Goal: Task Accomplishment & Management: Complete application form

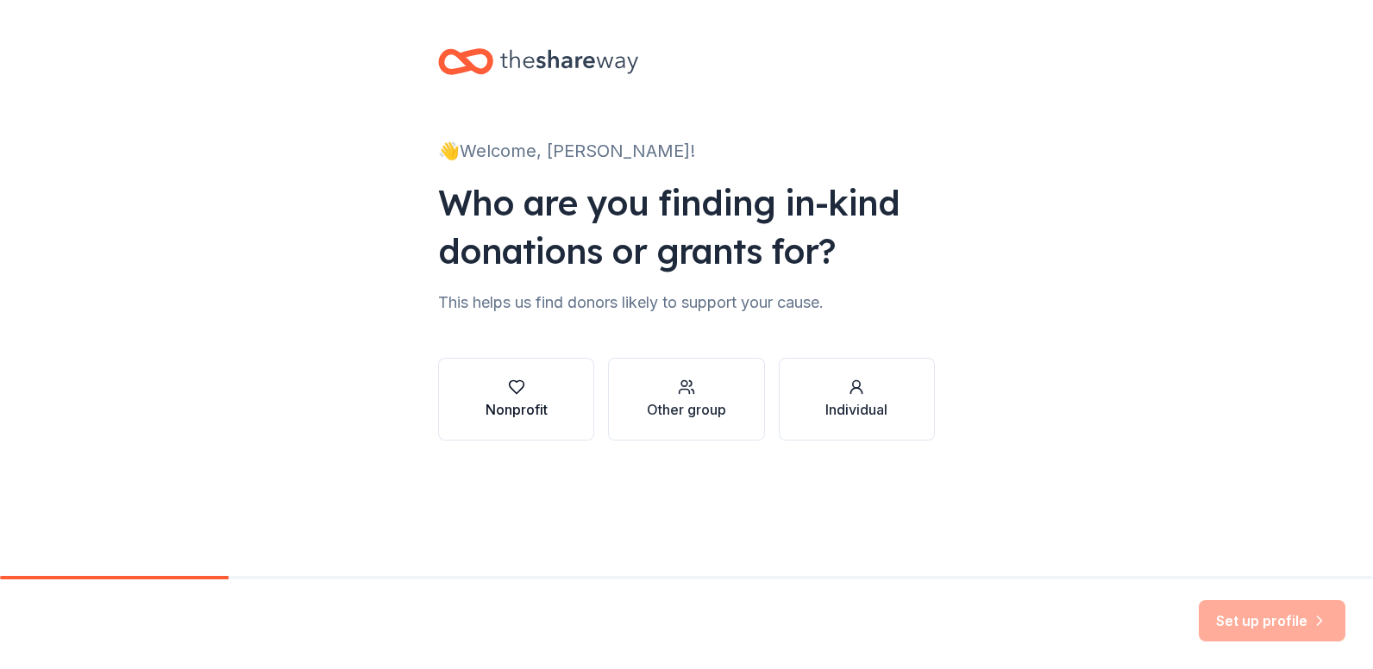
click at [522, 390] on icon "button" at bounding box center [516, 387] width 17 height 17
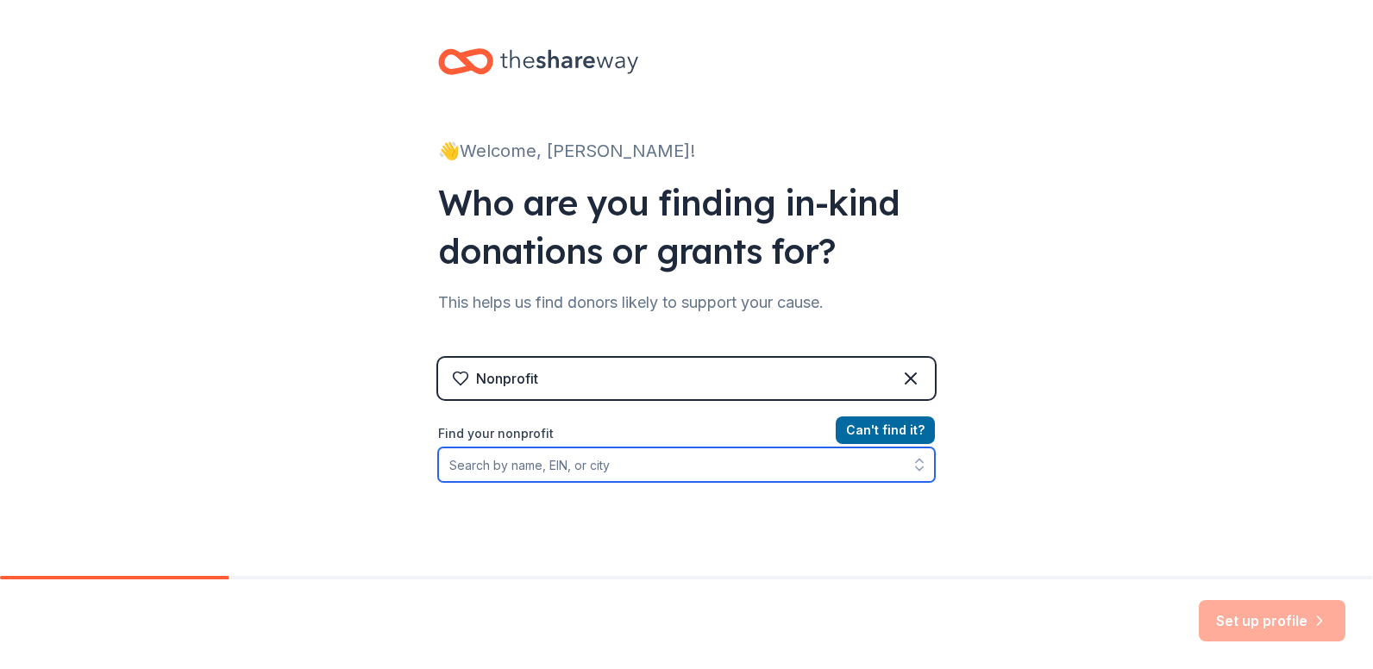
click at [476, 466] on input "Find your nonprofit" at bounding box center [686, 465] width 497 height 35
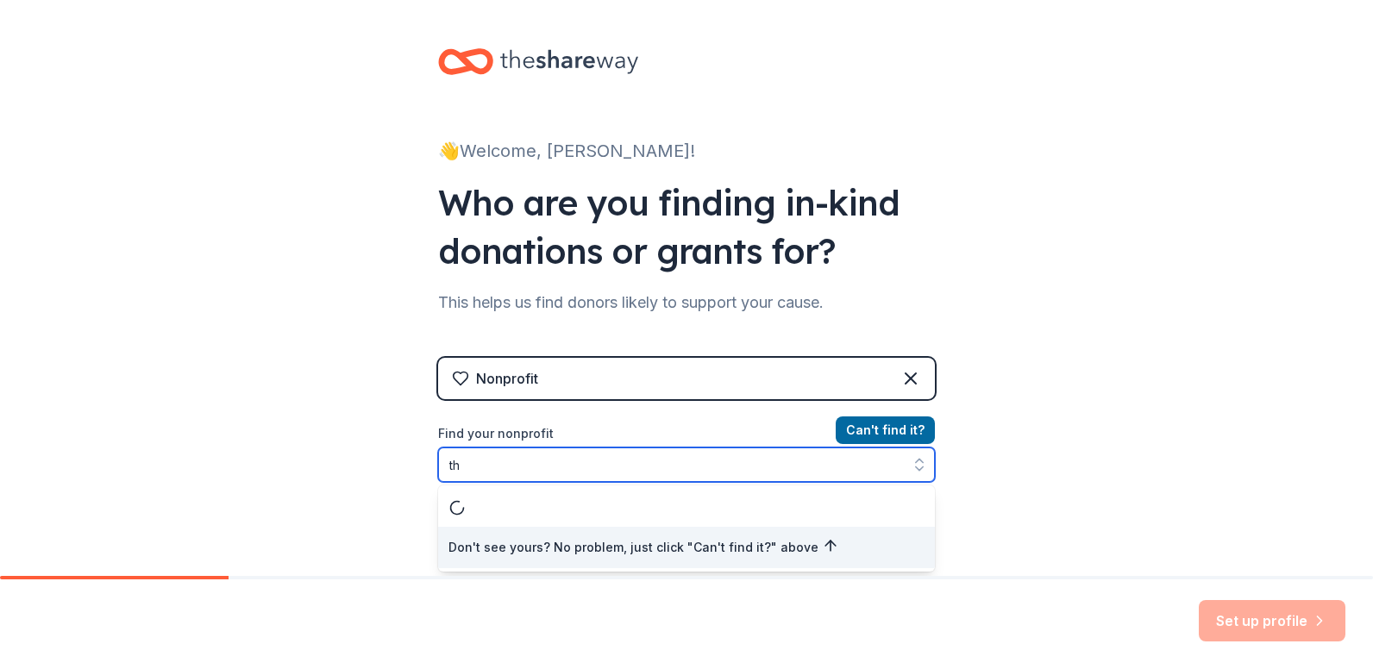
type input "t"
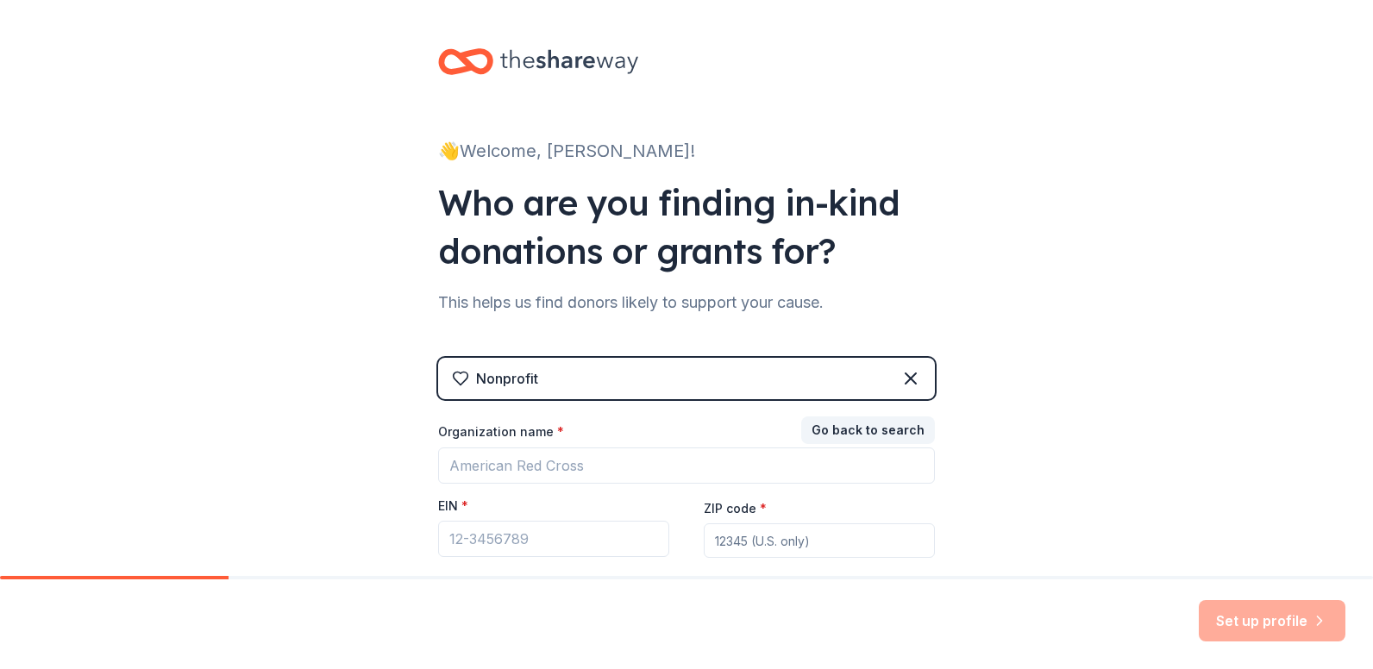
scroll to position [134, 0]
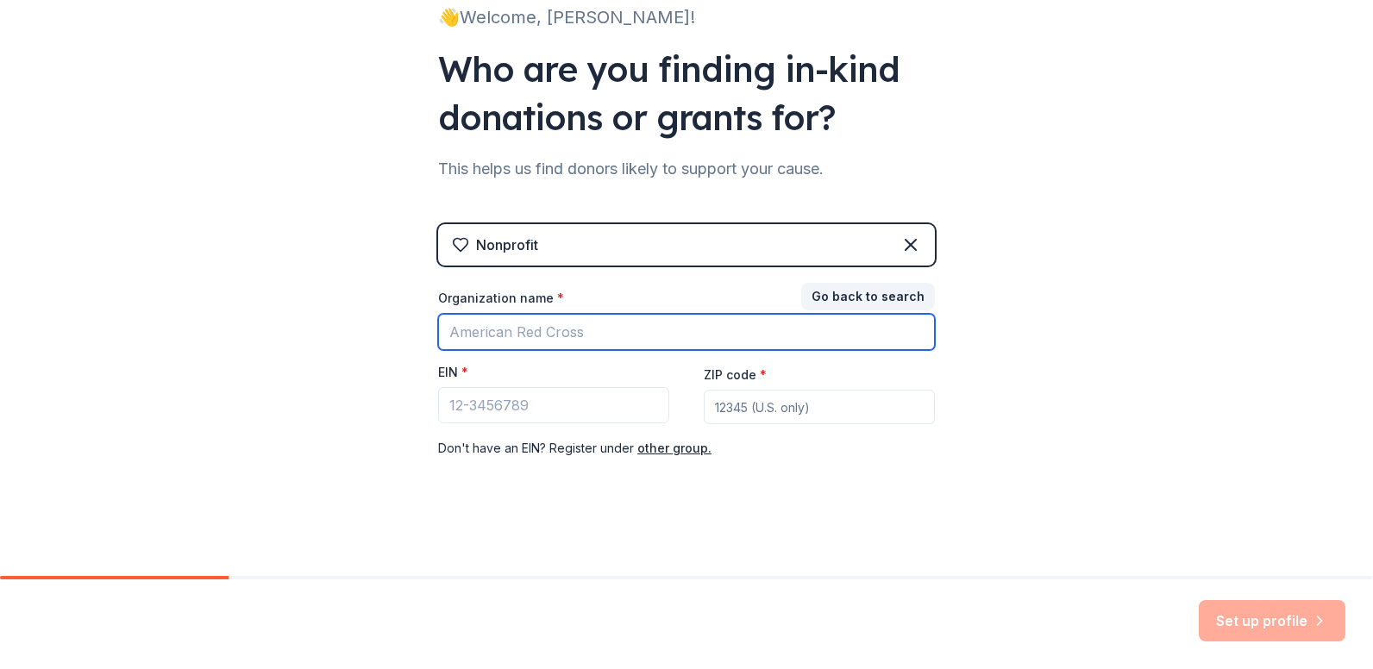
click at [499, 327] on input "Organization name *" at bounding box center [686, 332] width 497 height 36
type input "The Gateway Family YMCA"
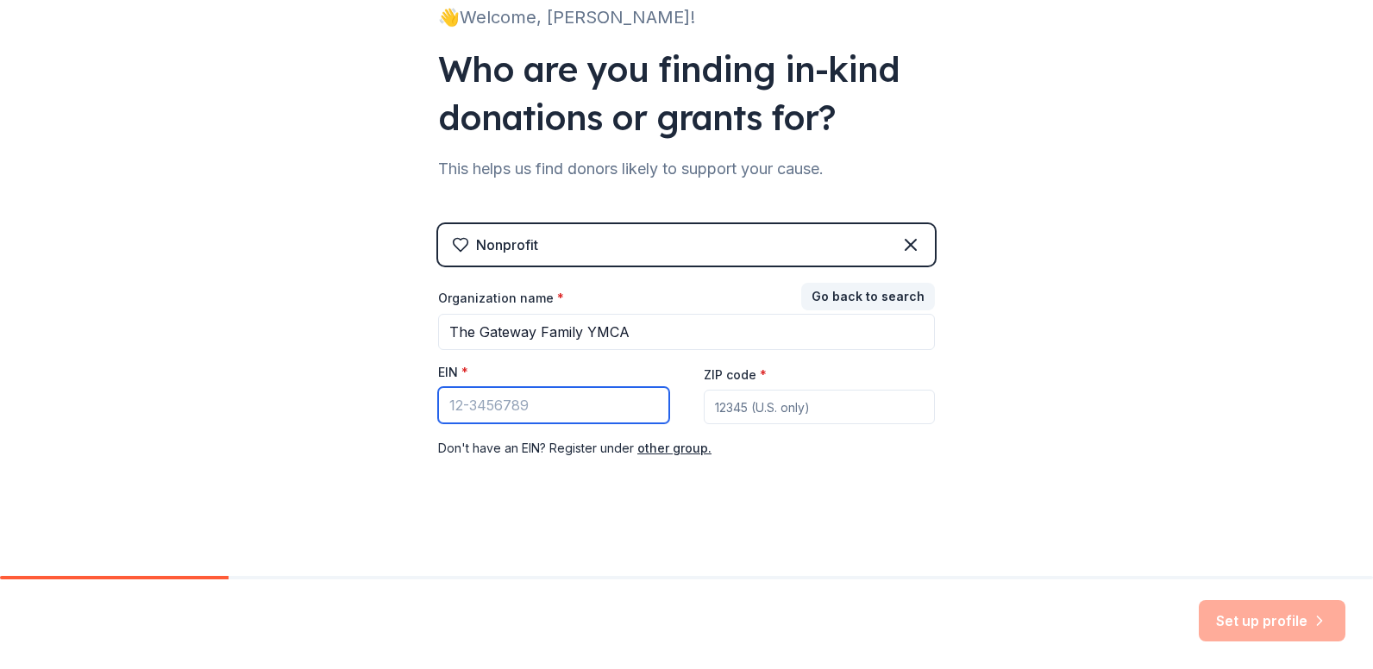
click at [466, 405] on input "EIN *" at bounding box center [553, 405] width 231 height 36
type input "[US_EMPLOYER_IDENTIFICATION_NUMBER]"
click at [721, 409] on input "ZIP code *" at bounding box center [819, 407] width 231 height 35
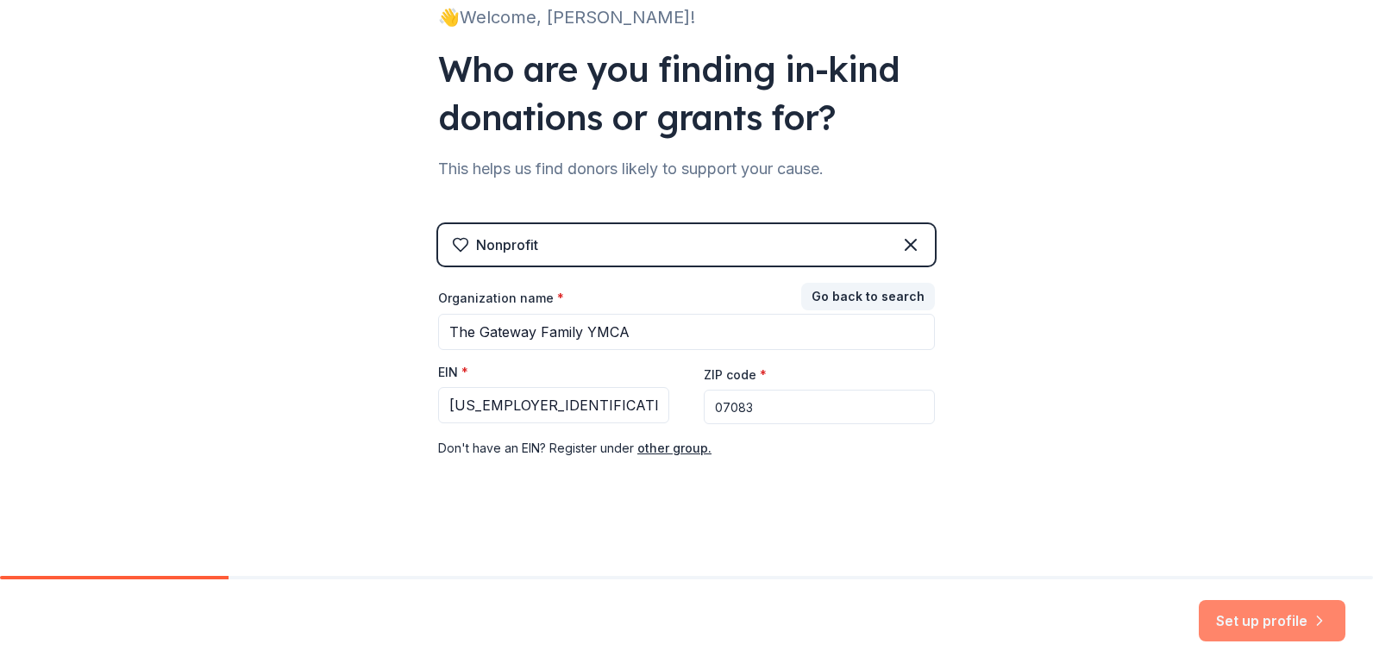
type input "07083"
click at [1277, 625] on button "Set up profile" at bounding box center [1272, 620] width 147 height 41
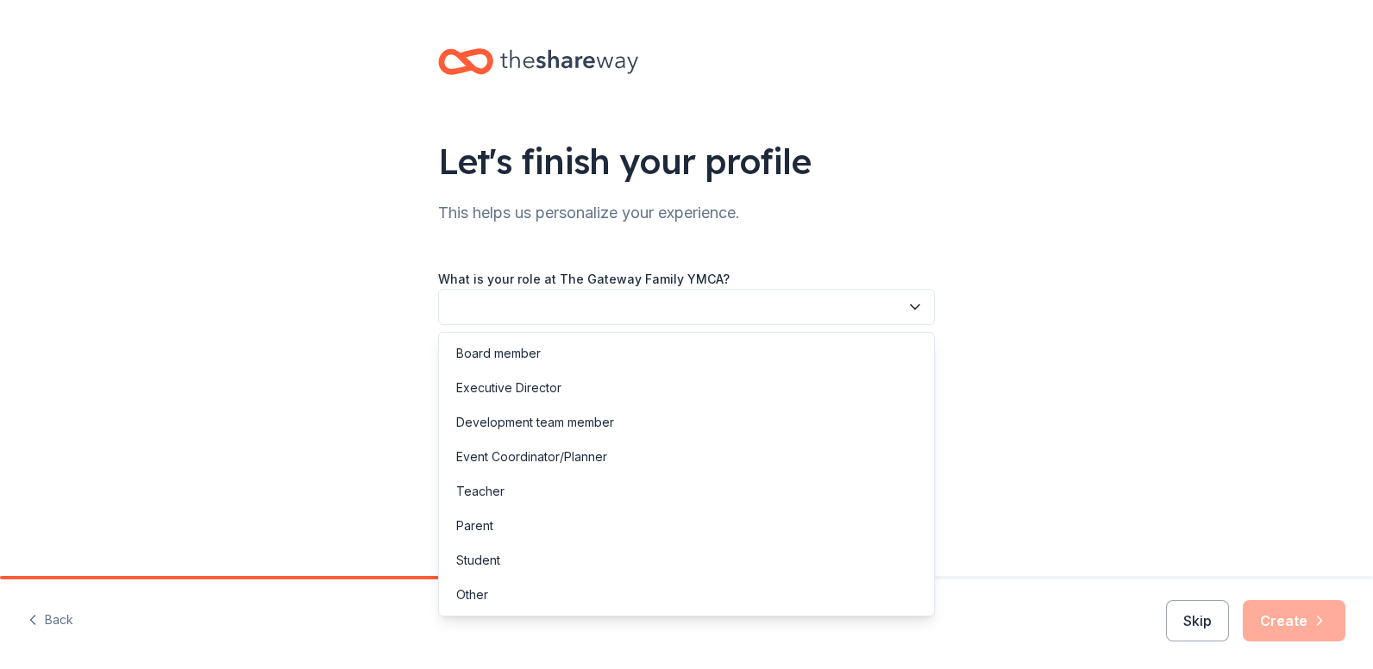
click at [488, 311] on button "button" at bounding box center [686, 307] width 497 height 36
click at [476, 595] on div "Other" at bounding box center [472, 595] width 32 height 21
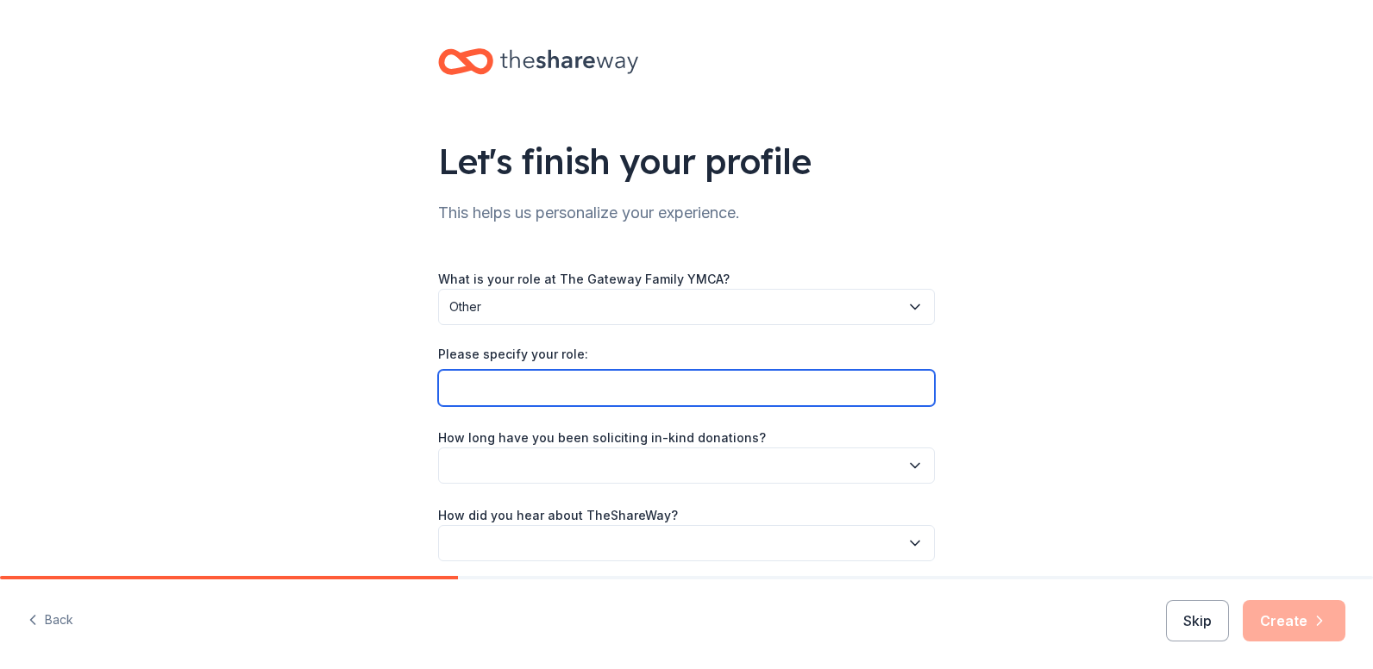
click at [476, 394] on input "Please specify your role:" at bounding box center [686, 388] width 497 height 36
type input "Membership desk"
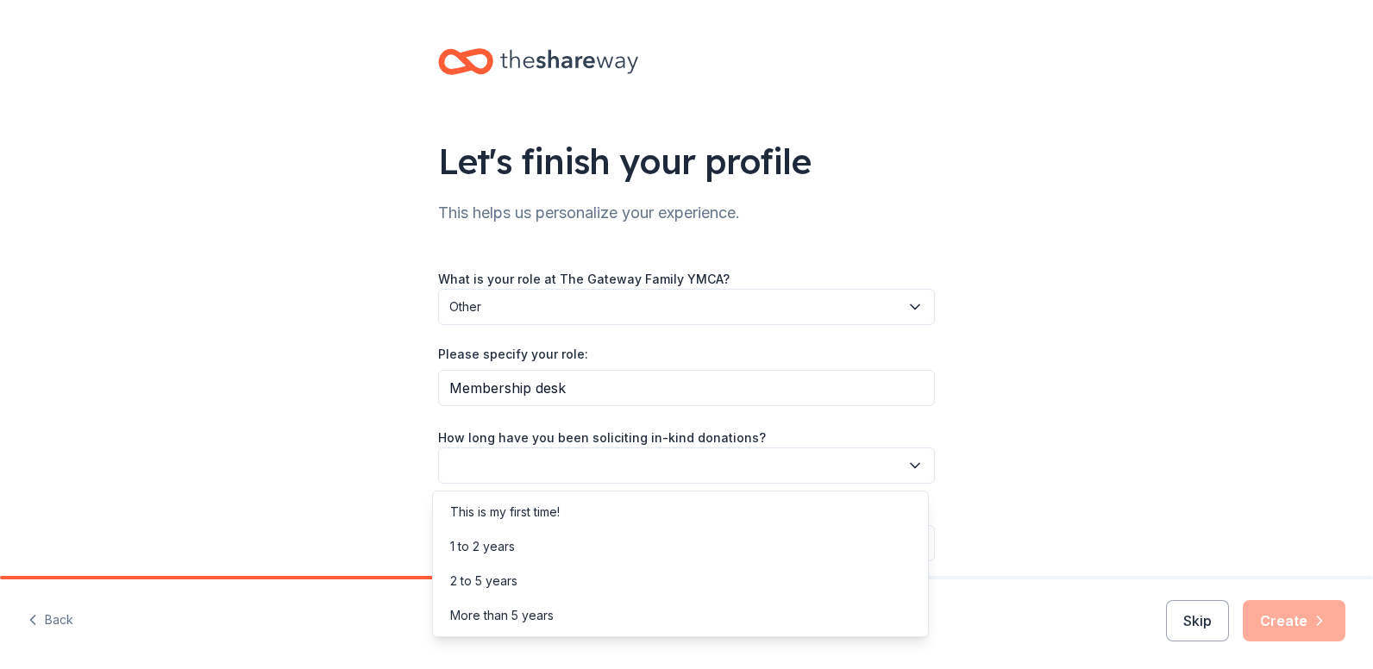
click at [536, 468] on button "button" at bounding box center [686, 466] width 497 height 36
click at [483, 616] on div "More than 5 years" at bounding box center [502, 616] width 104 height 21
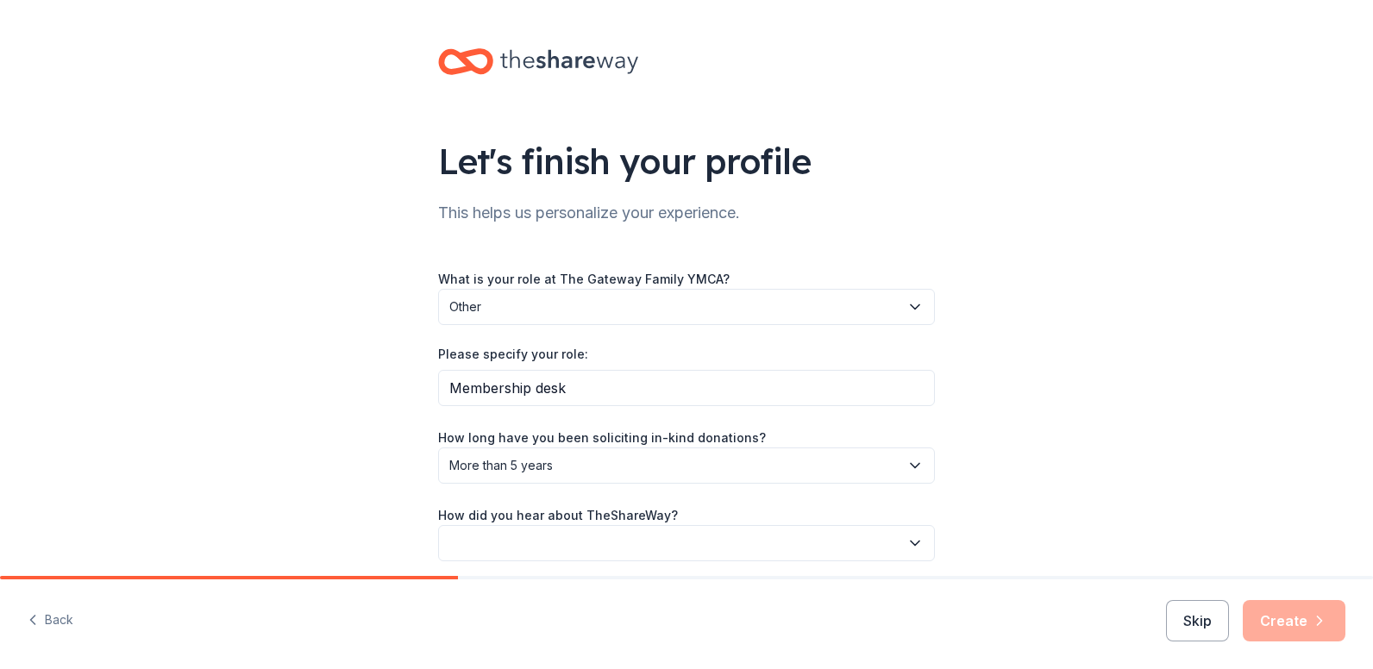
scroll to position [68, 0]
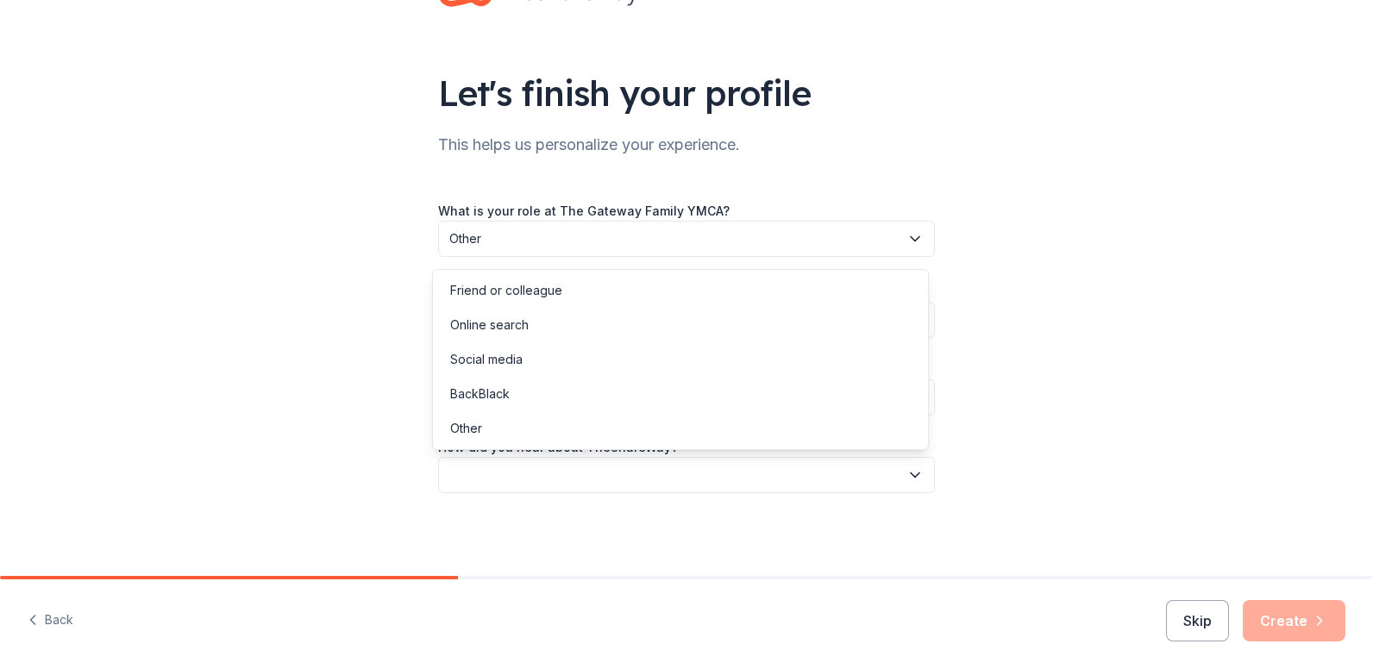
click at [477, 477] on button "button" at bounding box center [686, 475] width 497 height 36
click at [478, 430] on div "Other" at bounding box center [466, 428] width 32 height 21
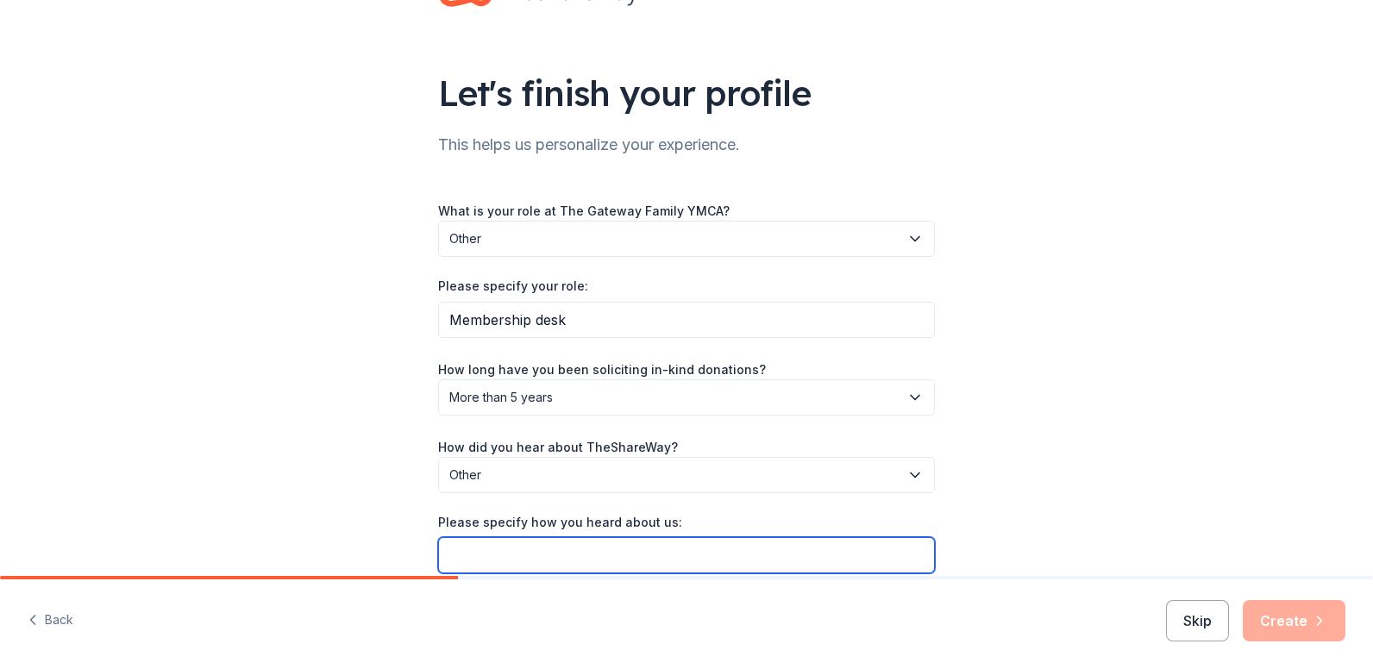
click at [494, 546] on input "Please specify how you heard about us:" at bounding box center [686, 555] width 497 height 36
type input "Online search"
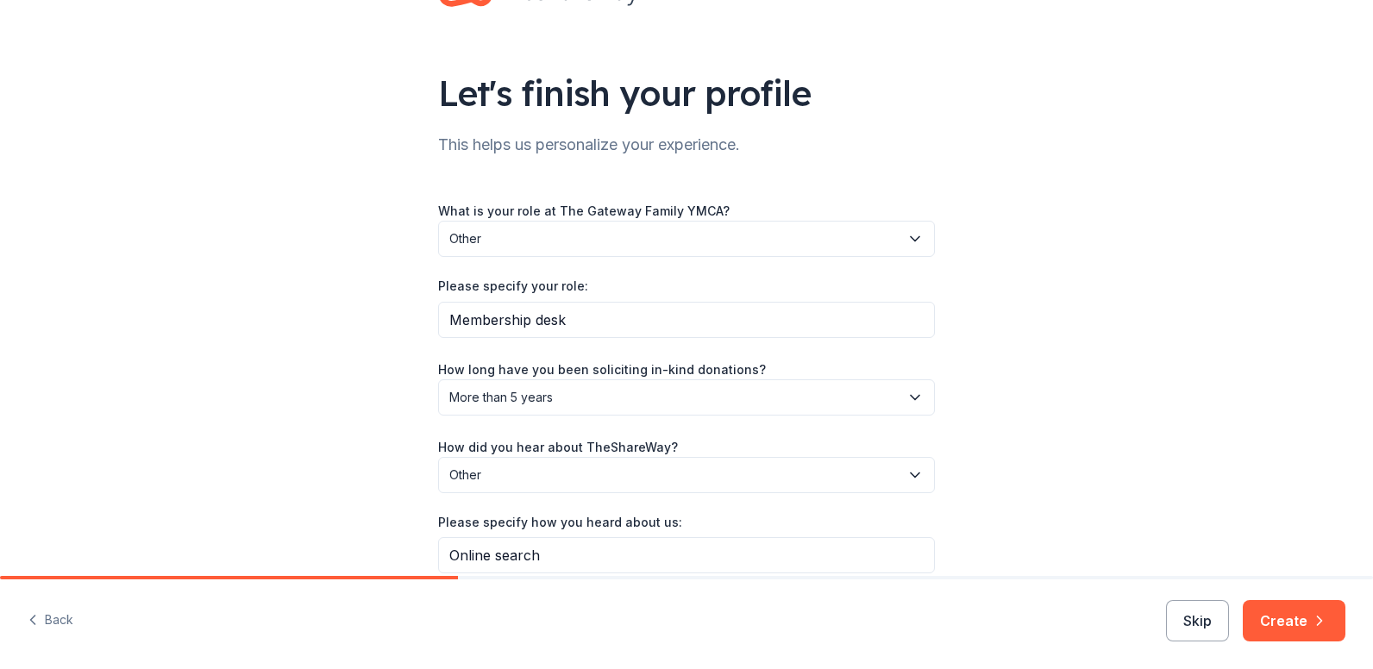
click at [1111, 458] on div "Let's finish your profile This helps us personalize your experience. What is yo…" at bounding box center [686, 294] width 1373 height 725
click at [1280, 615] on button "Create" at bounding box center [1294, 620] width 103 height 41
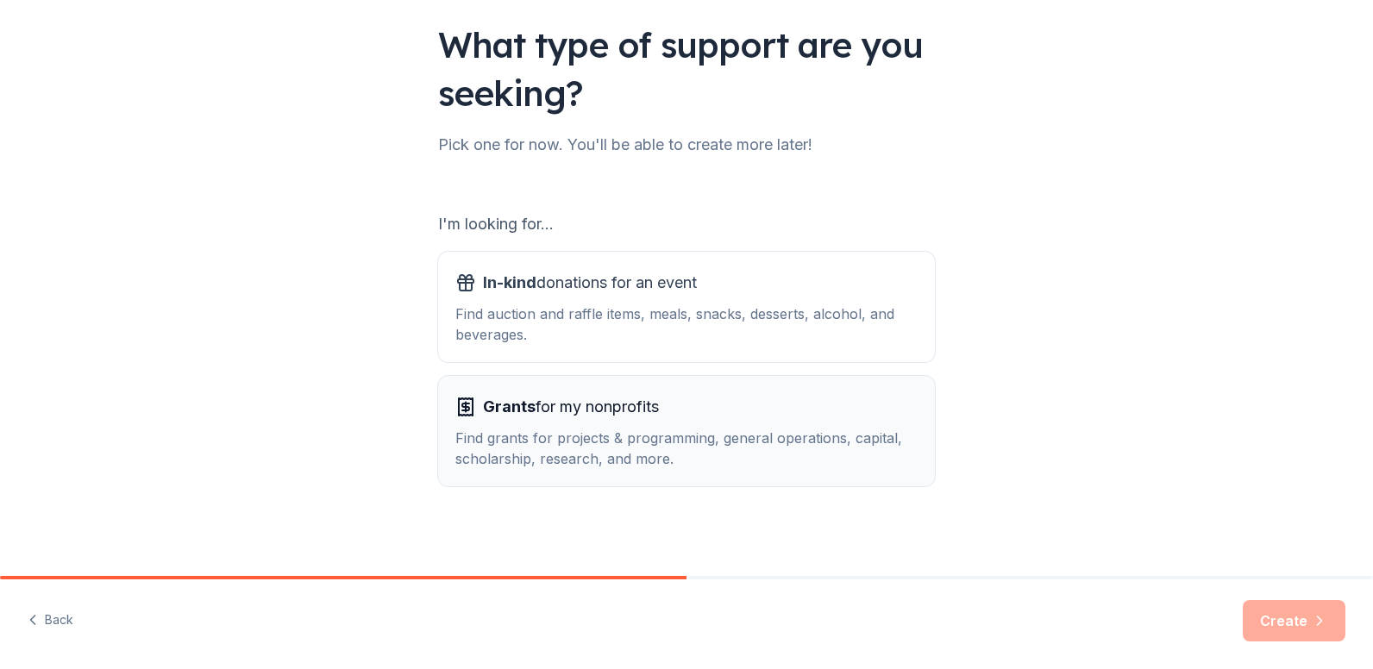
scroll to position [120, 0]
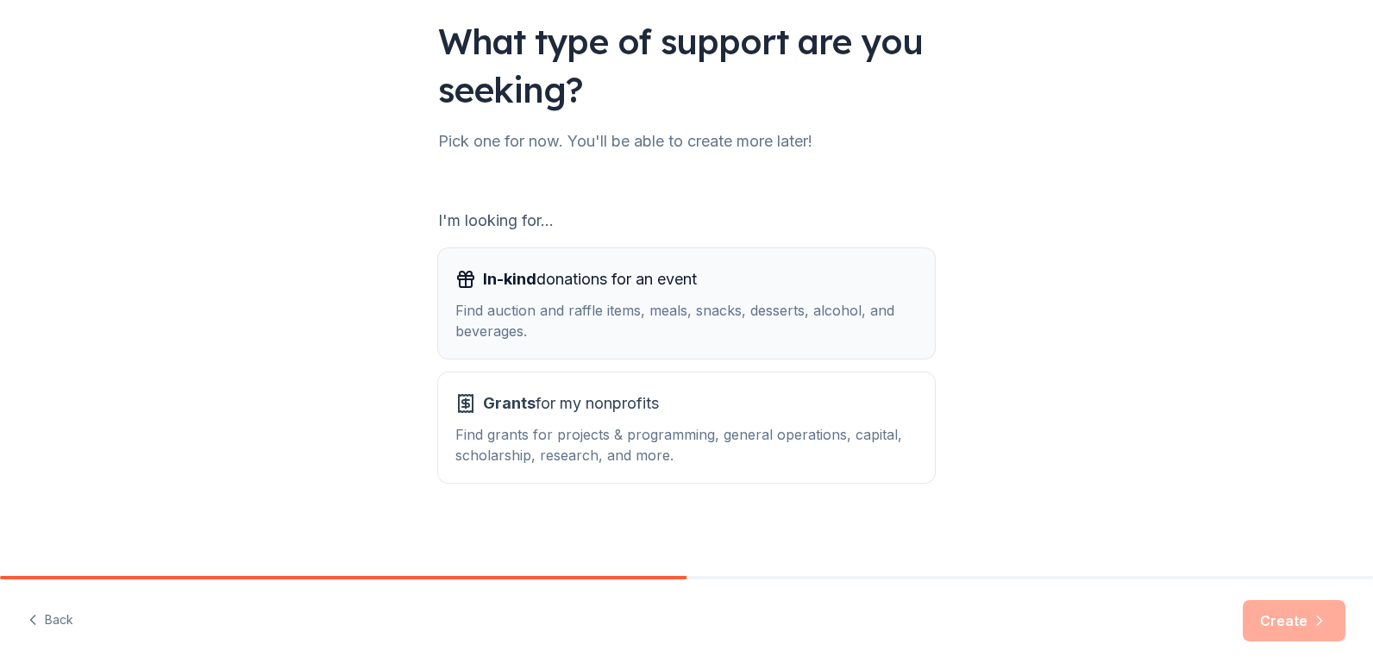
click at [523, 279] on span "In-kind" at bounding box center [509, 279] width 53 height 18
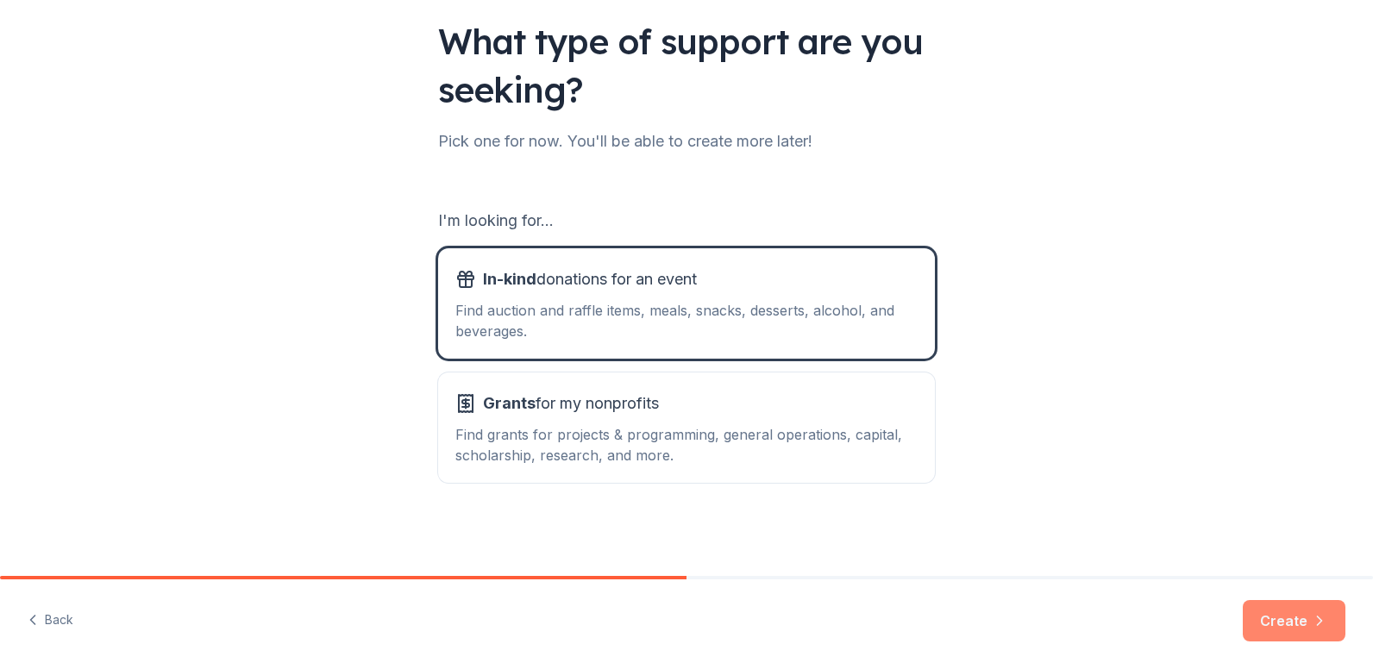
click at [1293, 619] on button "Create" at bounding box center [1294, 620] width 103 height 41
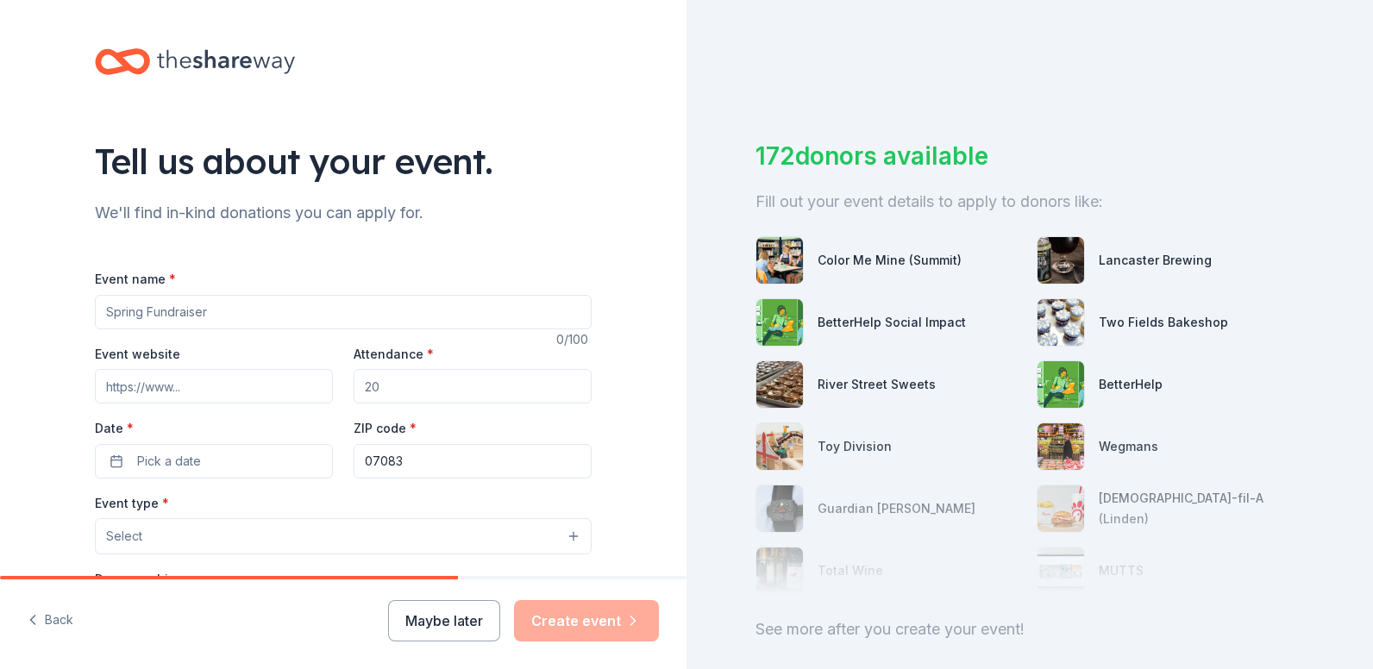
click at [208, 311] on input "Event name *" at bounding box center [343, 312] width 497 height 35
drag, startPoint x: 151, startPoint y: 463, endPoint x: 585, endPoint y: 24, distance: 617.3
click at [585, 24] on div "Tell us about your event. We'll find in-kind donations you can apply for. Event…" at bounding box center [343, 574] width 552 height 1148
click at [168, 311] on input "Event name *" at bounding box center [343, 312] width 497 height 35
type input "Y We Care: Tricky Tray Auction Fundraiser"
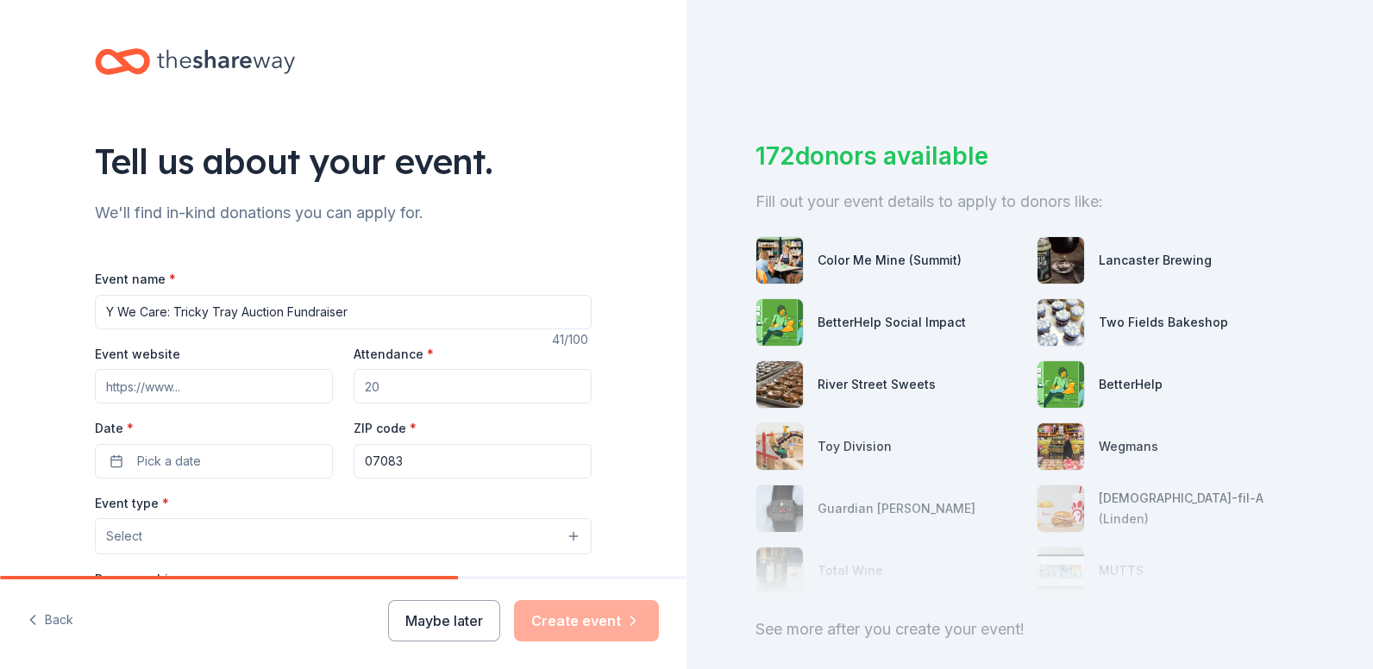
drag, startPoint x: 382, startPoint y: 386, endPoint x: 324, endPoint y: 380, distance: 58.1
click at [342, 383] on div "Event website Attendance * Date * Pick a date ZIP code * 07083" at bounding box center [343, 410] width 497 height 135
type input "350"
click at [116, 392] on input "Event website" at bounding box center [214, 386] width 238 height 35
click at [131, 390] on input "Event website" at bounding box center [214, 386] width 238 height 35
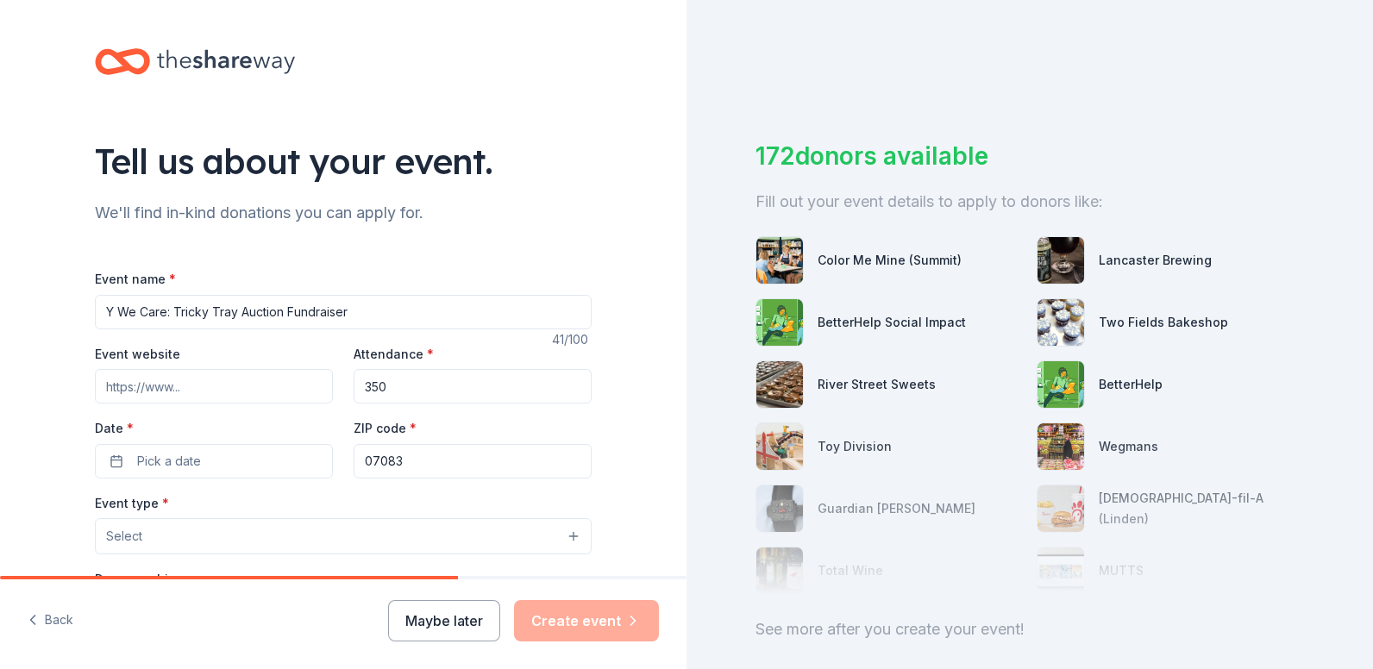
click at [166, 386] on input "Event website" at bounding box center [214, 386] width 238 height 35
click at [192, 386] on input "Event website" at bounding box center [214, 386] width 238 height 35
type input "https://tgfymca.org"
click at [148, 535] on button "Select" at bounding box center [343, 536] width 497 height 36
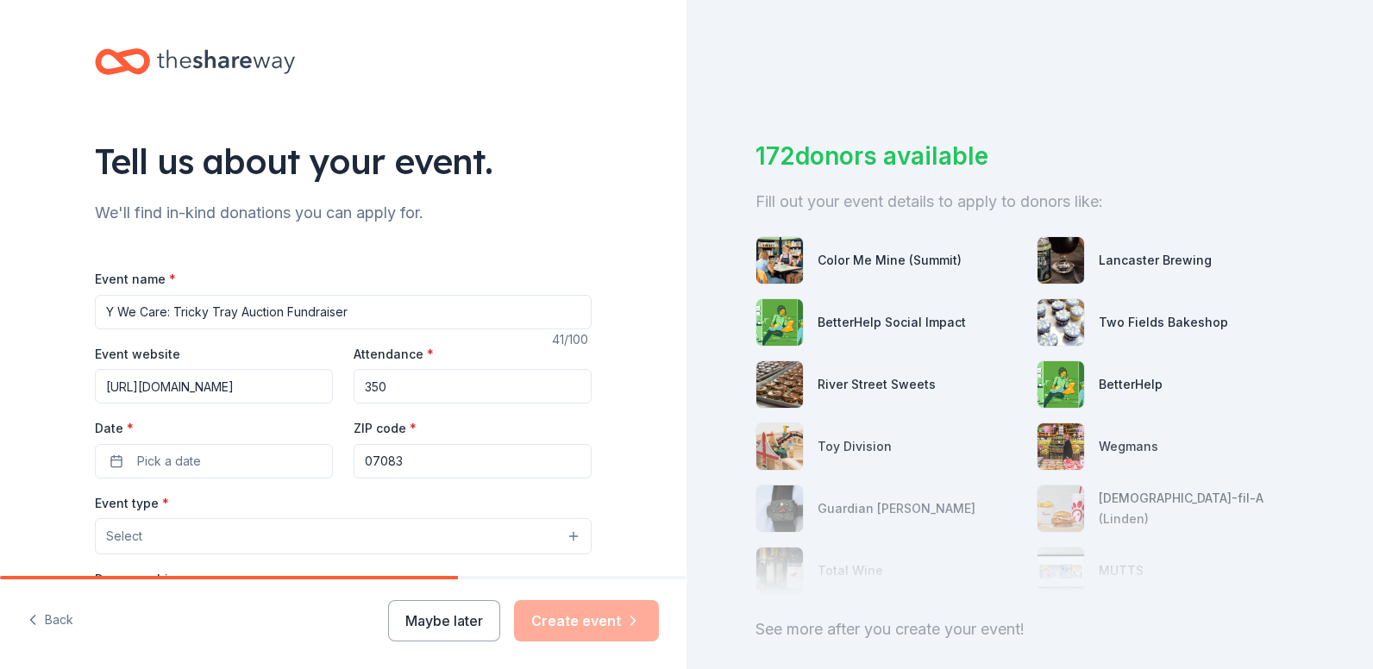
click at [567, 537] on button "Select" at bounding box center [343, 536] width 497 height 36
click at [196, 540] on button "Select" at bounding box center [343, 536] width 497 height 36
click at [189, 540] on button "Select" at bounding box center [343, 536] width 497 height 36
click at [125, 542] on span "Select" at bounding box center [124, 536] width 36 height 21
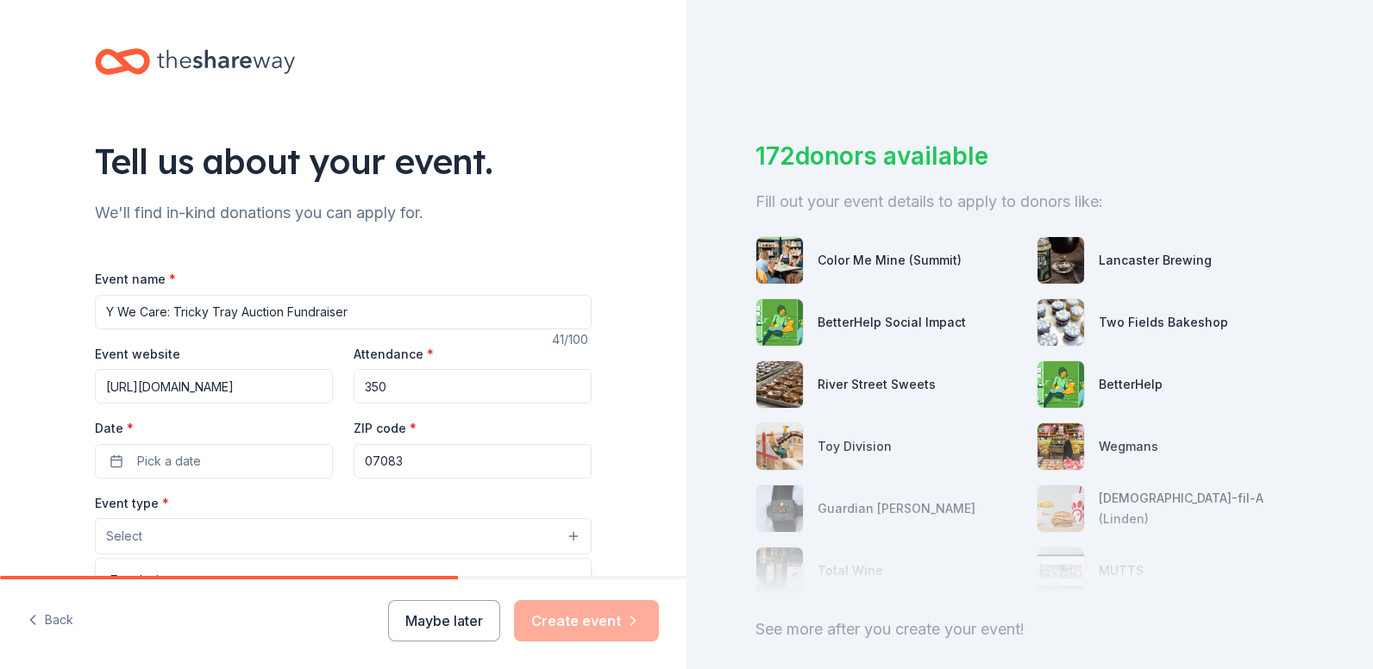
click at [116, 528] on span "Select" at bounding box center [124, 536] width 36 height 21
click at [53, 621] on button "Back" at bounding box center [51, 621] width 46 height 36
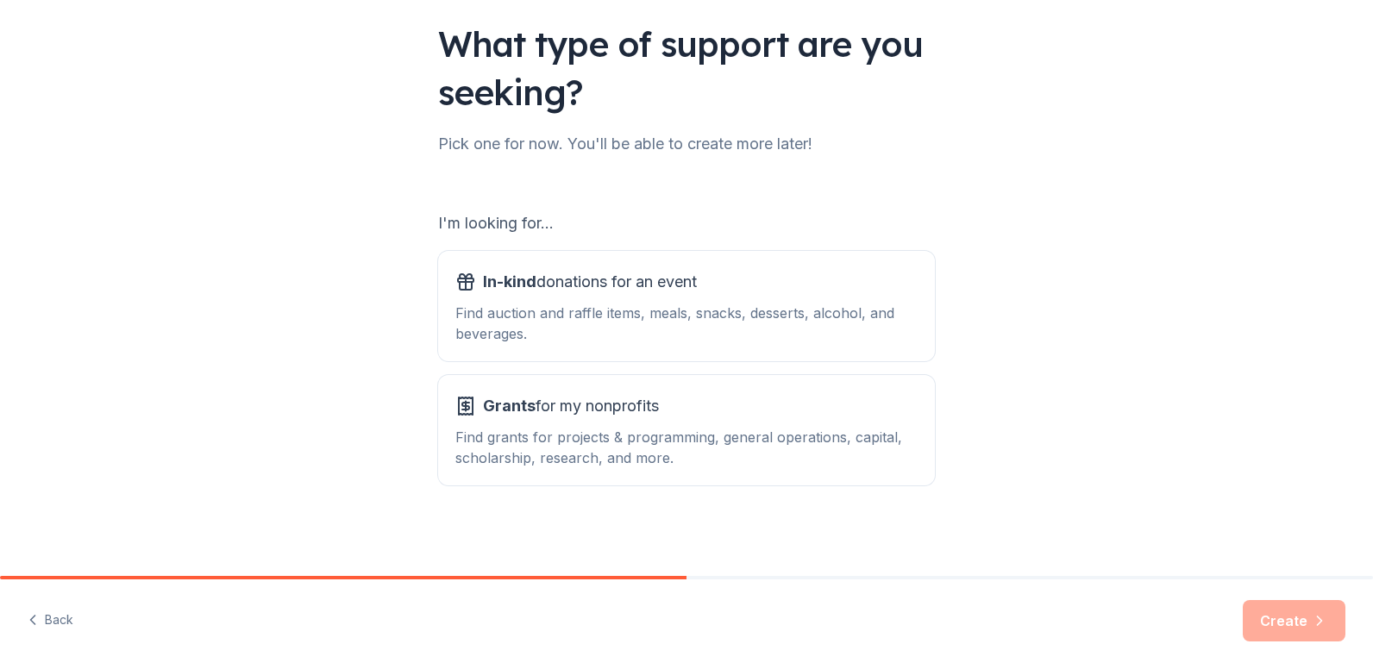
scroll to position [120, 0]
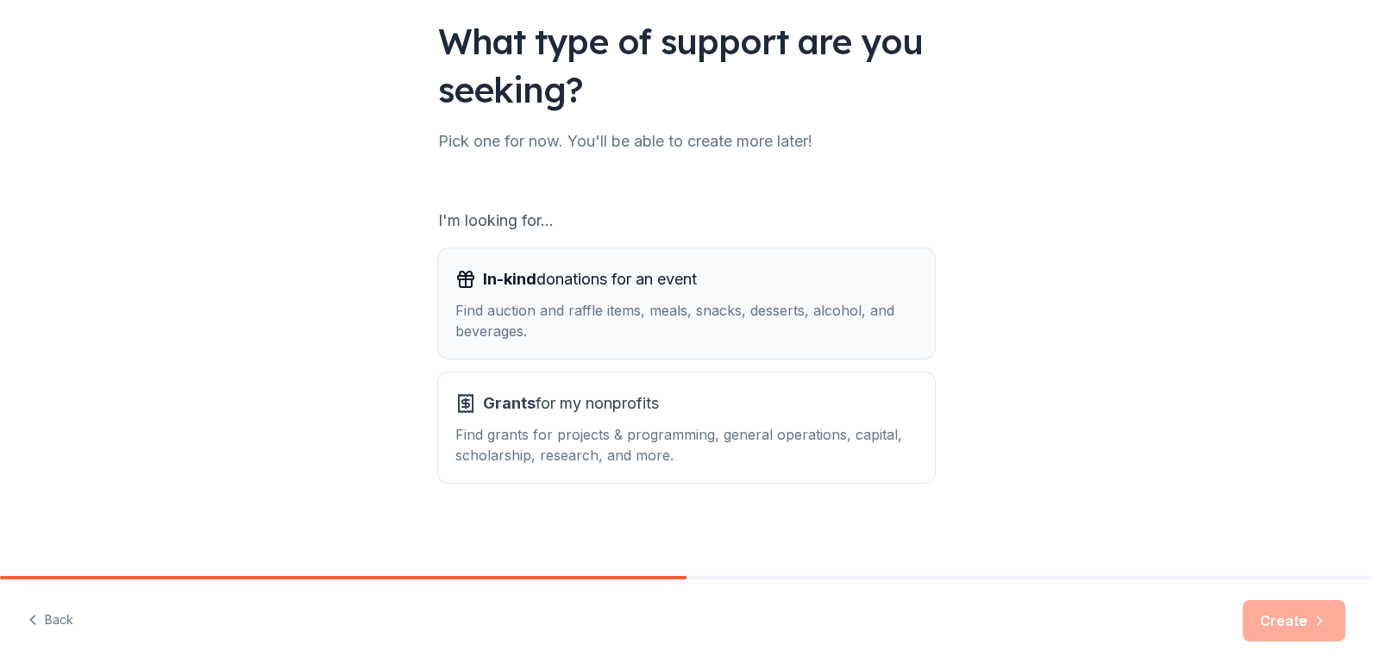
click at [605, 295] on div "In-kind donations for an event Find auction and raffle items, meals, snacks, de…" at bounding box center [686, 304] width 462 height 76
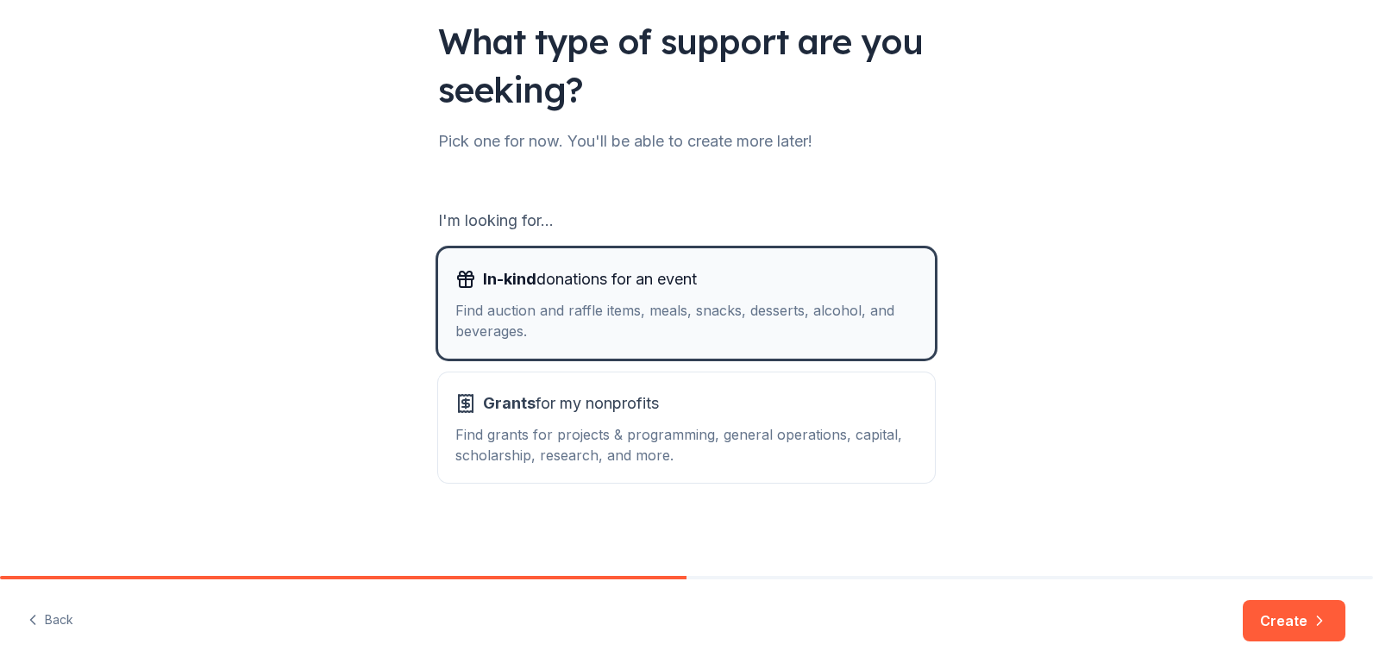
click at [594, 279] on span "In-kind donations for an event" at bounding box center [590, 280] width 214 height 28
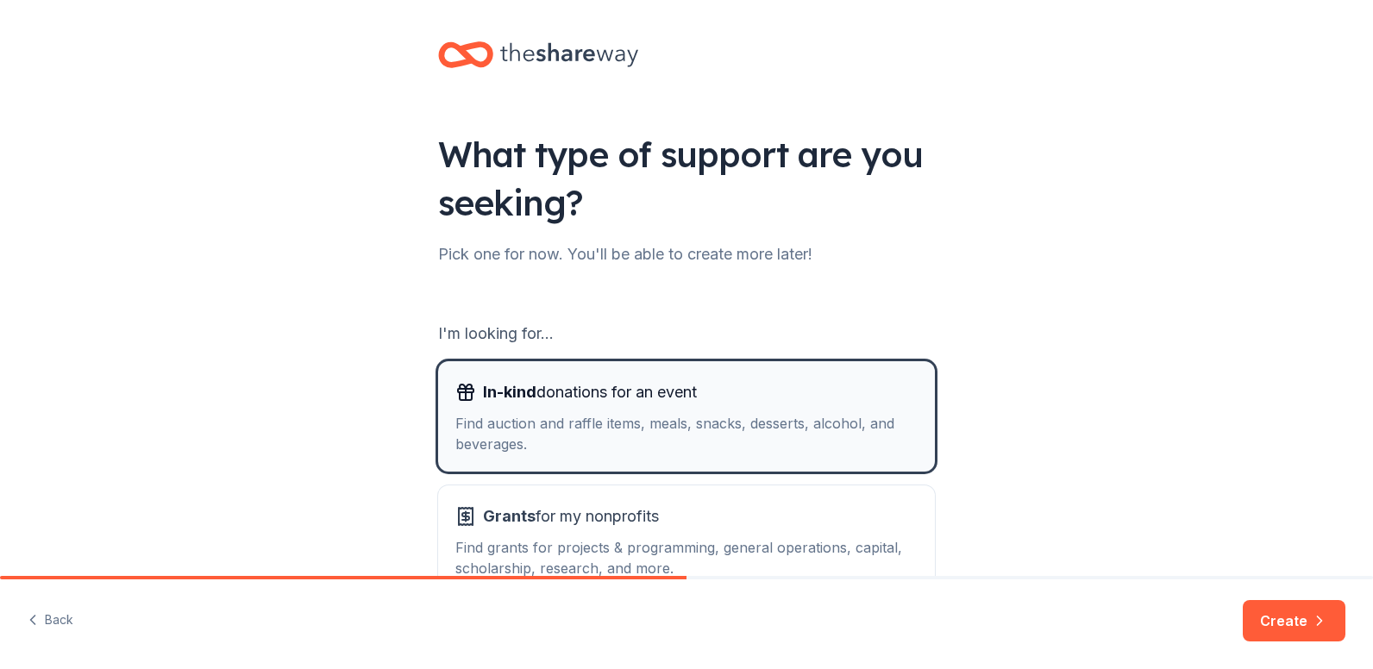
scroll to position [0, 0]
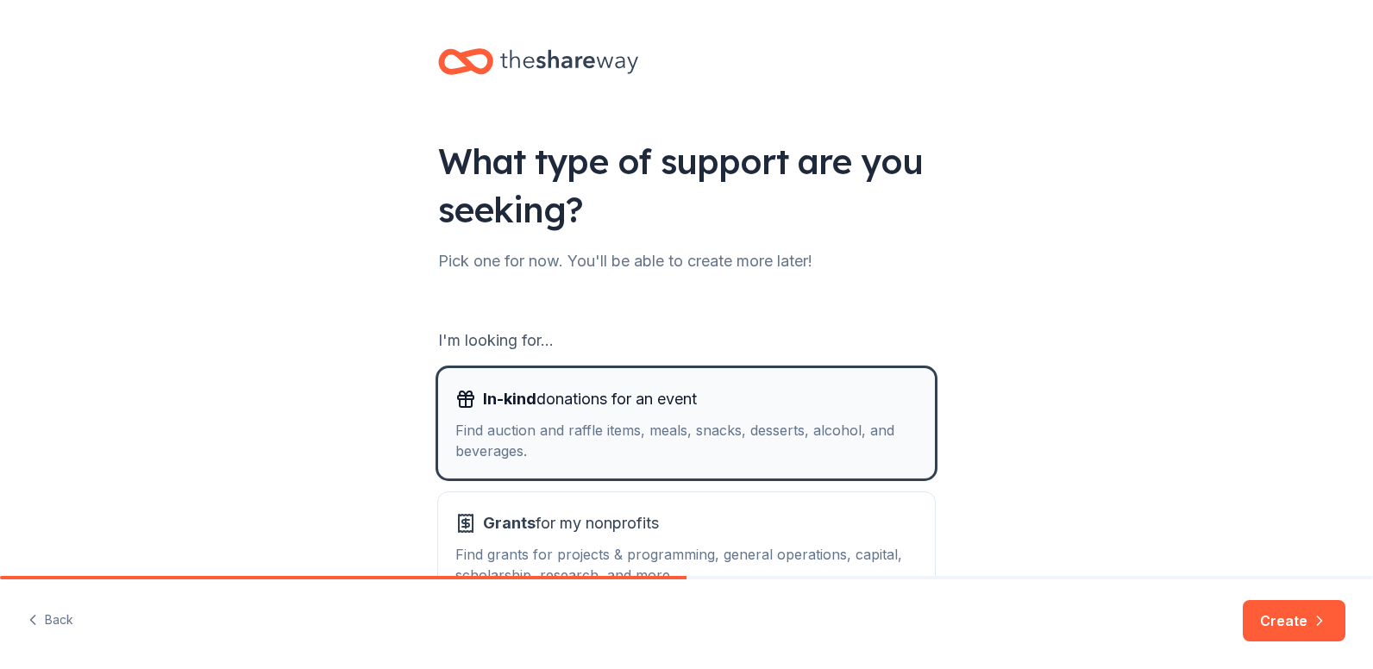
click at [537, 405] on span "In-kind donations for an event" at bounding box center [590, 400] width 214 height 28
click at [44, 618] on button "Back" at bounding box center [51, 621] width 46 height 36
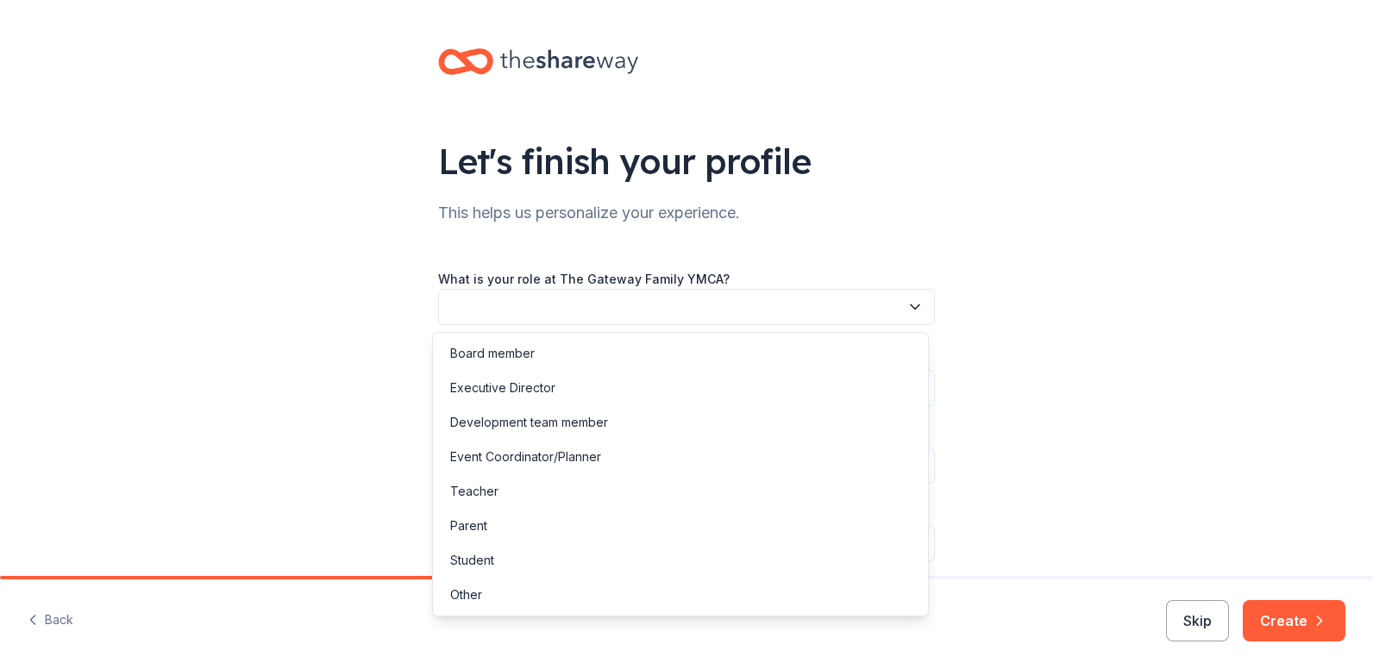
click at [524, 307] on button "button" at bounding box center [686, 307] width 497 height 36
click at [468, 598] on div "Other" at bounding box center [466, 595] width 32 height 21
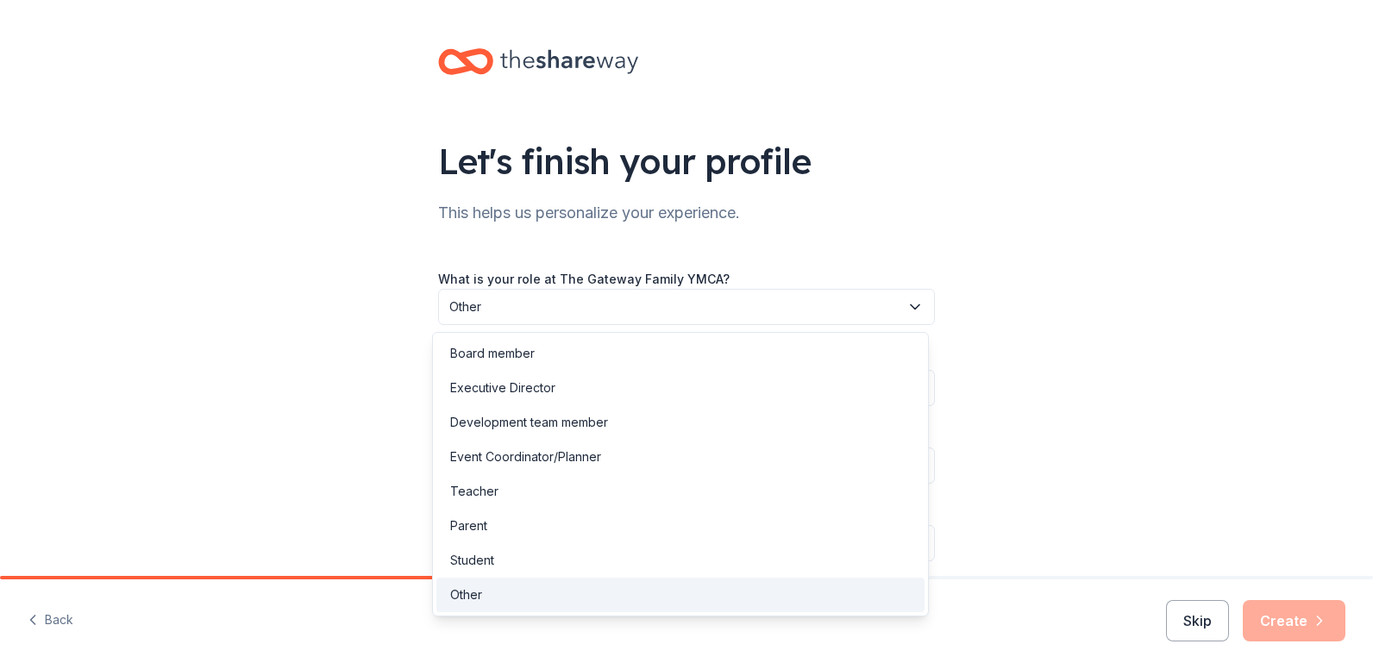
click at [513, 306] on span "Other" at bounding box center [674, 307] width 450 height 21
click at [1032, 299] on div "Let's finish your profile This helps us personalize your experience. What is yo…" at bounding box center [686, 322] width 1373 height 644
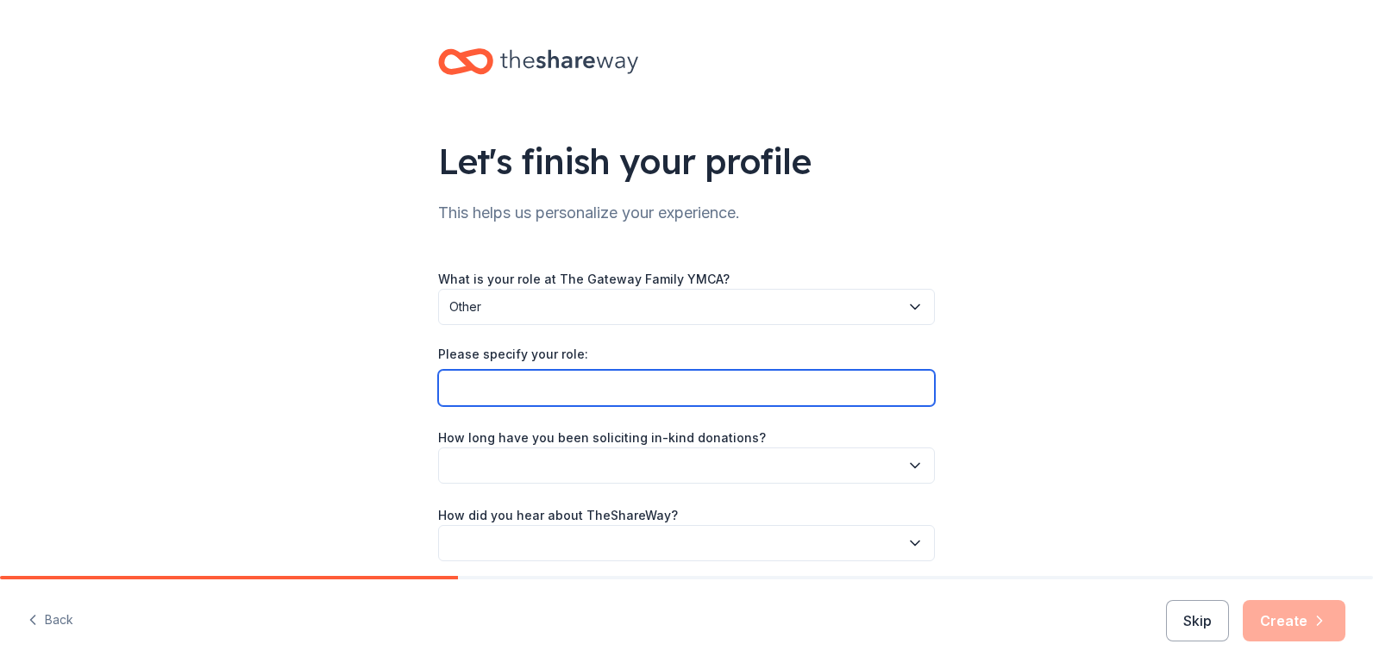
click at [477, 382] on input "Please specify your role:" at bounding box center [686, 388] width 497 height 36
type input "Membership desk"
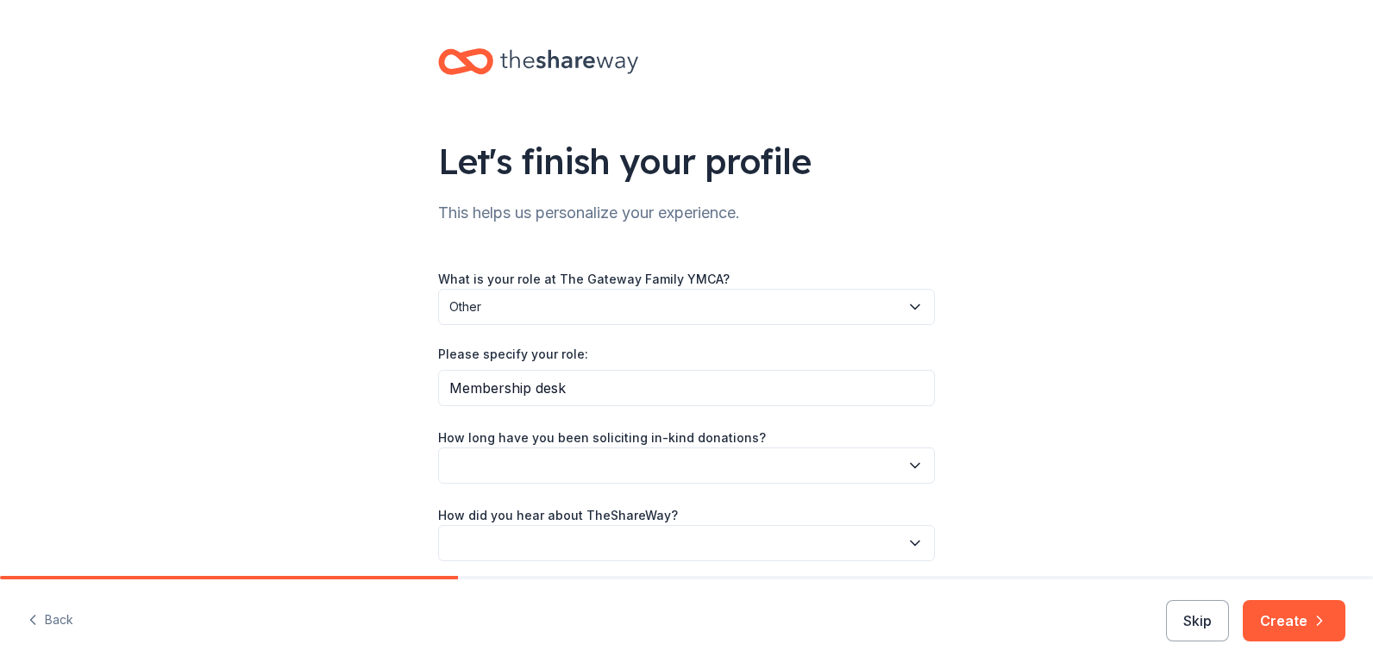
click at [496, 459] on button "button" at bounding box center [686, 466] width 497 height 36
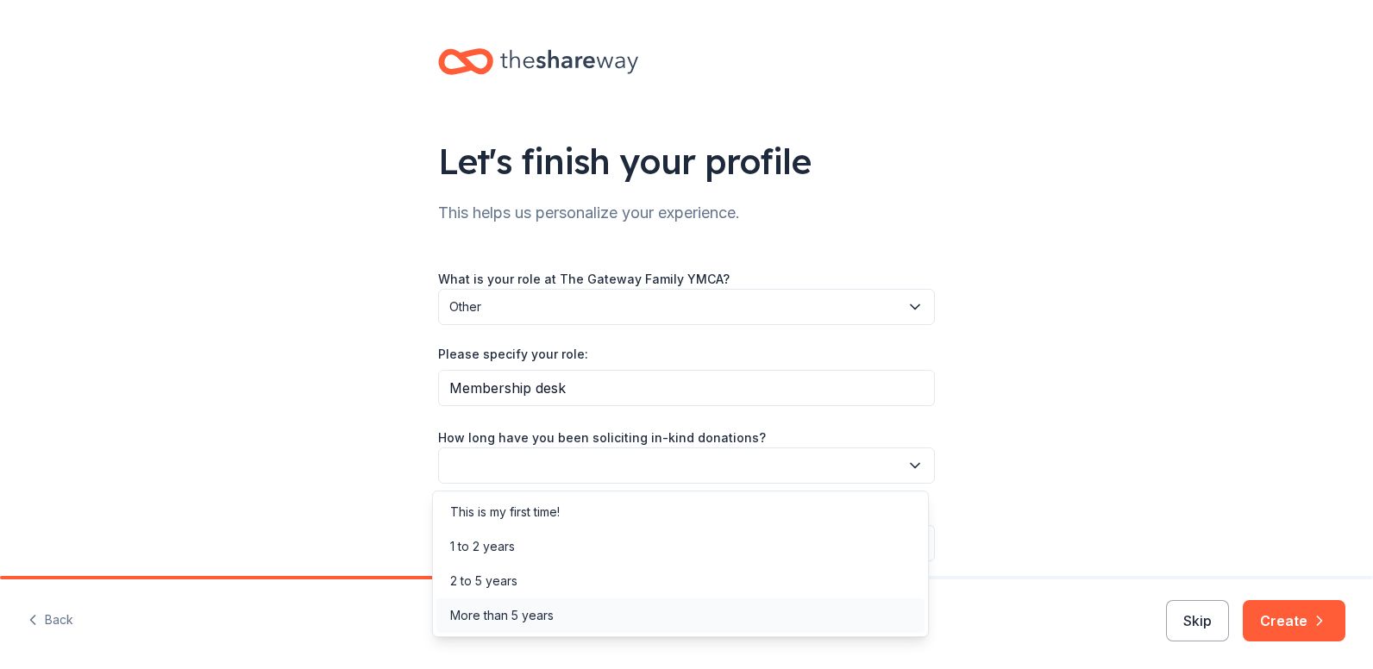
click at [500, 618] on div "More than 5 years" at bounding box center [502, 616] width 104 height 21
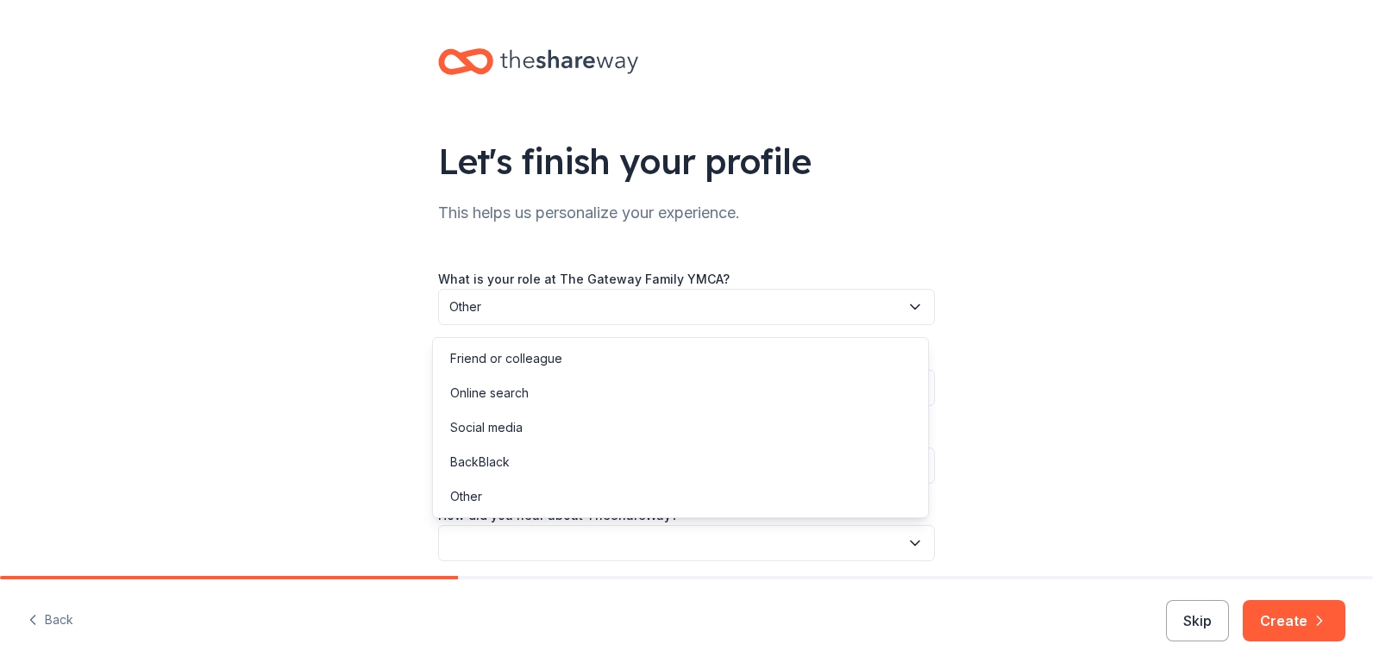
click at [517, 543] on button "button" at bounding box center [686, 543] width 497 height 36
click at [468, 498] on div "Other" at bounding box center [466, 496] width 32 height 21
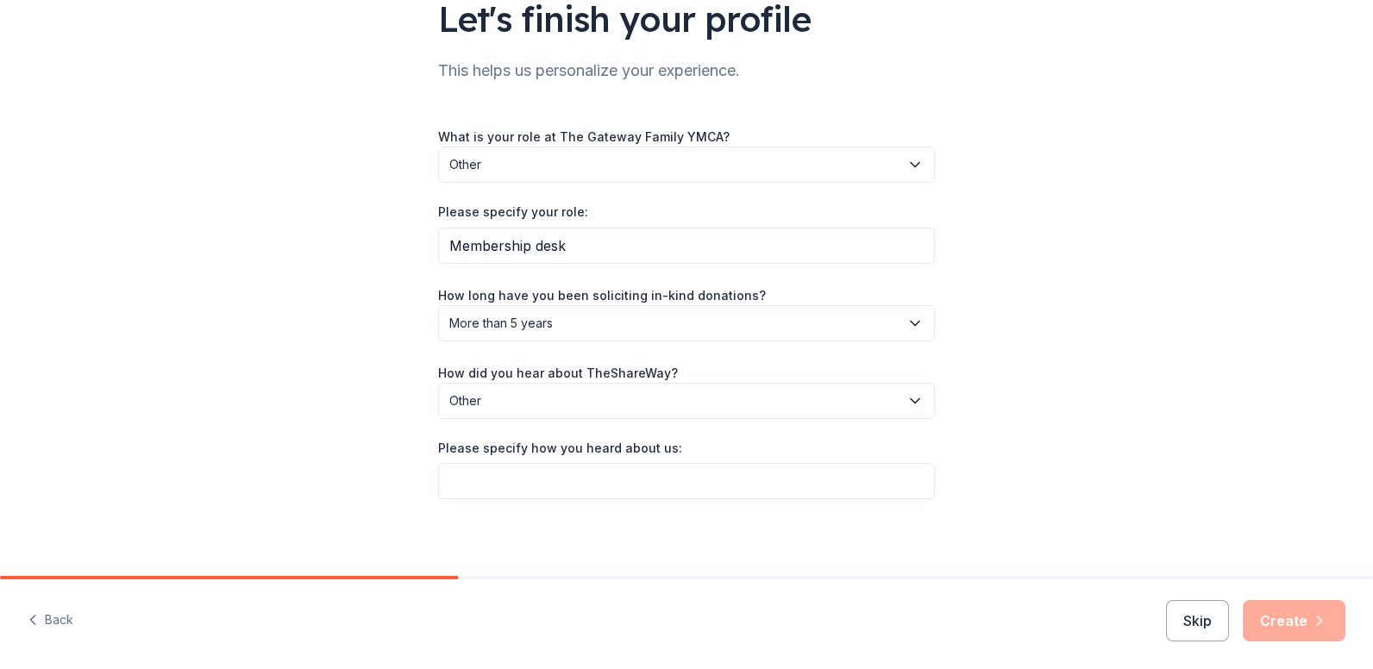
scroll to position [148, 0]
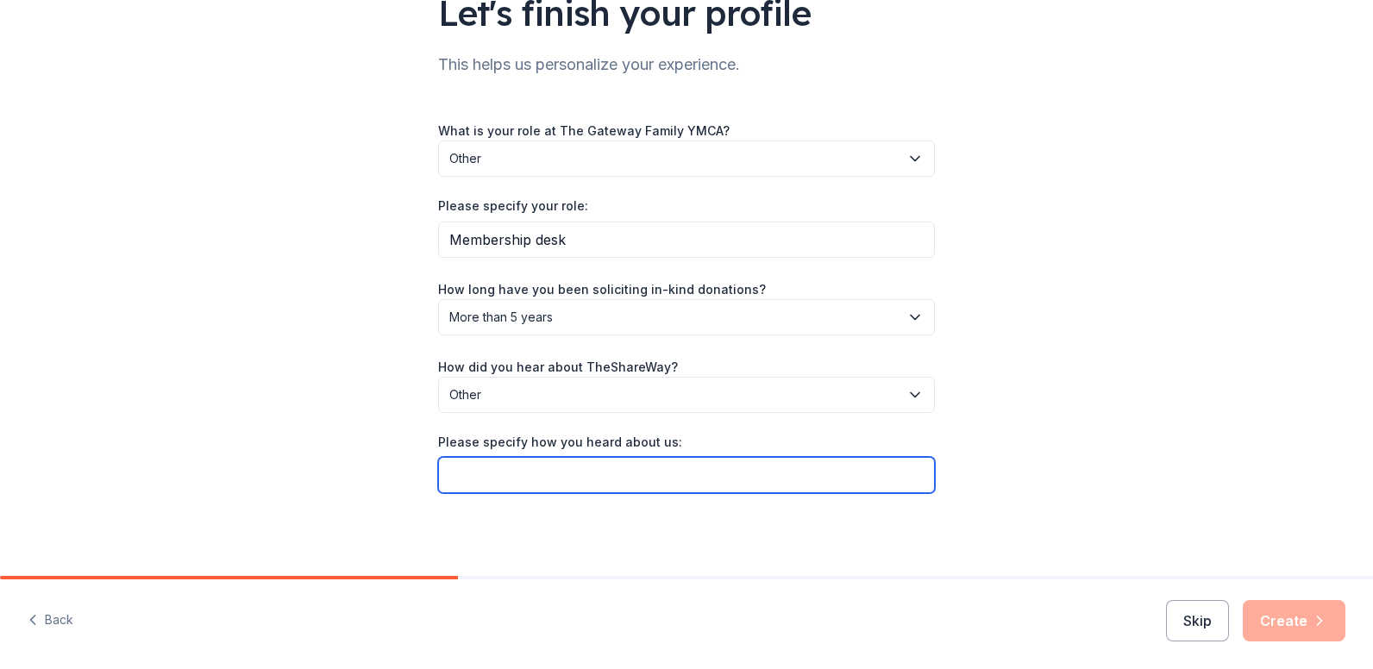
click at [461, 469] on input "Please specify how you heard about us:" at bounding box center [686, 475] width 497 height 36
type input "Online search"
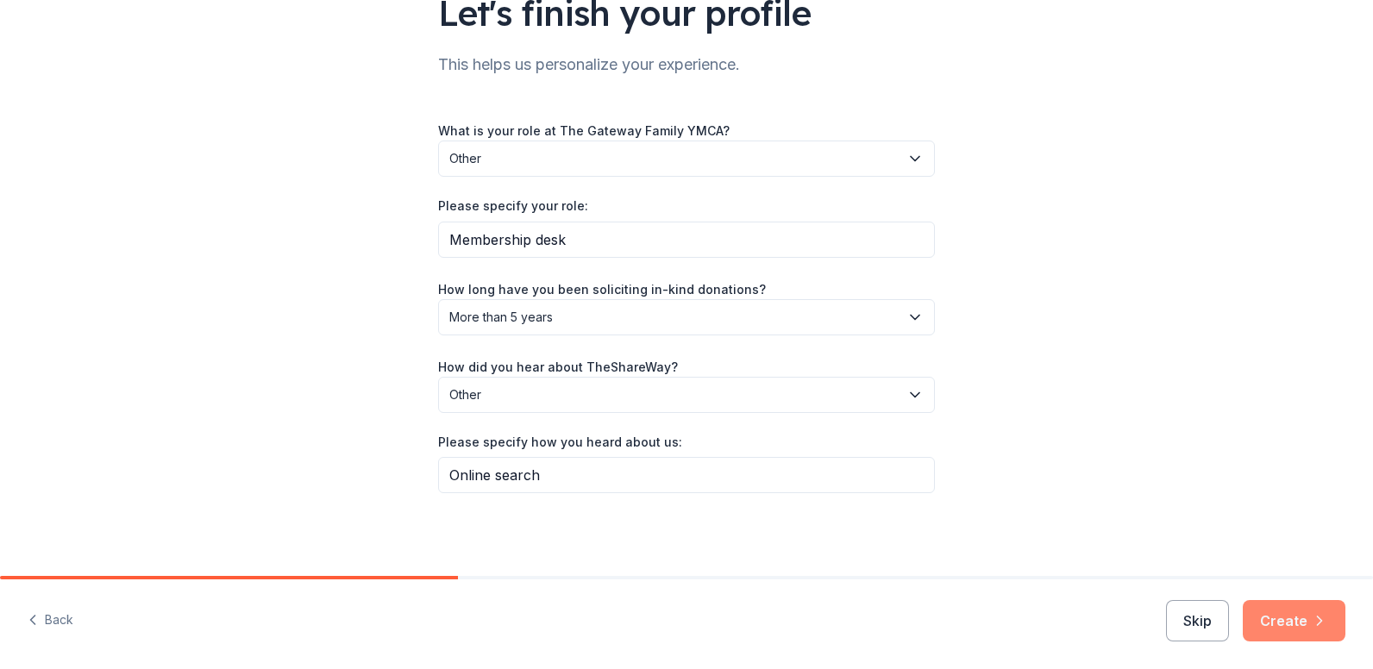
click at [1286, 625] on button "Create" at bounding box center [1294, 620] width 103 height 41
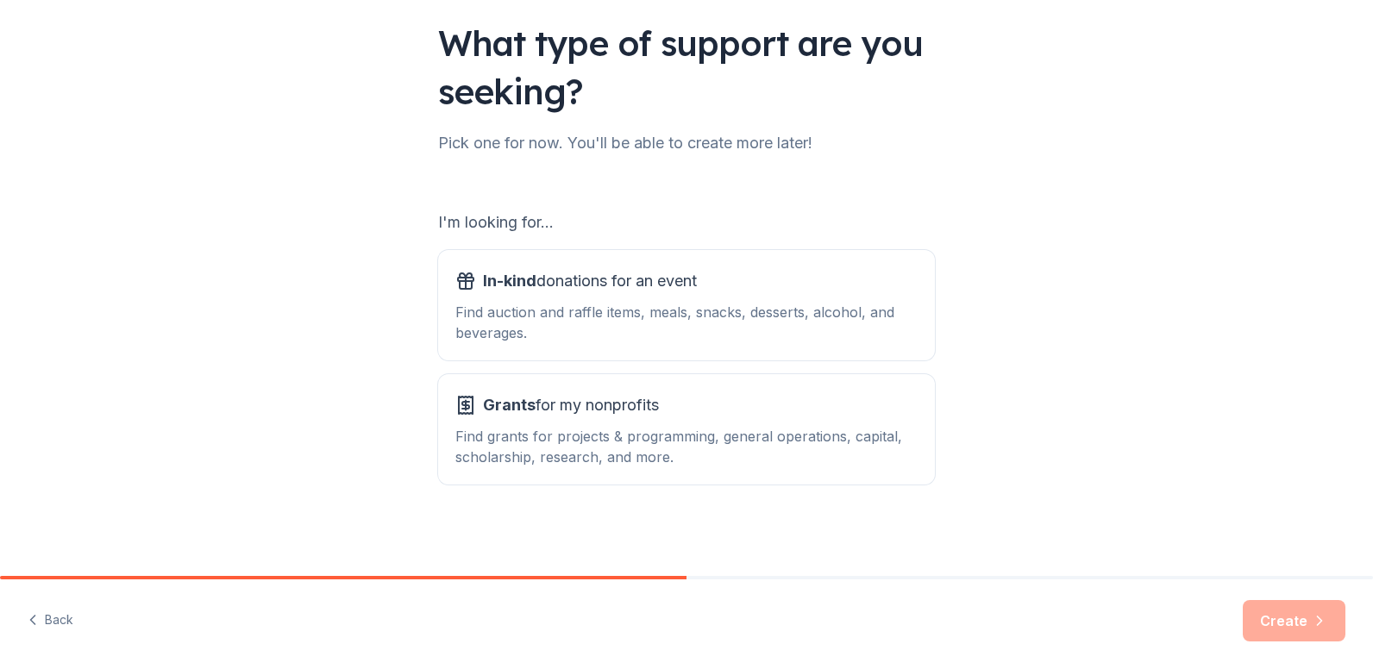
scroll to position [120, 0]
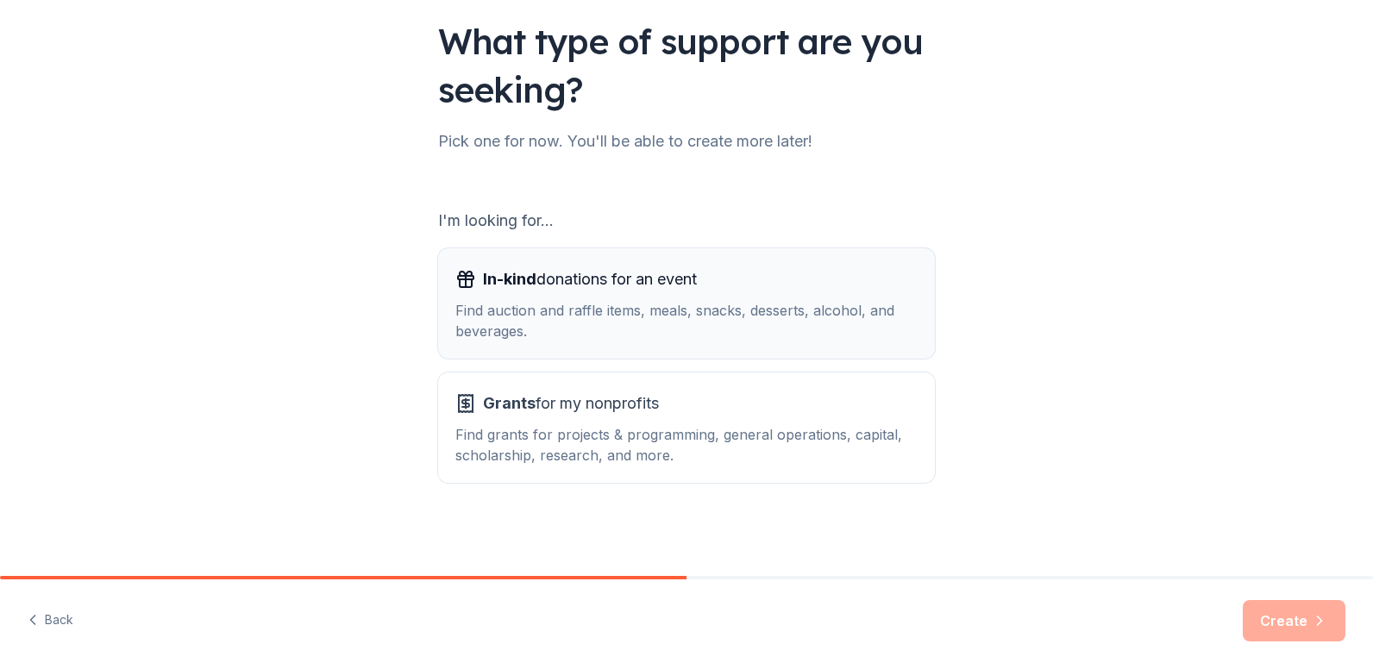
click at [543, 279] on span "In-kind donations for an event" at bounding box center [590, 280] width 214 height 28
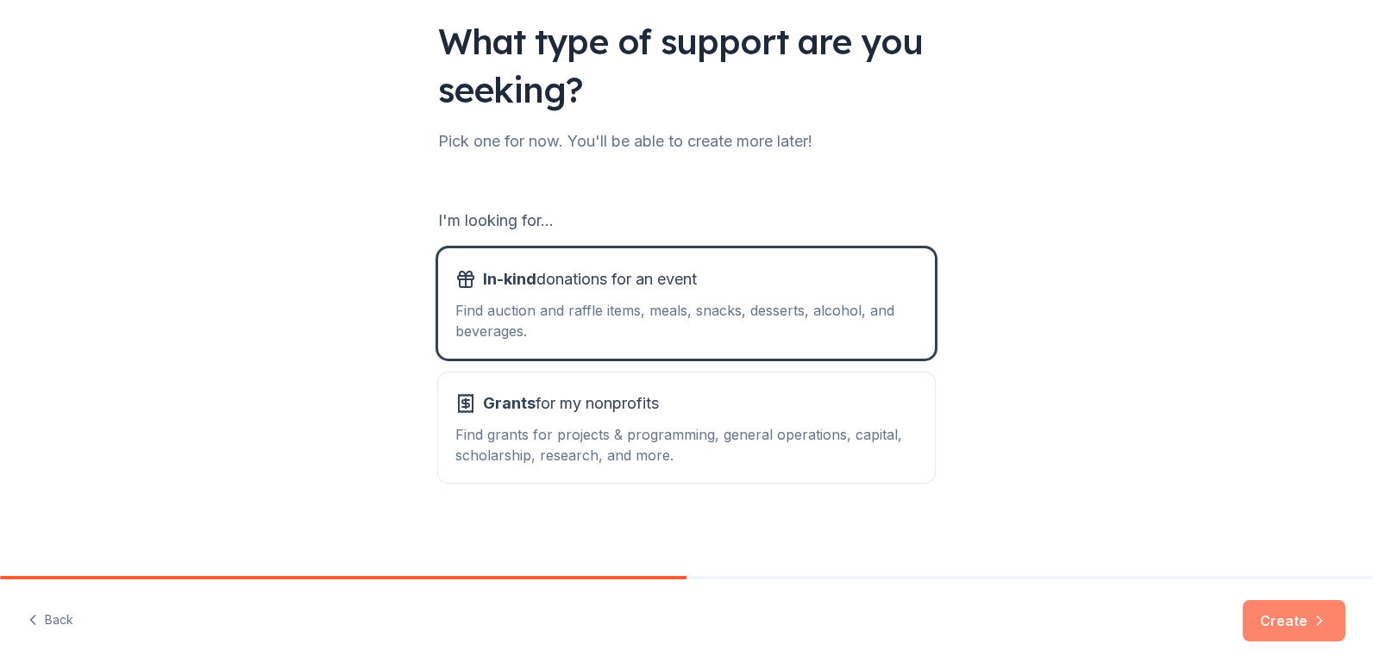
click at [1318, 625] on icon "button" at bounding box center [1320, 621] width 4 height 9
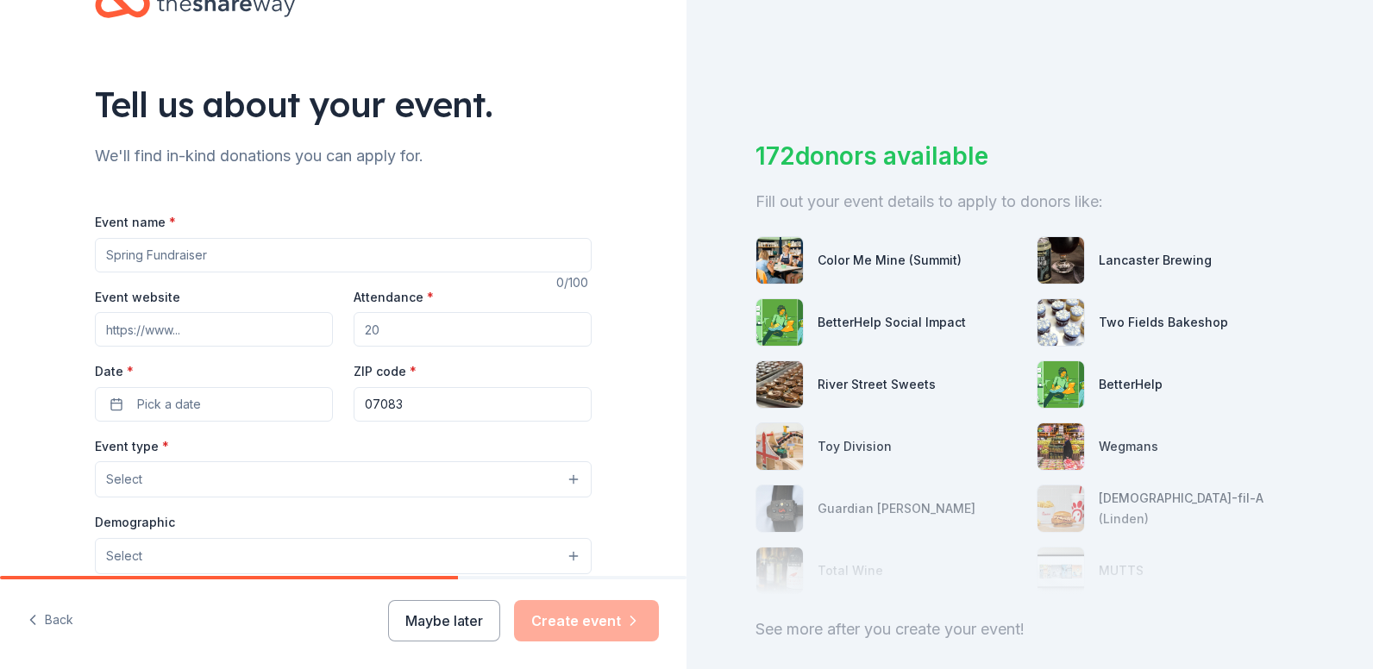
scroll to position [86, 0]
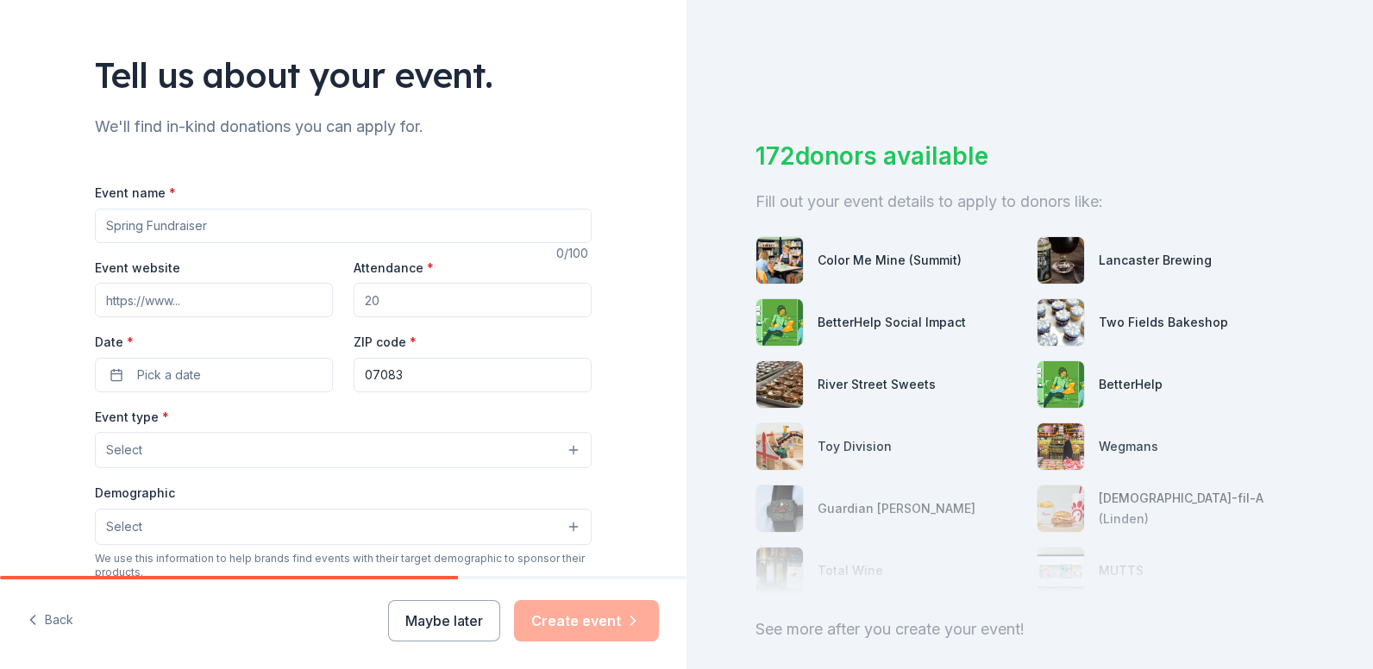
click at [172, 226] on input "Event name *" at bounding box center [343, 226] width 497 height 35
type input "Y We Care: Tricky Tray Auction Fundraiser"
type input "https://tgfymca.org"
type input "350"
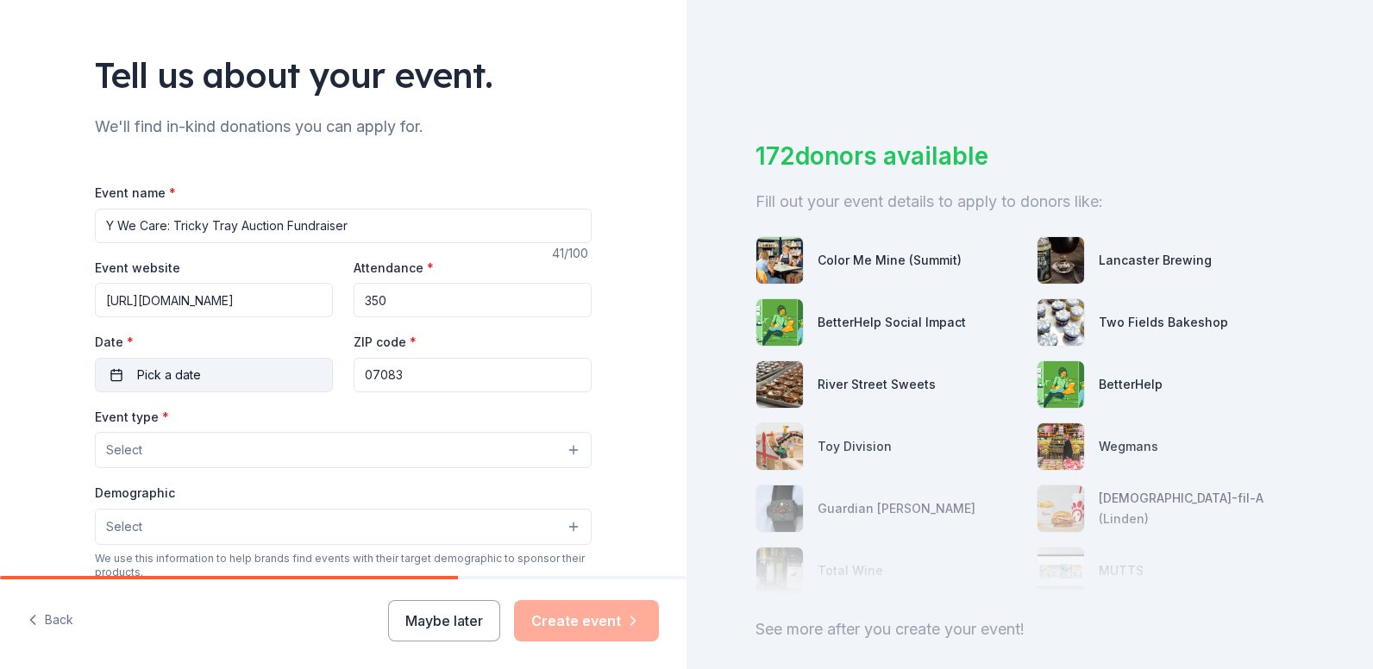
click at [166, 368] on span "Pick a date" at bounding box center [169, 375] width 64 height 21
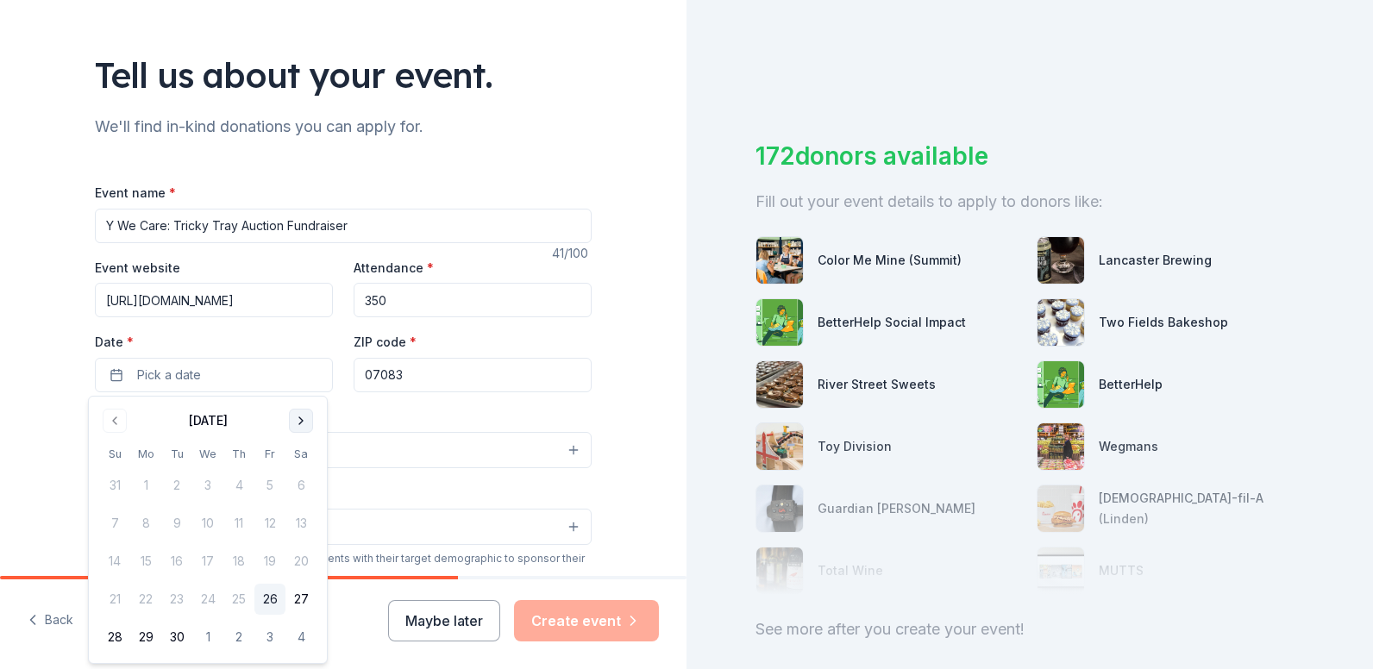
click at [294, 420] on button "Go to next month" at bounding box center [301, 421] width 24 height 24
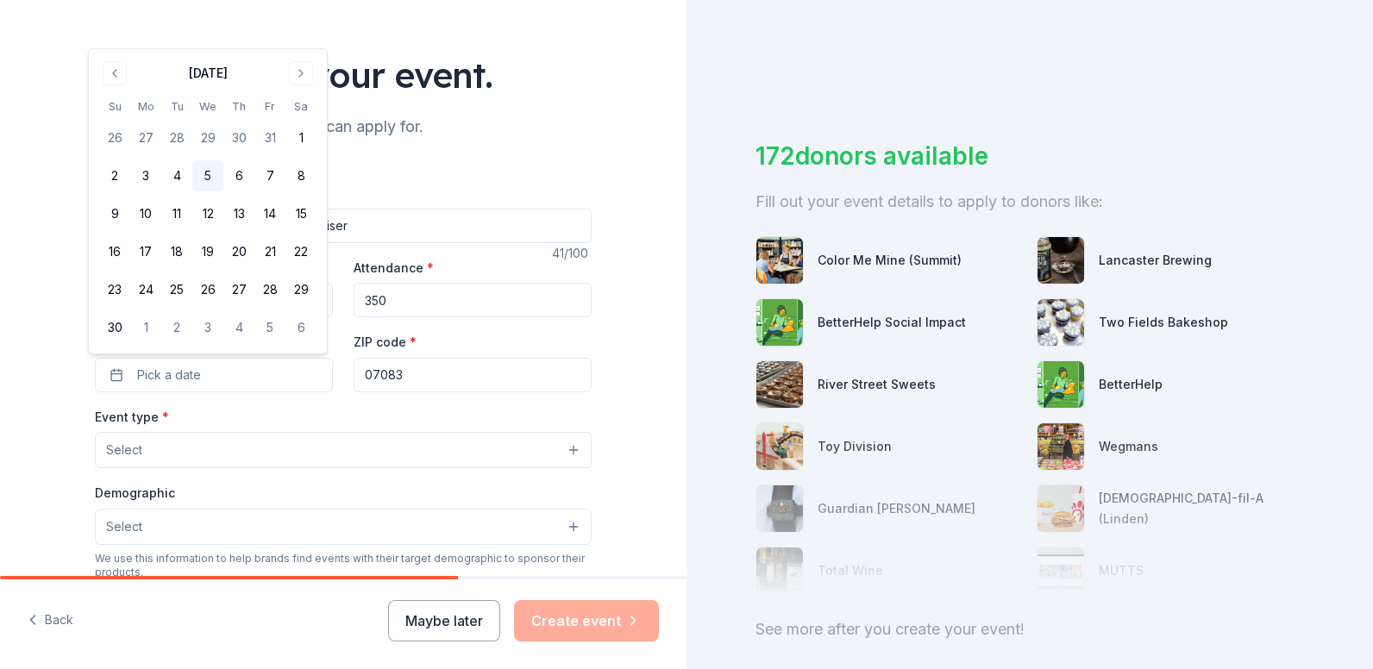
click at [210, 174] on button "5" at bounding box center [207, 175] width 31 height 31
click at [624, 369] on div "Tell us about your event. We'll find in-kind donations you can apply for. Event…" at bounding box center [343, 488] width 687 height 1148
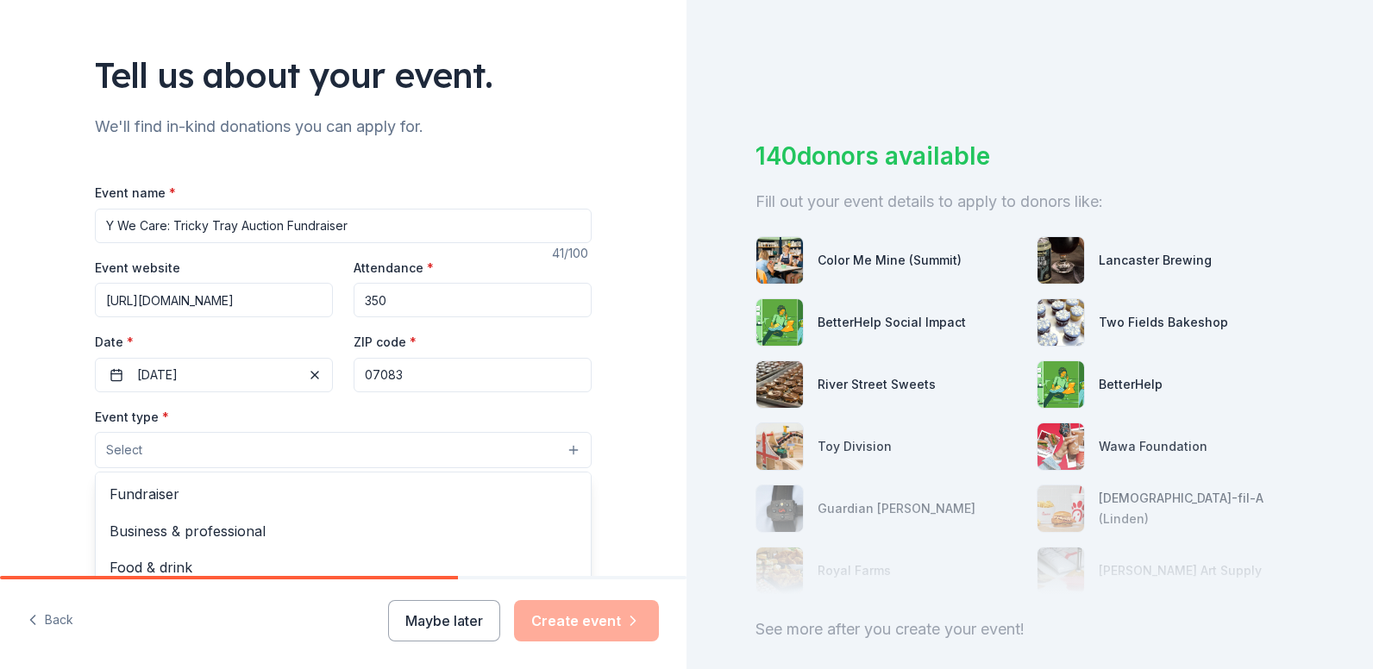
click at [136, 448] on button "Select" at bounding box center [343, 450] width 497 height 36
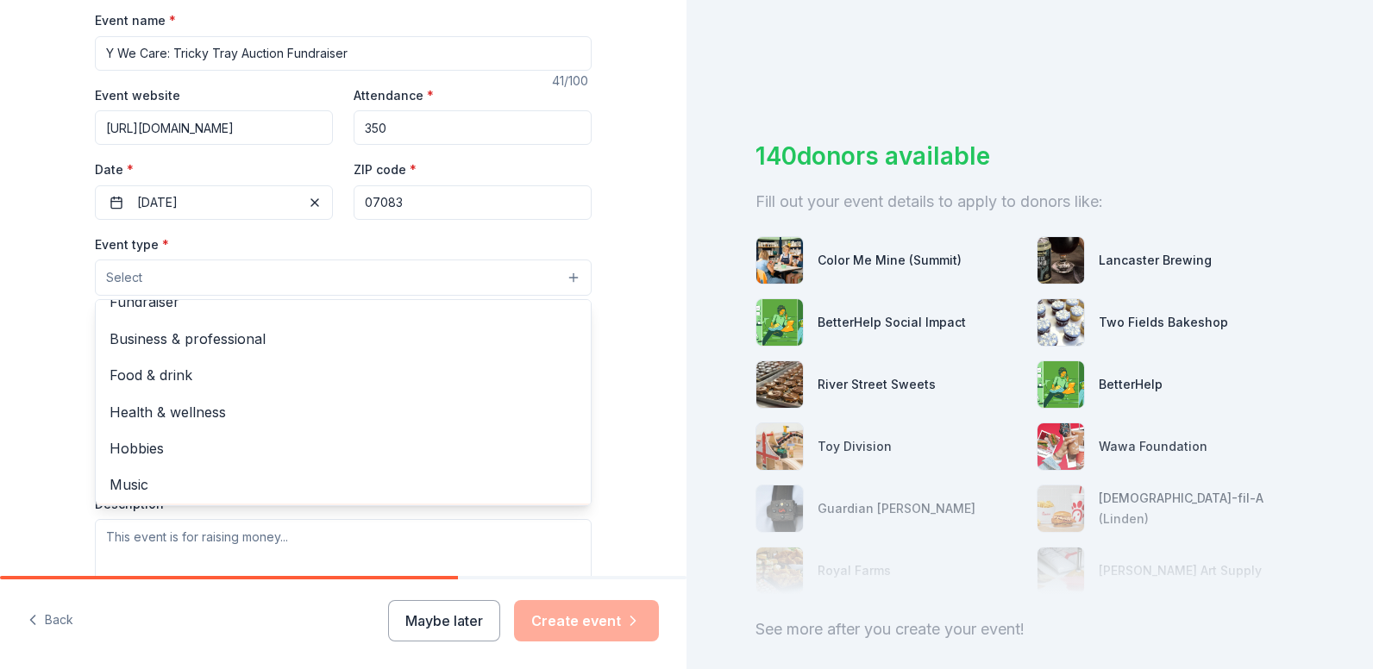
scroll to position [0, 0]
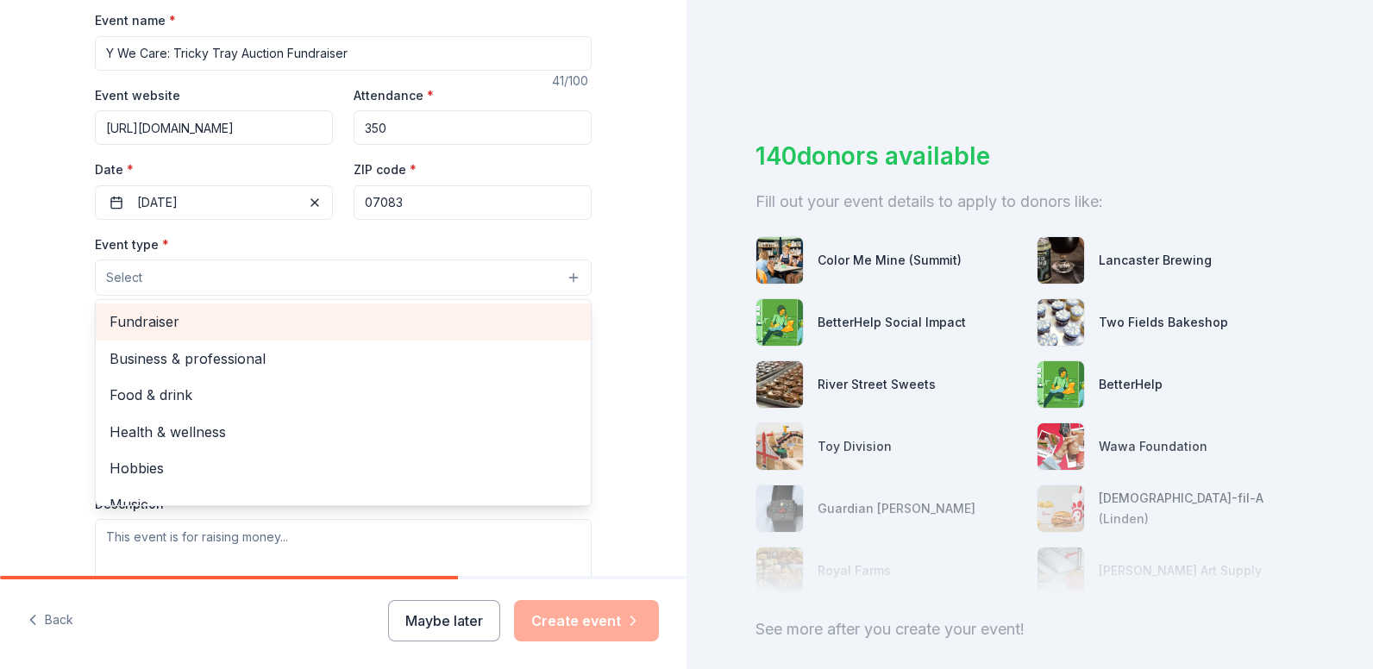
click at [143, 325] on span "Fundraiser" at bounding box center [344, 322] width 468 height 22
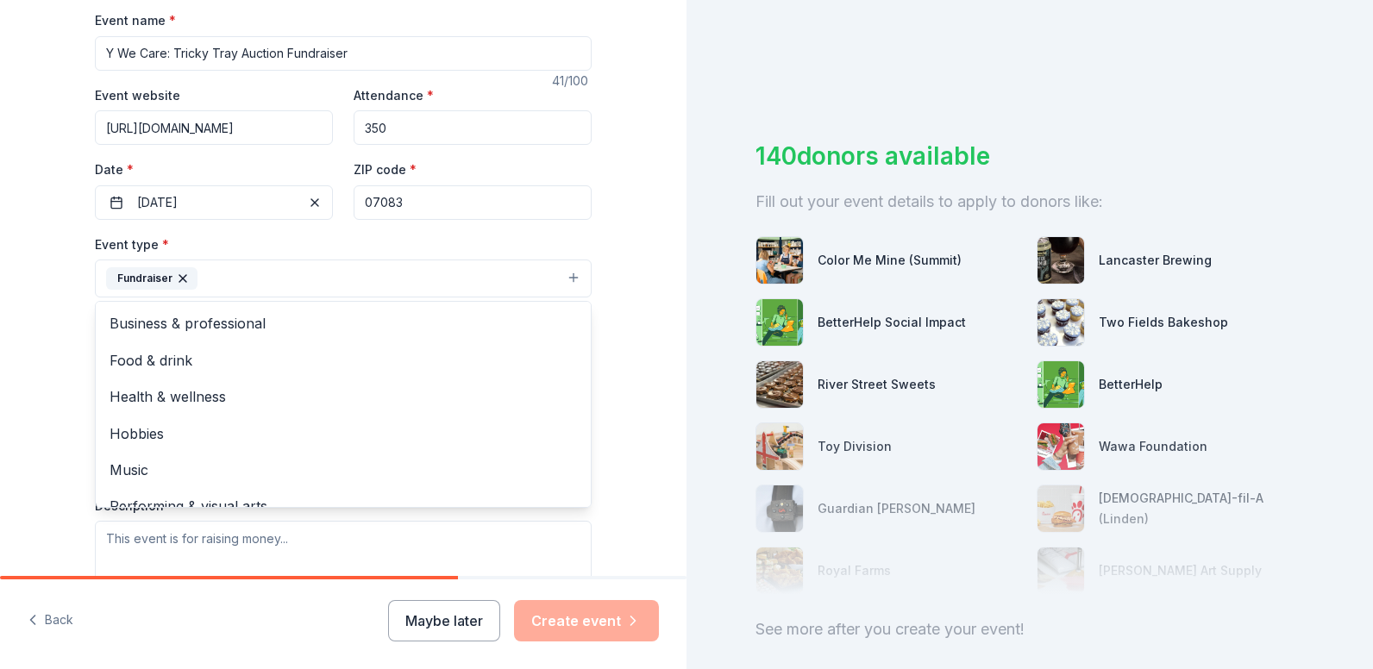
click at [60, 340] on div "Tell us about your event. We'll find in-kind donations you can apply for. Event…" at bounding box center [343, 316] width 687 height 1150
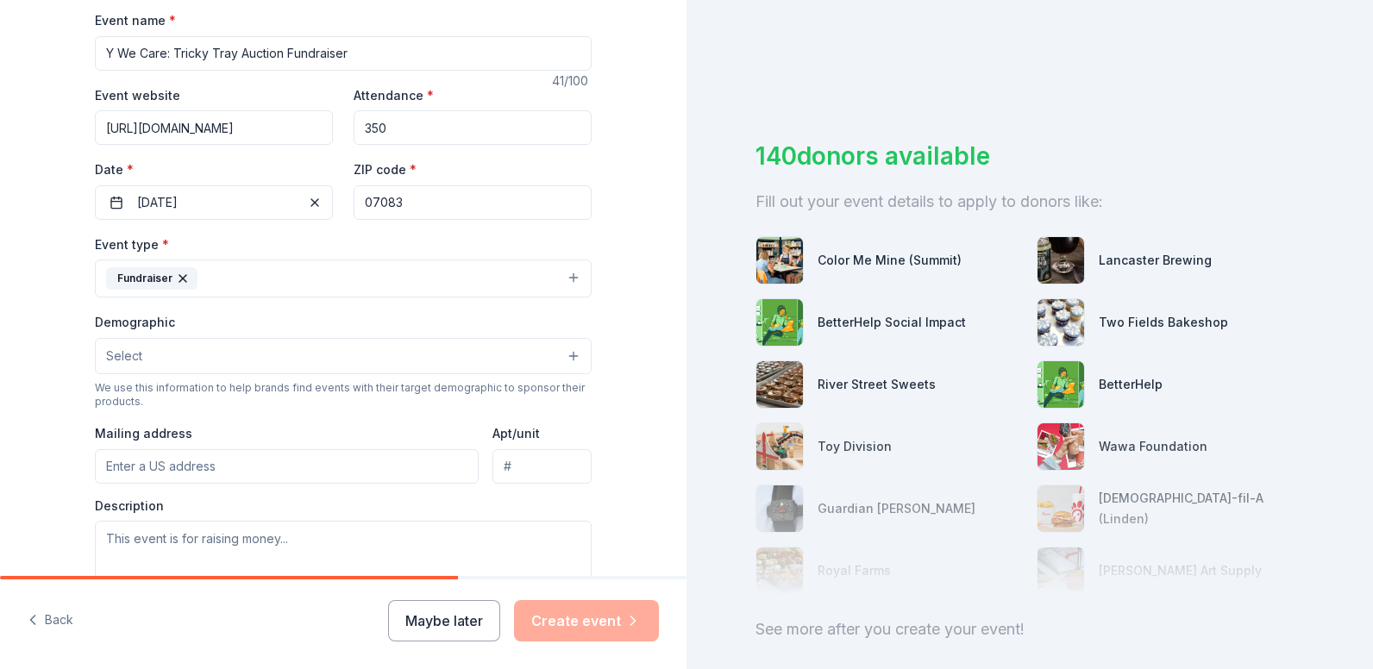
click at [148, 361] on button "Select" at bounding box center [343, 356] width 497 height 36
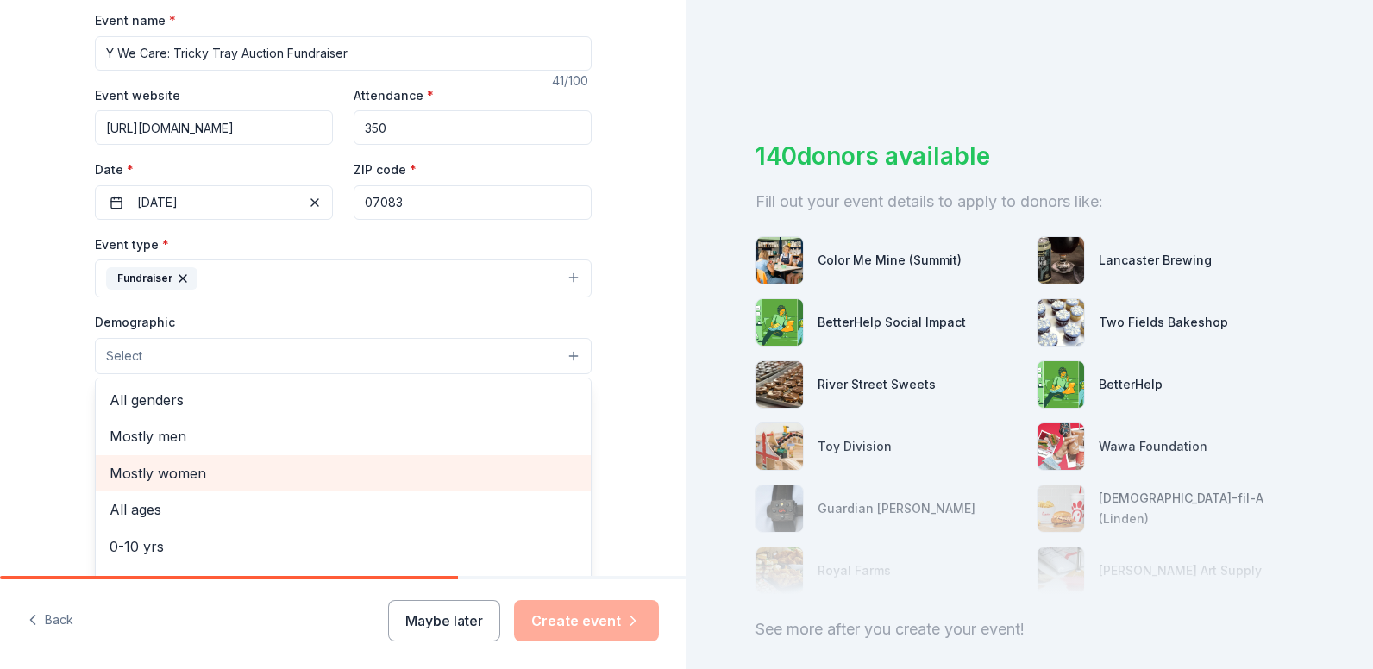
click at [180, 473] on span "Mostly women" at bounding box center [344, 473] width 468 height 22
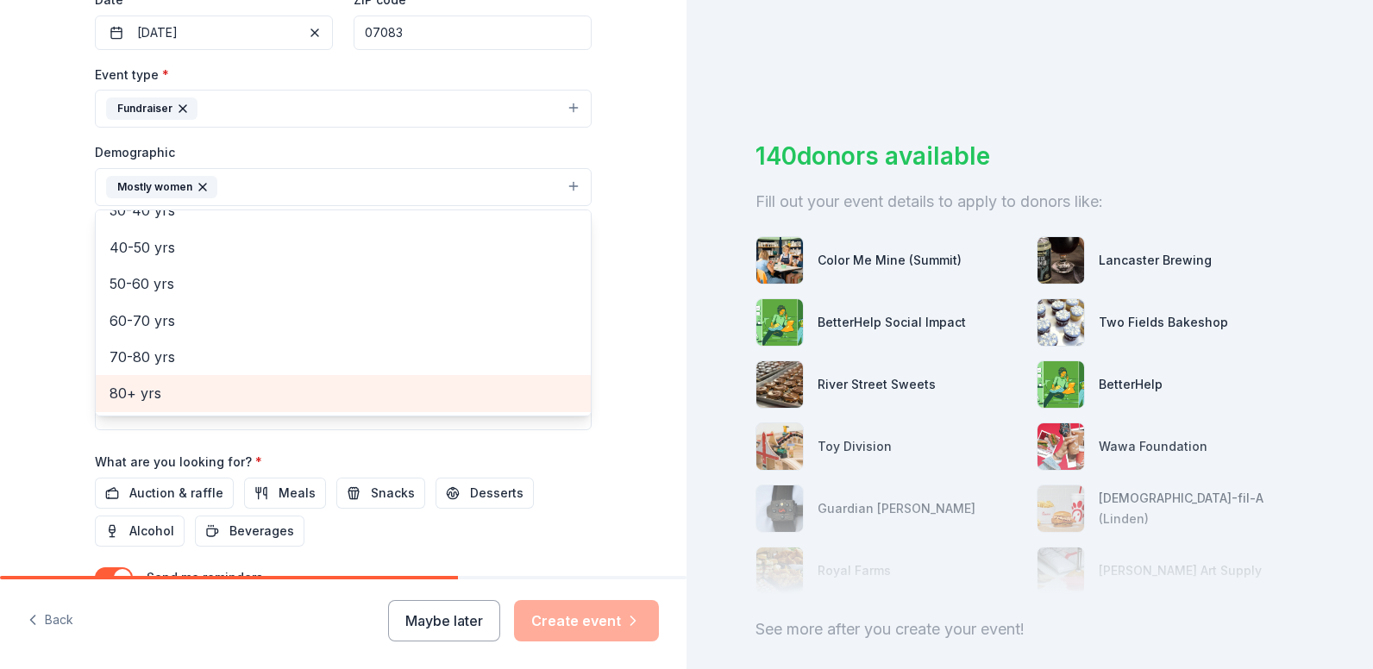
scroll to position [403, 0]
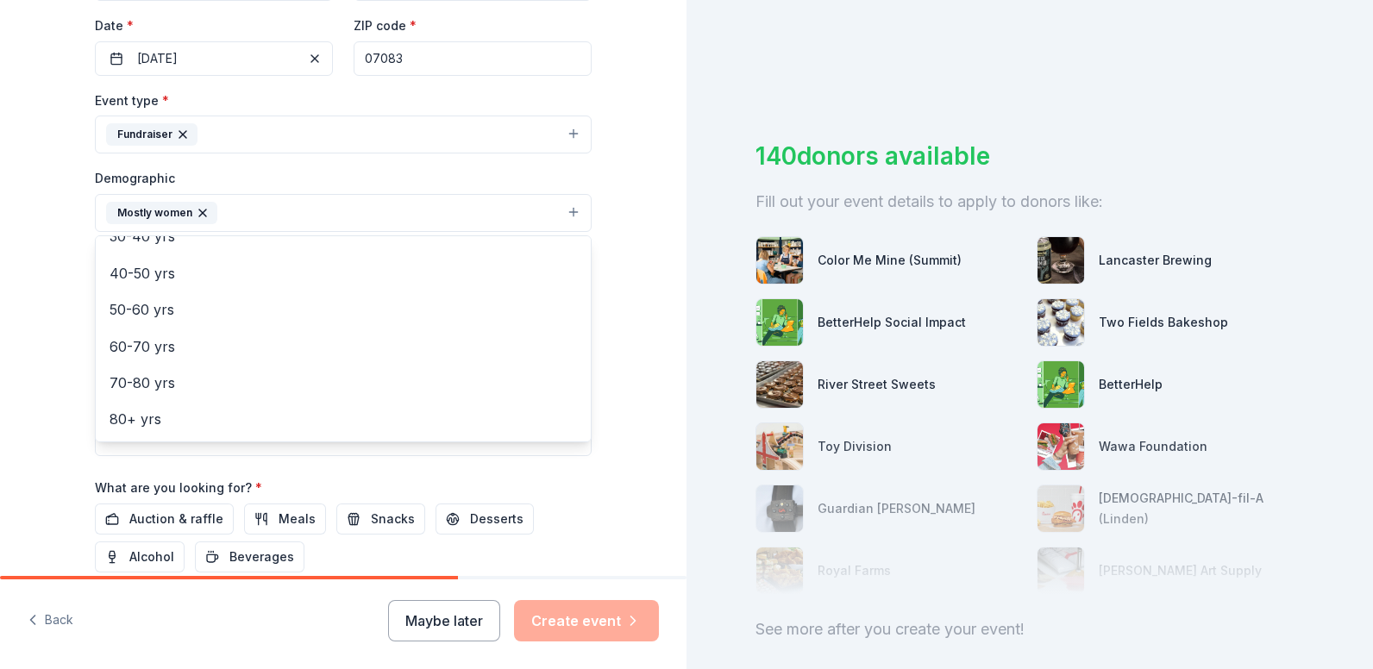
click at [618, 426] on div "Tell us about your event. We'll find in-kind donations you can apply for. Event…" at bounding box center [343, 173] width 687 height 1152
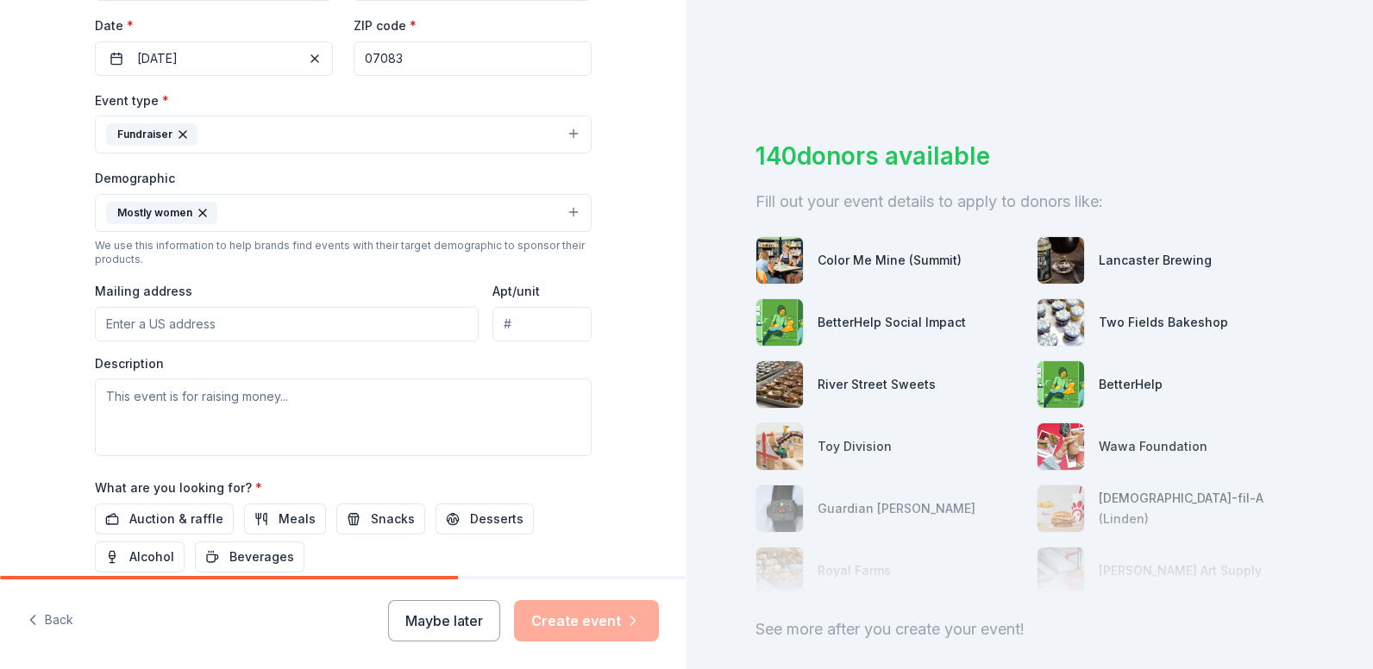
click at [119, 324] on input "Mailing address" at bounding box center [287, 324] width 384 height 35
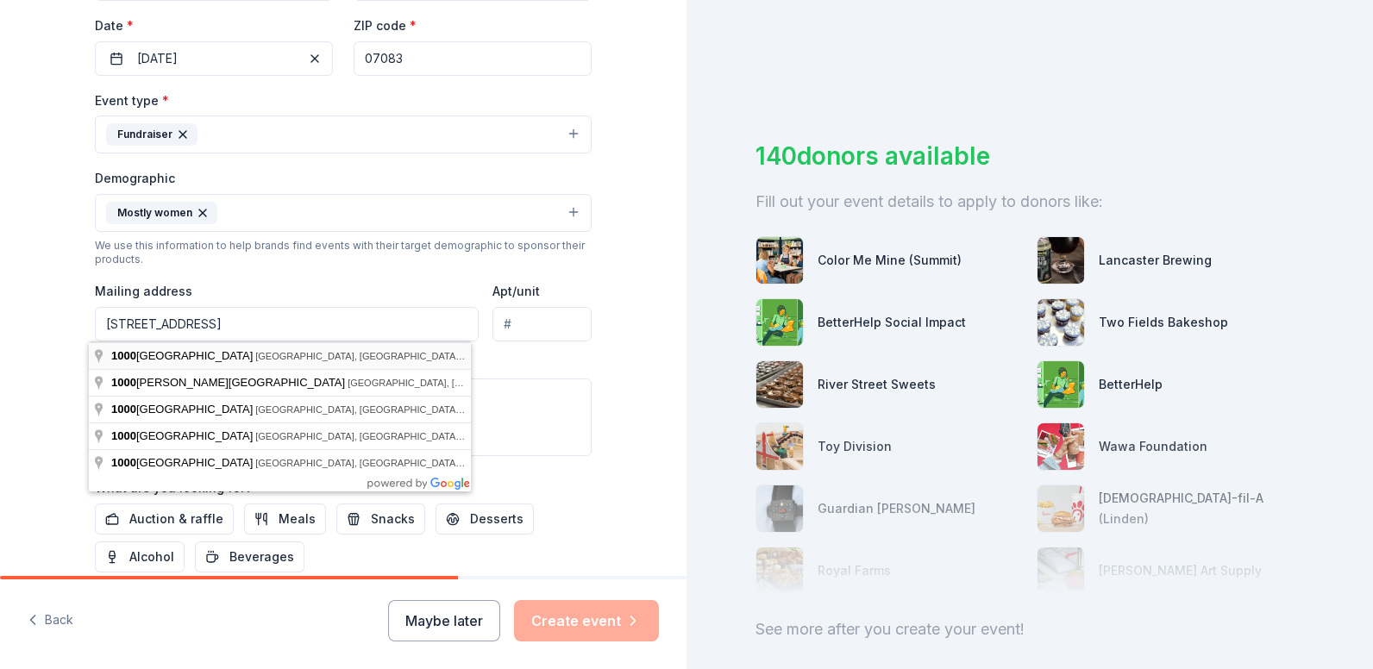
type input "1000 Galloping Hill Road, Union, NJ, 07083"
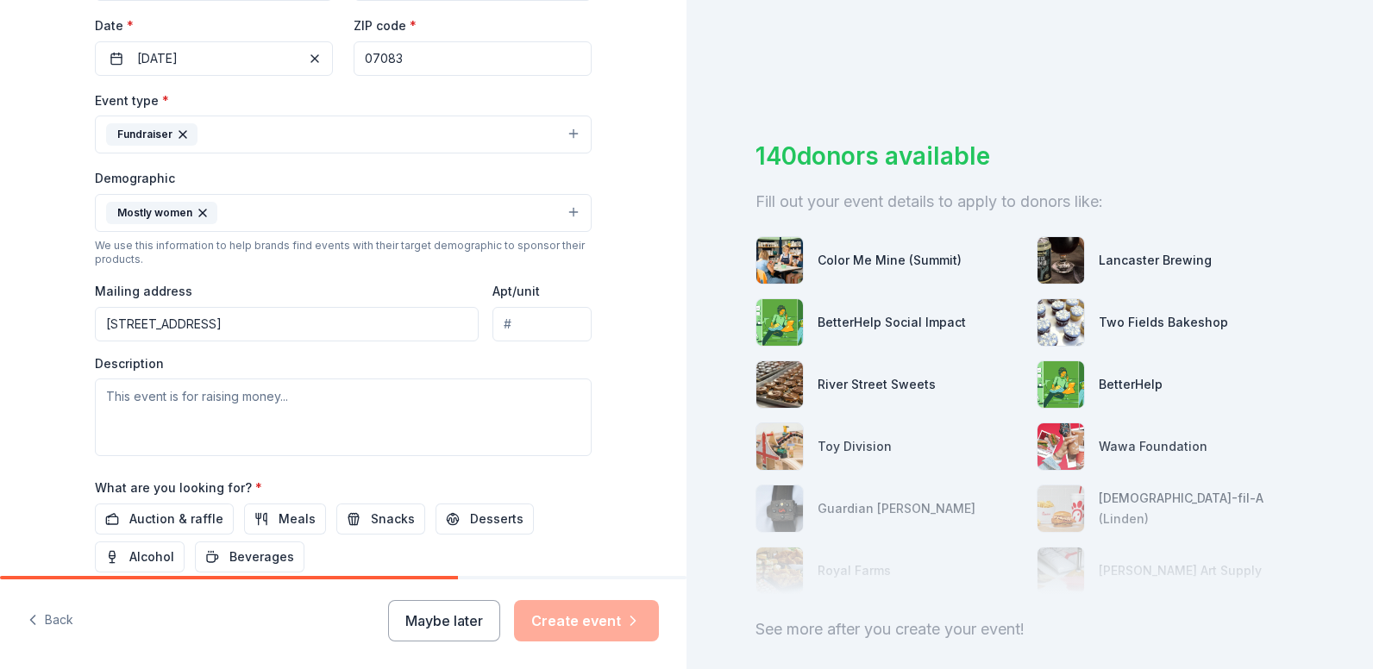
click at [505, 327] on input "Apt/unit" at bounding box center [542, 324] width 99 height 35
type input "y"
type input "YMCA"
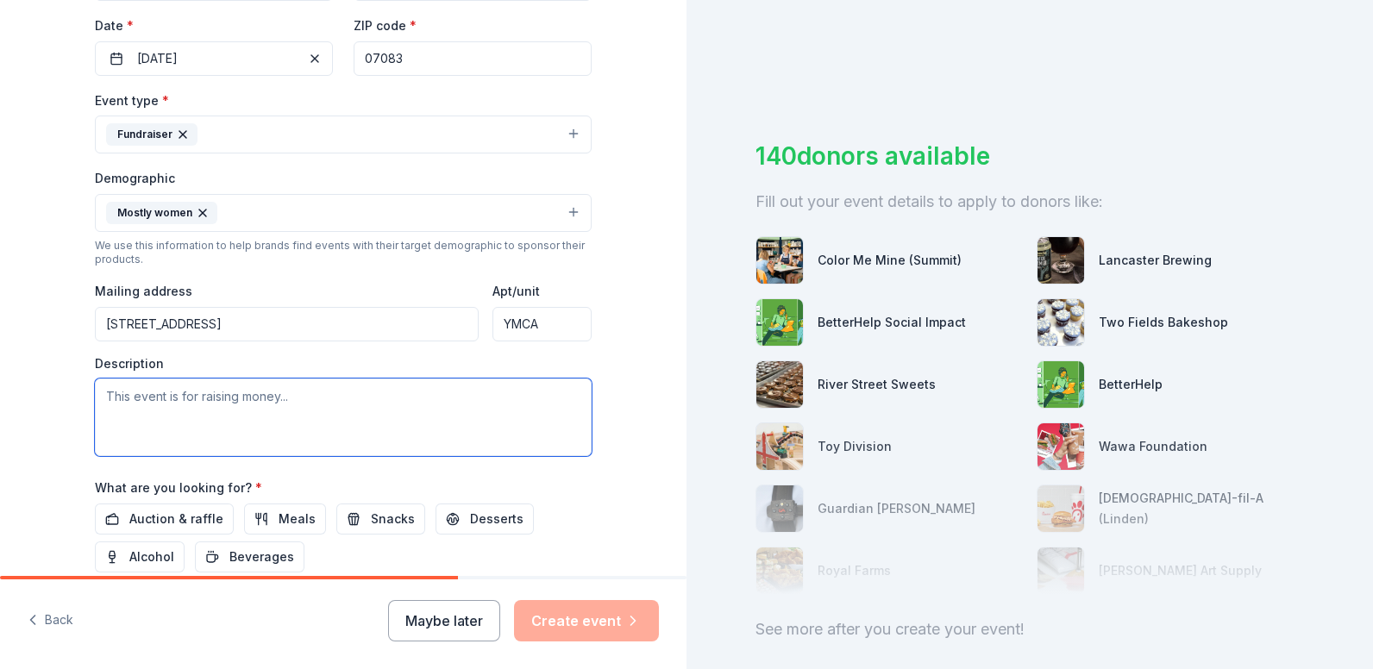
click at [107, 410] on textarea at bounding box center [343, 418] width 497 height 78
type textarea "t"
click at [389, 401] on textarea "This event is raising money for the community for financial Assistance" at bounding box center [343, 418] width 497 height 78
click at [512, 404] on textarea "This event is raising money for the community for Financial Assistance" at bounding box center [343, 418] width 497 height 78
click at [386, 401] on textarea "This event is raising money for the community for Financial Assistance" at bounding box center [343, 418] width 497 height 78
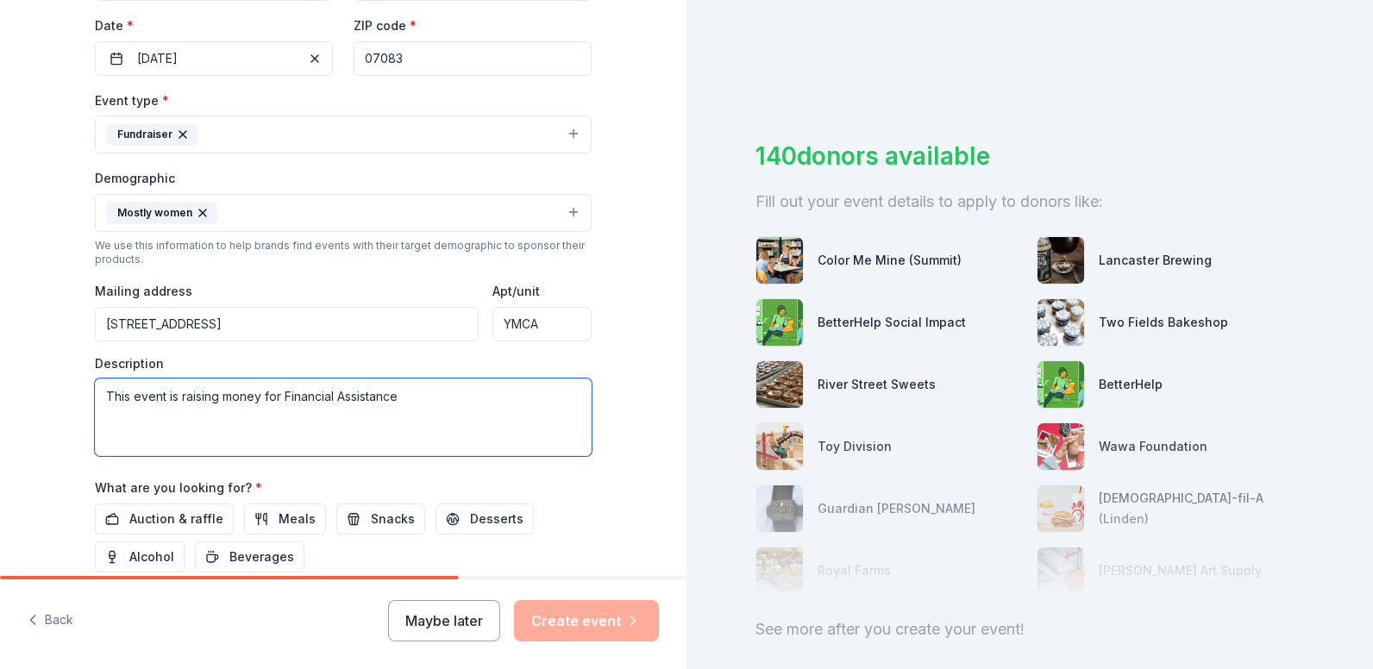
click at [398, 398] on textarea "This event is raising money for Financial Assistance" at bounding box center [343, 418] width 497 height 78
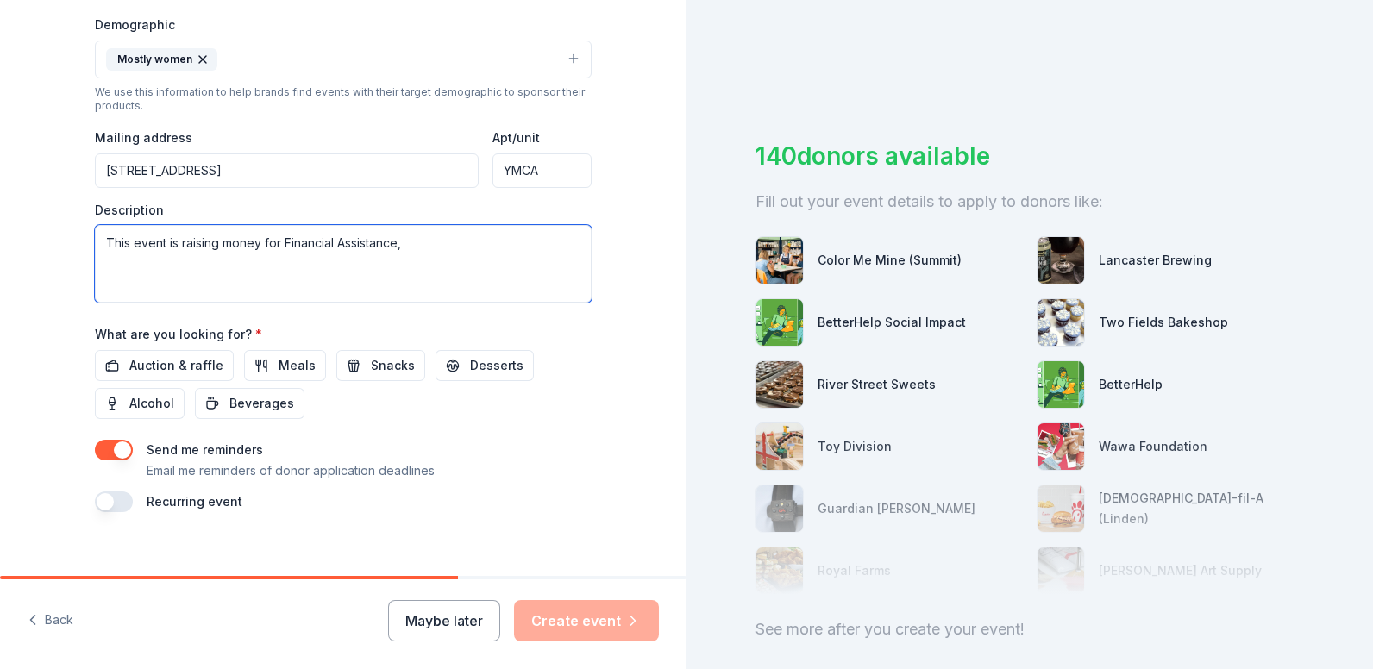
scroll to position [575, 0]
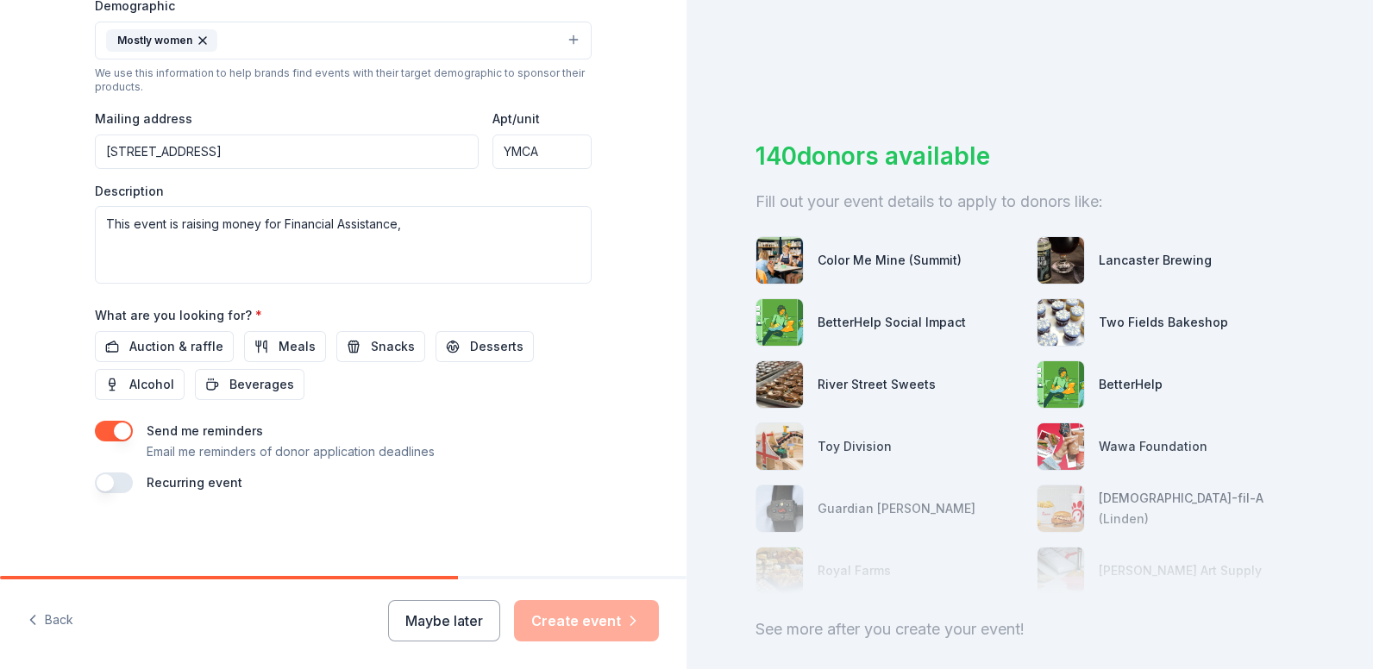
click at [104, 485] on button "button" at bounding box center [114, 483] width 38 height 21
click at [194, 350] on span "Auction & raffle" at bounding box center [176, 346] width 94 height 21
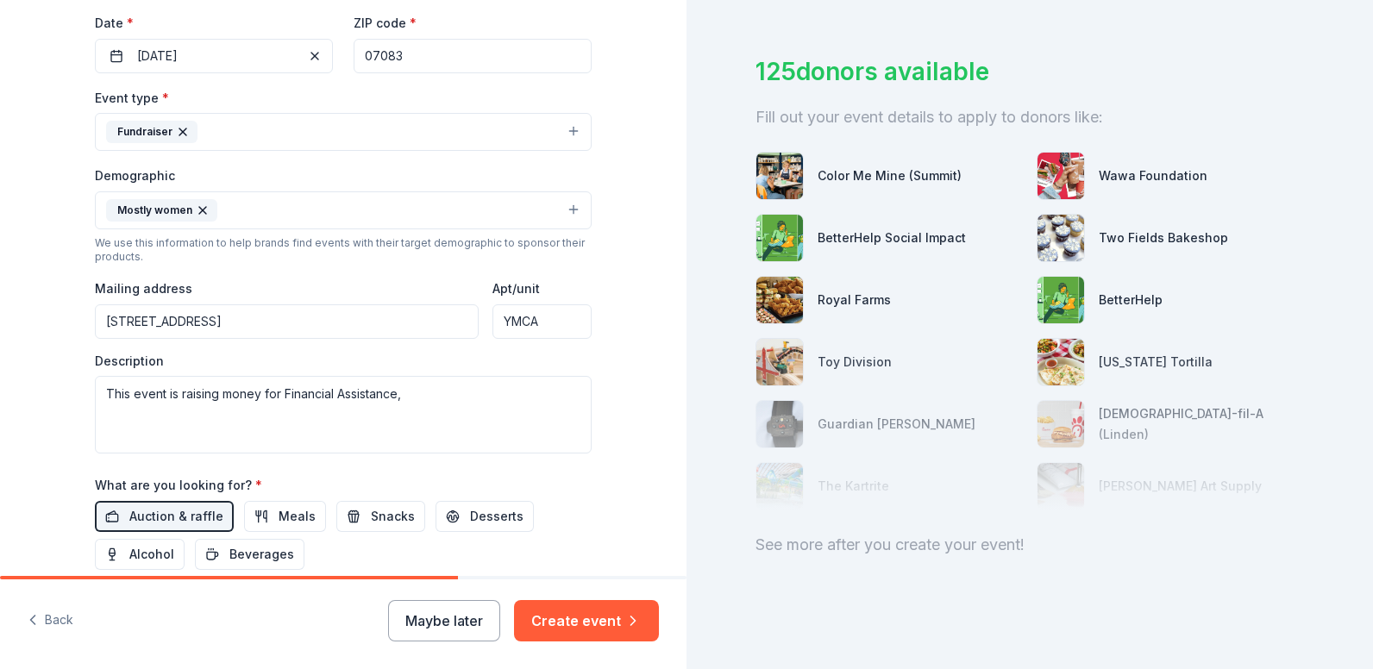
scroll to position [403, 0]
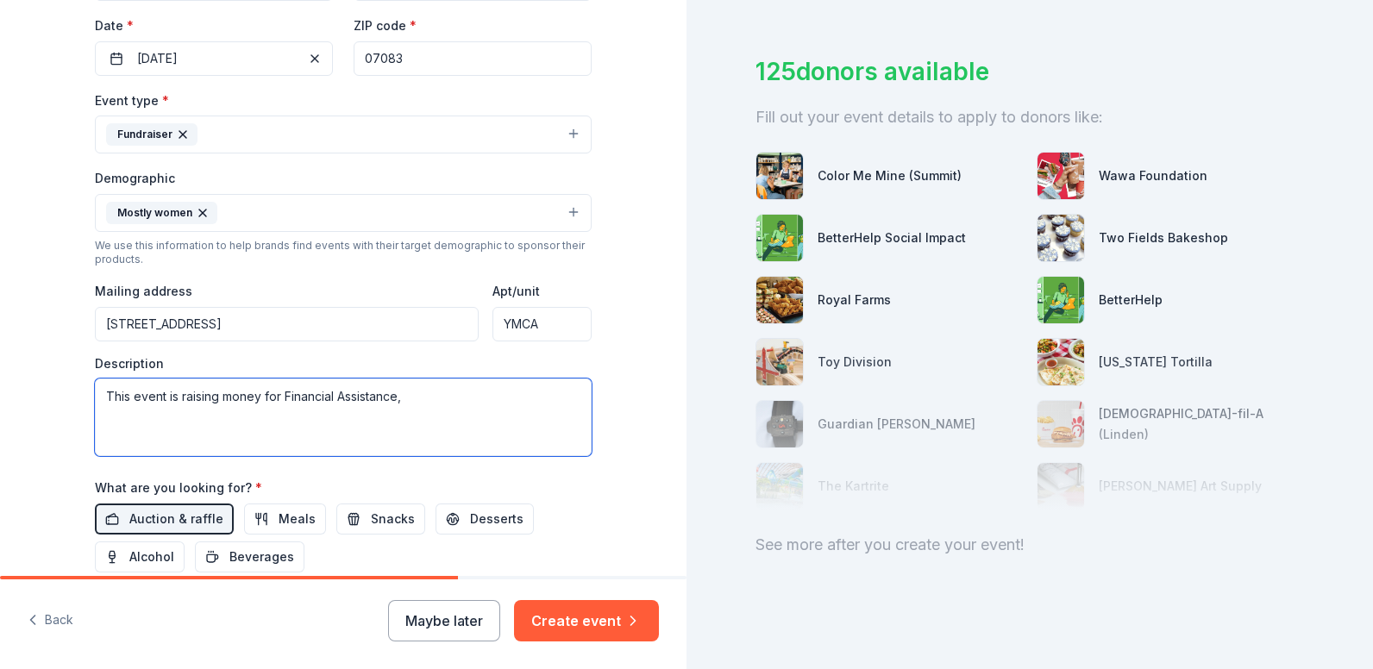
click at [417, 401] on textarea "This event is raising money for Financial Assistance," at bounding box center [343, 418] width 497 height 78
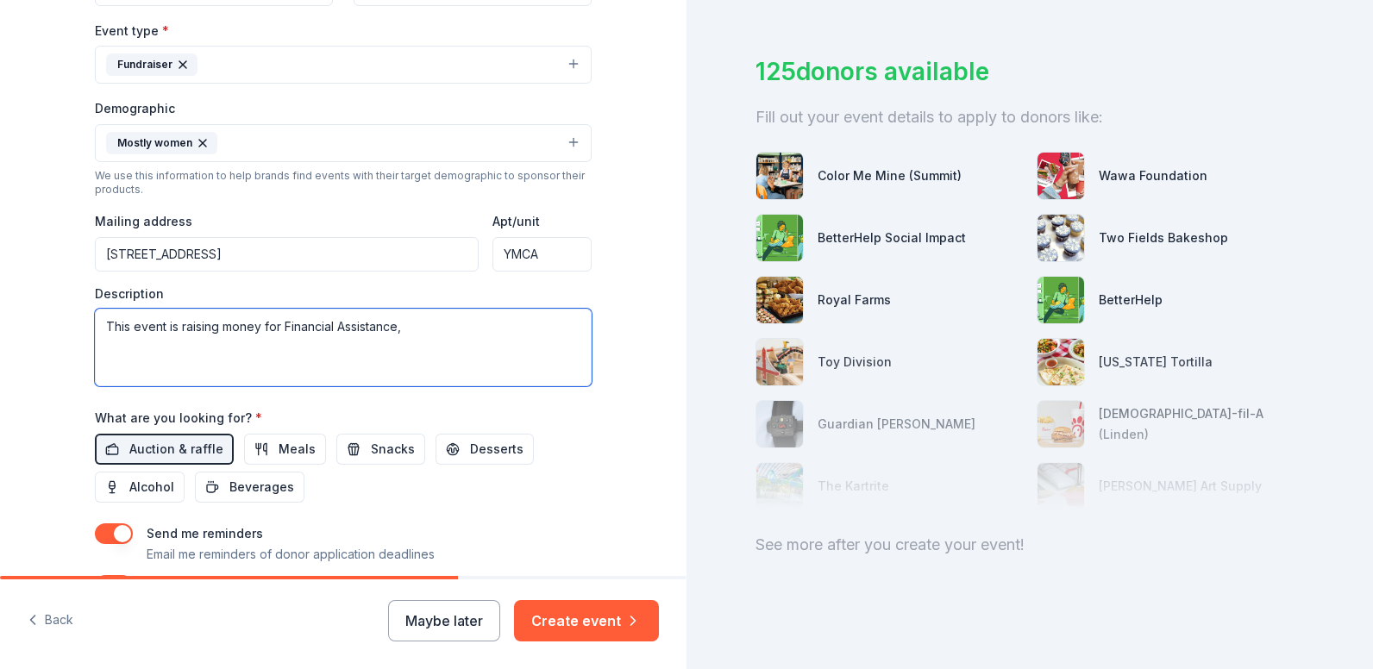
scroll to position [575, 0]
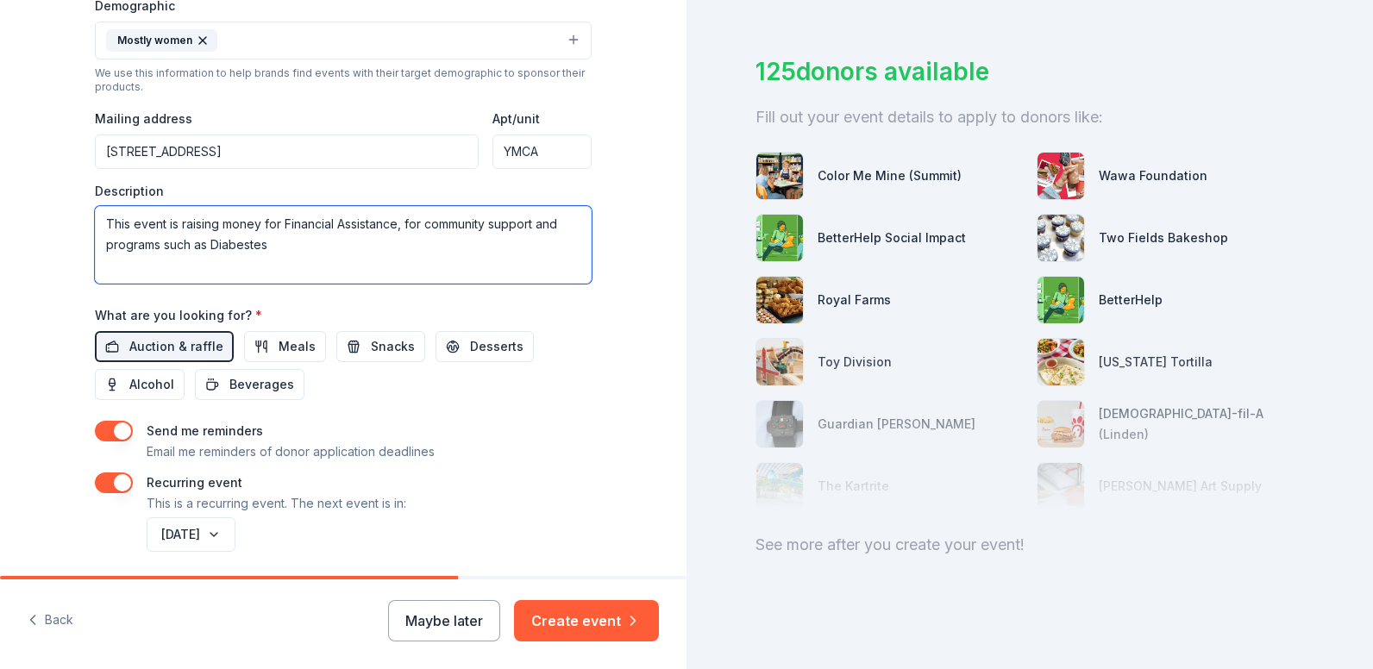
click at [276, 249] on textarea "This event is raising money for Financial Assistance, for community support and…" at bounding box center [343, 245] width 497 height 78
click at [396, 226] on textarea "This event is raising money for Financial Assistance, for community support and…" at bounding box center [343, 245] width 497 height 78
click at [273, 247] on textarea "This event is raising money for Financial Assistance. The Y supports a wide ran…" at bounding box center [343, 245] width 497 height 78
click at [308, 246] on textarea "This event is raising money for Financial Assistance. The Y supports a wide ran…" at bounding box center [343, 245] width 497 height 78
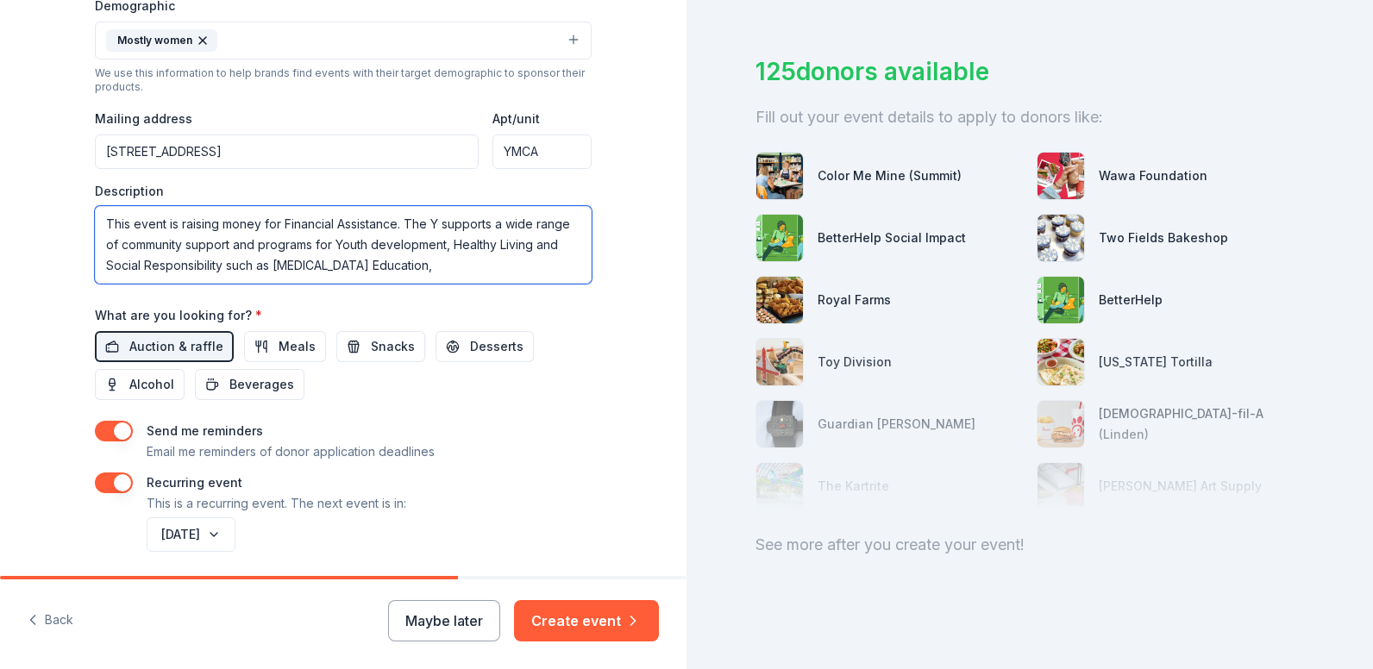
click at [377, 246] on textarea "This event is raising money for Financial Assistance. The Y supports a wide ran…" at bounding box center [343, 245] width 497 height 78
click at [263, 271] on textarea "This event is raising money for Financial Assistance. The Y supports a wide ran…" at bounding box center [343, 245] width 497 height 78
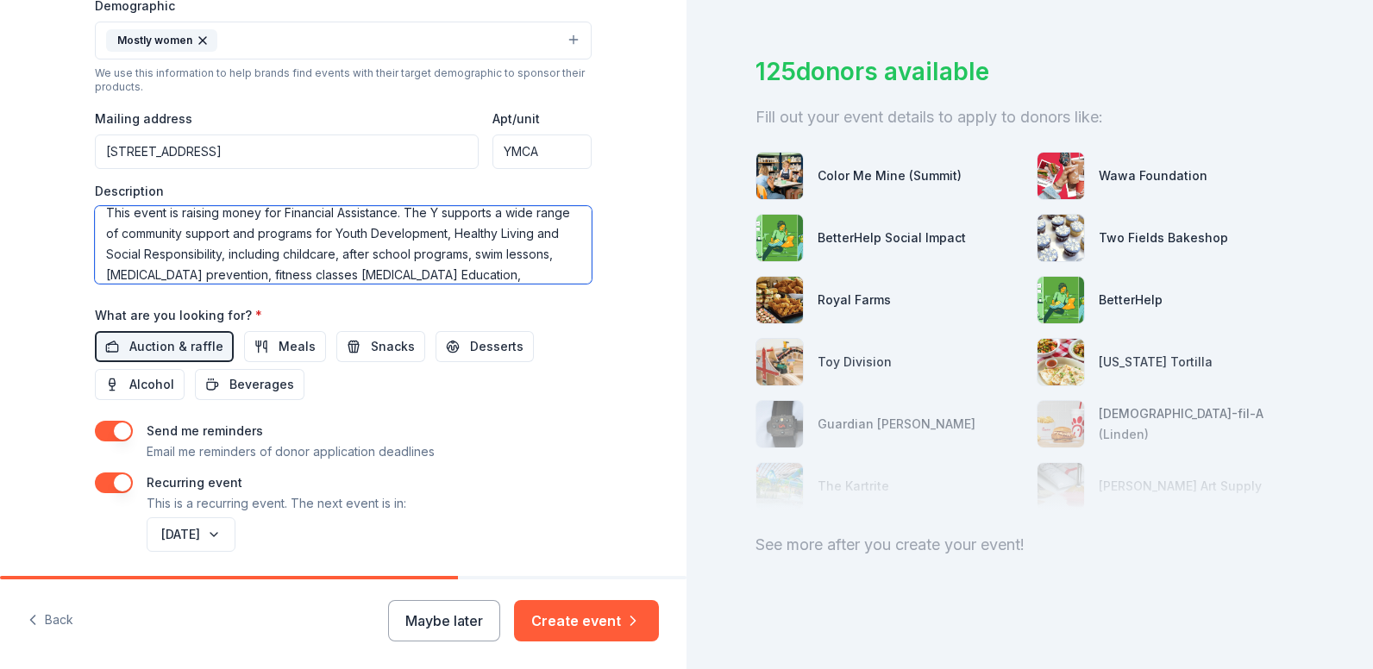
click at [393, 280] on textarea "This event is raising money for Financial Assistance. The Y supports a wide ran…" at bounding box center [343, 245] width 497 height 78
click at [323, 278] on textarea "This event is raising money for Financial Assistance. The Y supports a wide ran…" at bounding box center [343, 245] width 497 height 78
click at [312, 277] on textarea "This event is raising money for Financial Assistance. The Y supports a wide ran…" at bounding box center [343, 245] width 497 height 78
click at [450, 277] on textarea "This event is raising money for Financial Assistance. The Y supports a wide ran…" at bounding box center [343, 245] width 497 height 78
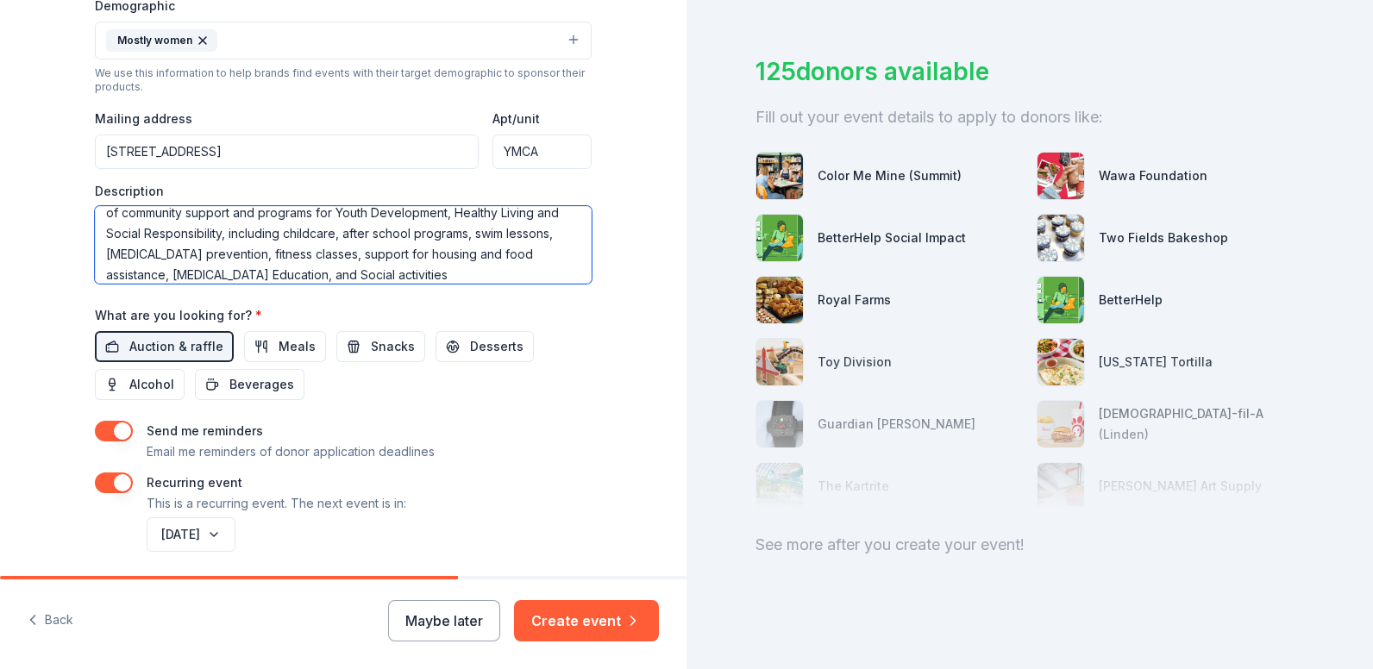
click at [434, 278] on textarea "This event is raising money for Financial Assistance. The Y supports a wide ran…" at bounding box center [343, 245] width 497 height 78
click at [425, 277] on textarea "This event is raising money for Financial Assistance. The Y supports a wide ran…" at bounding box center [343, 245] width 497 height 78
click at [486, 273] on textarea "This event is raising money for Financial Assistance. The Y supports a wide ran…" at bounding box center [343, 245] width 497 height 78
click at [314, 281] on textarea "This event is raising money for Financial Assistance. The Y supports a wide ran…" at bounding box center [343, 245] width 497 height 78
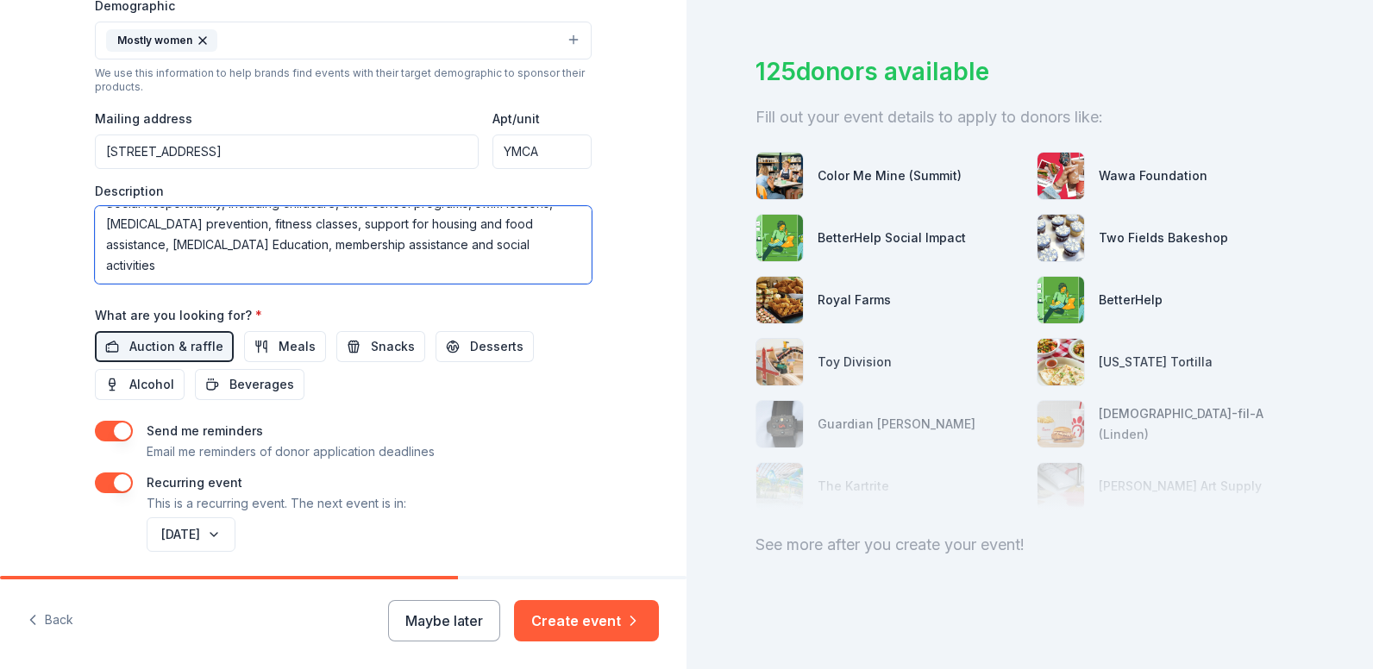
click at [154, 272] on textarea "This event is raising money for Financial Assistance. The Y supports a wide ran…" at bounding box center [343, 245] width 497 height 78
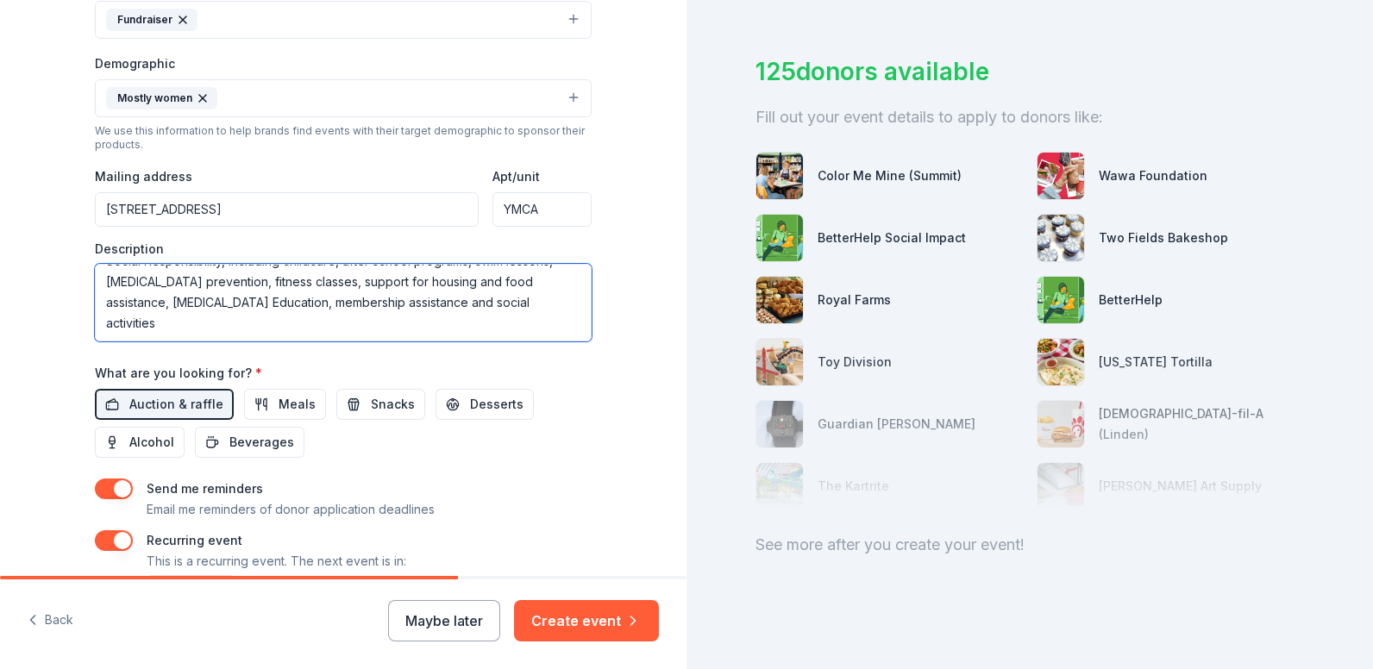
scroll to position [403, 0]
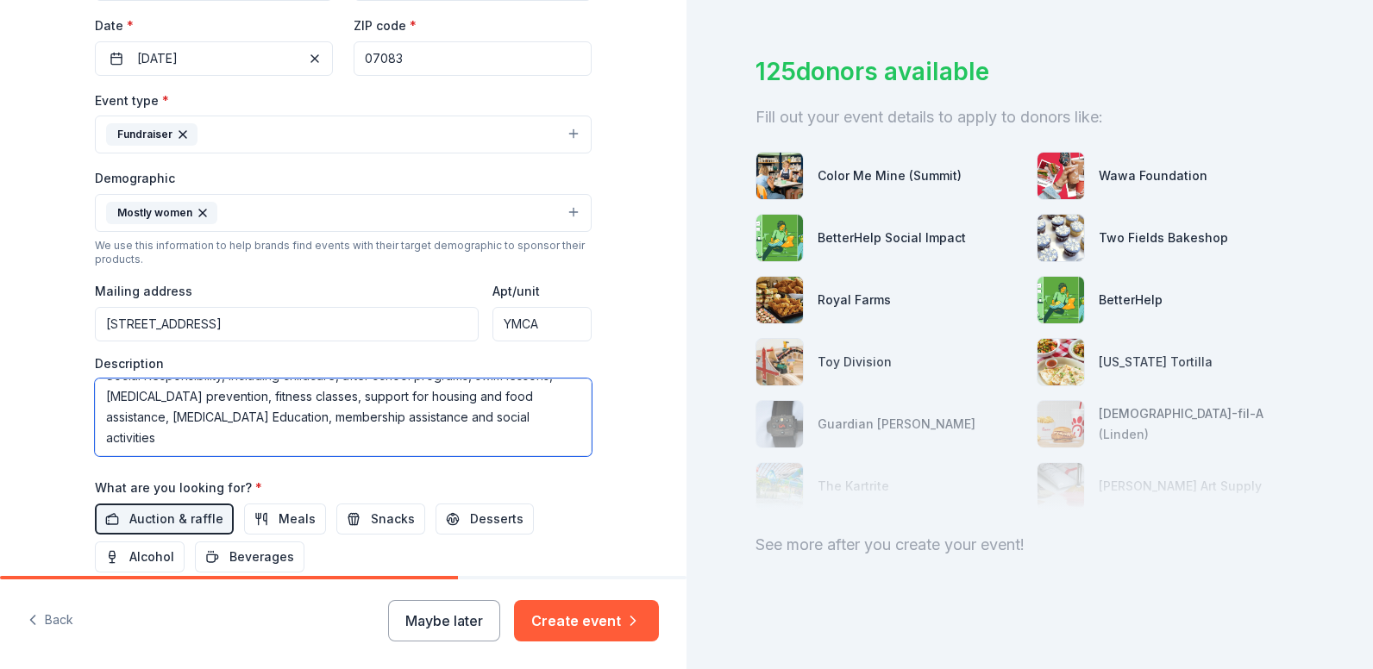
click at [160, 442] on textarea "This event is raising money for Financial Assistance. The Y supports a wide ran…" at bounding box center [343, 418] width 497 height 78
click at [150, 441] on textarea "This event is raising money for Financial Assistance. The Y supports a wide ran…" at bounding box center [343, 418] width 497 height 78
click at [162, 443] on textarea "This event is raising money for Financial Assistance. The Y supports a wide ran…" at bounding box center [343, 418] width 497 height 78
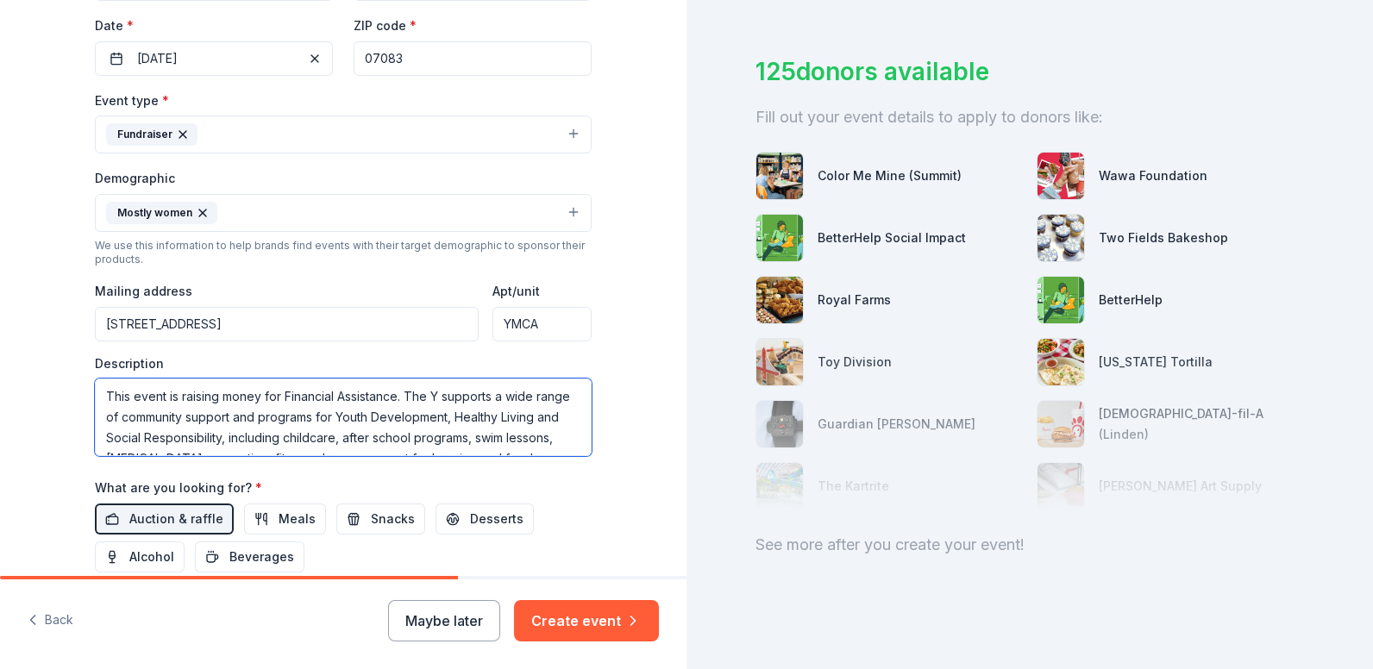
click at [218, 417] on textarea "This event is raising money for Financial Assistance. The Y supports a wide ran…" at bounding box center [343, 418] width 497 height 78
click at [193, 440] on textarea "This event is raising money for Financial Assistance. The Y supports a wide ran…" at bounding box center [343, 418] width 497 height 78
click at [332, 443] on textarea "This event is raising money for Financial Assistance. The Y supports a wide ran…" at bounding box center [343, 418] width 497 height 78
click at [262, 437] on textarea "This event is raising money for Financial Assistance. The Y supports a wide ran…" at bounding box center [343, 418] width 497 height 78
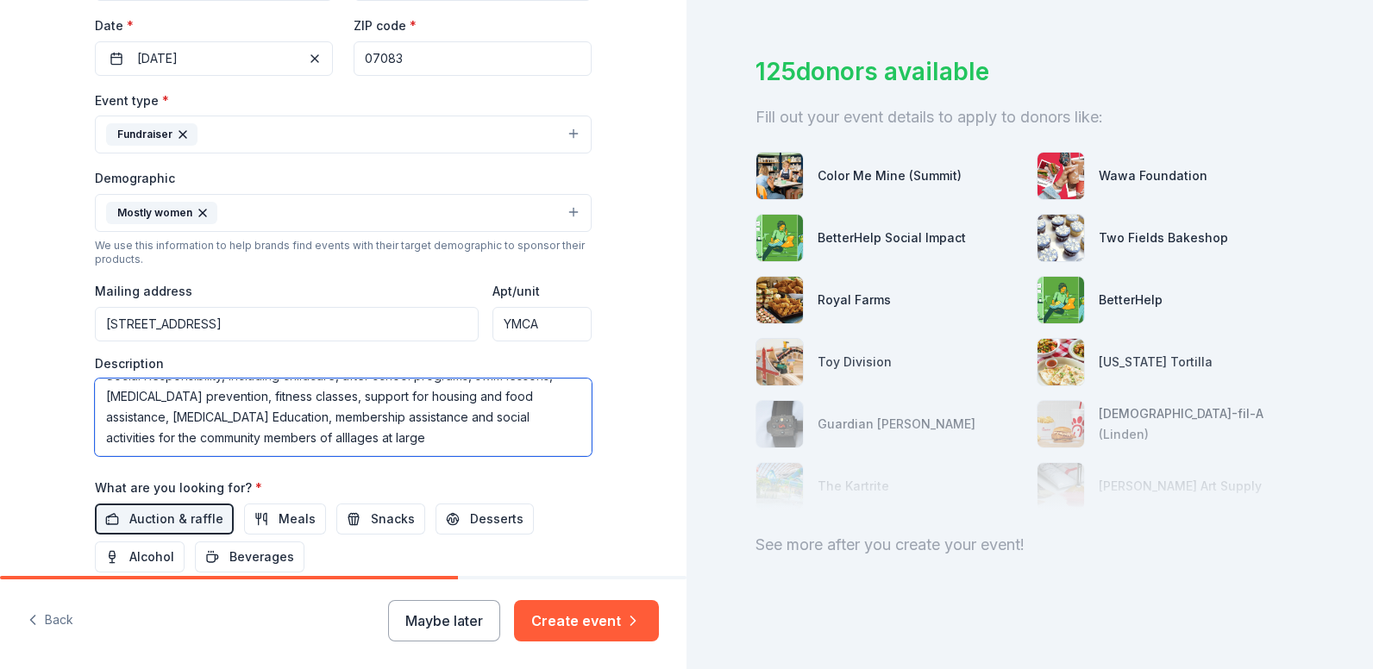
click at [429, 444] on textarea "This event is raising money for Financial Assistance. The Y supports a wide ran…" at bounding box center [343, 418] width 497 height 78
drag, startPoint x: 349, startPoint y: 438, endPoint x: 322, endPoint y: 439, distance: 27.6
click at [322, 439] on textarea "This event is raising money for Financial Assistance. The Y supports a wide ran…" at bounding box center [343, 418] width 497 height 78
click at [384, 436] on textarea "This event is raising money for Financial Assistance. The Y supports a wide ran…" at bounding box center [343, 418] width 497 height 78
click at [559, 439] on textarea "This event is raising money for Financial Assistance. The Y supports a wide ran…" at bounding box center [343, 418] width 497 height 78
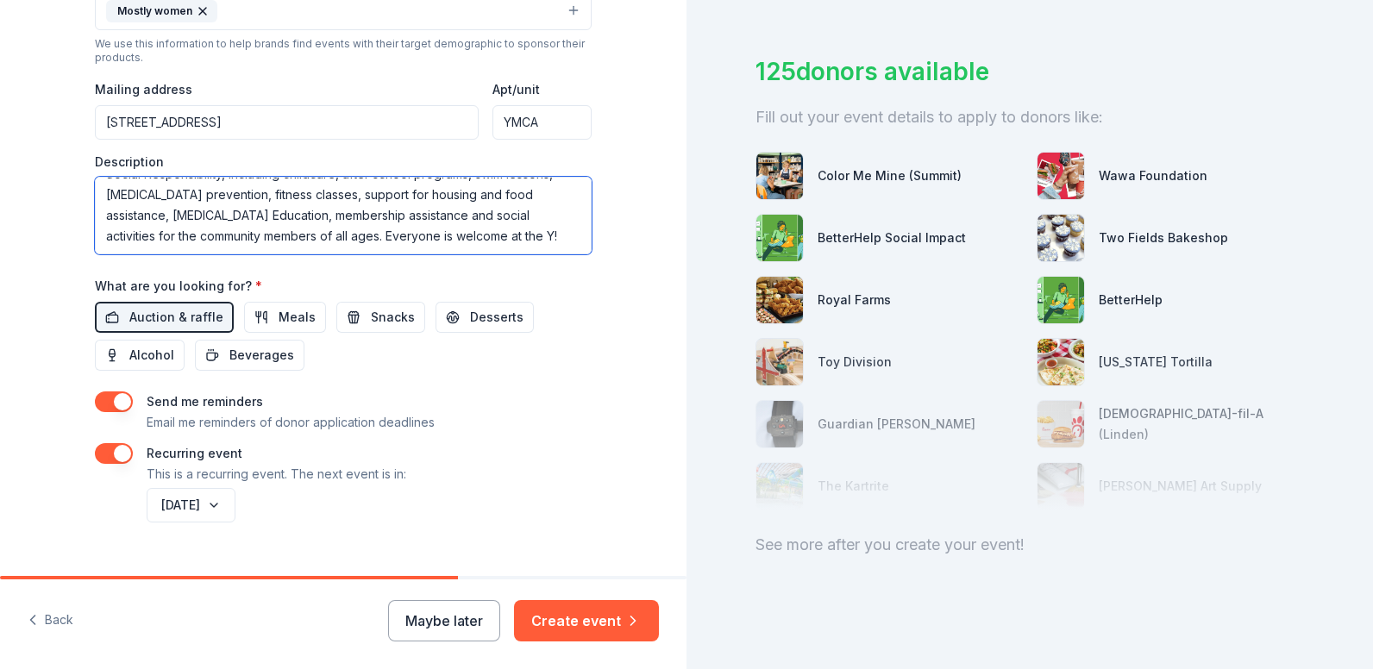
scroll to position [637, 0]
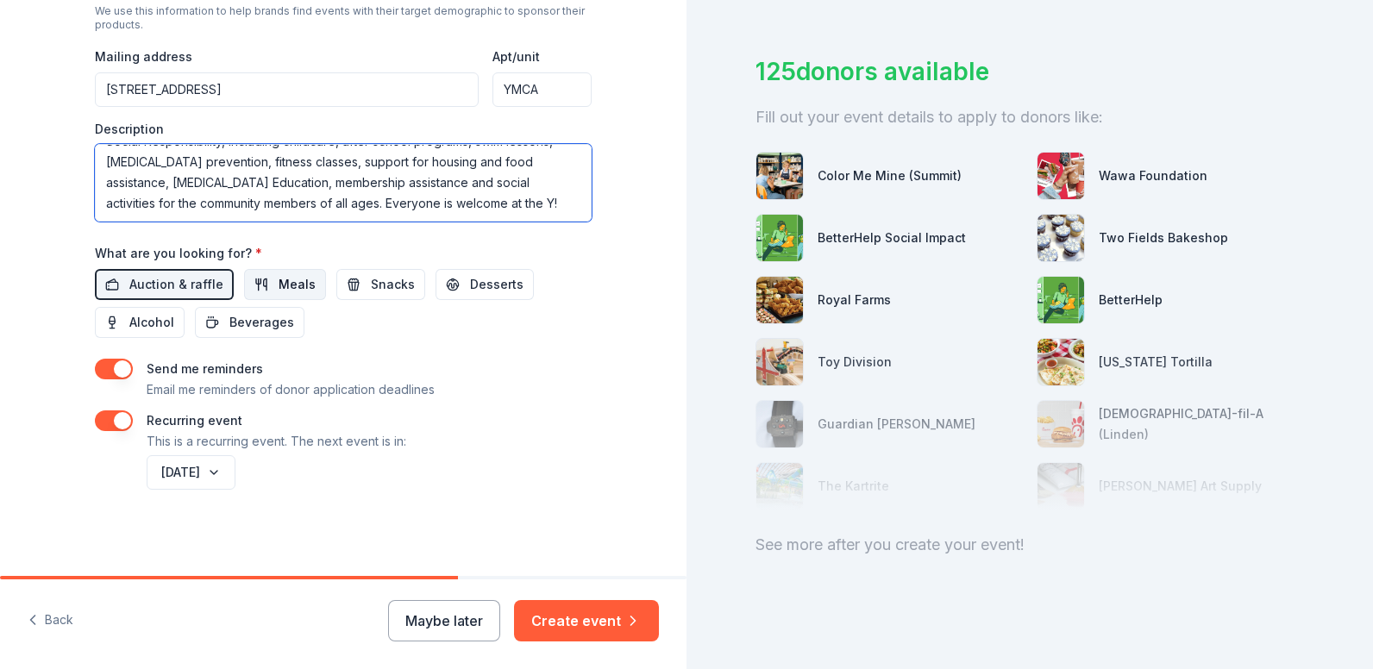
type textarea "This event is raising money for Financial Assistance. The Y supports a wide ran…"
click at [288, 290] on span "Meals" at bounding box center [297, 284] width 37 height 21
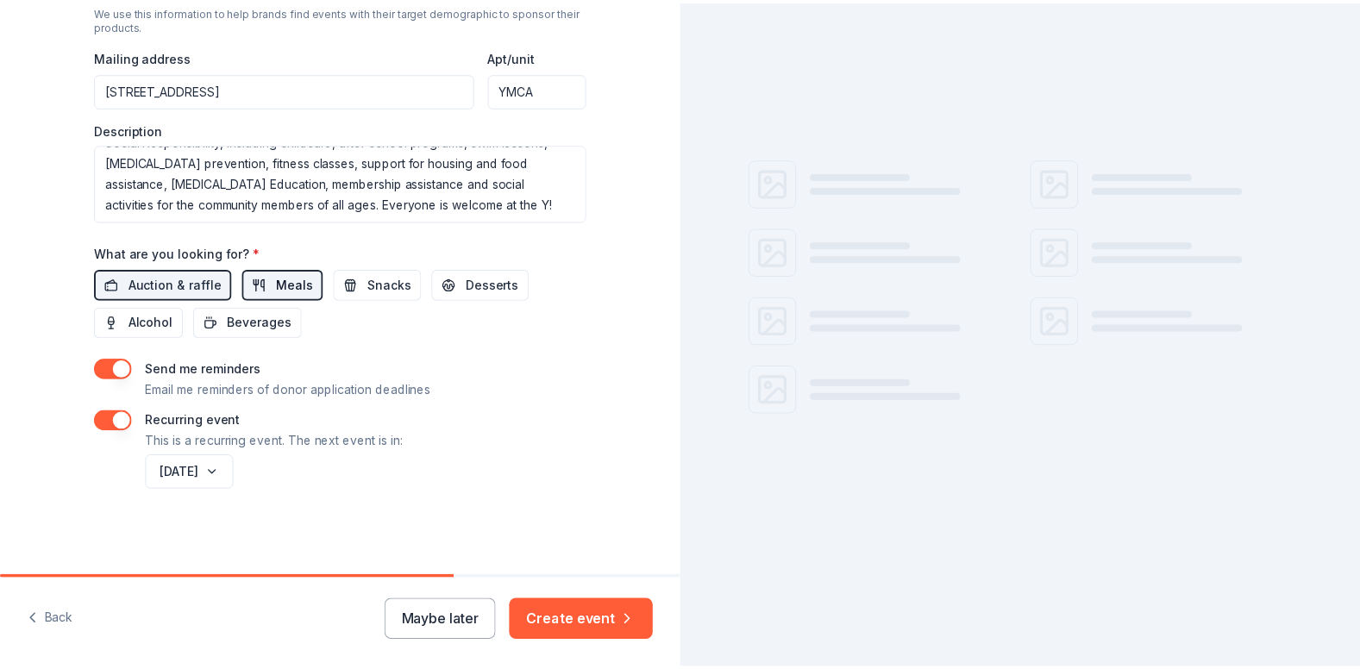
scroll to position [0, 0]
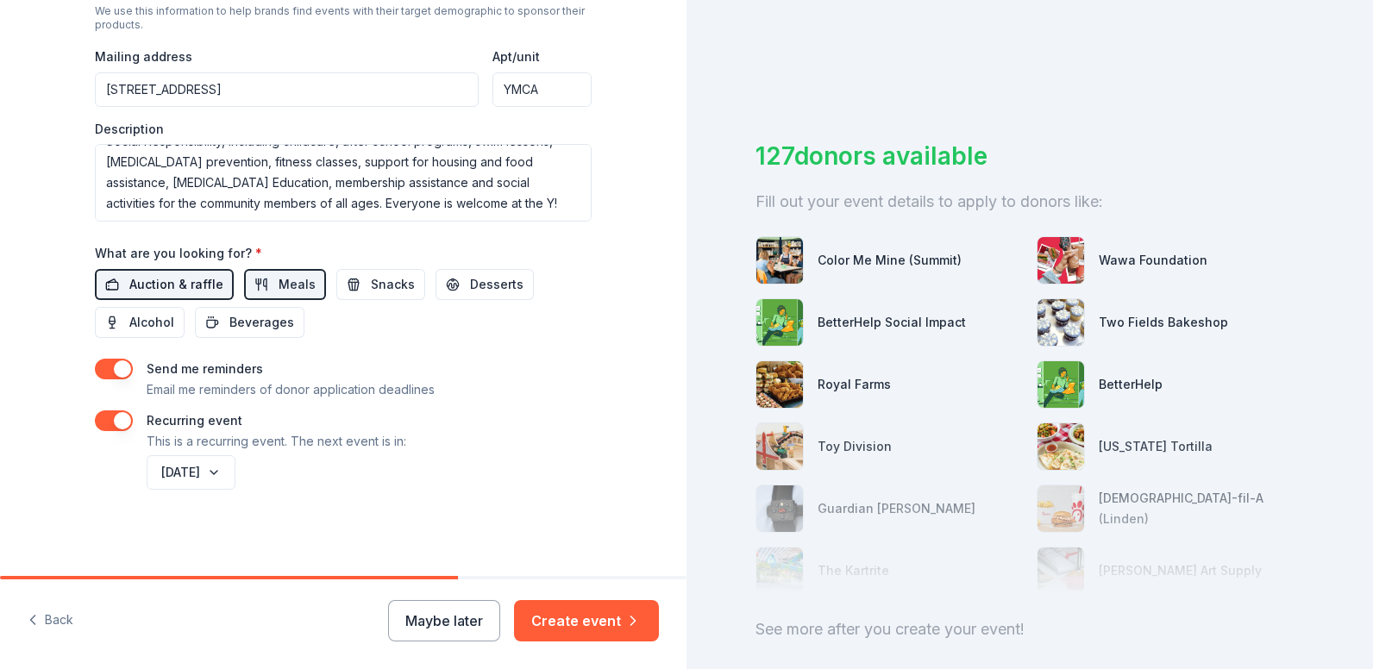
click at [173, 287] on span "Auction & raffle" at bounding box center [176, 284] width 94 height 21
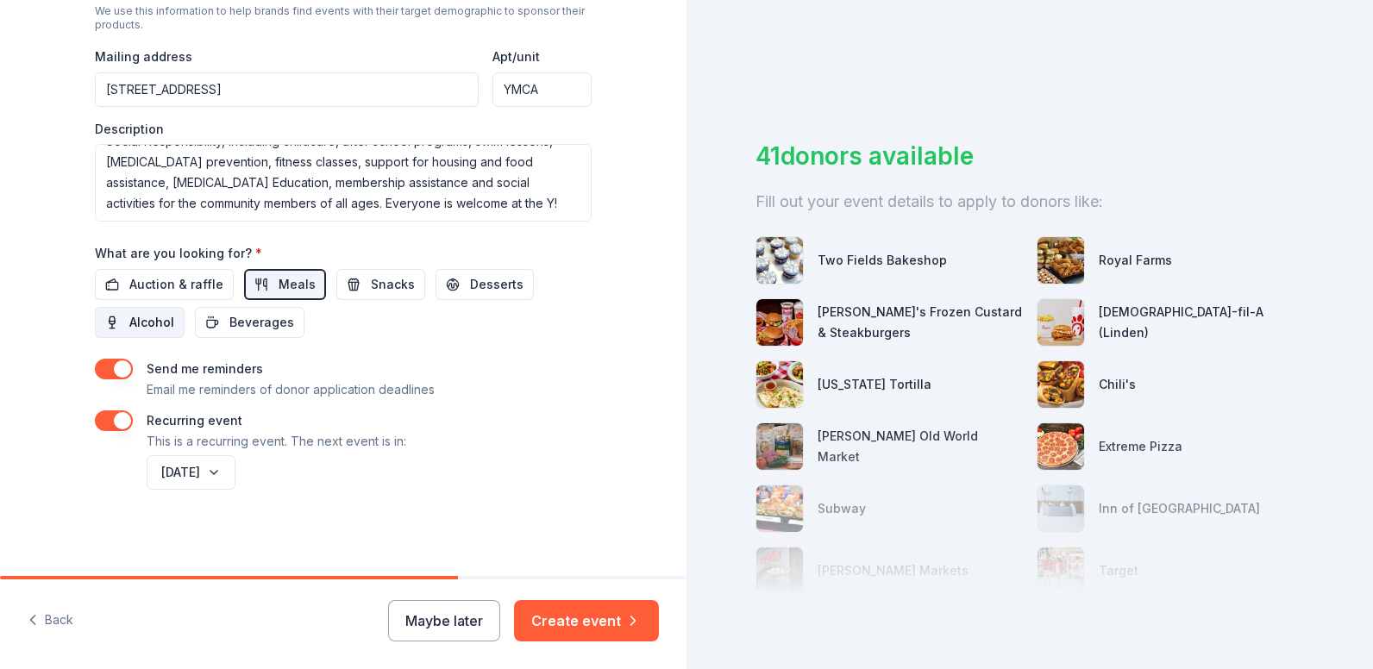
click at [129, 323] on span "Alcohol" at bounding box center [151, 322] width 45 height 21
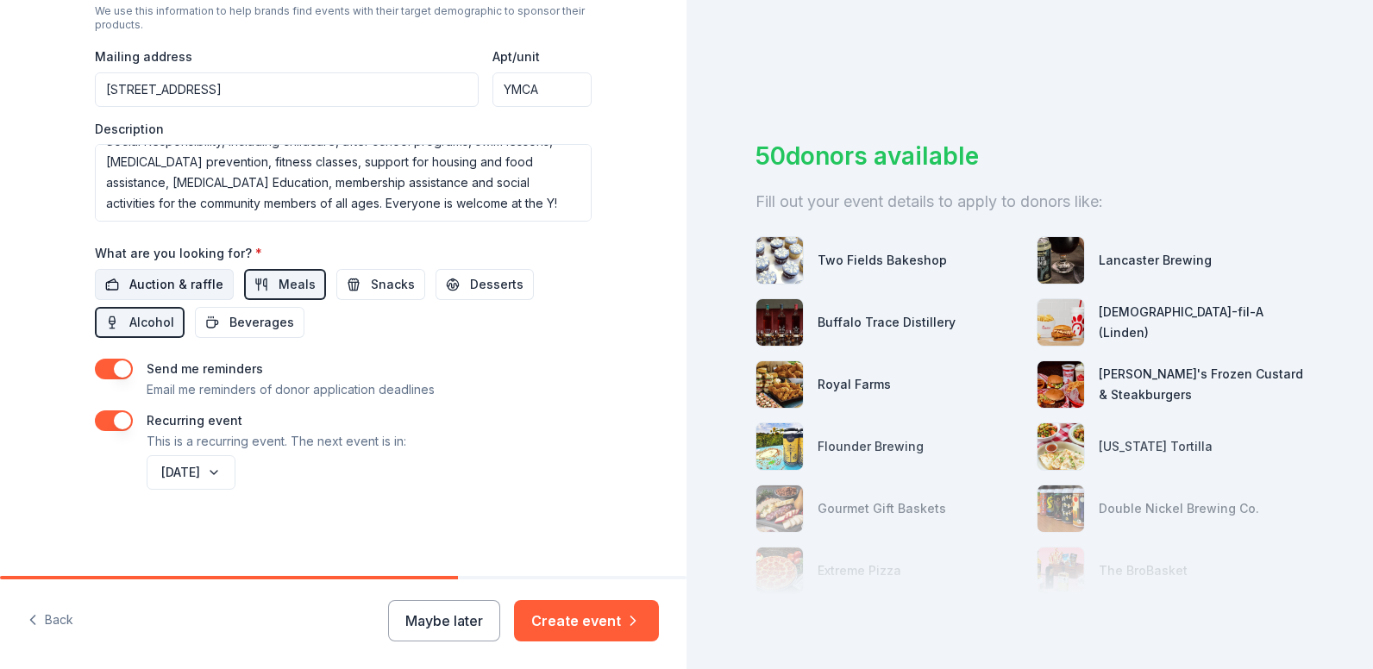
click at [135, 292] on span "Auction & raffle" at bounding box center [176, 284] width 94 height 21
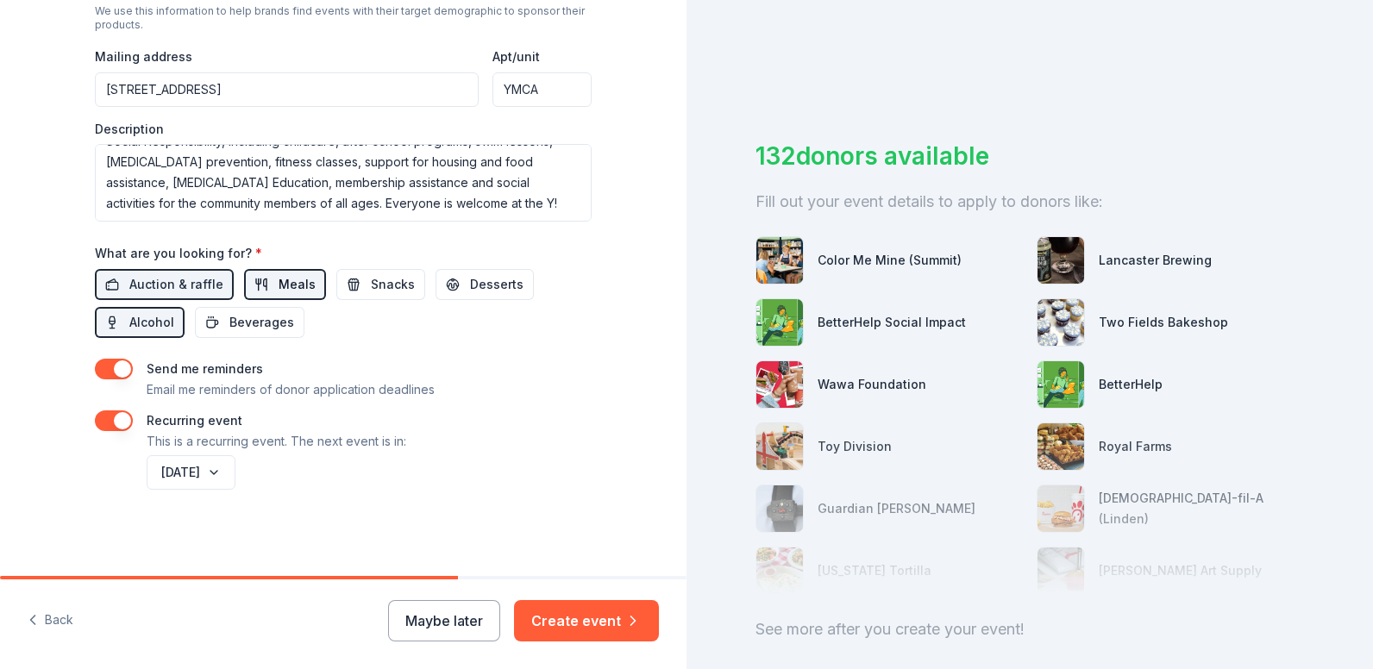
click at [286, 290] on span "Meals" at bounding box center [297, 284] width 37 height 21
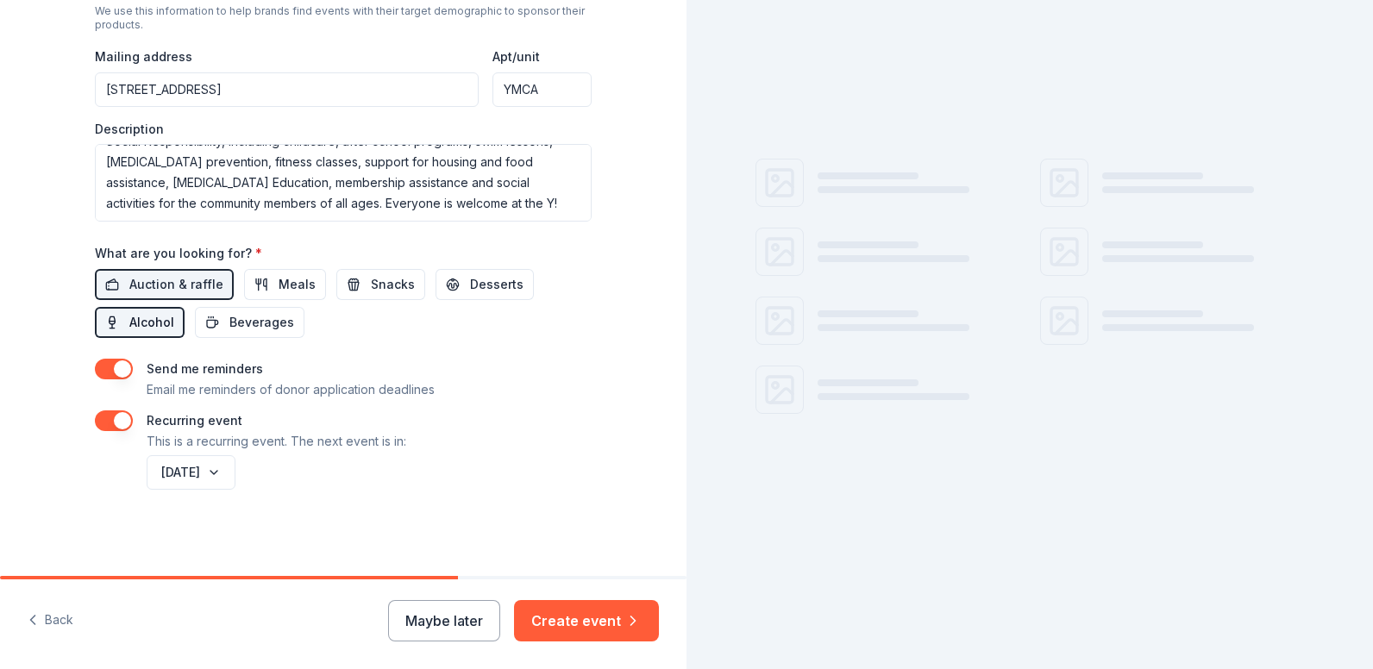
click at [148, 328] on span "Alcohol" at bounding box center [151, 322] width 45 height 21
click at [425, 361] on div "Send me reminders Email me reminders of donor application deadlines" at bounding box center [291, 379] width 288 height 41
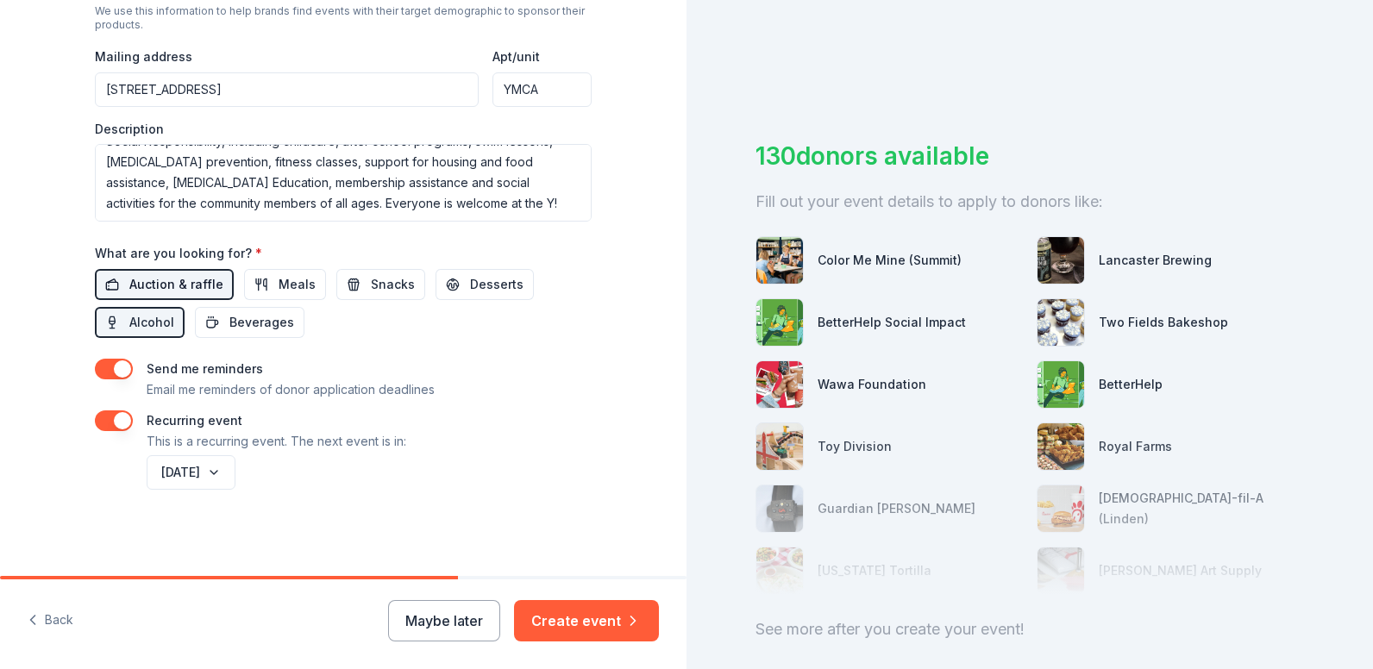
click at [166, 282] on span "Auction & raffle" at bounding box center [176, 284] width 94 height 21
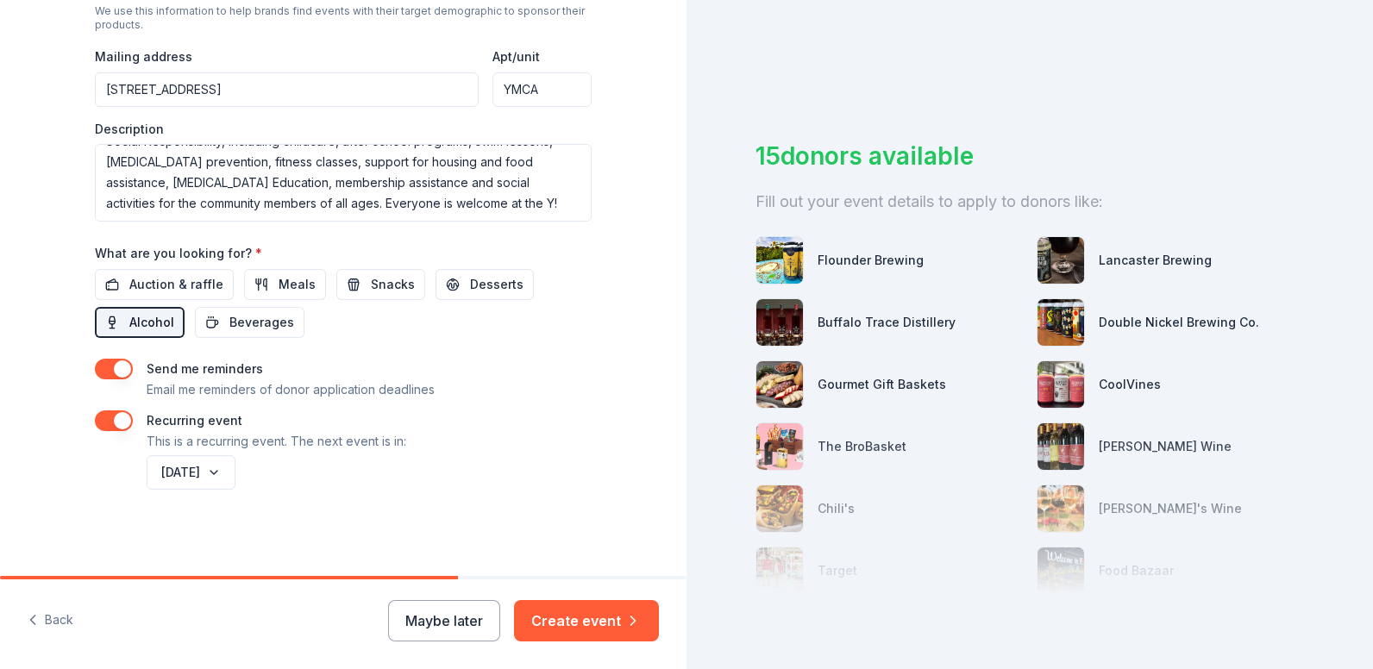
click at [153, 328] on span "Alcohol" at bounding box center [151, 322] width 45 height 21
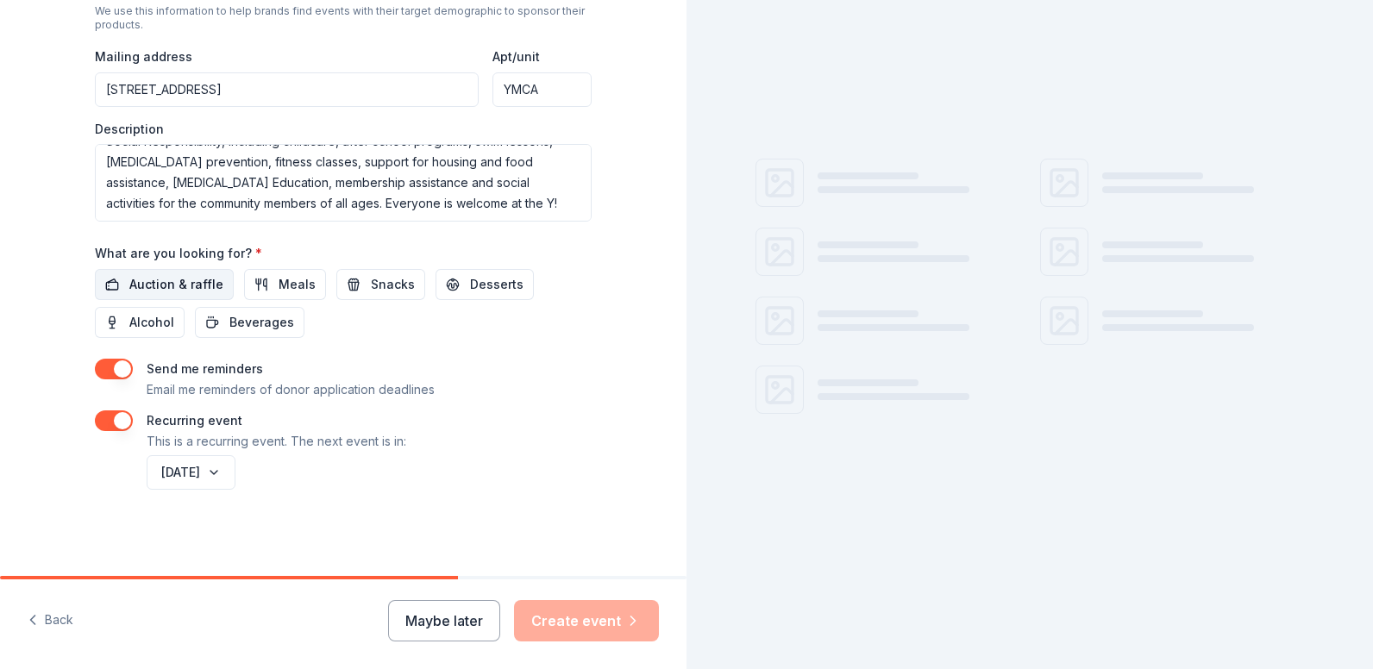
click at [138, 286] on span "Auction & raffle" at bounding box center [176, 284] width 94 height 21
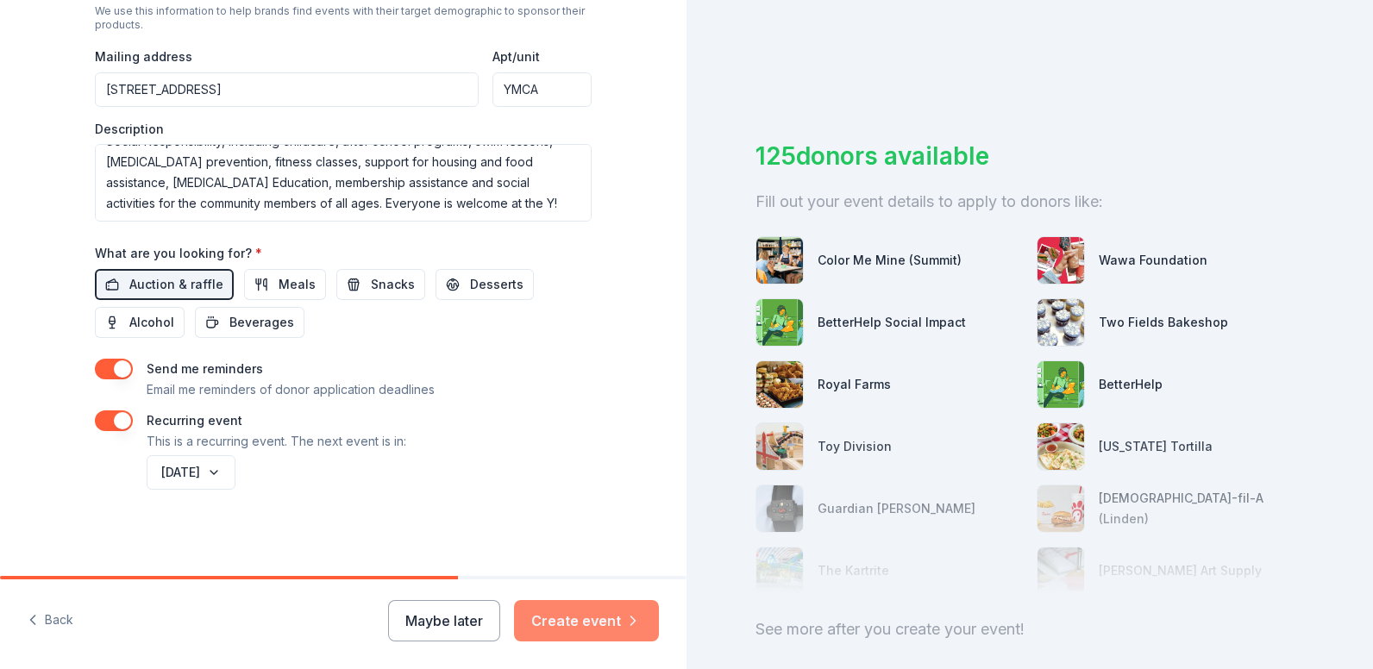
click at [586, 616] on button "Create event" at bounding box center [586, 620] width 145 height 41
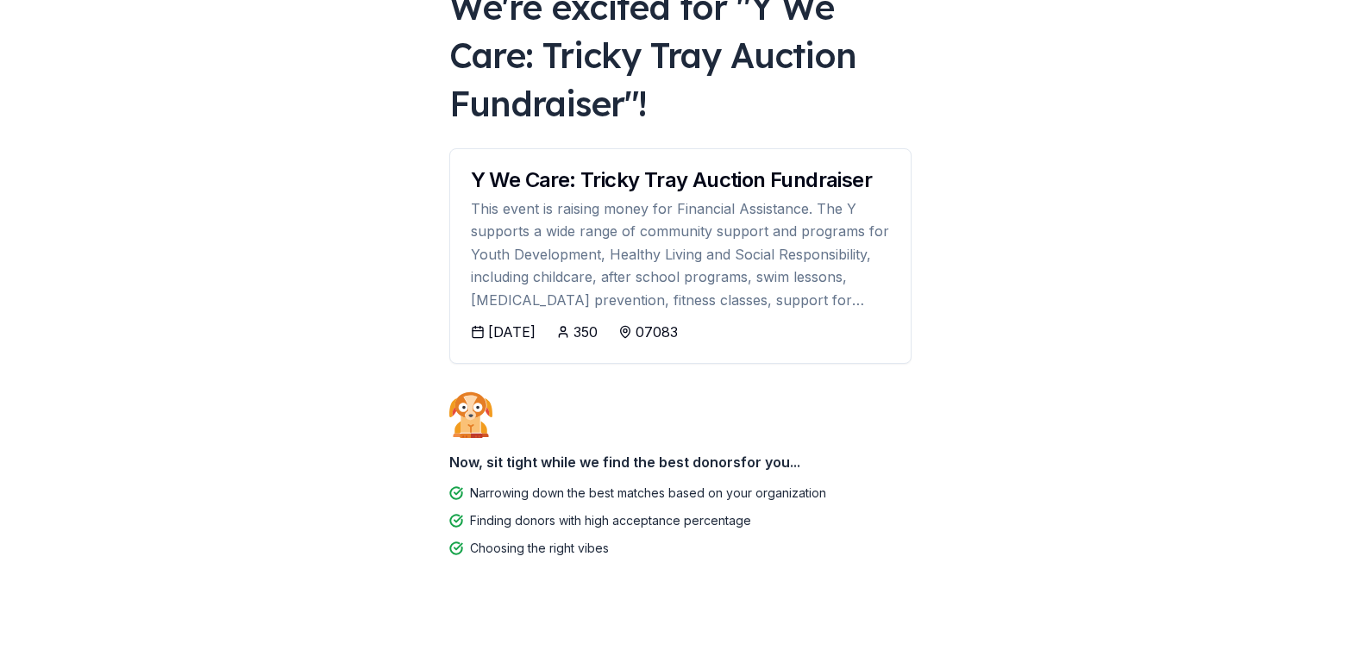
scroll to position [130, 0]
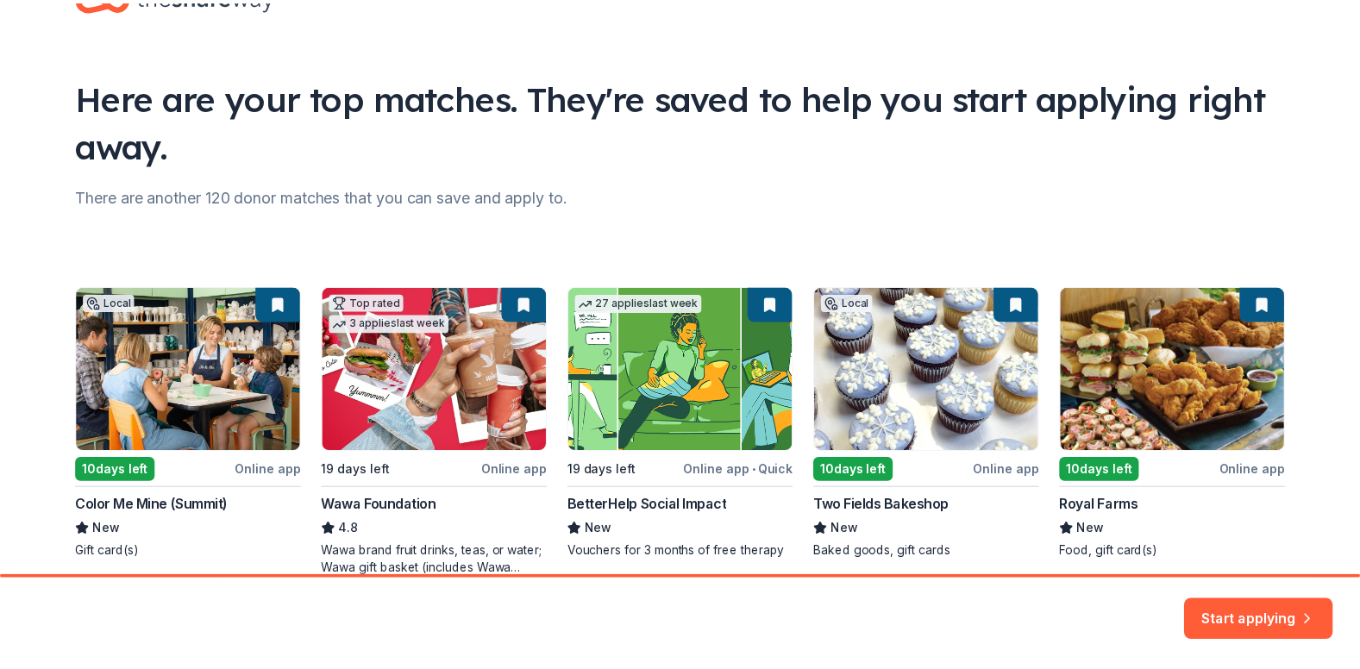
scroll to position [149, 0]
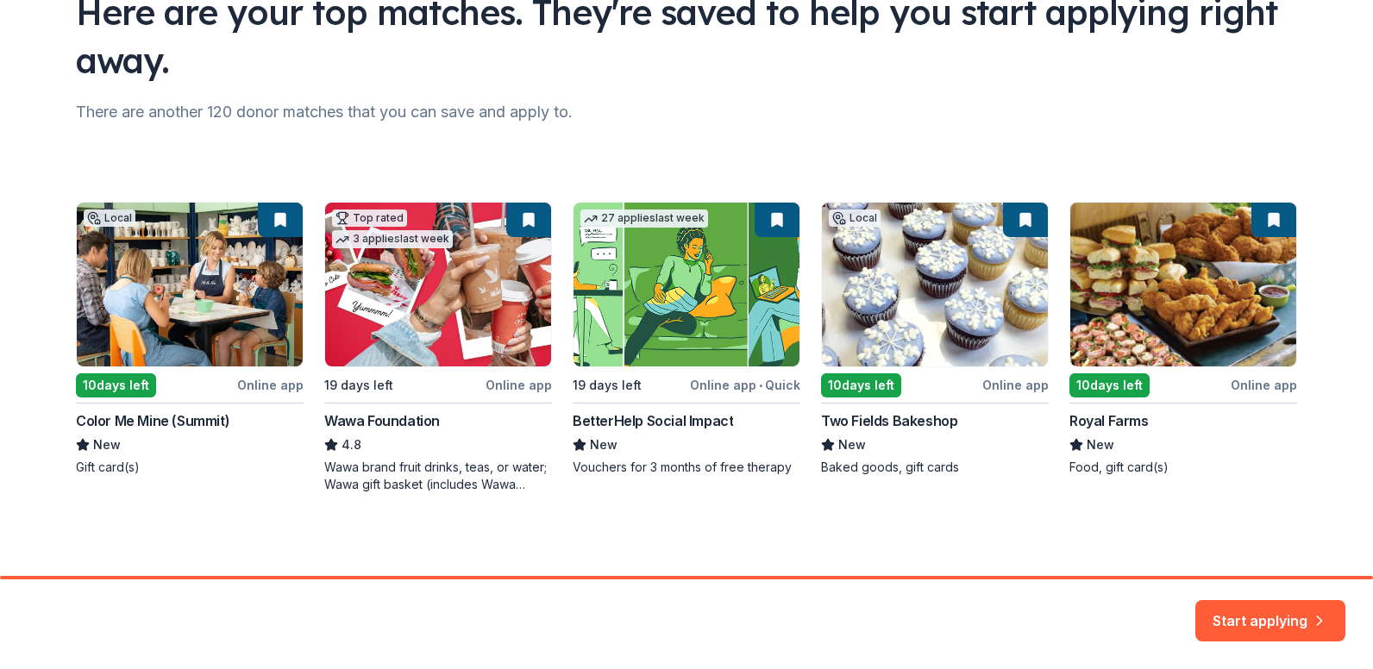
click at [957, 326] on div "Local 10 days left Online app Color Me Mine (Summit) New Gift card(s) Top rated…" at bounding box center [686, 348] width 1221 height 292
click at [867, 392] on div "Local 10 days left Online app Color Me Mine (Summit) New Gift card(s) Top rated…" at bounding box center [686, 348] width 1221 height 292
click at [1244, 602] on button "Start applying" at bounding box center [1271, 610] width 150 height 41
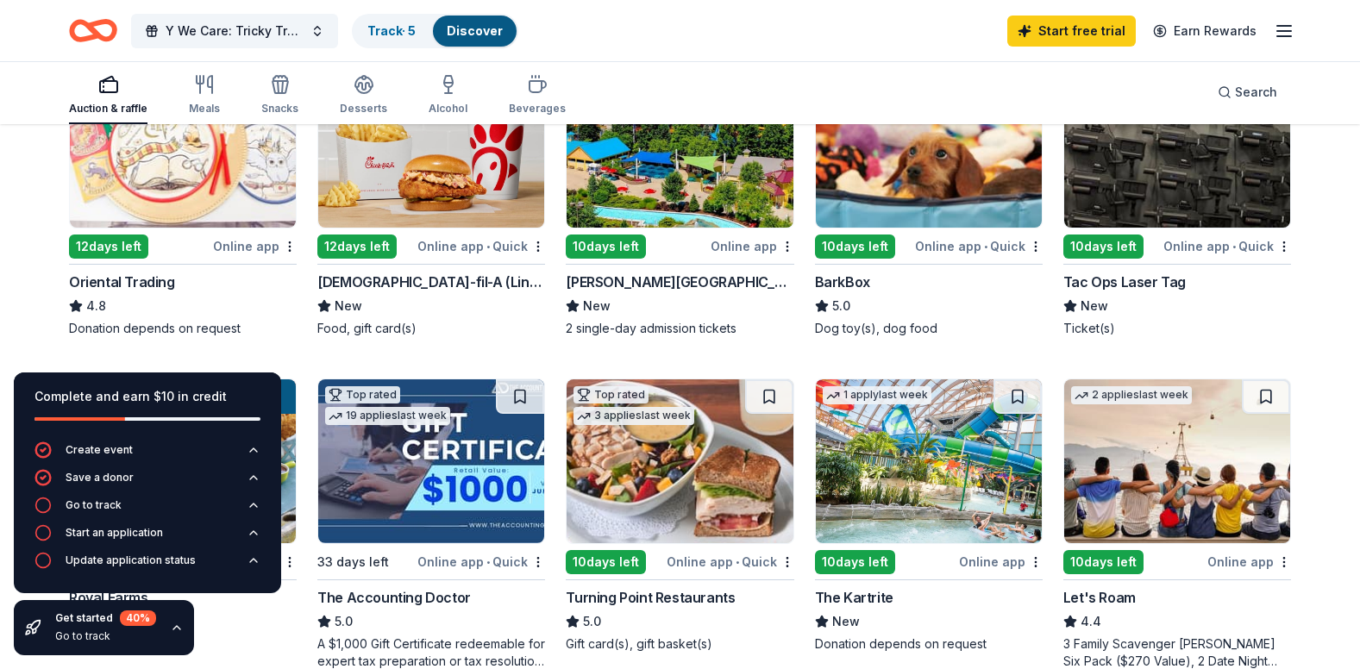
scroll to position [557, 0]
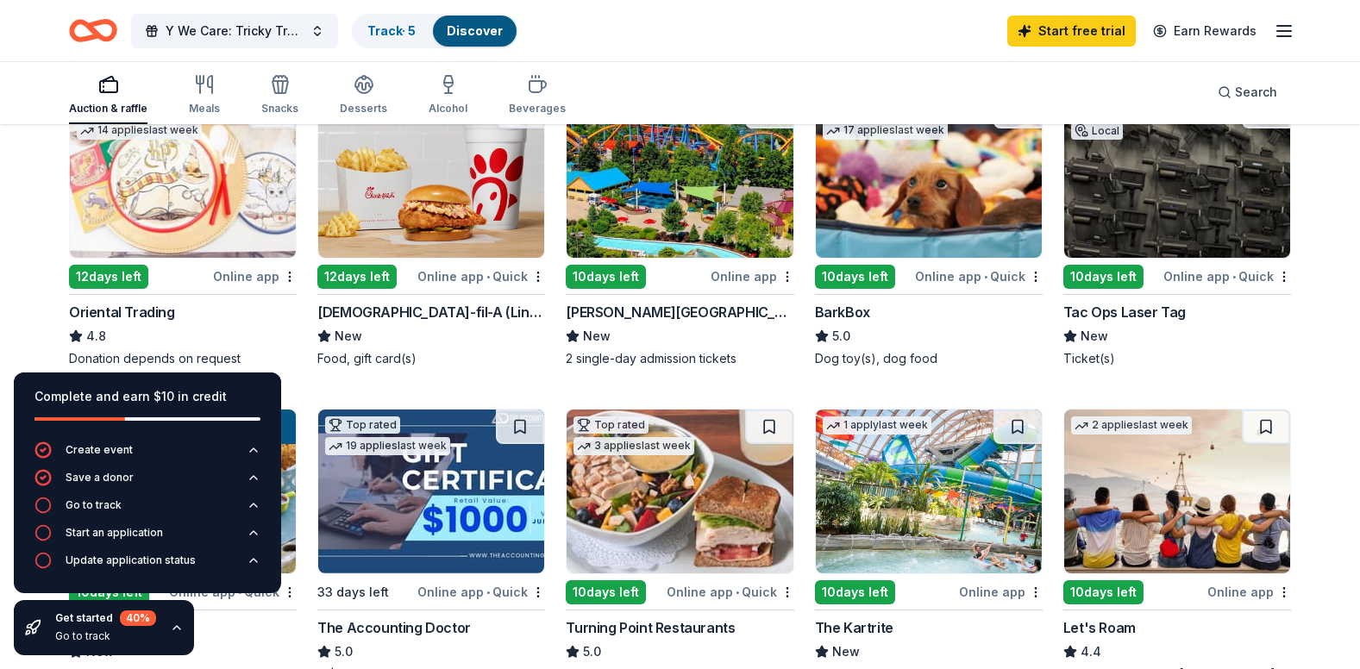
click at [428, 281] on div "Online app • Quick" at bounding box center [481, 277] width 128 height 22
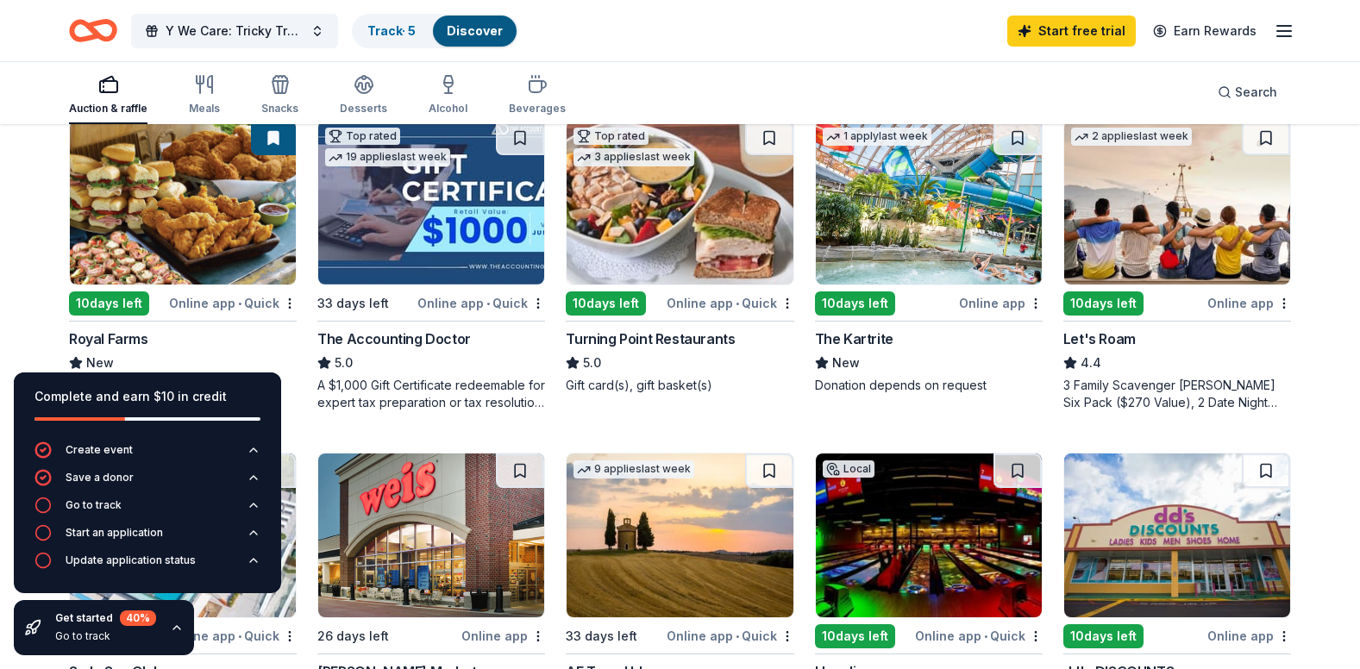
scroll to position [816, 0]
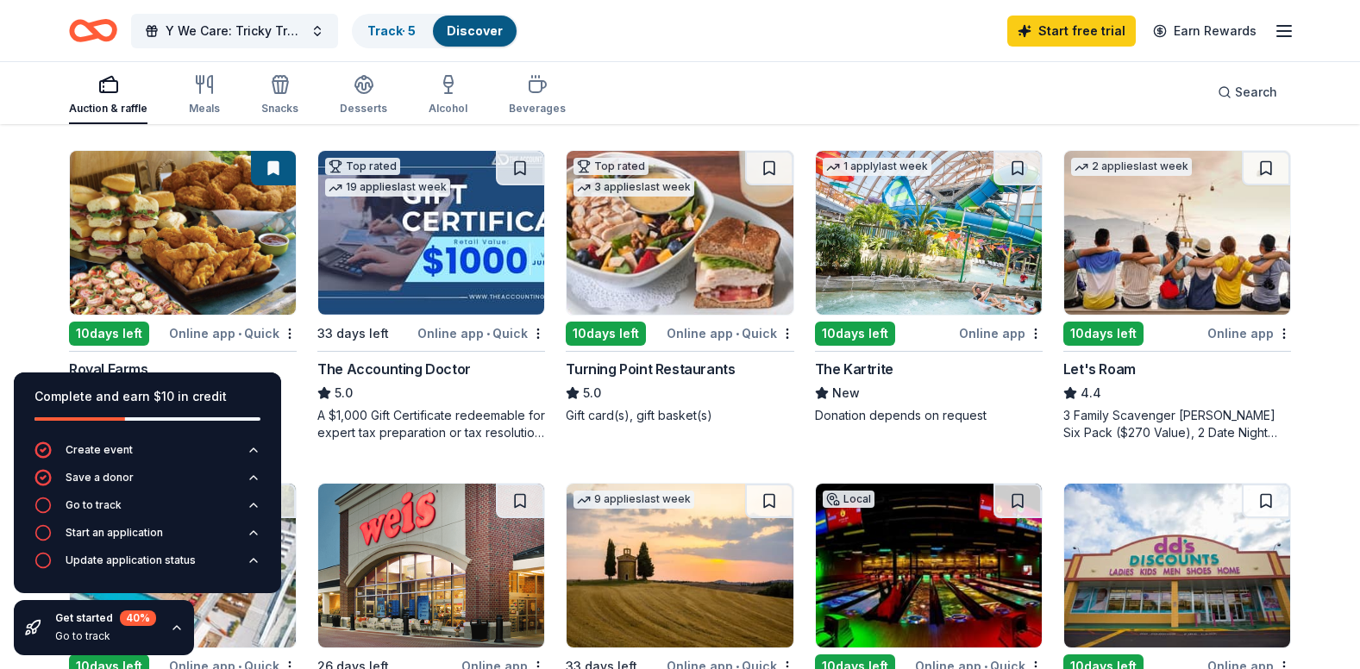
click at [411, 273] on img at bounding box center [431, 233] width 226 height 164
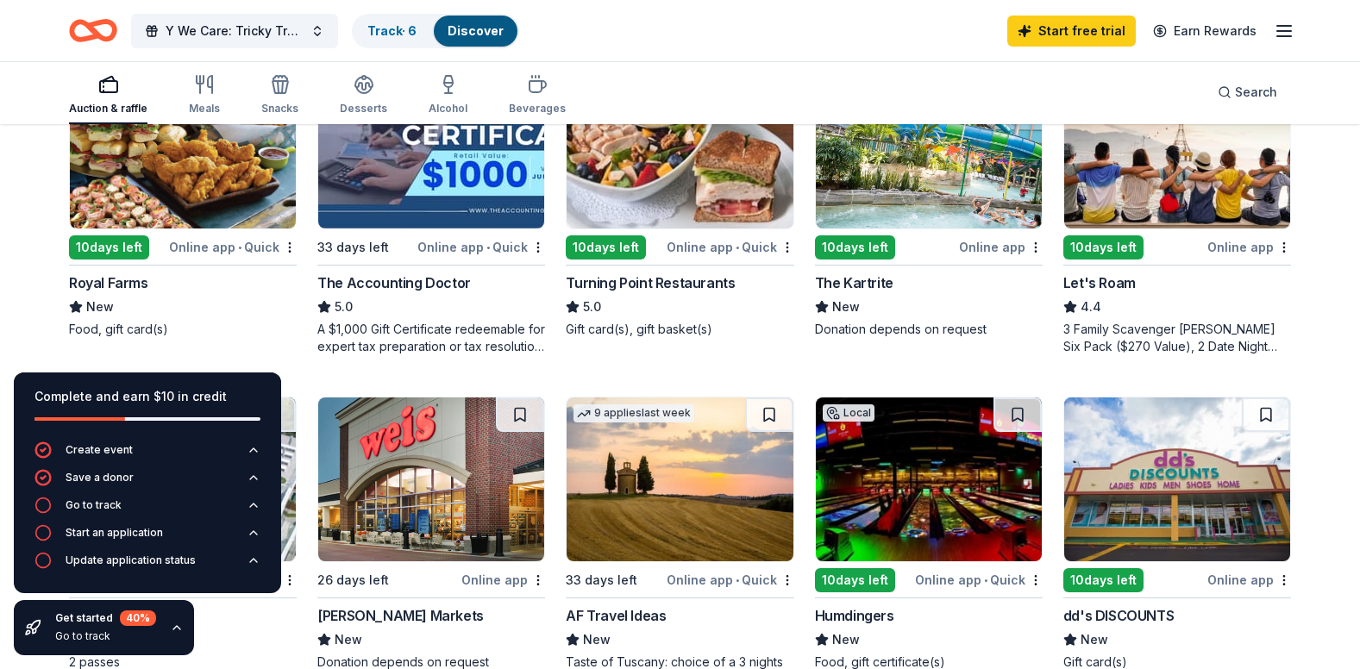
click at [148, 193] on img at bounding box center [183, 147] width 226 height 164
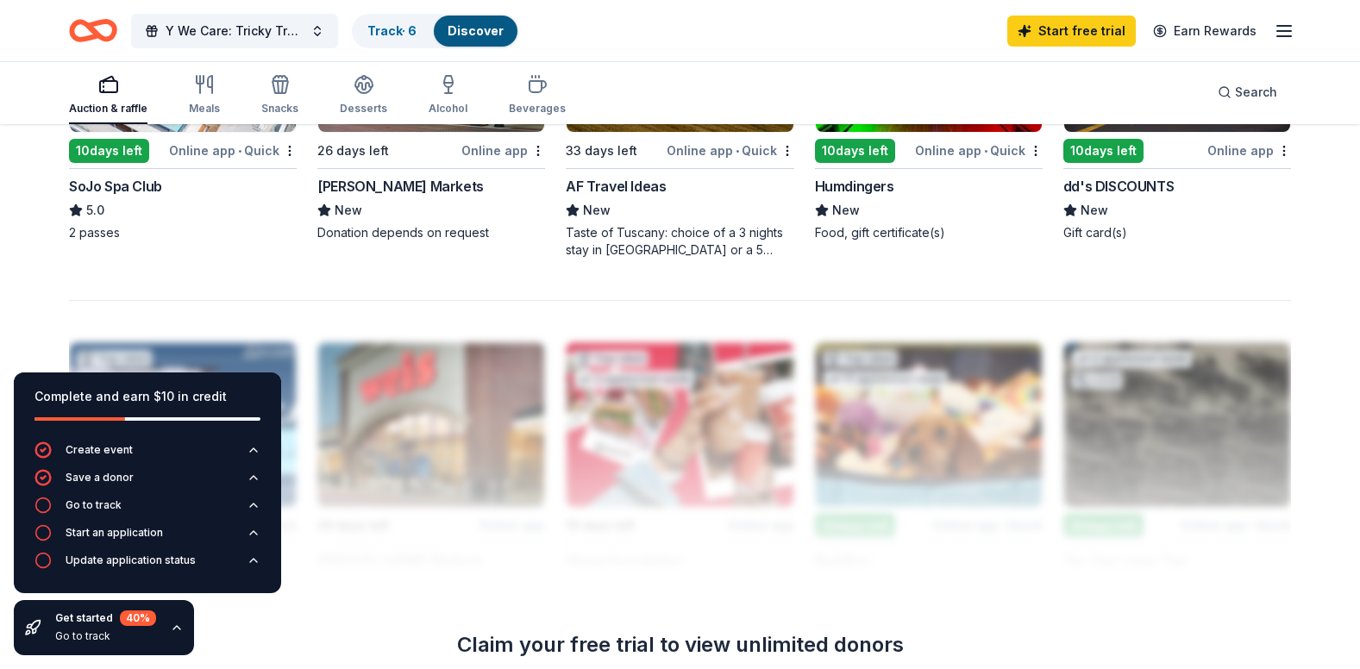
scroll to position [1223, 0]
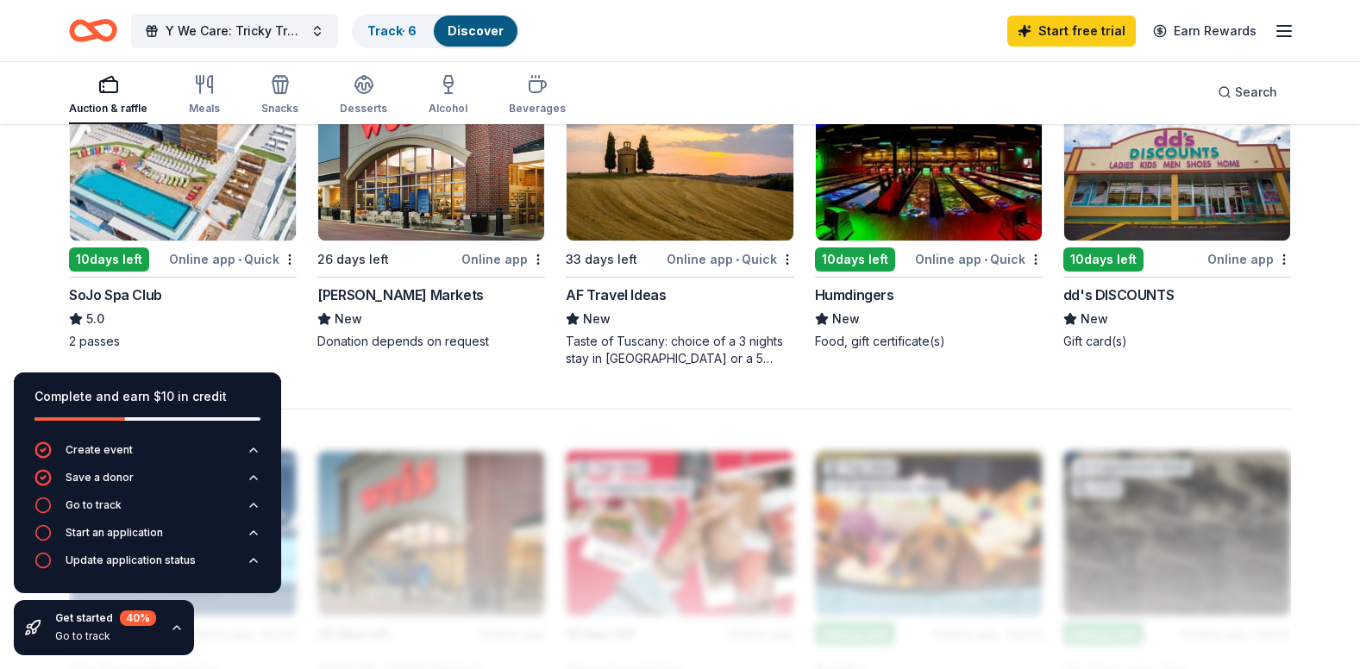
click at [178, 190] on img at bounding box center [183, 159] width 226 height 164
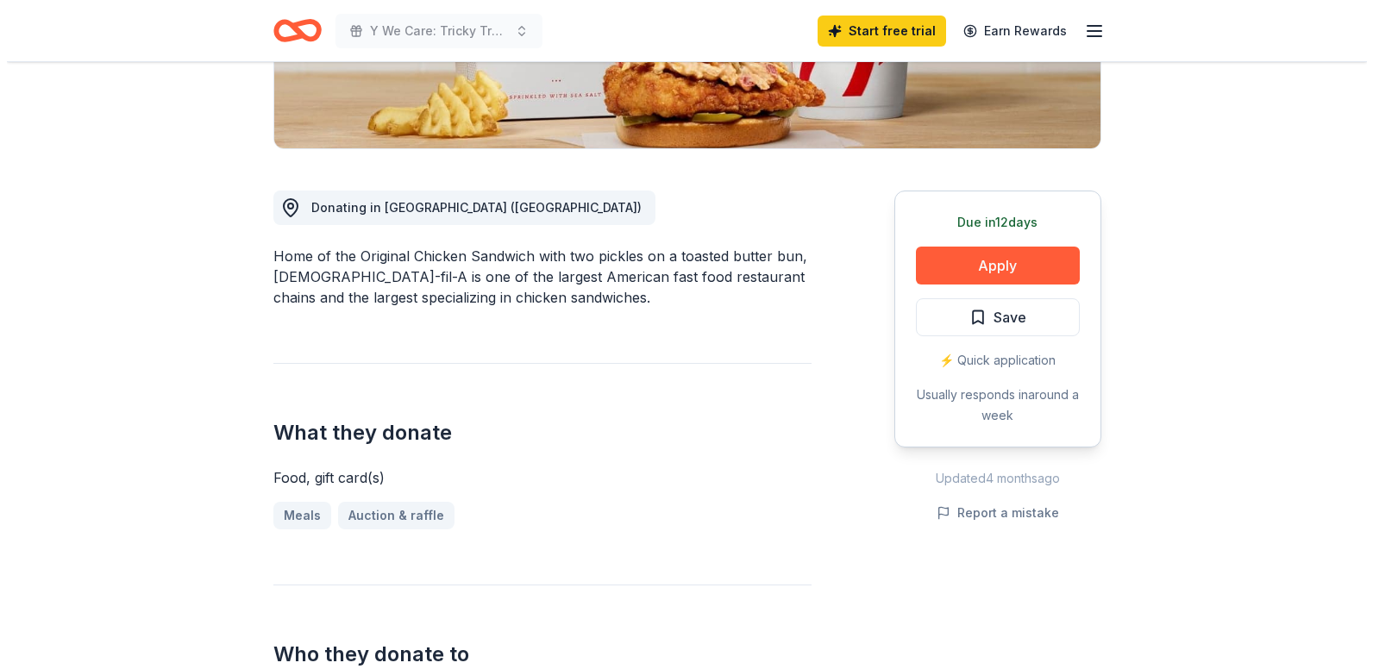
scroll to position [345, 0]
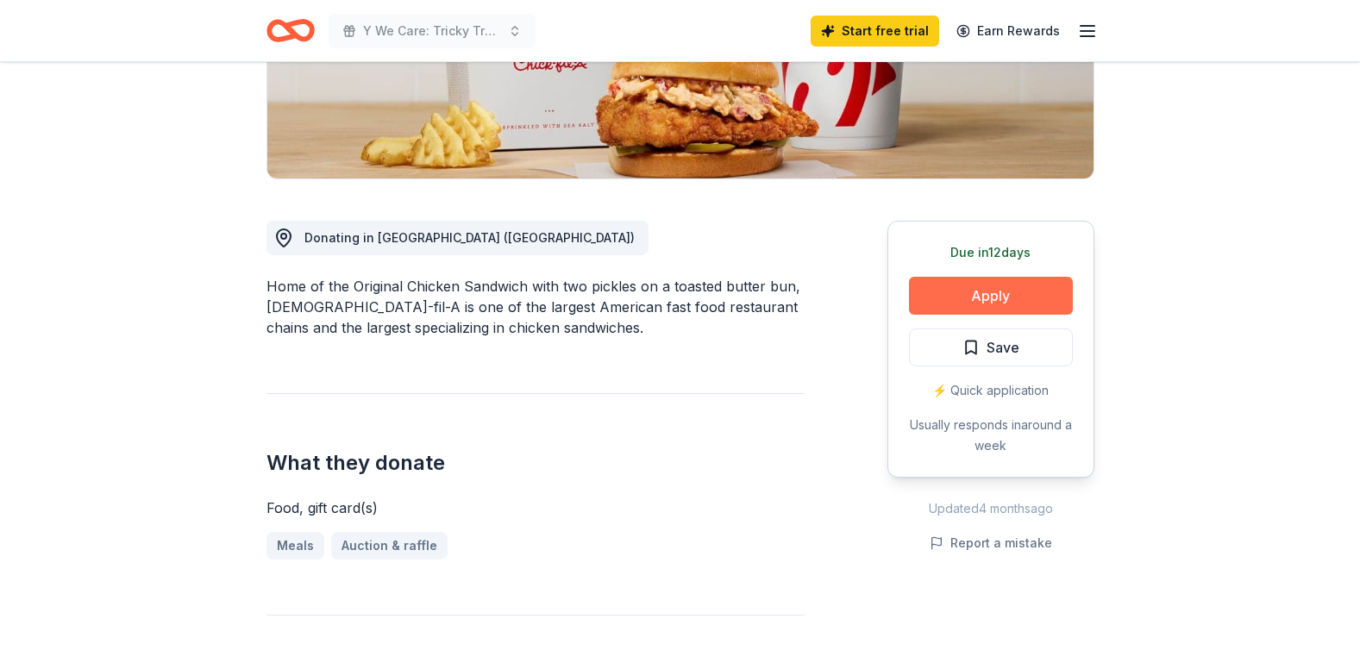
click at [988, 302] on button "Apply" at bounding box center [991, 296] width 164 height 38
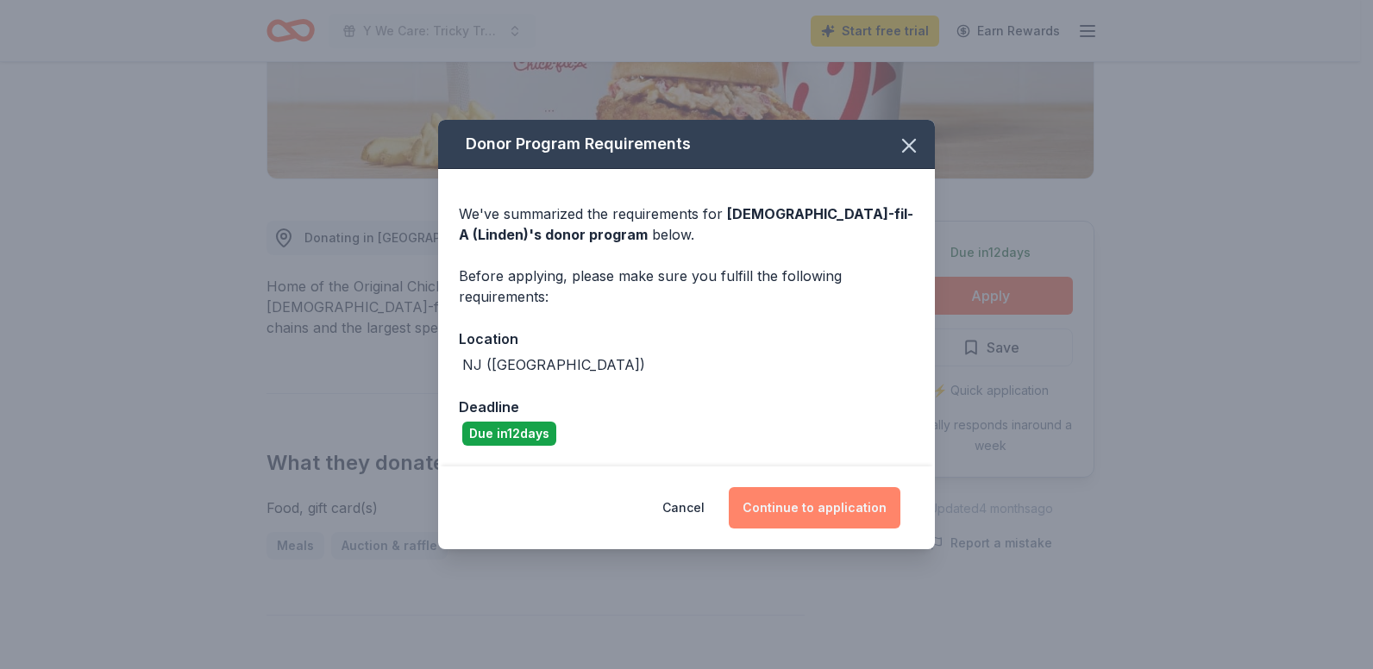
click at [807, 517] on button "Continue to application" at bounding box center [815, 507] width 172 height 41
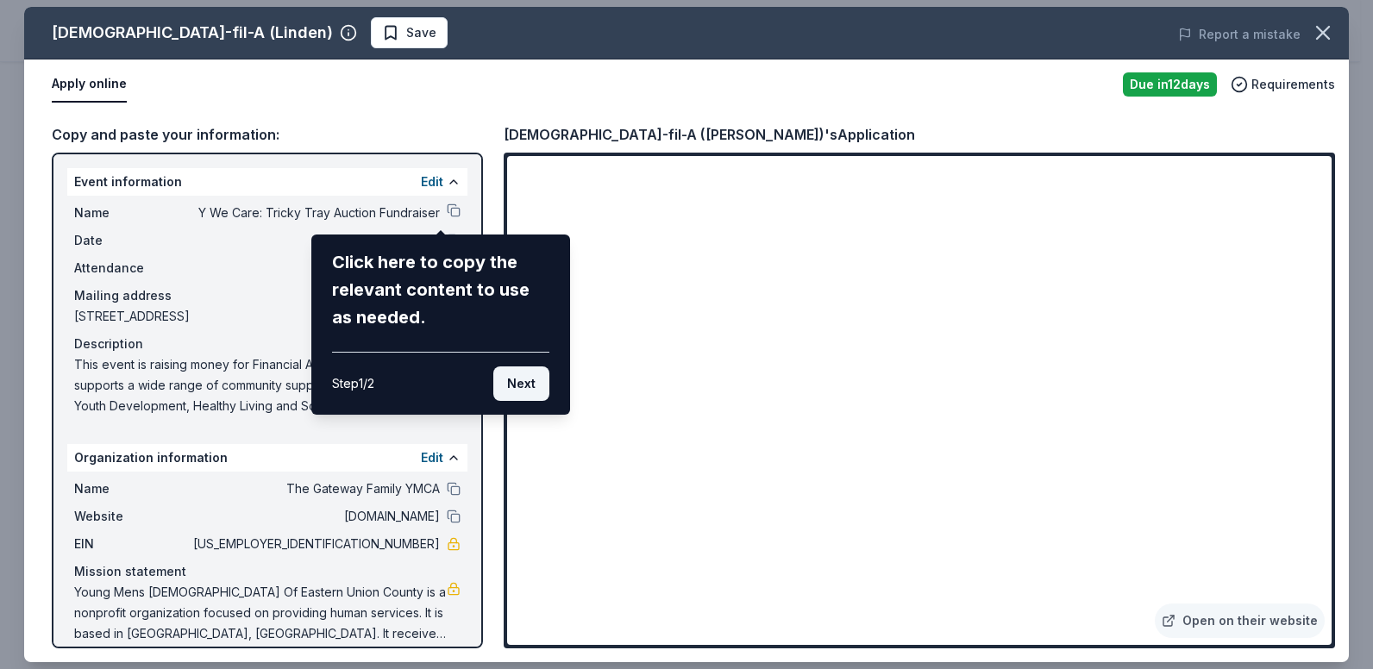
click at [524, 394] on button "Next" at bounding box center [521, 384] width 56 height 35
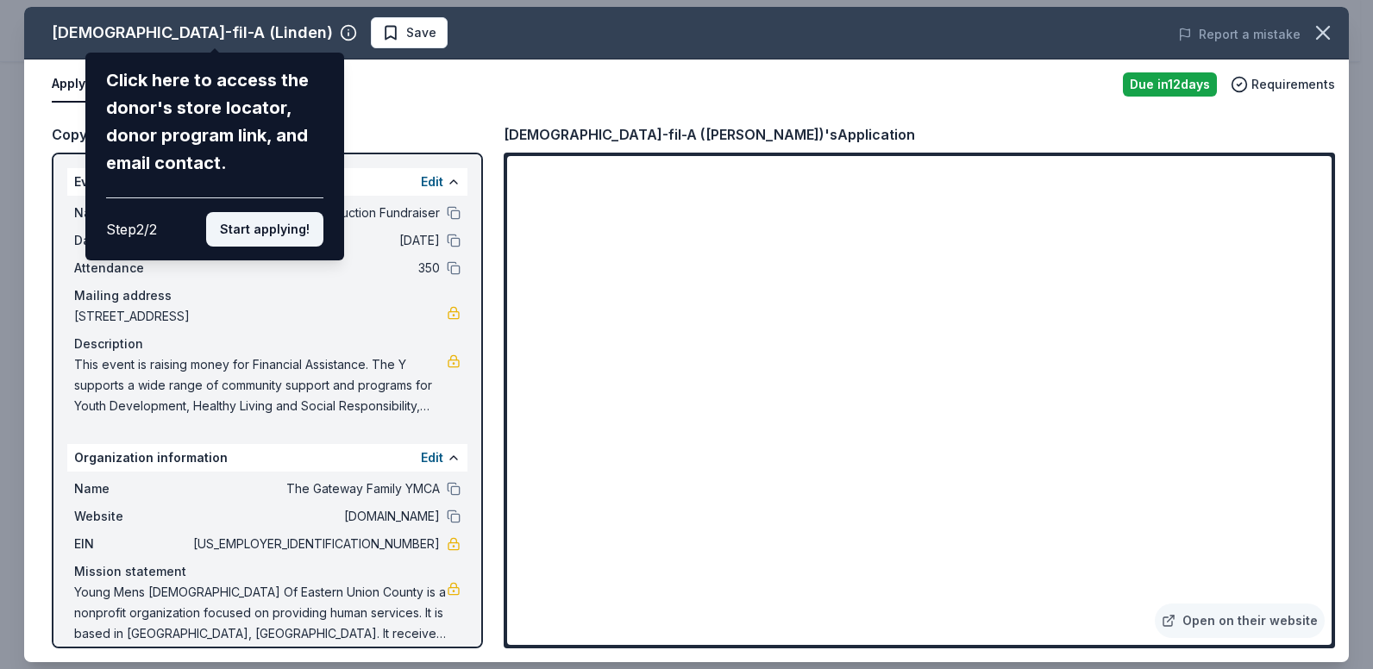
click at [286, 241] on button "Start applying!" at bounding box center [264, 229] width 117 height 35
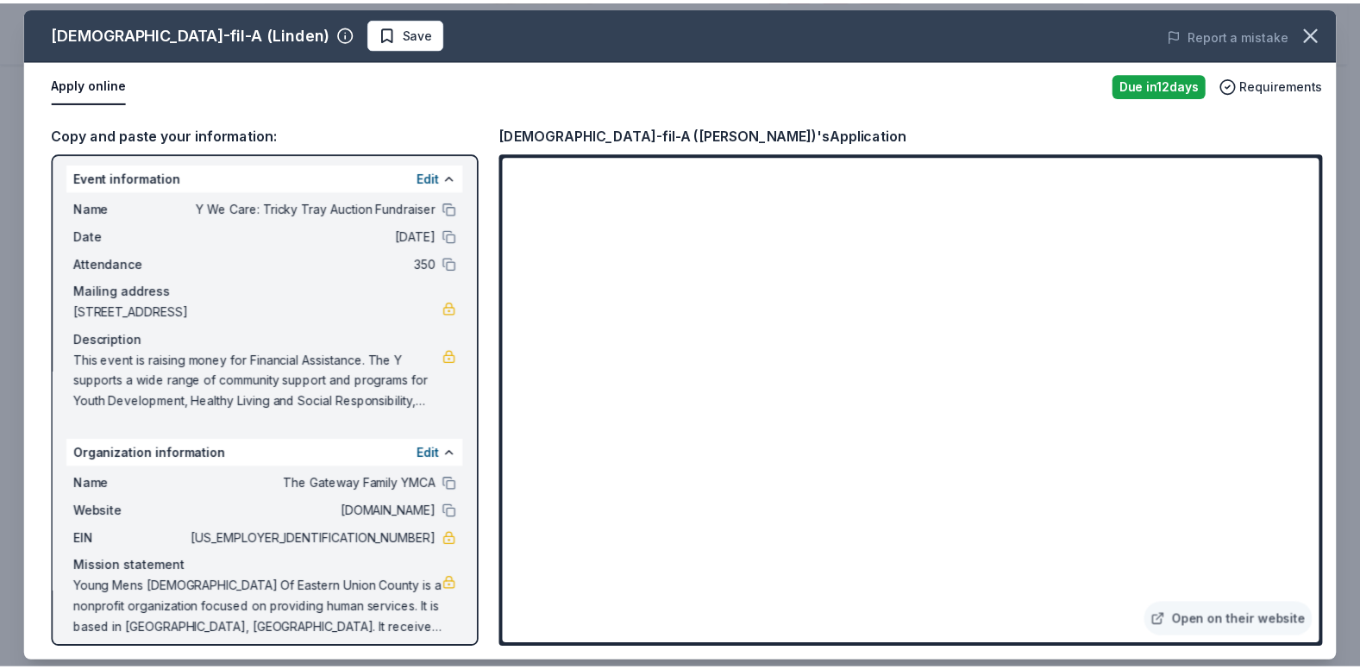
scroll to position [0, 0]
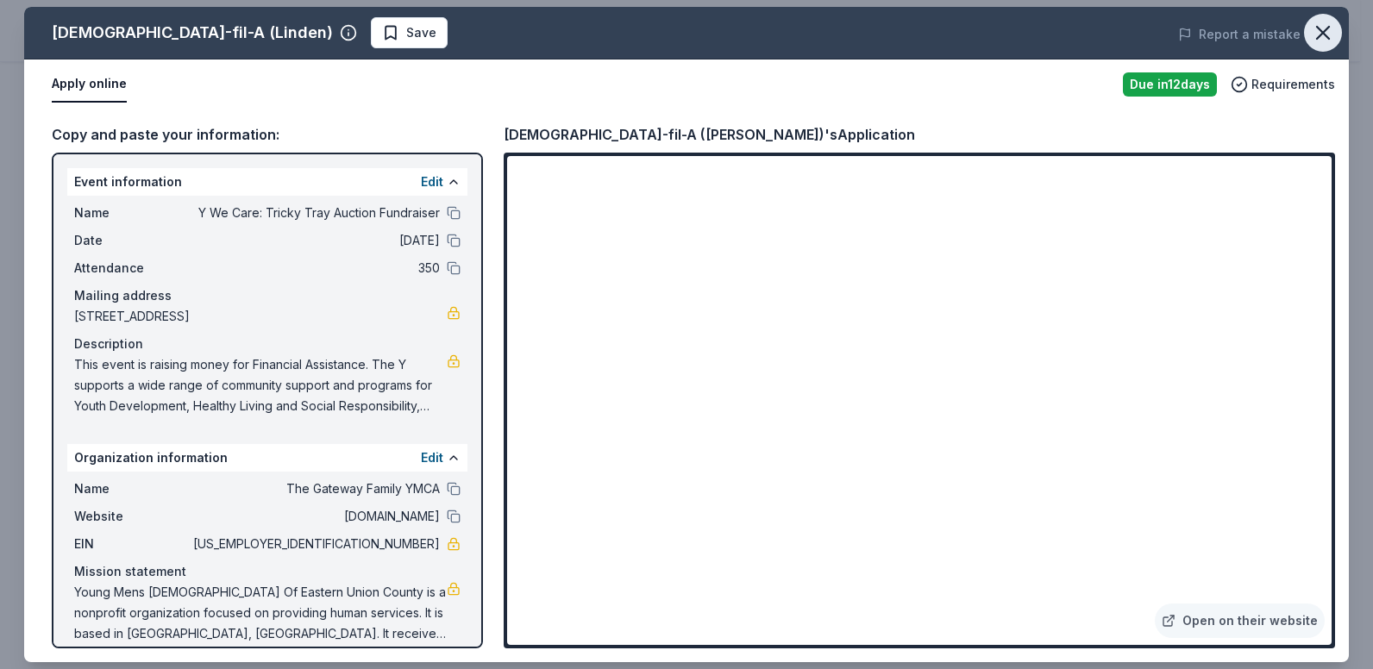
click at [1317, 42] on icon "button" at bounding box center [1323, 33] width 24 height 24
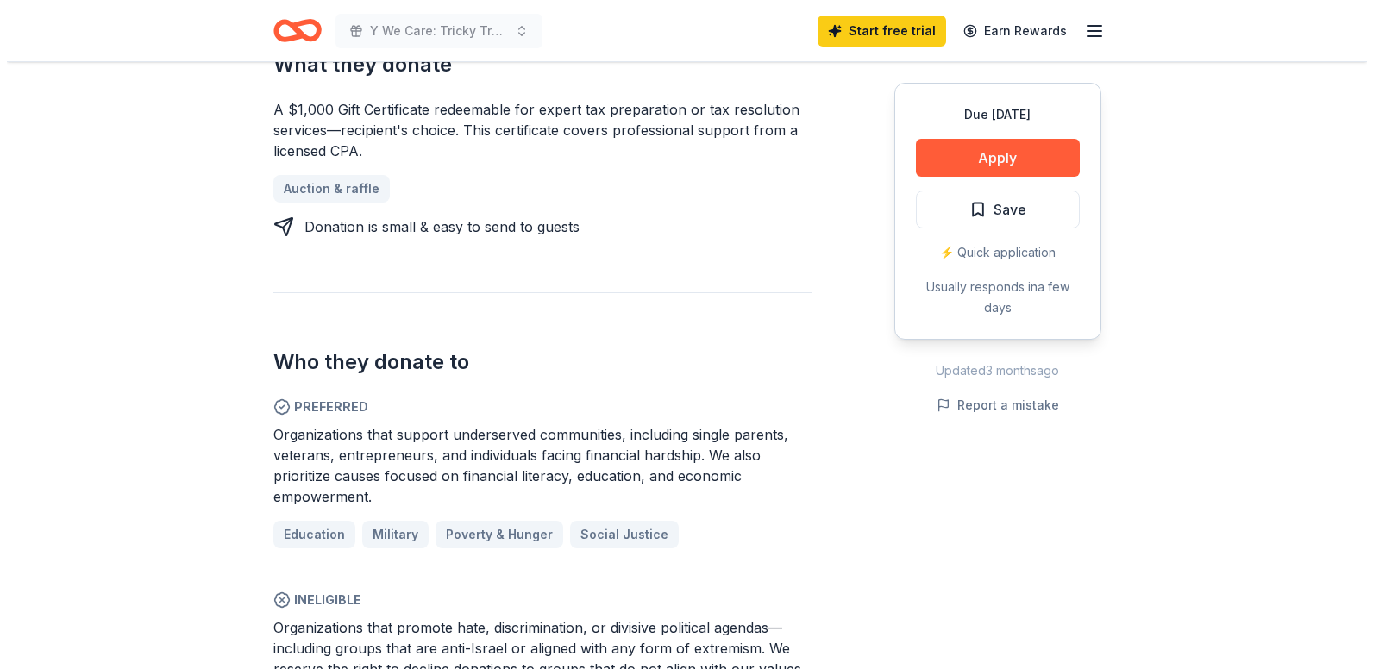
scroll to position [776, 0]
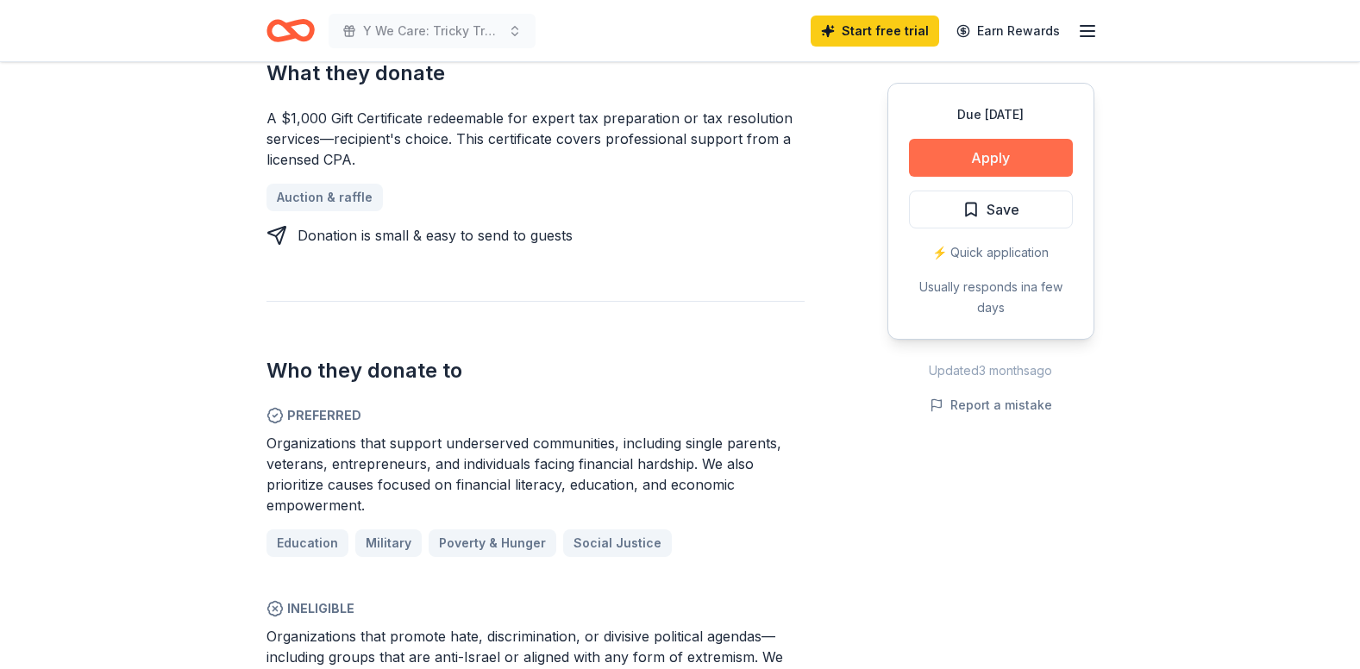
click at [993, 162] on button "Apply" at bounding box center [991, 158] width 164 height 38
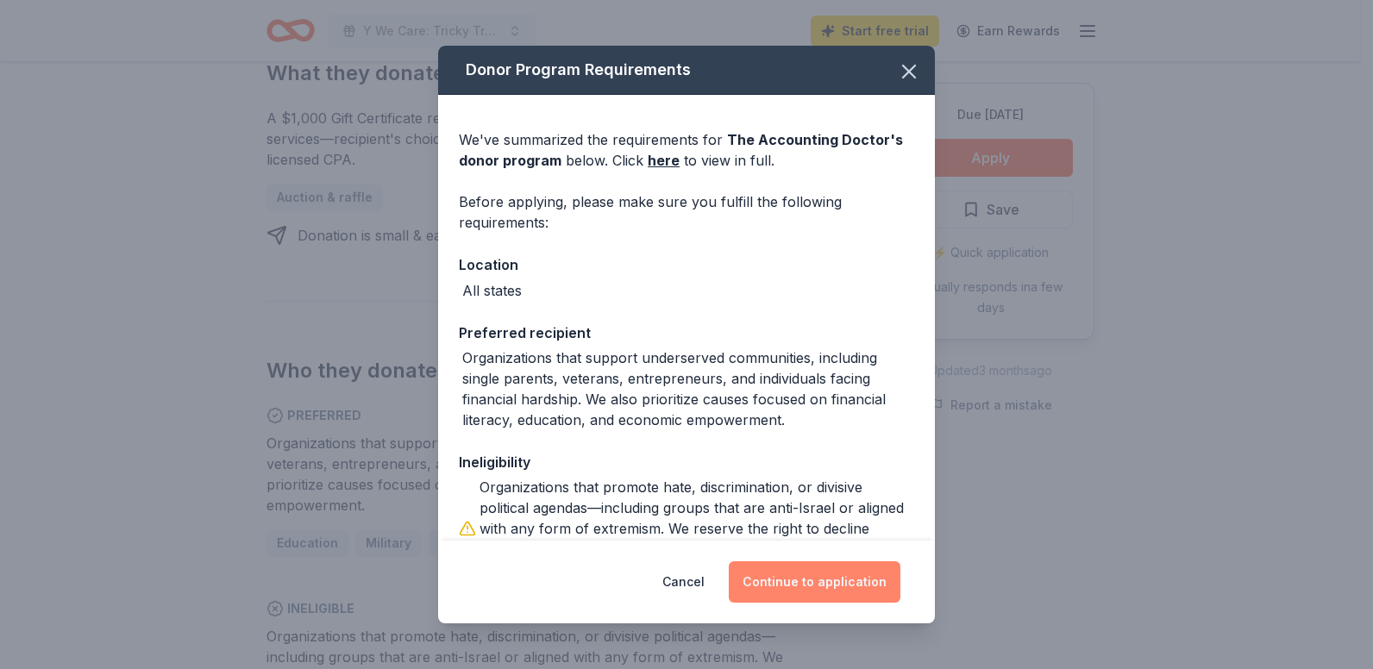
click at [847, 574] on button "Continue to application" at bounding box center [815, 582] width 172 height 41
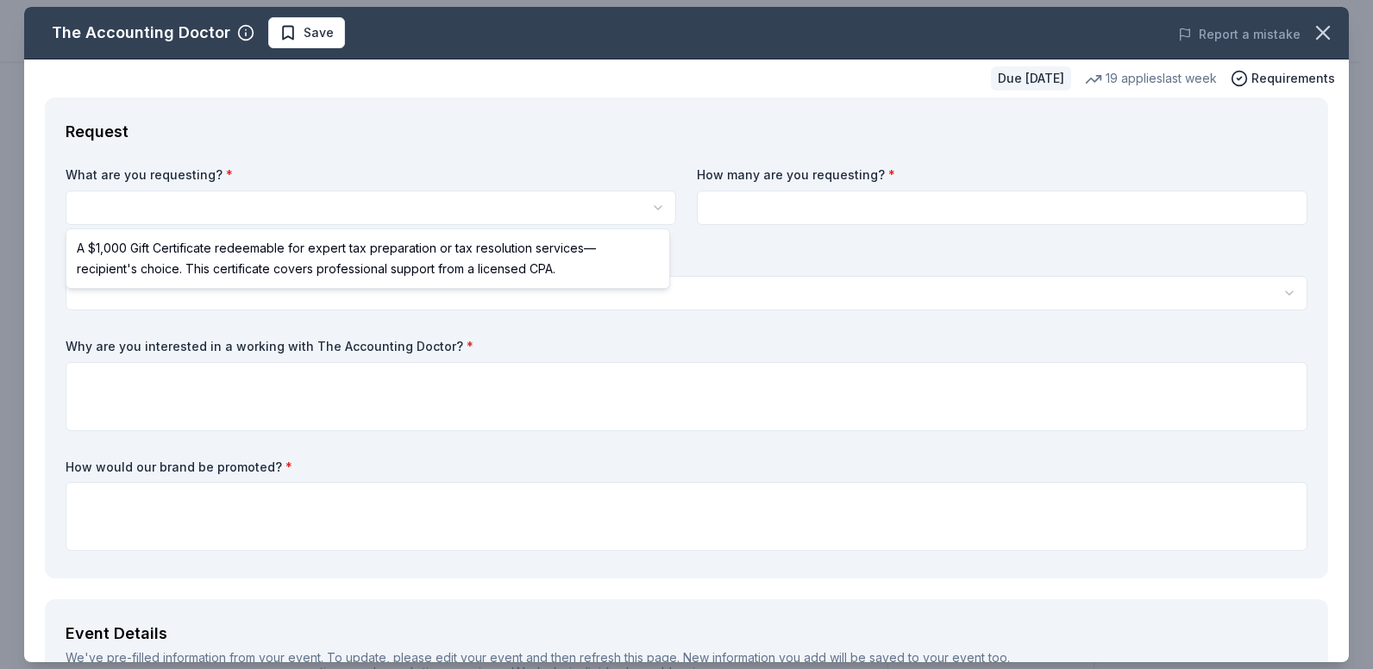
scroll to position [0, 0]
click at [160, 208] on html "Y We Care: Tricky Tray Auction Fundraiser Start free trial Earn Rewards Due [DA…" at bounding box center [686, 334] width 1373 height 669
select select "A $1,000 Gift Certificate redeemable for expert tax preparation or tax resoluti…"
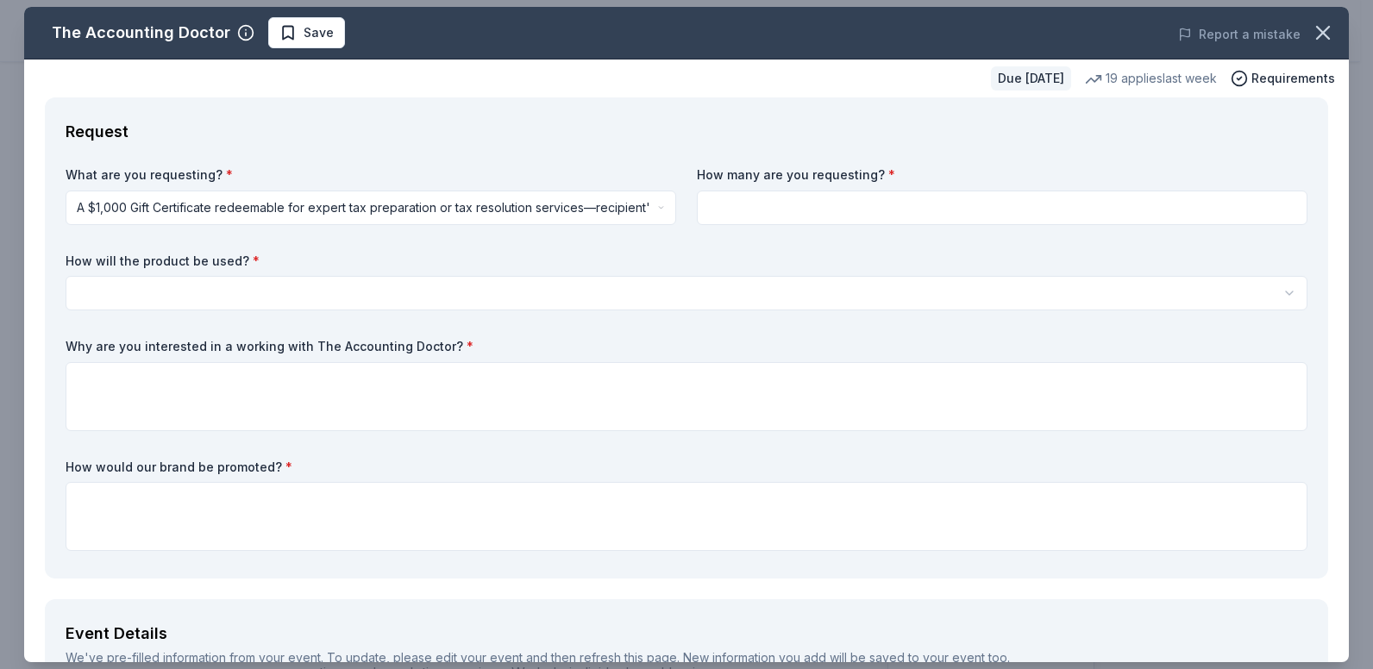
click at [781, 213] on input at bounding box center [1002, 208] width 611 height 35
type input "1"
click at [145, 279] on html "Y We Care: Tricky Tray Auction Fundraiser Start free trial Earn Rewards Due in …" at bounding box center [686, 334] width 1373 height 669
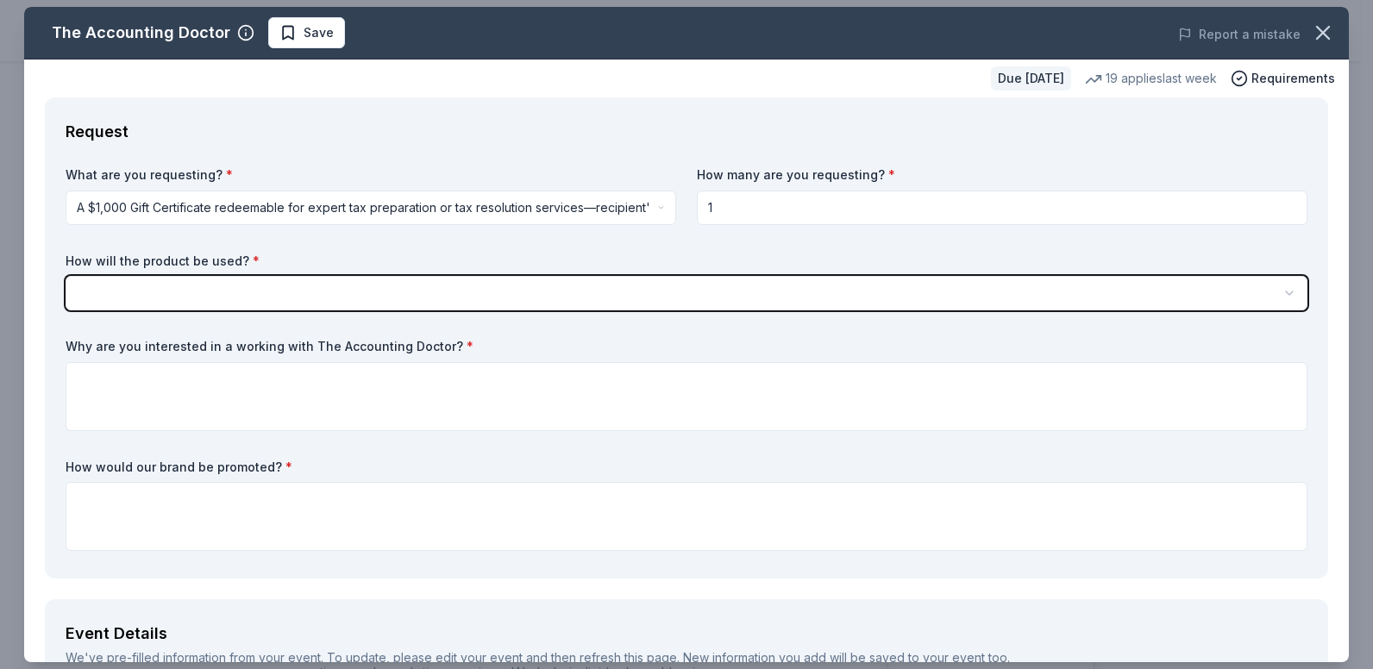
click at [120, 289] on html "Y We Care: Tricky Tray Auction Fundraiser Start free trial Earn Rewards Due in …" at bounding box center [686, 334] width 1373 height 669
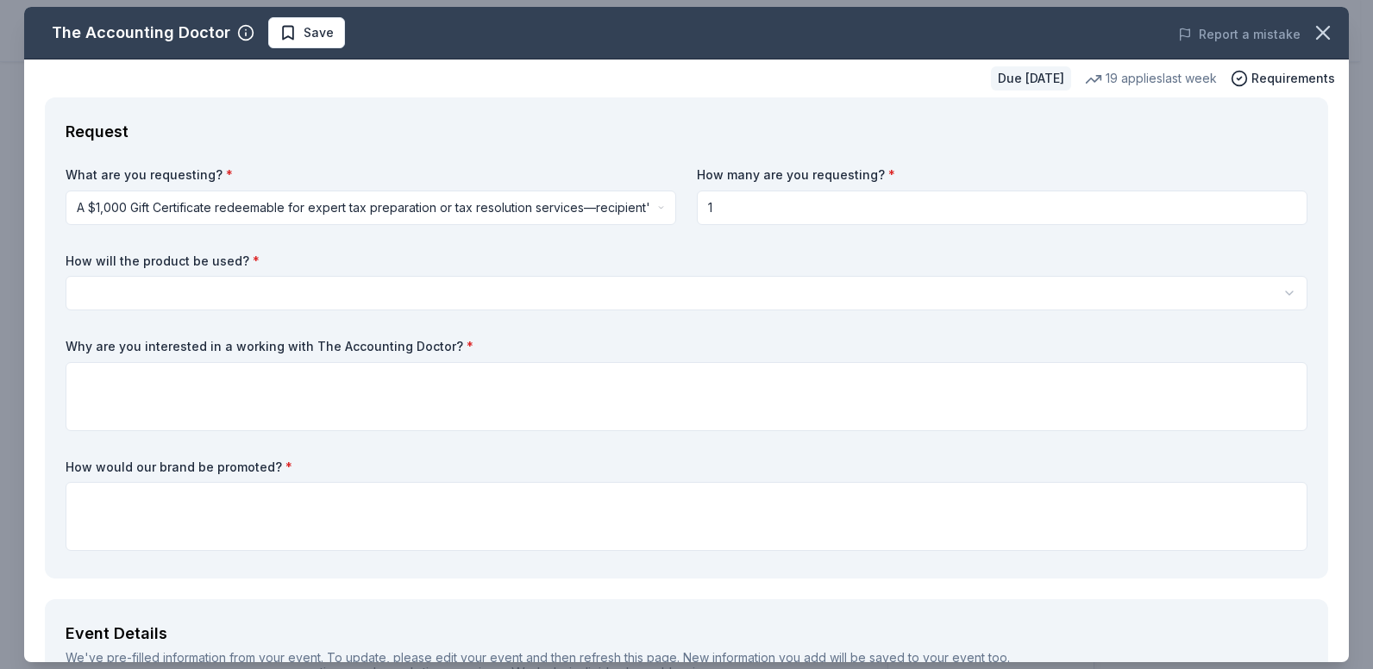
click at [144, 298] on html "Y We Care: Tricky Tray Auction Fundraiser Start free trial Earn Rewards Due in …" at bounding box center [686, 334] width 1373 height 669
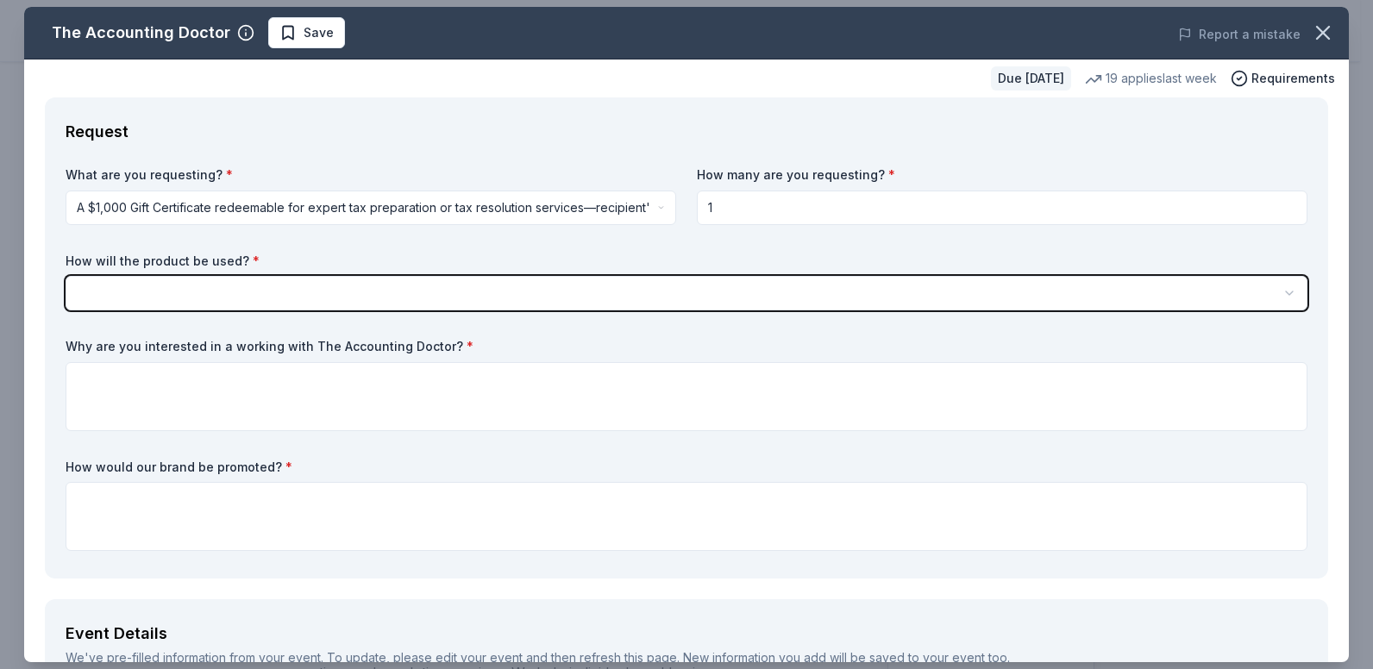
click at [98, 294] on html "Y We Care: Tricky Tray Auction Fundraiser Start free trial Earn Rewards Due in …" at bounding box center [686, 334] width 1373 height 669
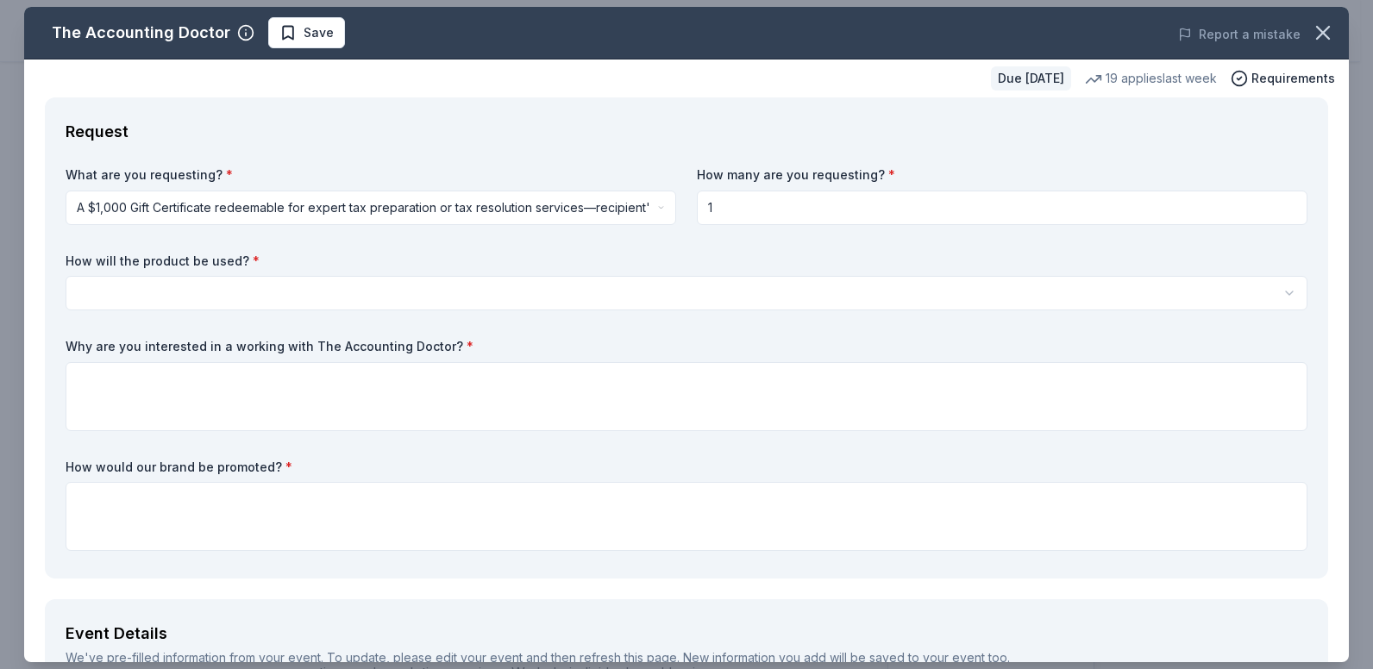
click at [298, 293] on html "Y We Care: Tricky Tray Auction Fundraiser Start free trial Earn Rewards Due in …" at bounding box center [686, 334] width 1373 height 669
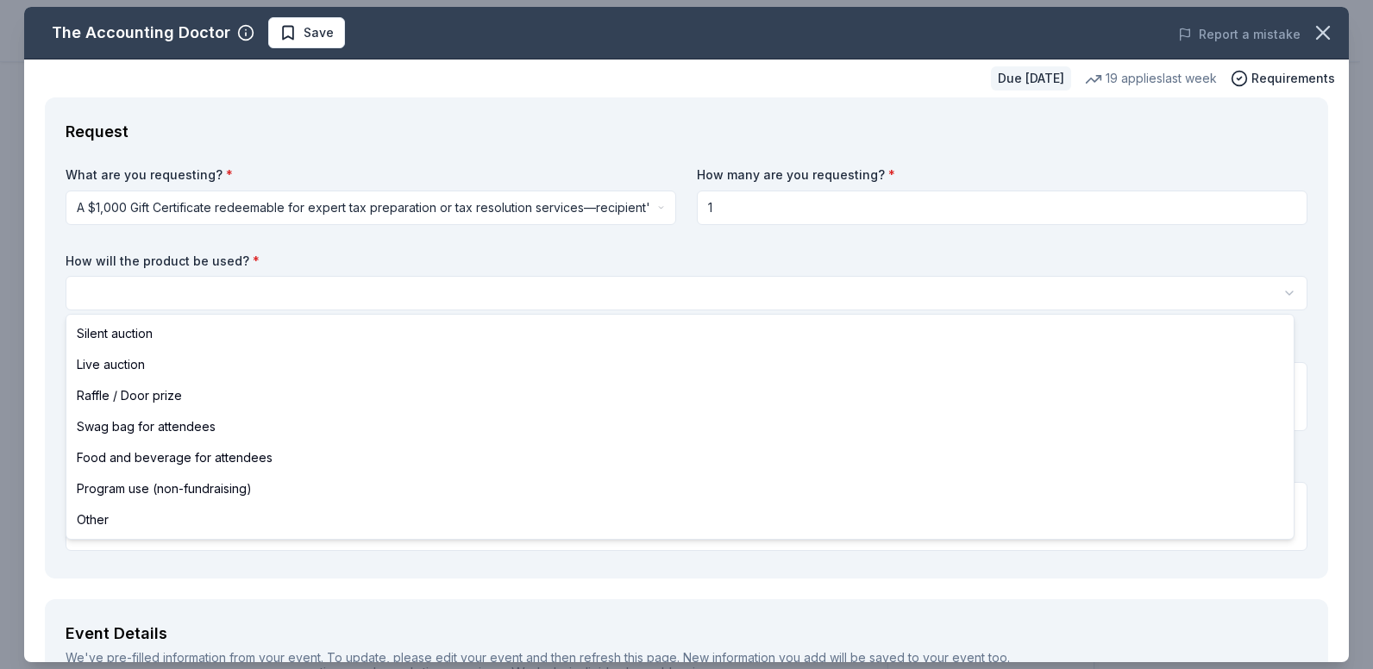
select select "other"
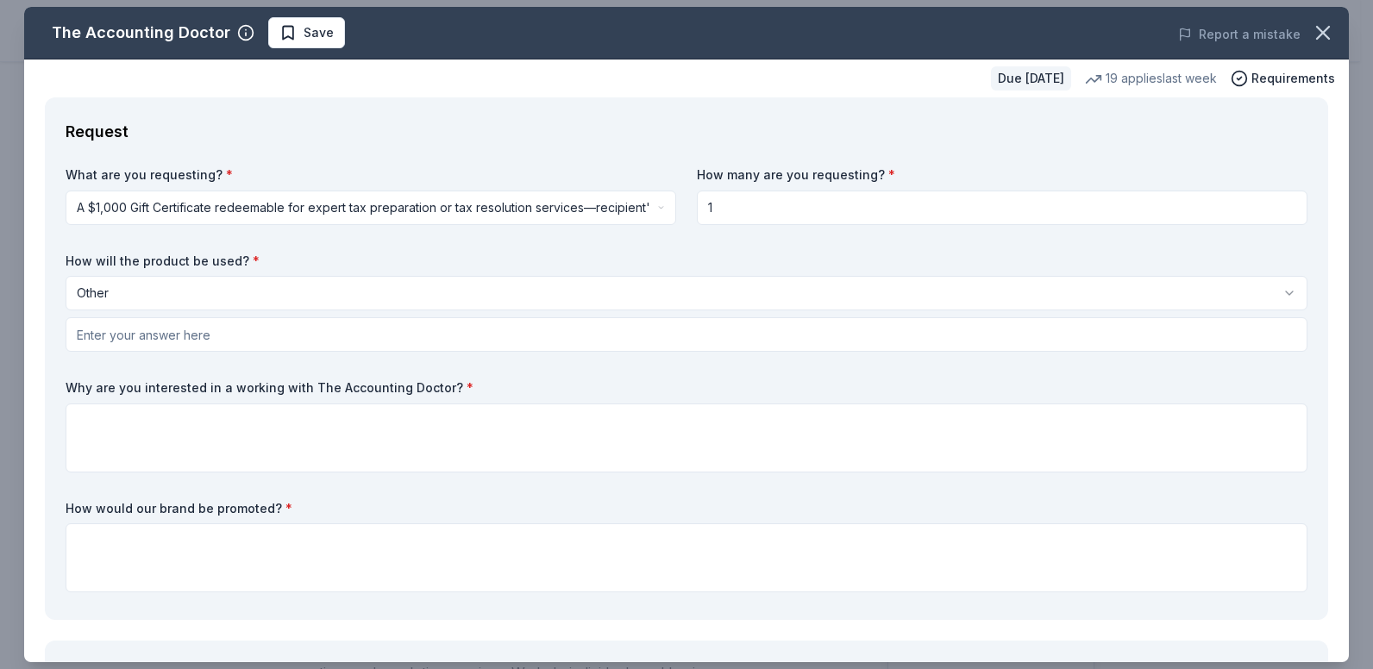
click at [110, 292] on html "Y We Care: Tricky Tray Auction Fundraiser Start free trial Earn Rewards Due in …" at bounding box center [686, 334] width 1373 height 669
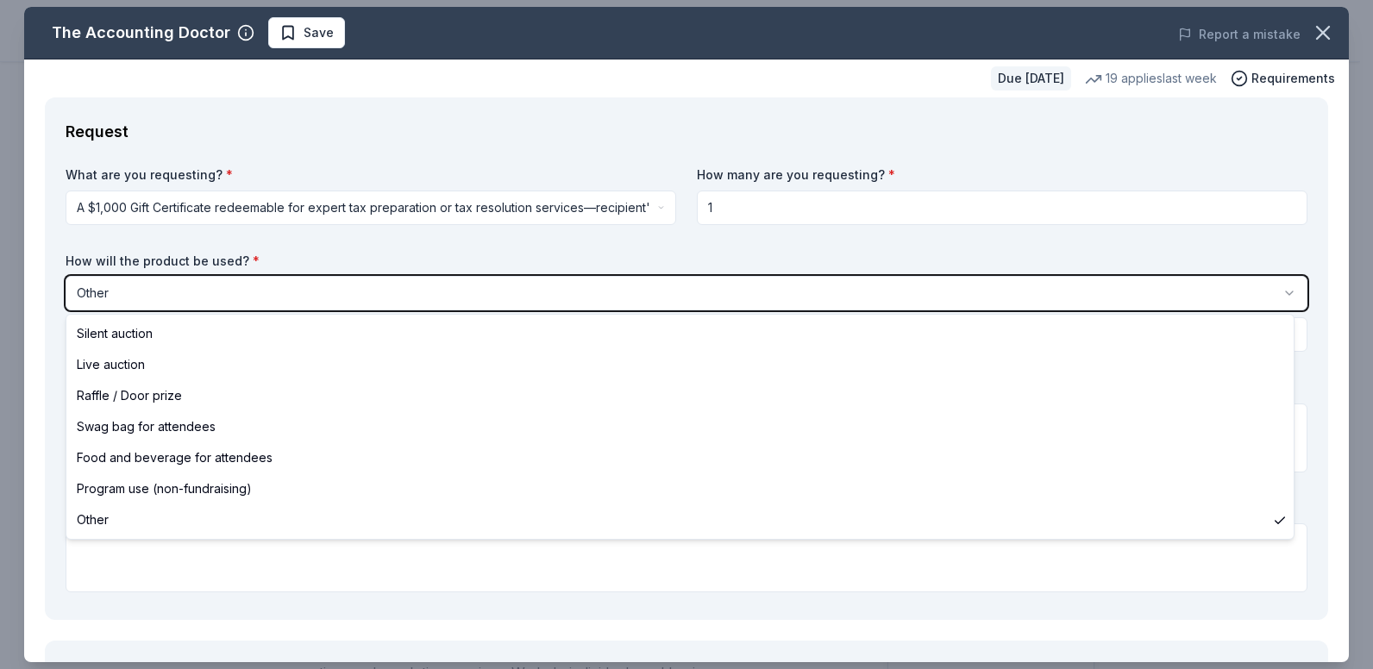
click at [110, 292] on html "Y We Care: Tricky Tray Auction Fundraiser Start free trial Earn Rewards Due in …" at bounding box center [686, 334] width 1373 height 669
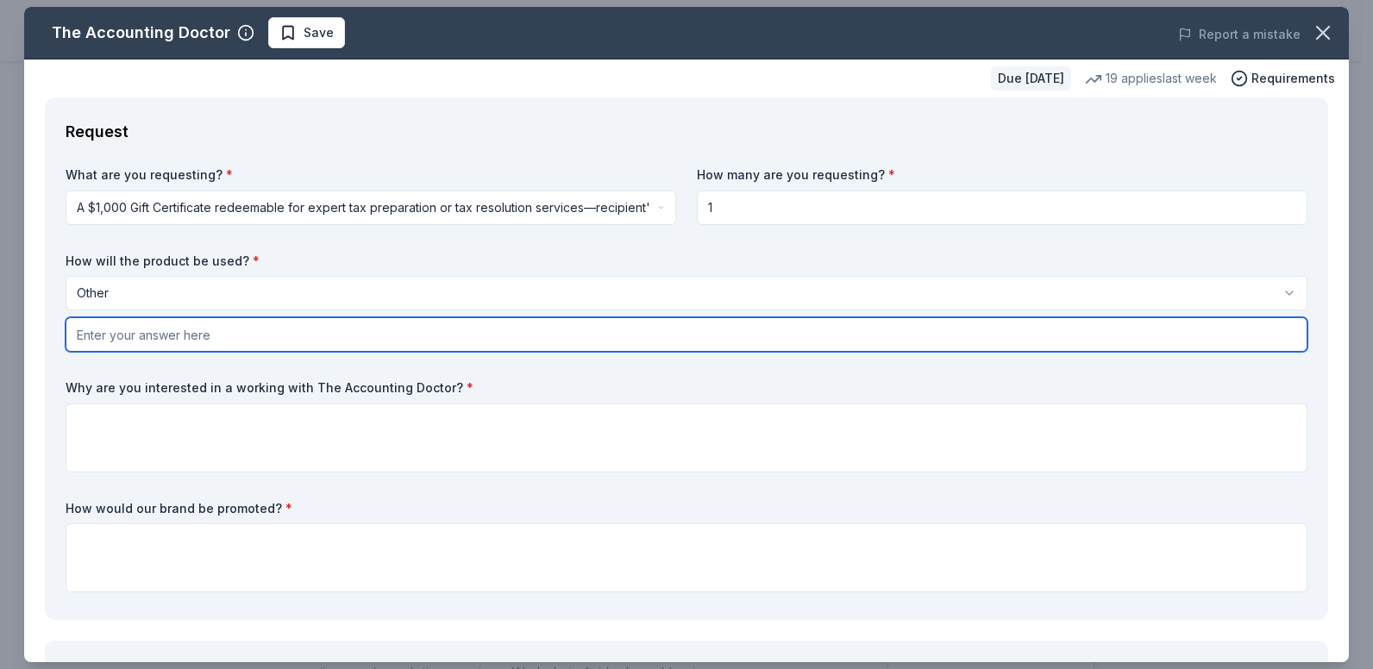
click at [99, 342] on input "text" at bounding box center [687, 334] width 1242 height 35
type input "Tricky Tray Auction Fundraiser"
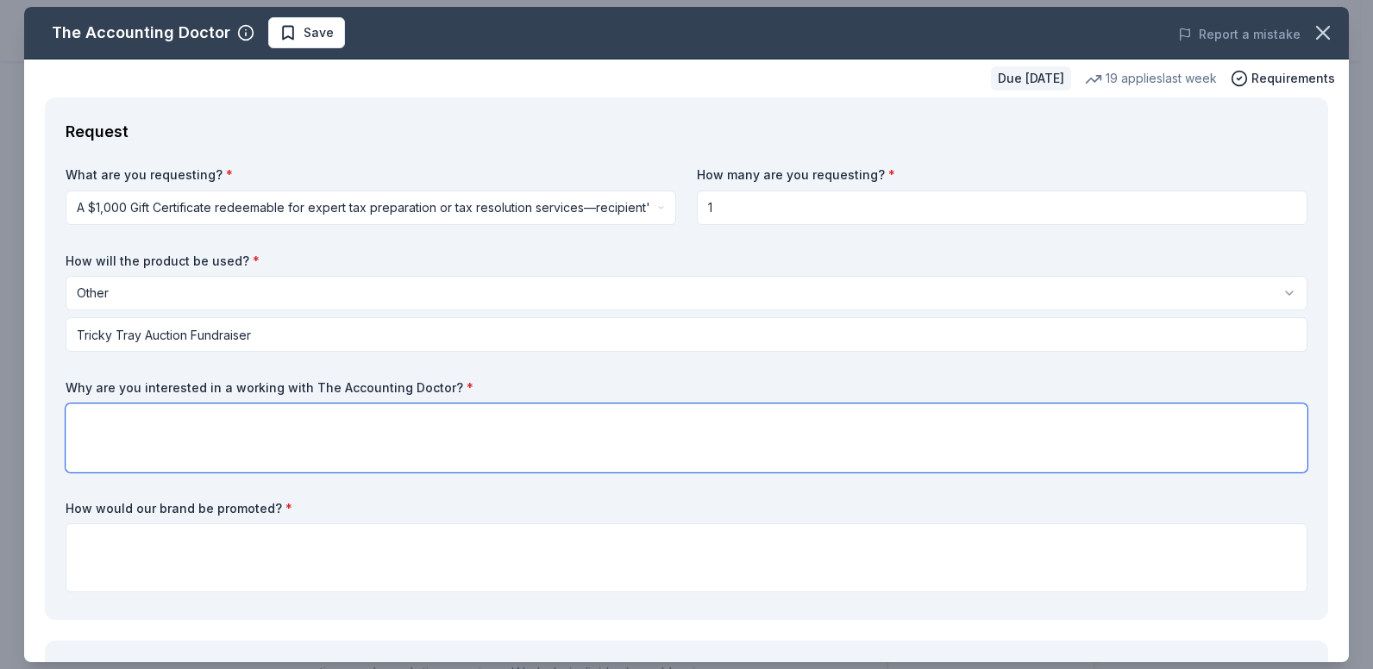
click at [92, 415] on textarea at bounding box center [687, 438] width 1242 height 69
type textarea "We need attractive prices for our fundraiser event to boost ticket sales to mak…"
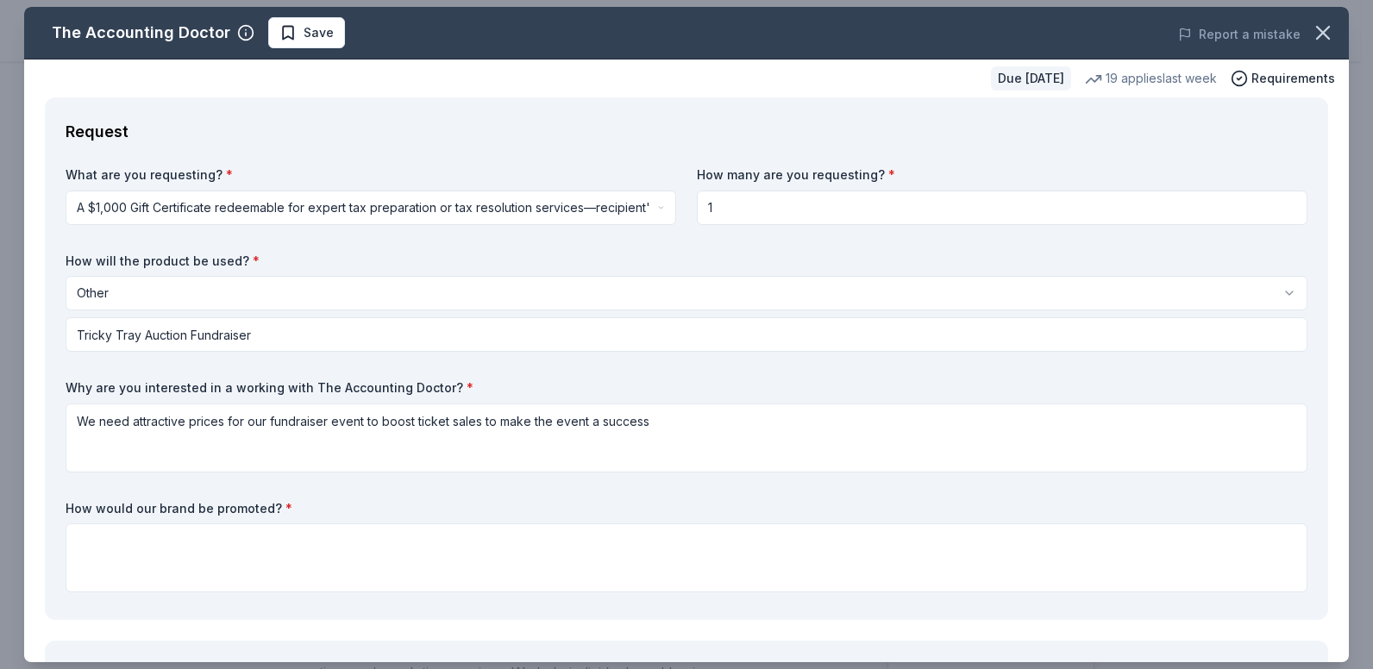
click at [651, 210] on html "Y We Care: Tricky Tray Auction Fundraiser Start free trial Earn Rewards Due in …" at bounding box center [686, 334] width 1373 height 669
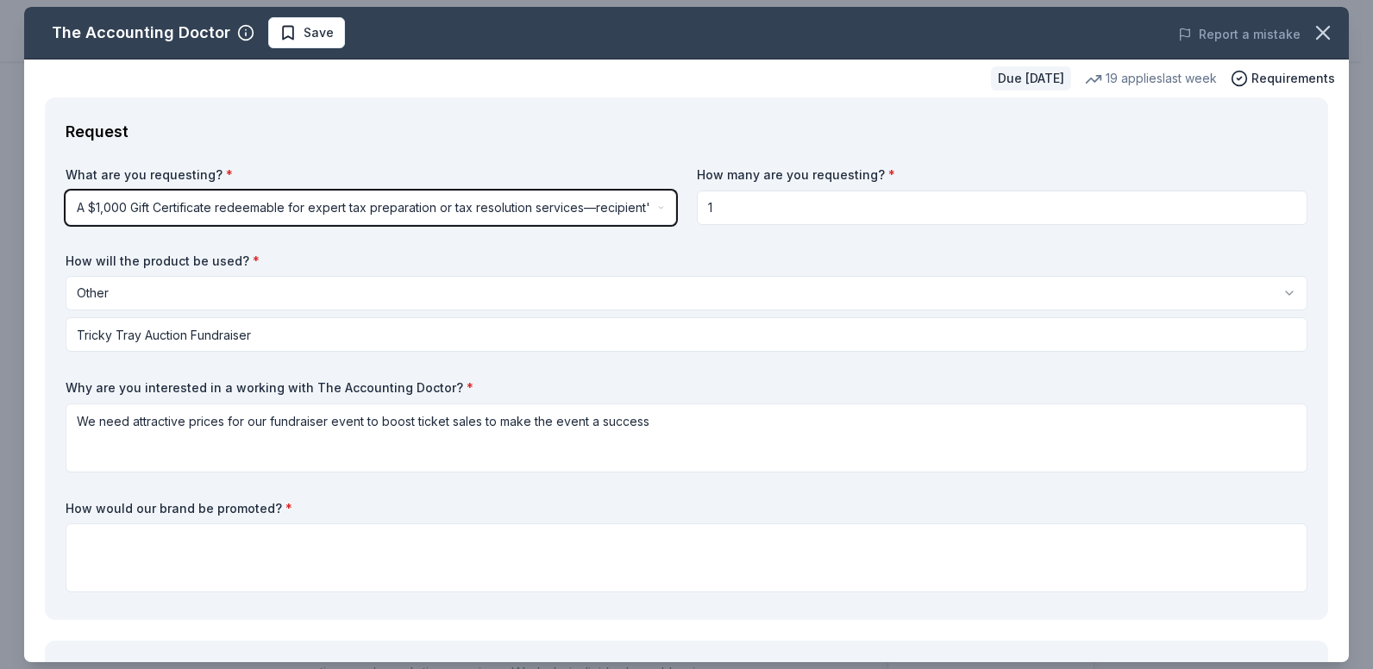
click at [769, 246] on html "Y We Care: Tricky Tray Auction Fundraiser Start free trial Earn Rewards Due in …" at bounding box center [686, 334] width 1373 height 669
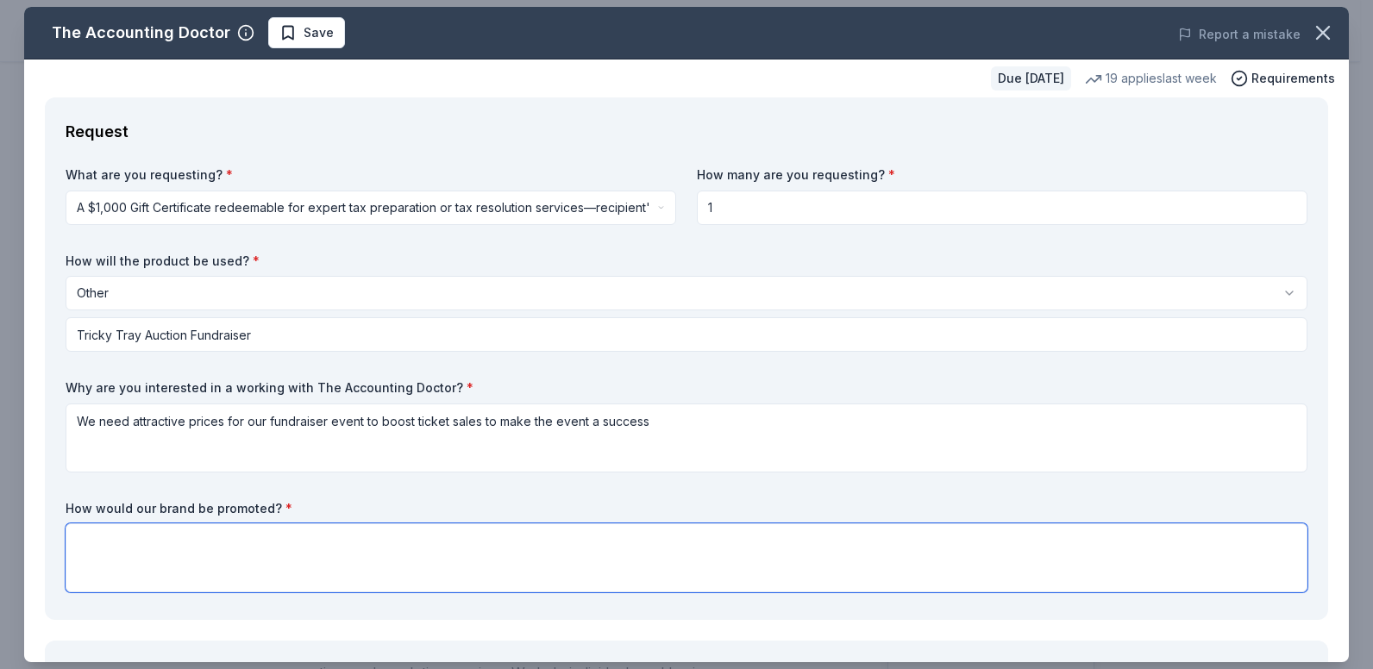
click at [110, 537] on textarea at bounding box center [687, 558] width 1242 height 69
click at [135, 543] on textarea "All donors name" at bounding box center [687, 558] width 1242 height 69
click at [178, 548] on textarea "All donors name" at bounding box center [687, 558] width 1242 height 69
click at [132, 543] on textarea "All donors name and business names" at bounding box center [687, 558] width 1242 height 69
click at [160, 547] on textarea "All donor name and business names" at bounding box center [687, 558] width 1242 height 69
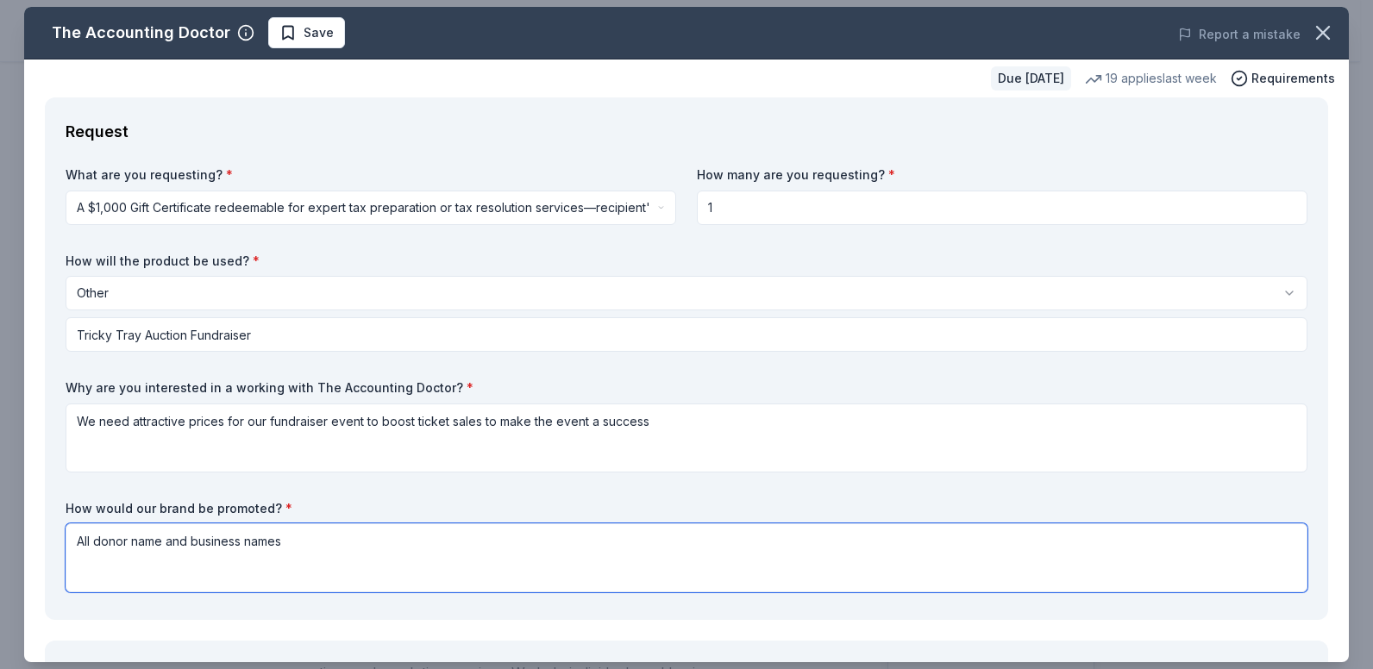
click at [293, 543] on textarea "All donor name and business names" at bounding box center [687, 558] width 1242 height 69
click at [162, 545] on textarea "All donor name and business names" at bounding box center [687, 558] width 1242 height 69
click at [299, 544] on textarea "All donor names and business names" at bounding box center [687, 558] width 1242 height 69
click at [330, 544] on textarea "All donor names and business names will be seen by all event go" at bounding box center [687, 558] width 1242 height 69
click at [582, 545] on textarea "All donor names and business names will be clearly displayed and seen by the ev…" at bounding box center [687, 558] width 1242 height 69
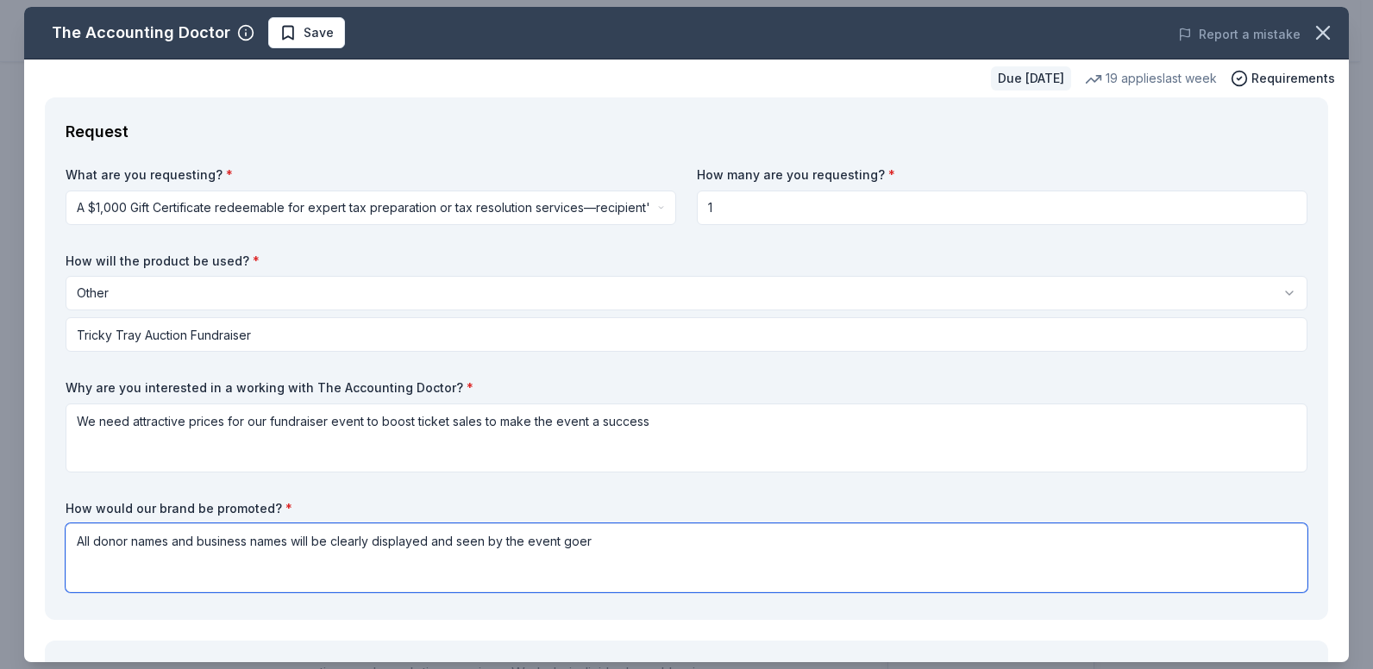
drag, startPoint x: 588, startPoint y: 543, endPoint x: 565, endPoint y: 541, distance: 23.4
click at [565, 541] on textarea "All donor names and business names will be clearly displayed and seen by the ev…" at bounding box center [687, 558] width 1242 height 69
click at [828, 539] on textarea "All donor names and business names will be clearly displayed and seen by the ev…" at bounding box center [687, 558] width 1242 height 69
click at [206, 548] on textarea "All donor names and business names will be clearly displayed and seen by the ev…" at bounding box center [687, 558] width 1242 height 69
click at [229, 544] on textarea "All donor Business names will be clearly displayed and seen by the event partic…" at bounding box center [687, 558] width 1242 height 69
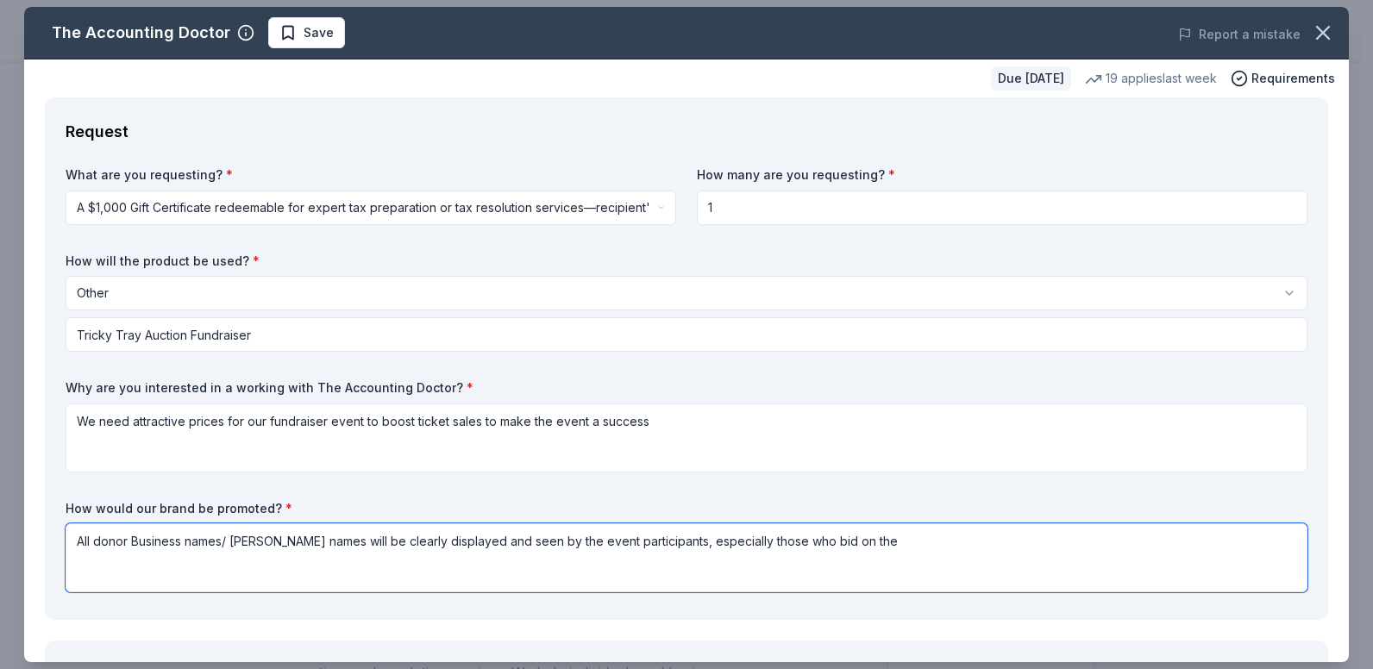
click at [450, 548] on textarea "All donor Business names/ Donor names will be clearly displayed and seen by the…" at bounding box center [687, 558] width 1242 height 69
click at [456, 543] on textarea "All donor Business names/ Donor names will be clearly visible and seen by the e…" at bounding box center [687, 558] width 1242 height 69
click at [844, 541] on textarea "All donor Business names/ Donor names will be clearly visible and be seen by th…" at bounding box center [687, 558] width 1242 height 69
click at [456, 543] on textarea "All donor Business names/ Donor names will be clearly visible and be seen by th…" at bounding box center [687, 558] width 1242 height 69
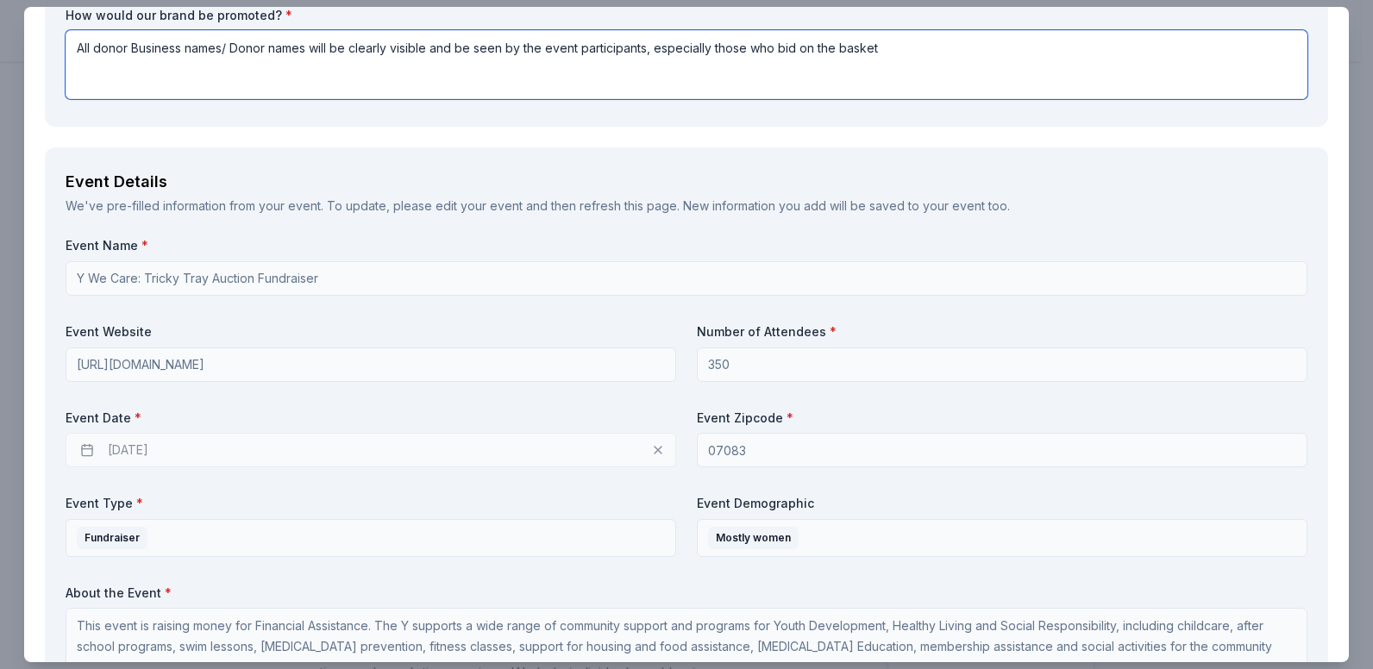
scroll to position [518, 0]
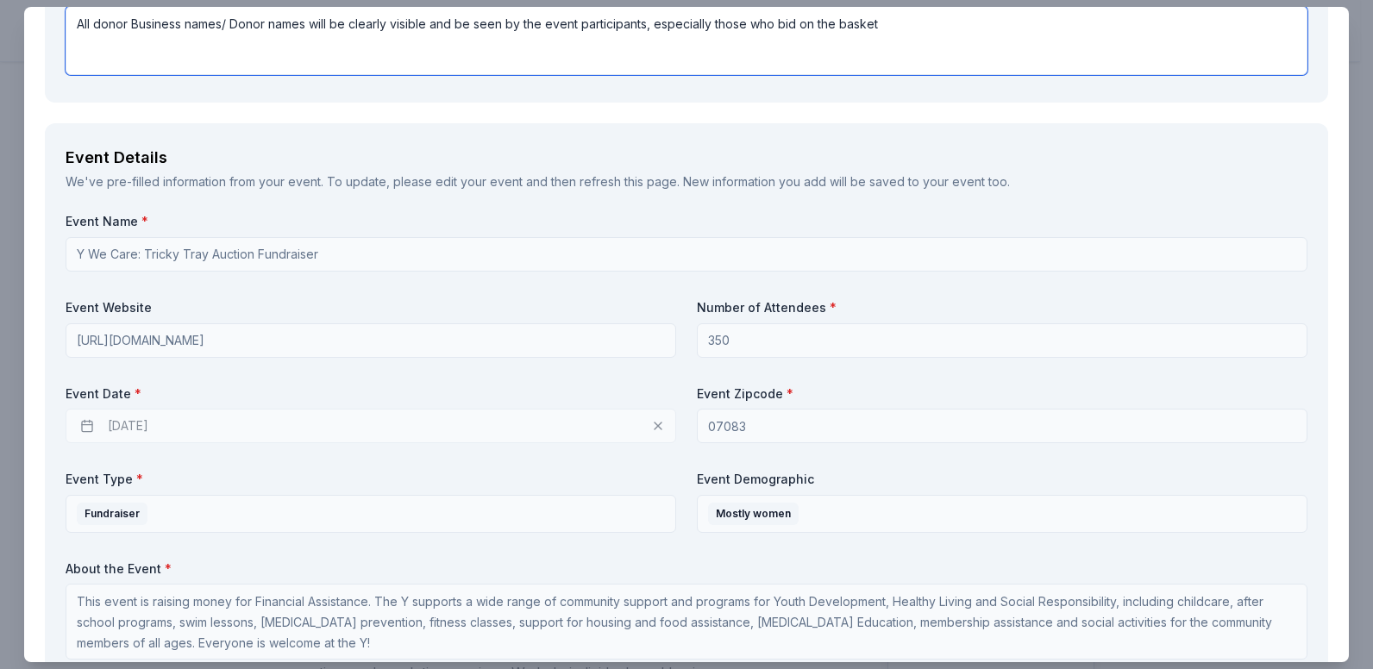
type textarea "All donor Business names/ Donor names will be clearly visible and be seen by th…"
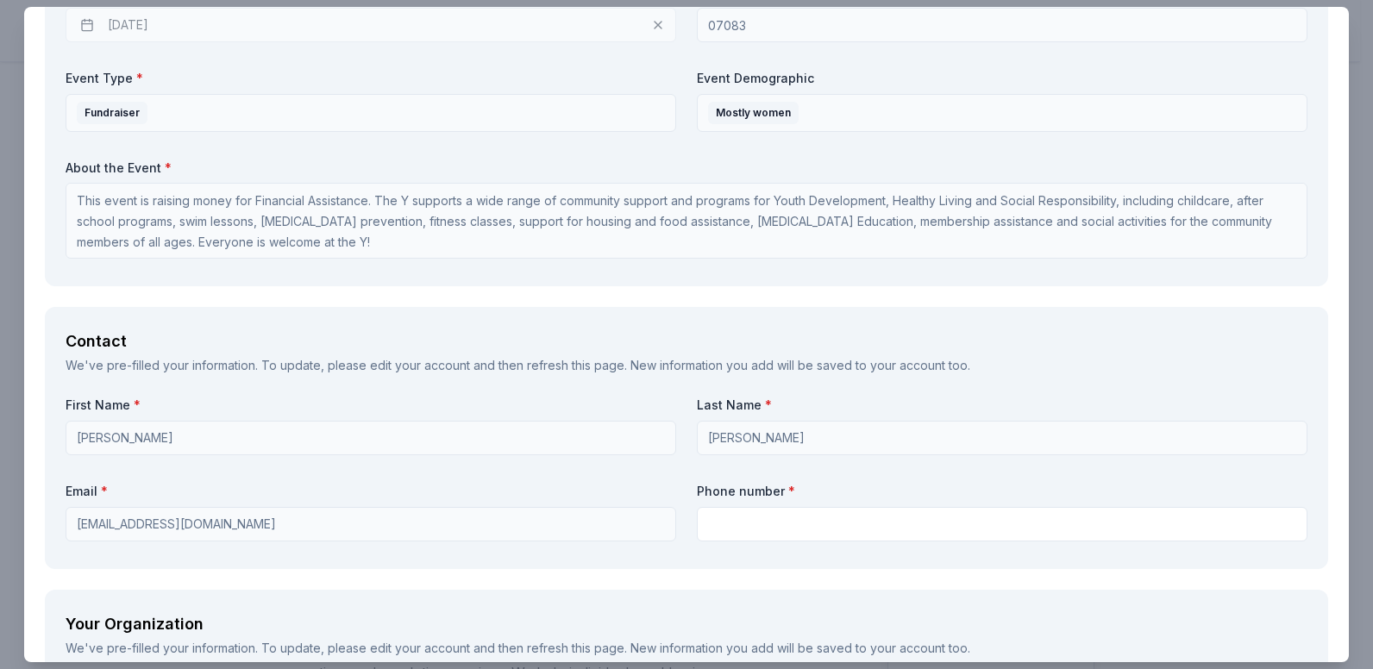
scroll to position [949, 0]
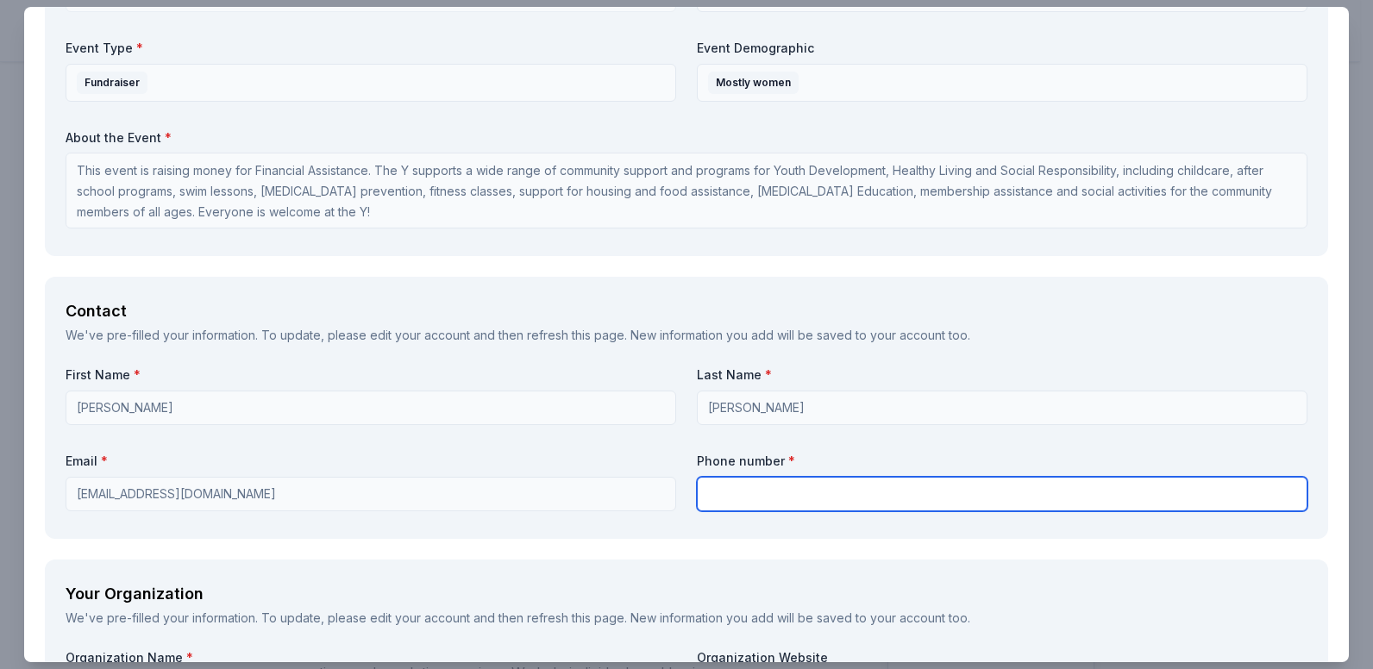
click at [736, 495] on input "text" at bounding box center [1002, 494] width 611 height 35
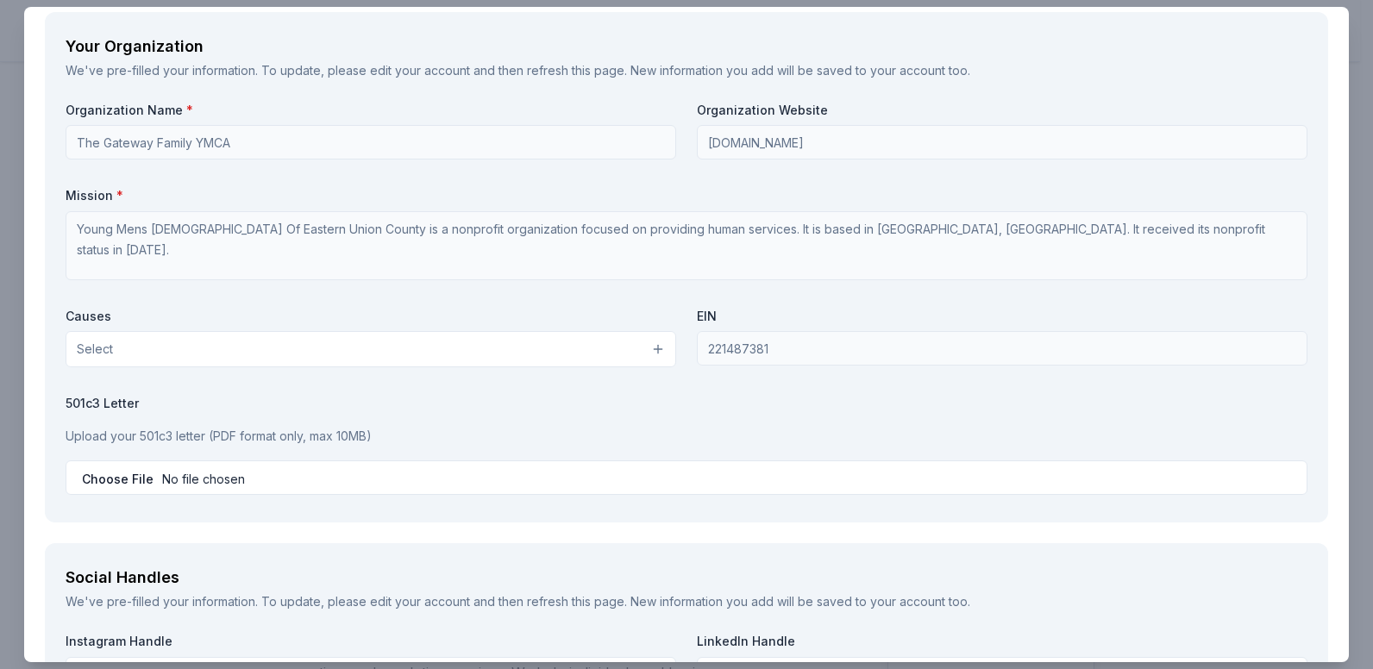
scroll to position [1466, 0]
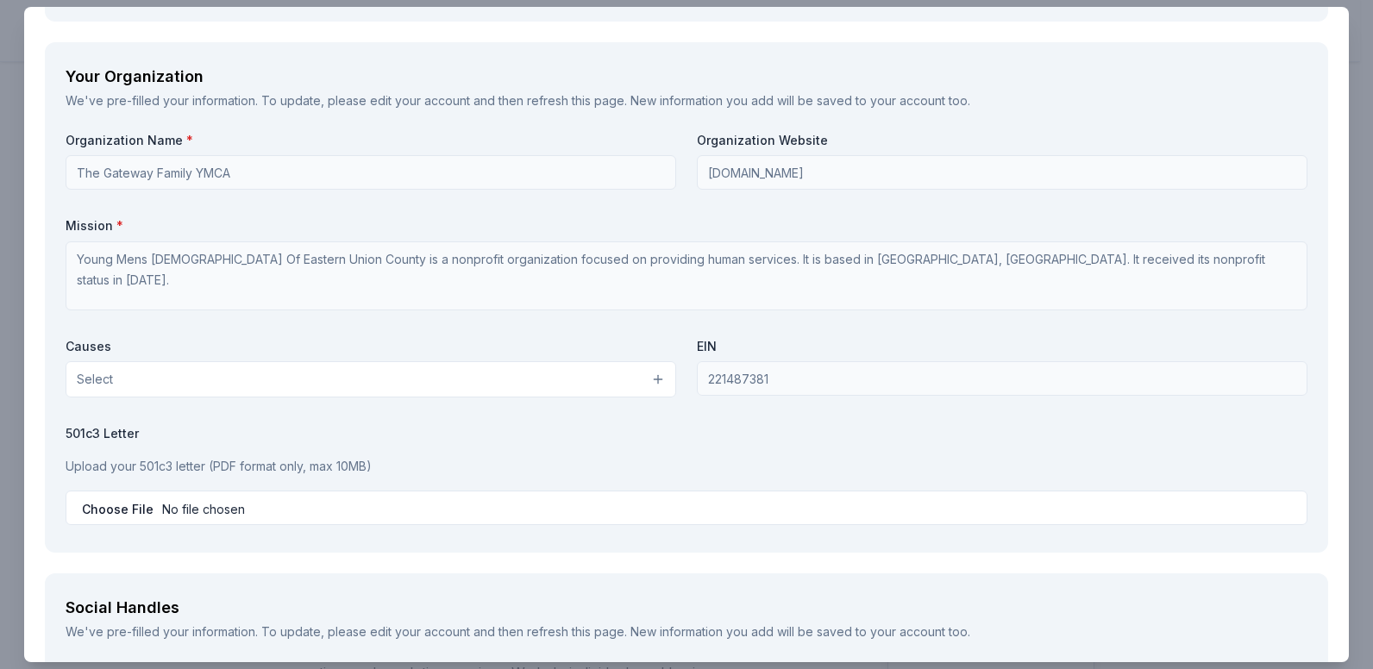
type input "9734678733 cell, 9083499622 Y"
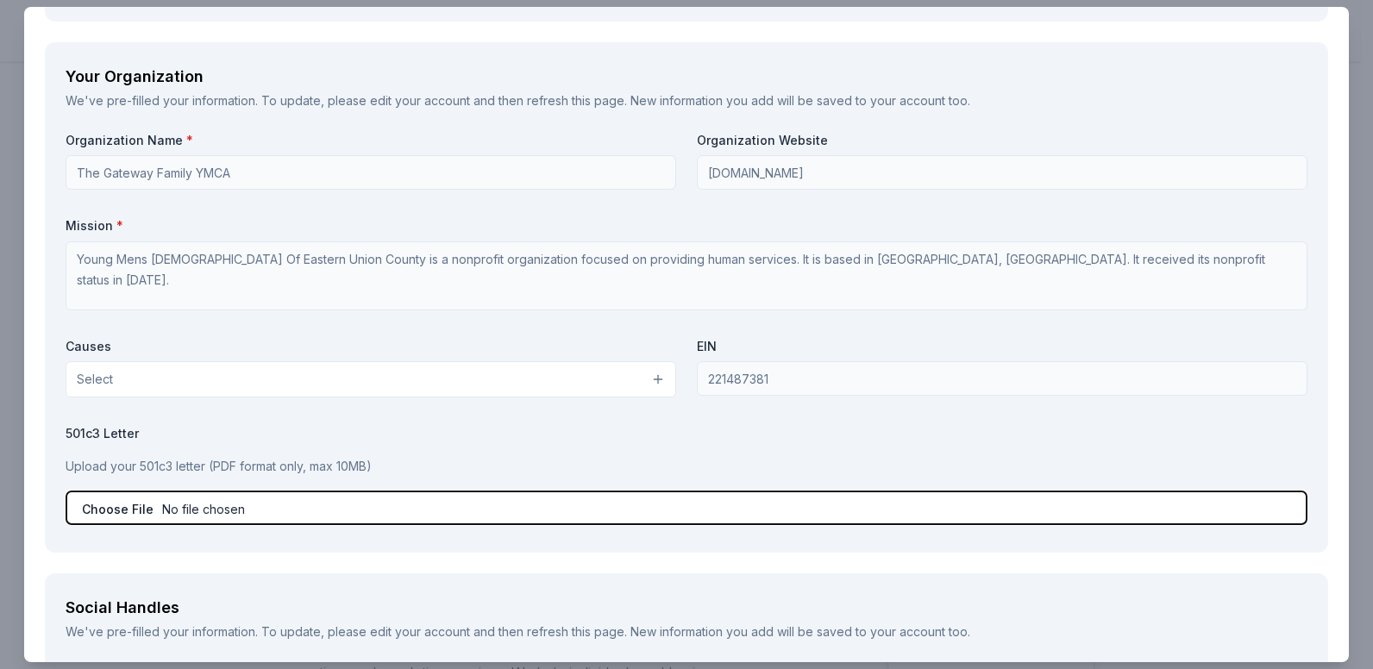
click at [169, 506] on div "501c3 Letter Upload your 501c3 letter (PDF format only, max 10MB)" at bounding box center [687, 475] width 1242 height 100
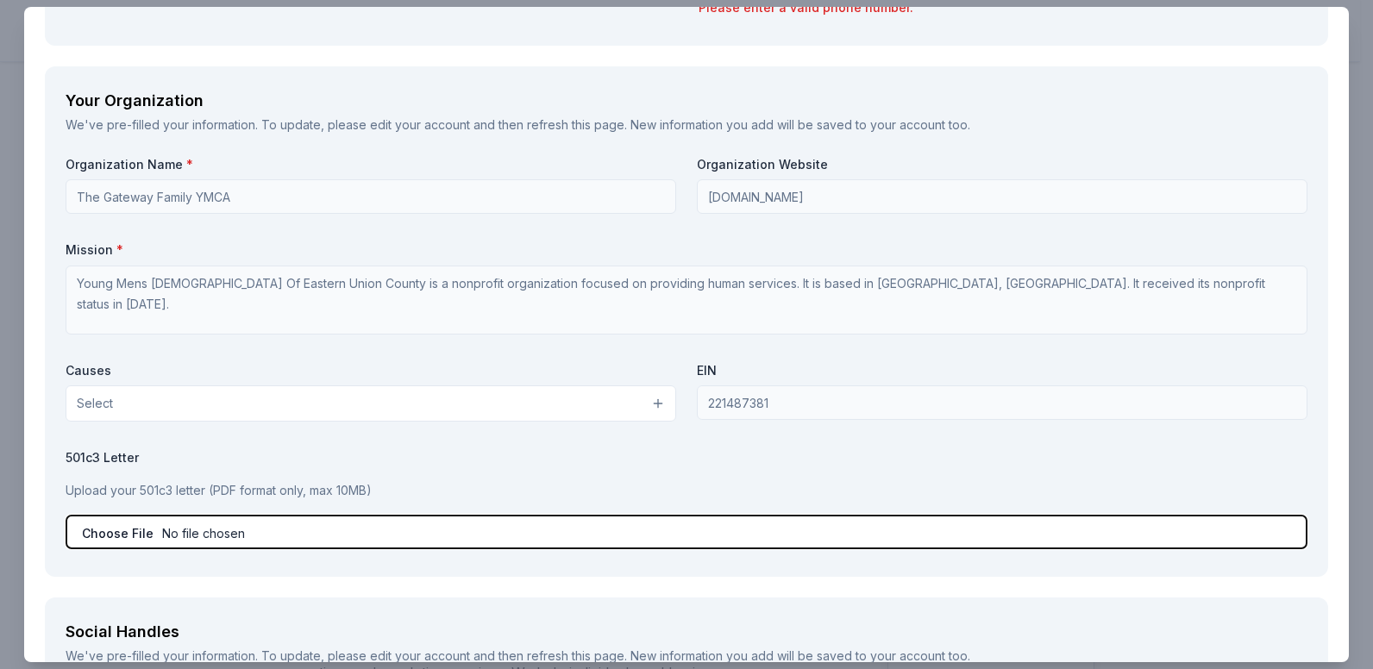
click at [122, 537] on input "file" at bounding box center [687, 532] width 1242 height 35
type input "C:\fakepath\YMCA ST-5.pdf"
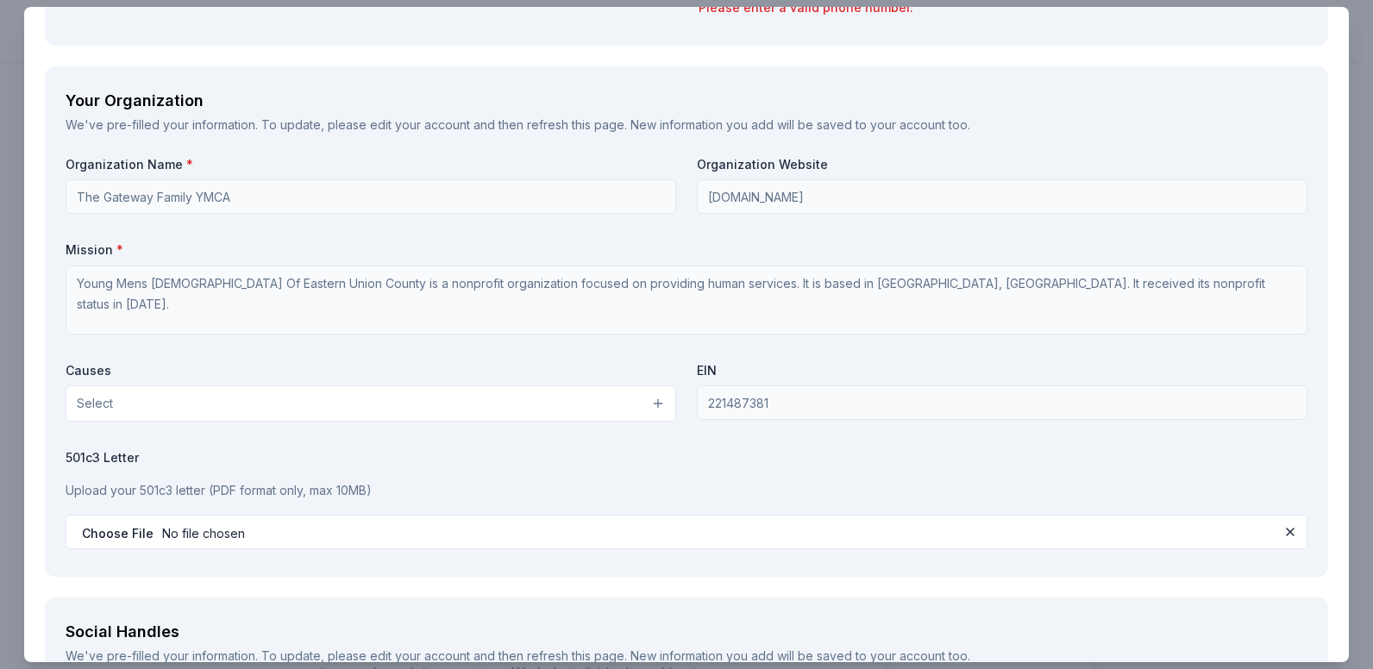
click at [223, 413] on button "Select" at bounding box center [371, 404] width 611 height 36
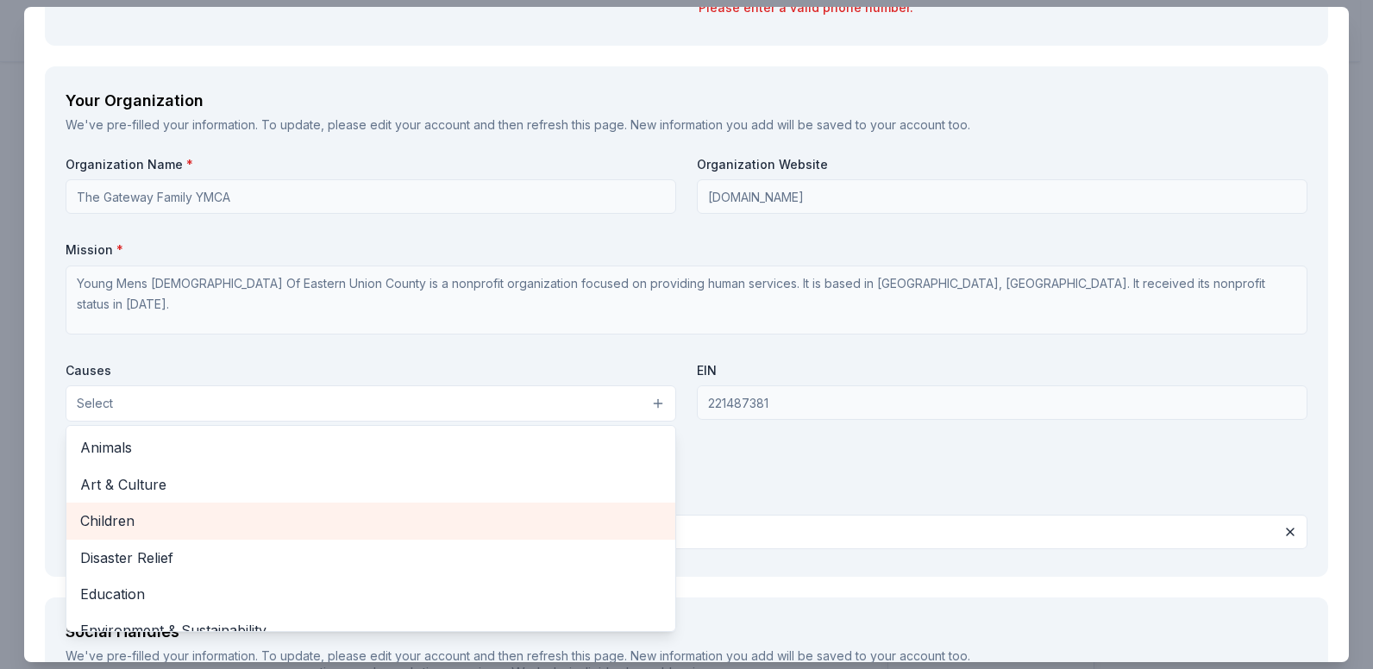
click at [126, 521] on span "Children" at bounding box center [370, 521] width 581 height 22
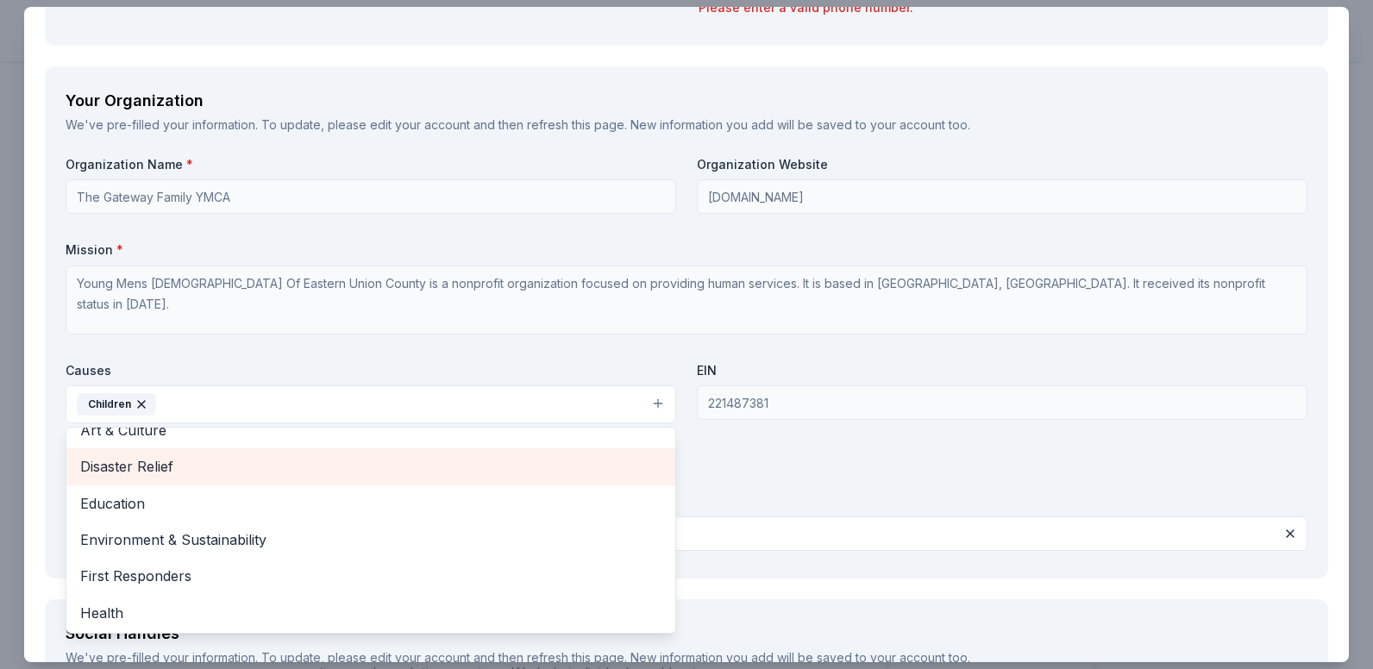
scroll to position [86, 0]
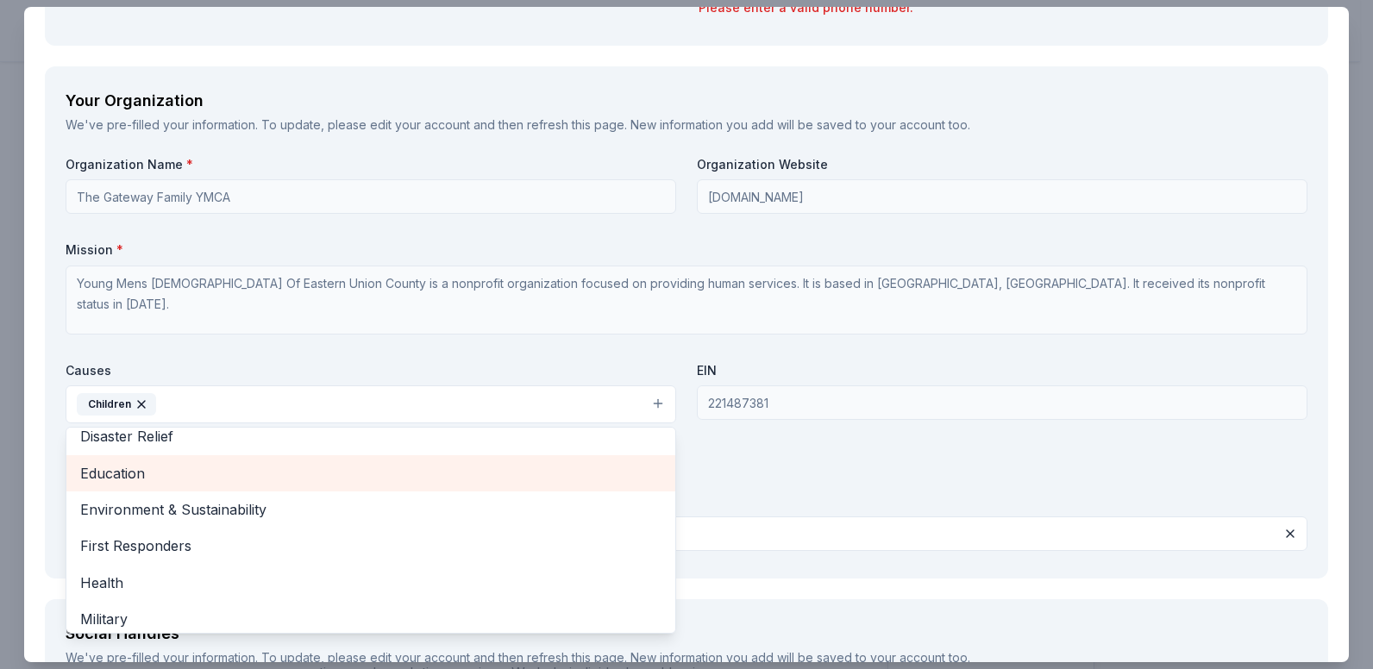
click at [129, 479] on span "Education" at bounding box center [370, 473] width 581 height 22
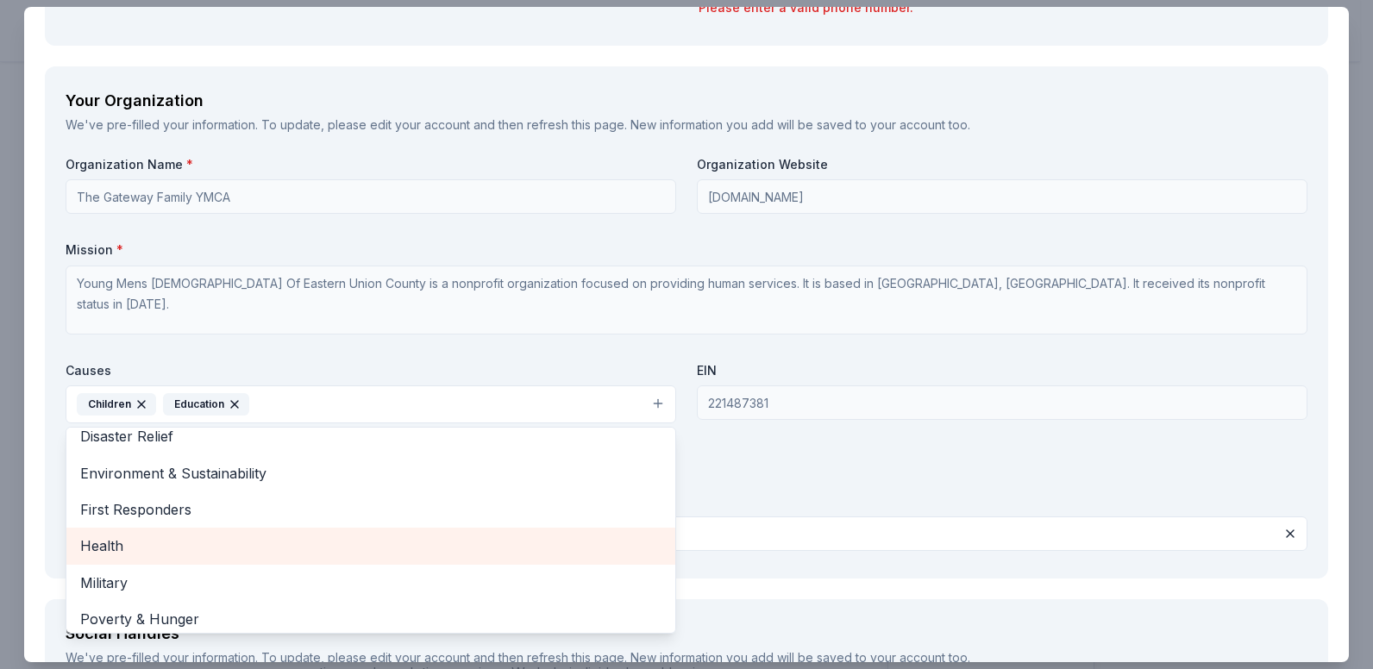
scroll to position [167, 0]
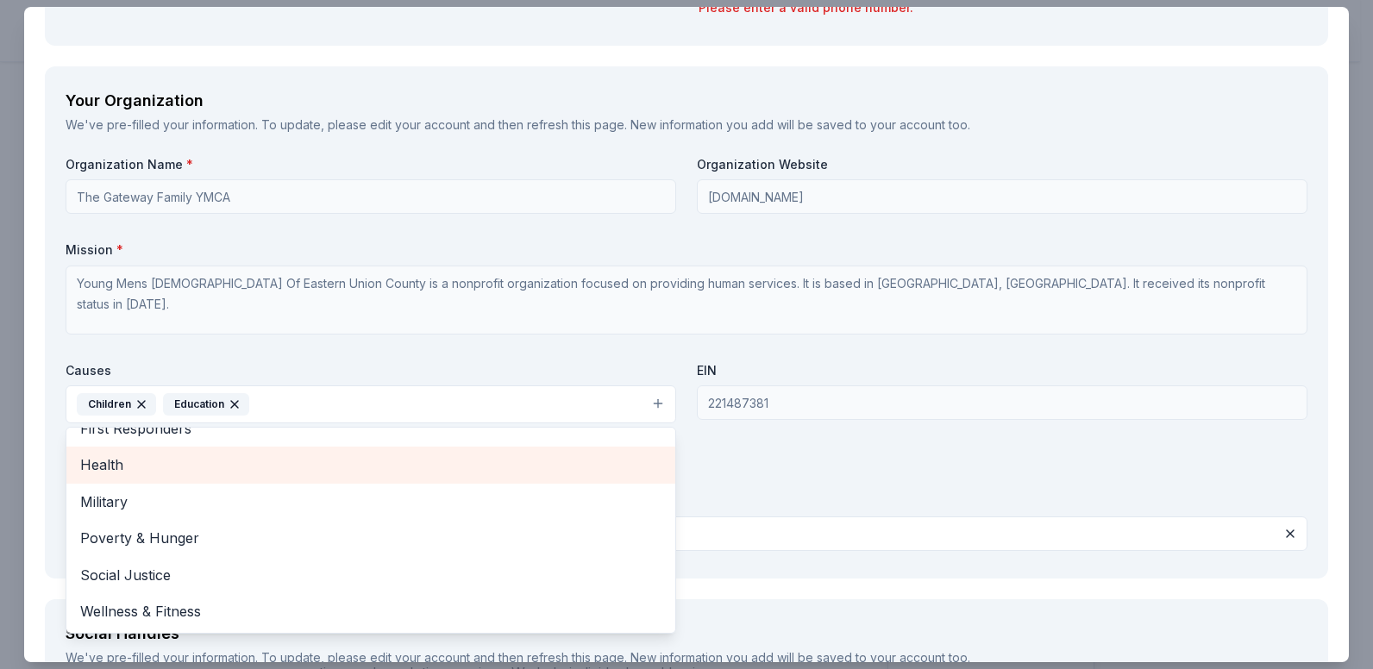
click at [115, 470] on span "Health" at bounding box center [370, 465] width 581 height 22
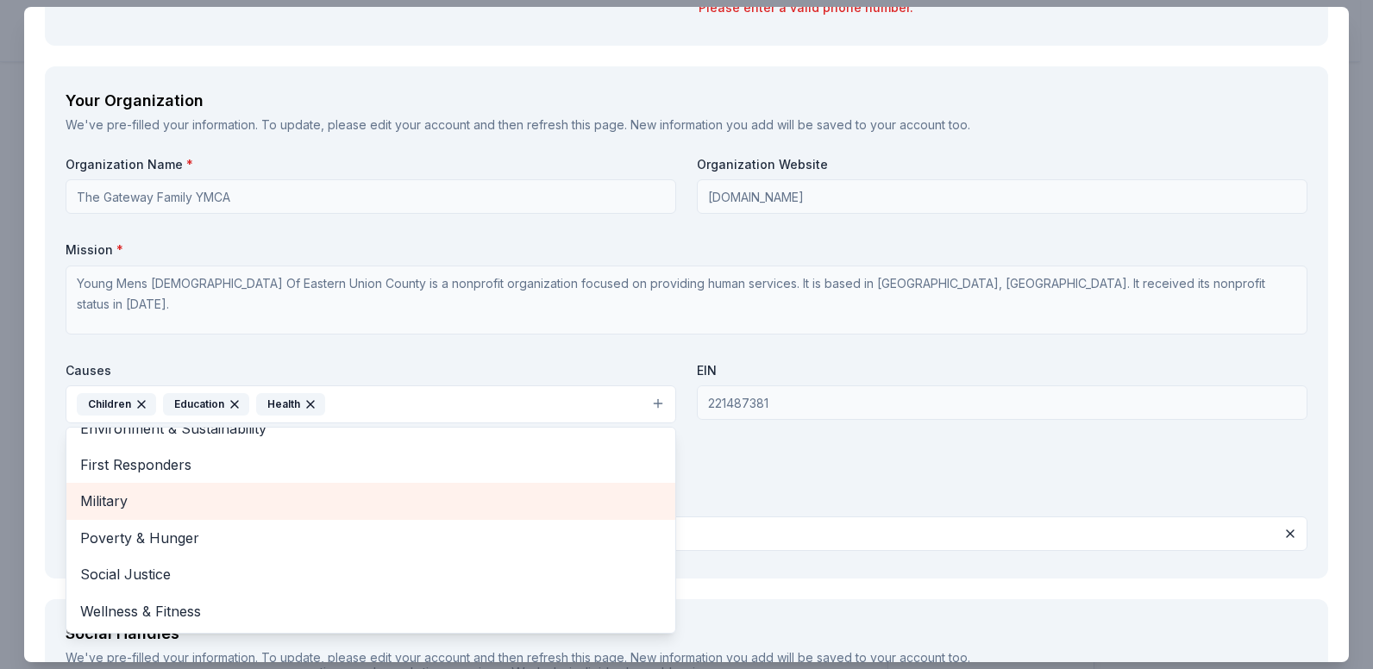
click at [108, 492] on span "Military" at bounding box center [370, 501] width 581 height 22
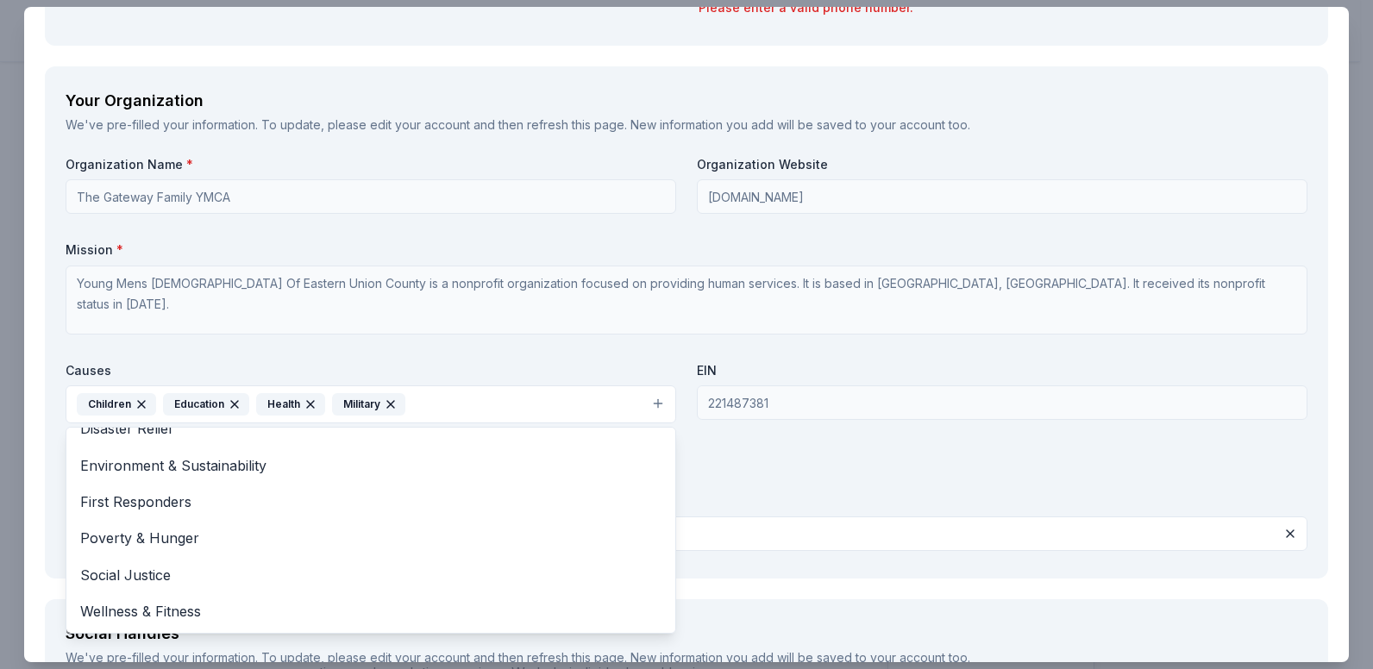
click at [395, 404] on icon "button" at bounding box center [391, 405] width 14 height 14
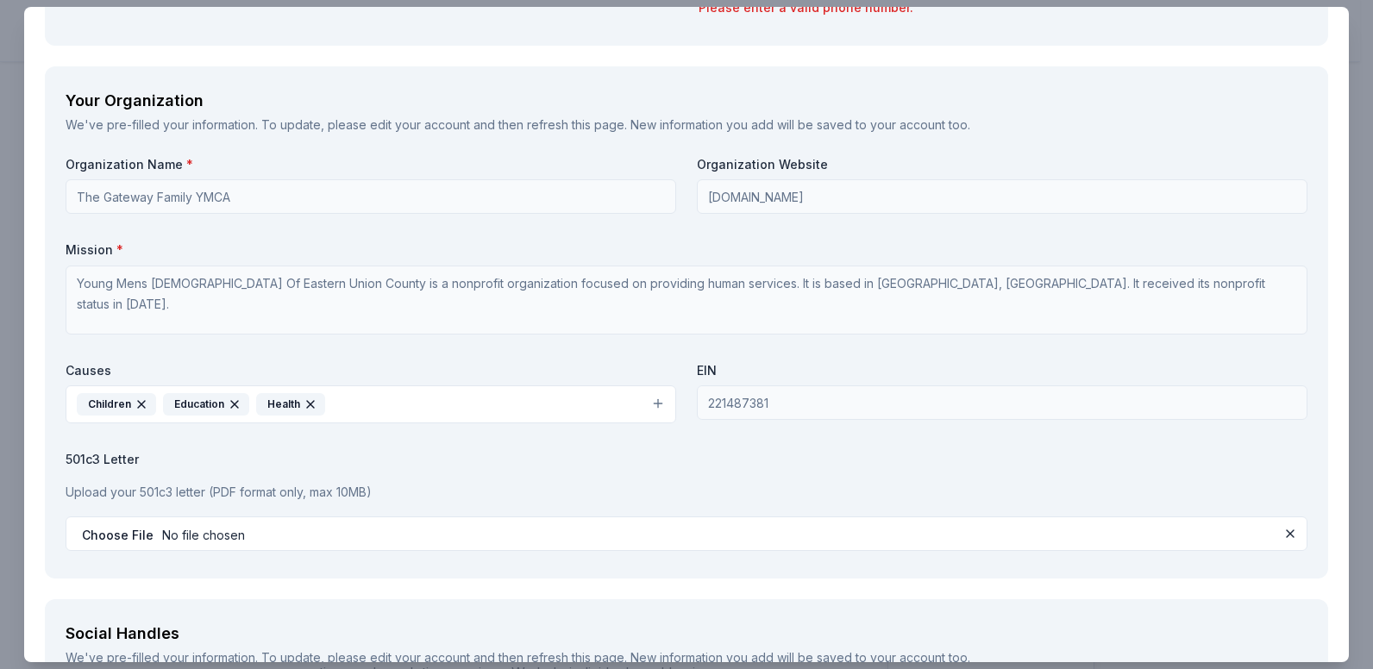
click at [361, 405] on button "Children Education Health" at bounding box center [371, 405] width 611 height 38
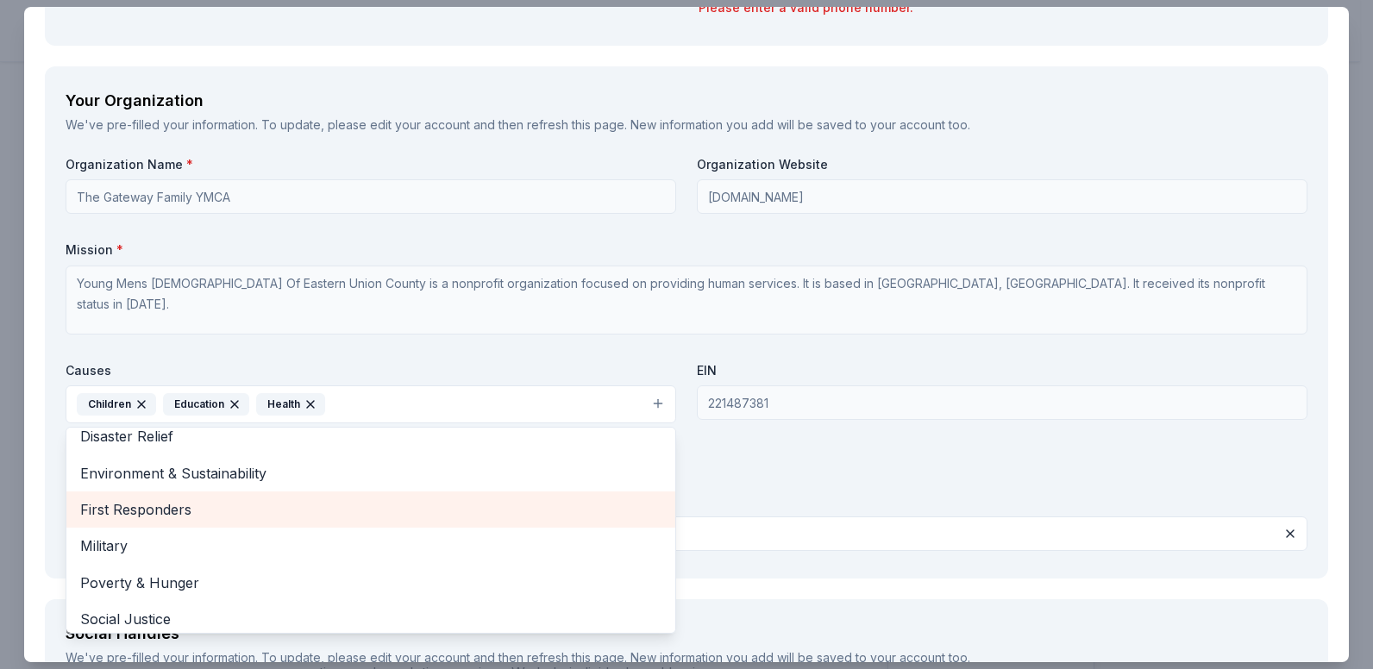
scroll to position [131, 0]
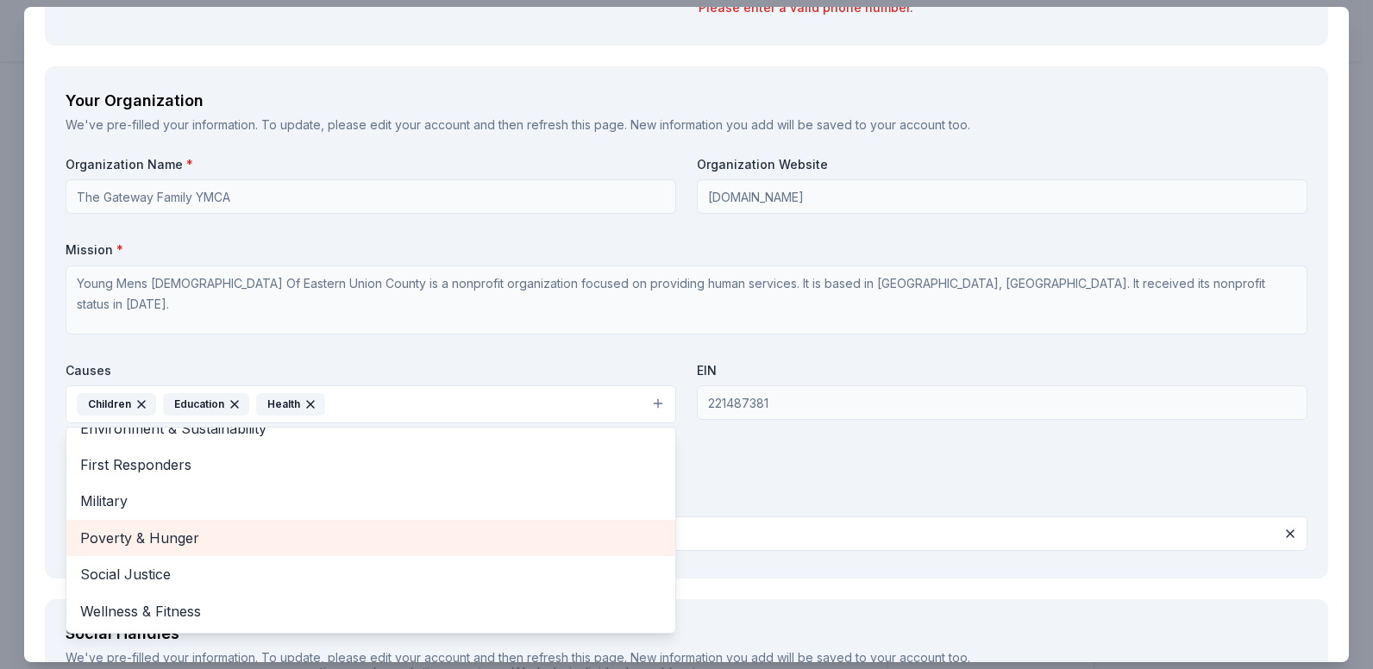
click at [159, 537] on span "Poverty & Hunger" at bounding box center [370, 538] width 581 height 22
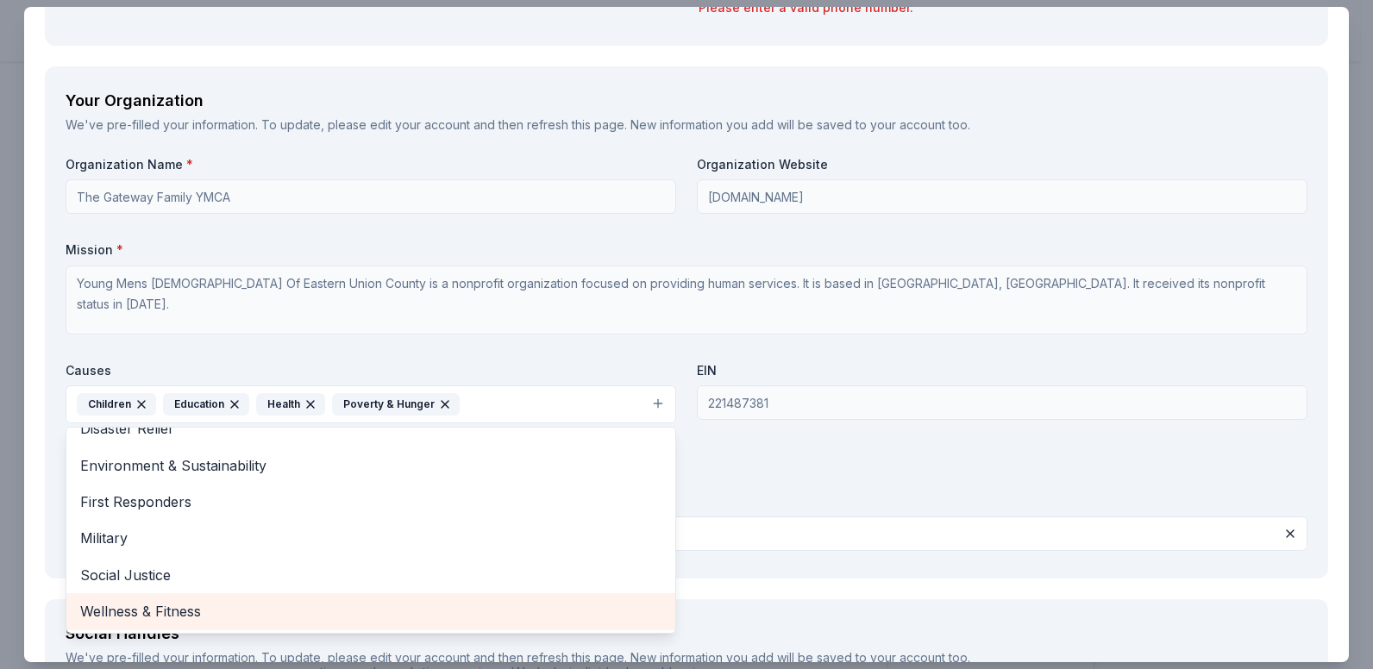
click at [137, 611] on span "Wellness & Fitness" at bounding box center [370, 611] width 581 height 22
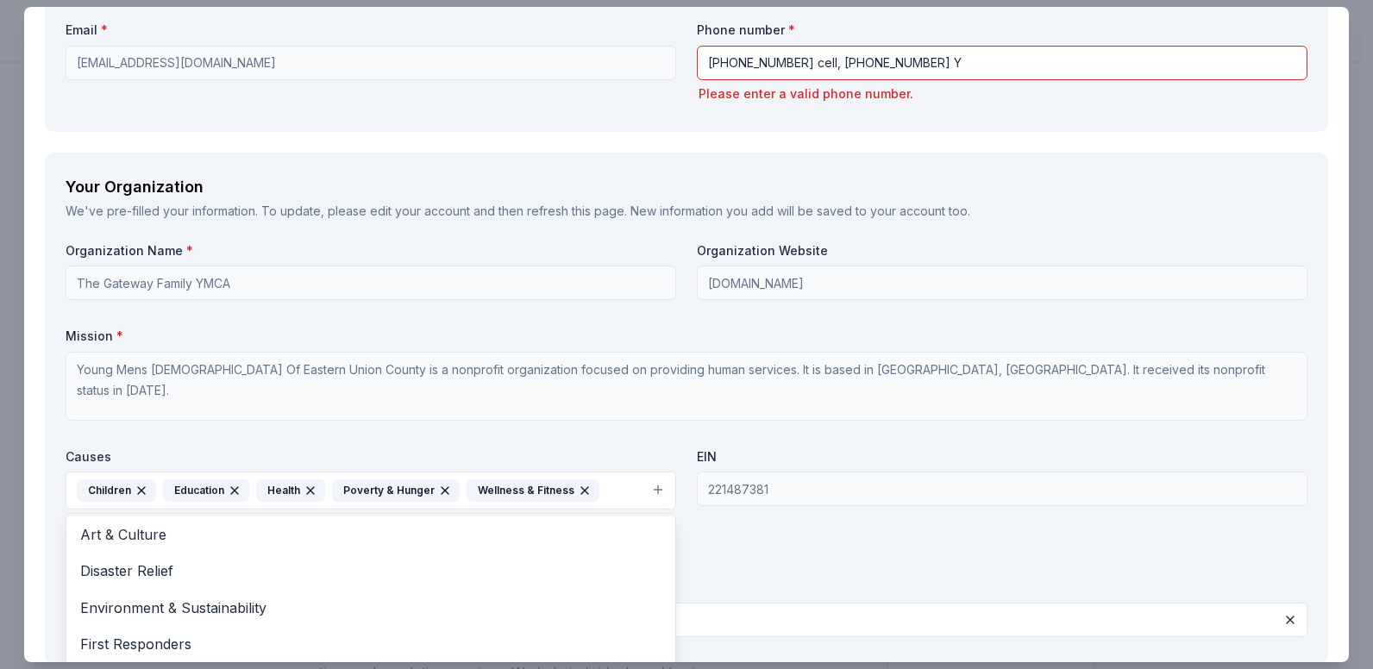
scroll to position [58, 0]
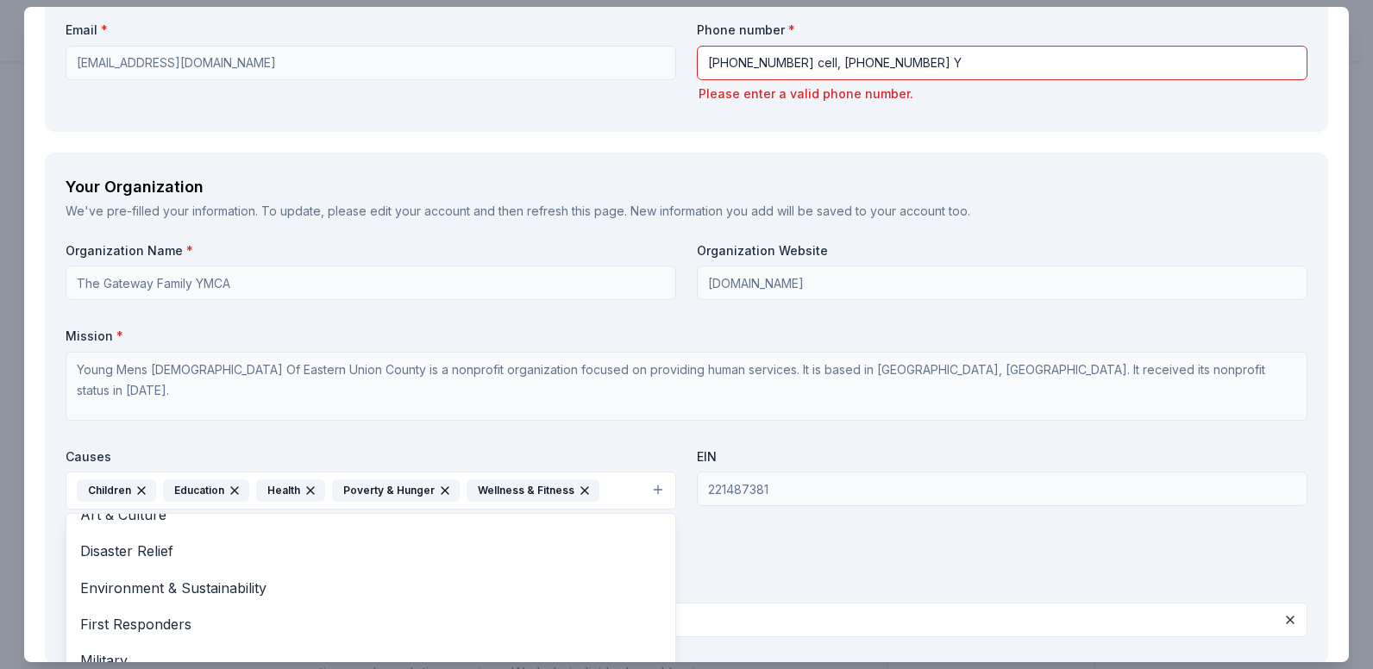
click at [866, 513] on div "Organization Name * The Gateway Family YMCA Organization Website tgfymca.org Mi…" at bounding box center [687, 443] width 1242 height 402
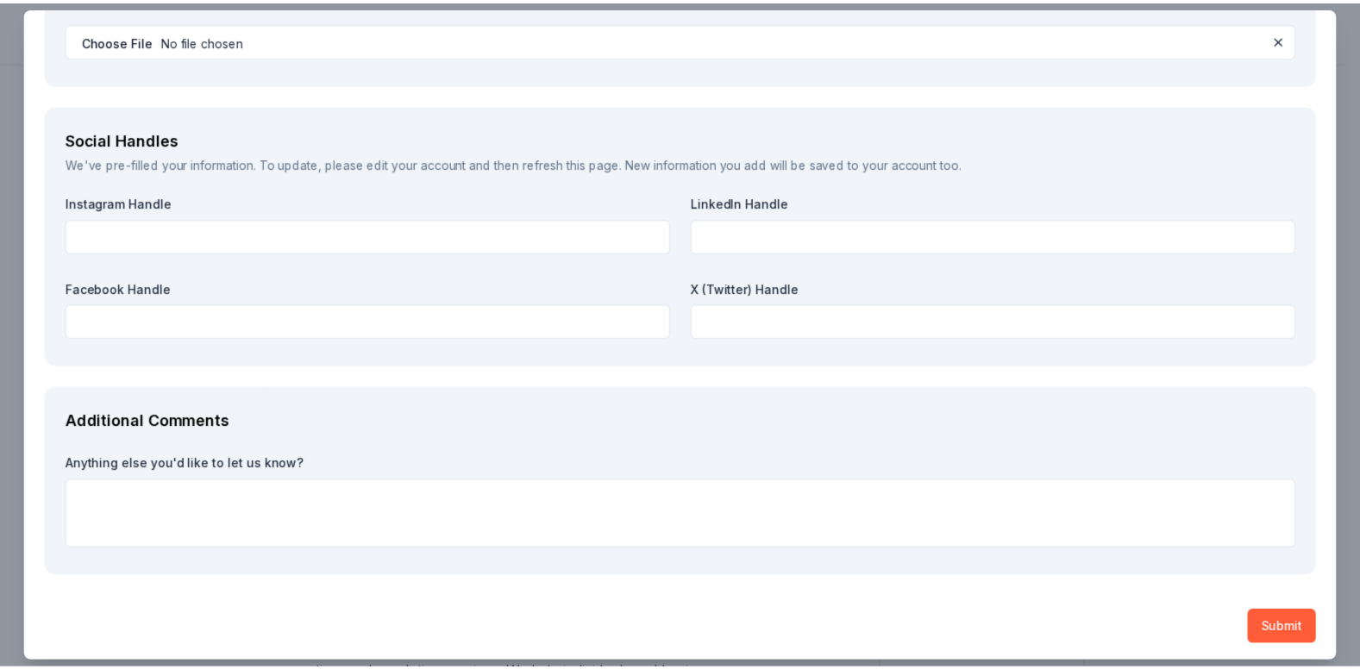
scroll to position [1965, 0]
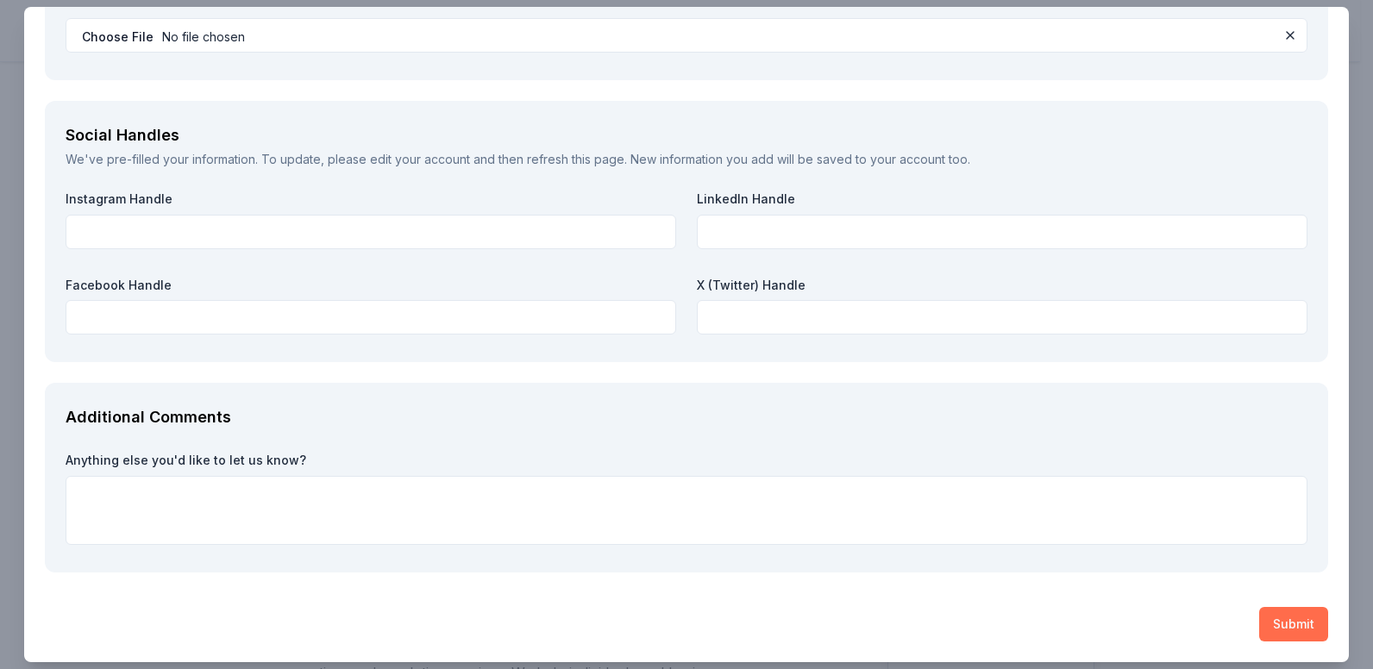
click at [1289, 624] on button "Submit" at bounding box center [1293, 624] width 69 height 35
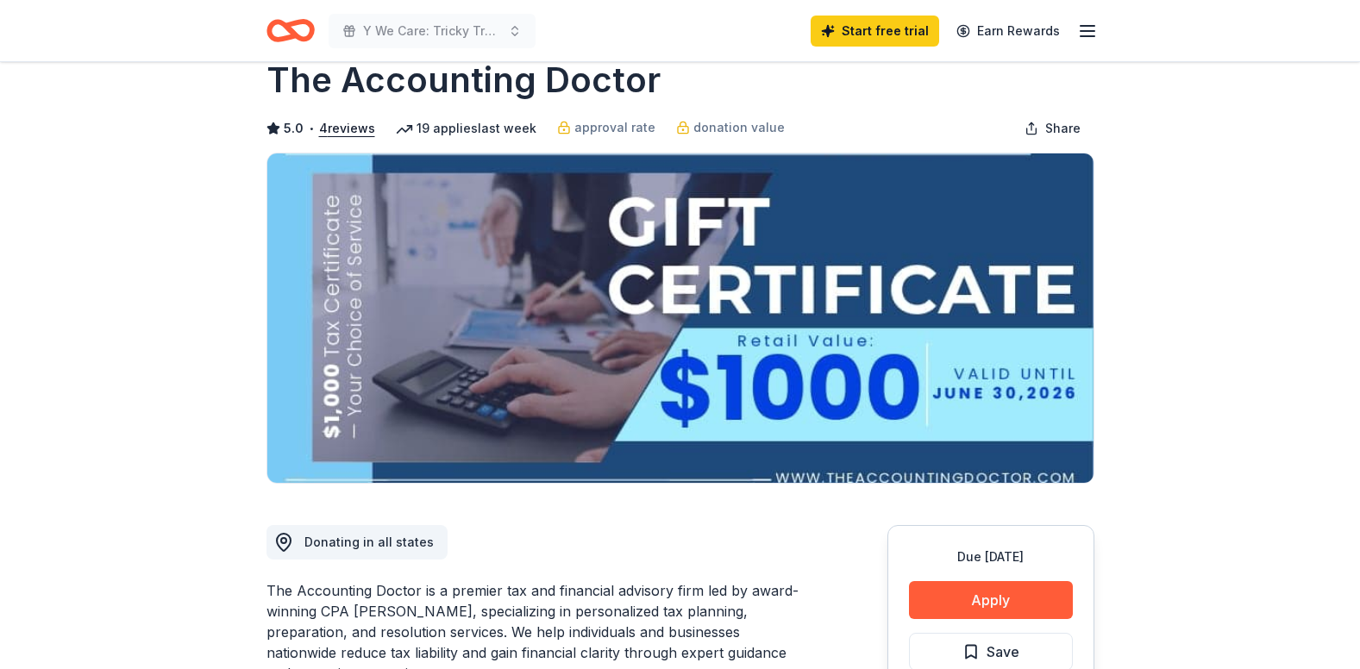
scroll to position [0, 0]
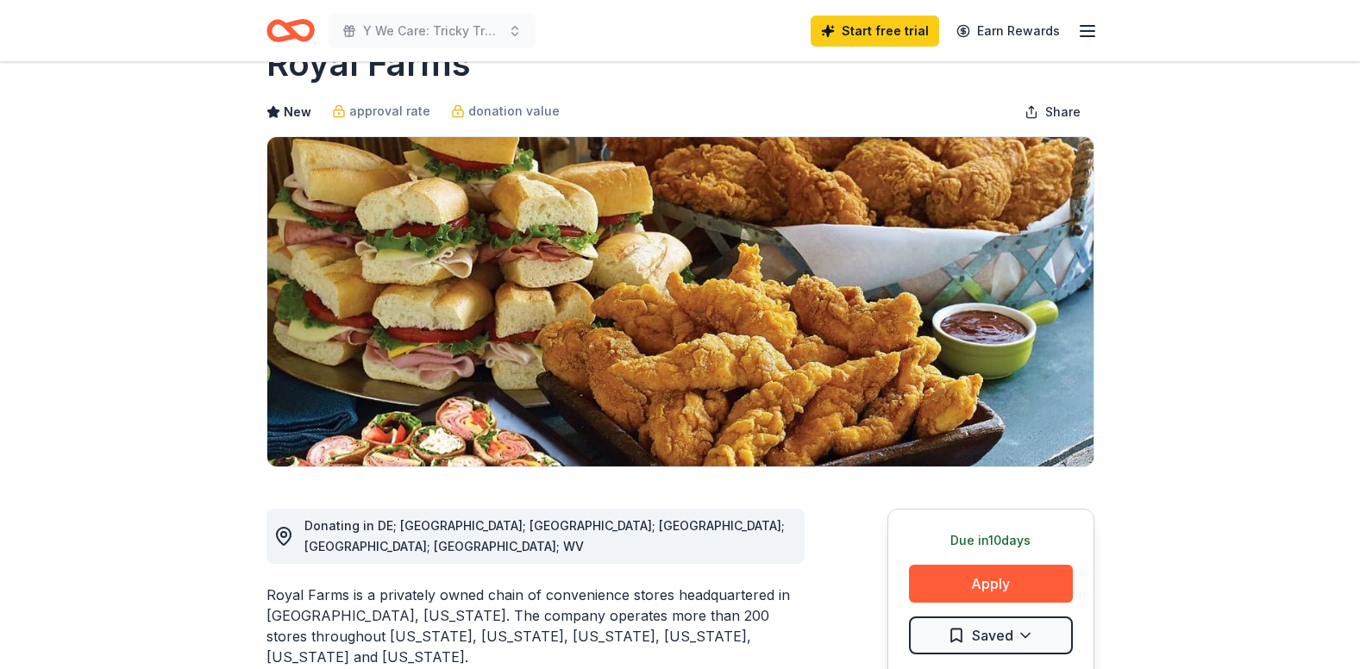
scroll to position [86, 0]
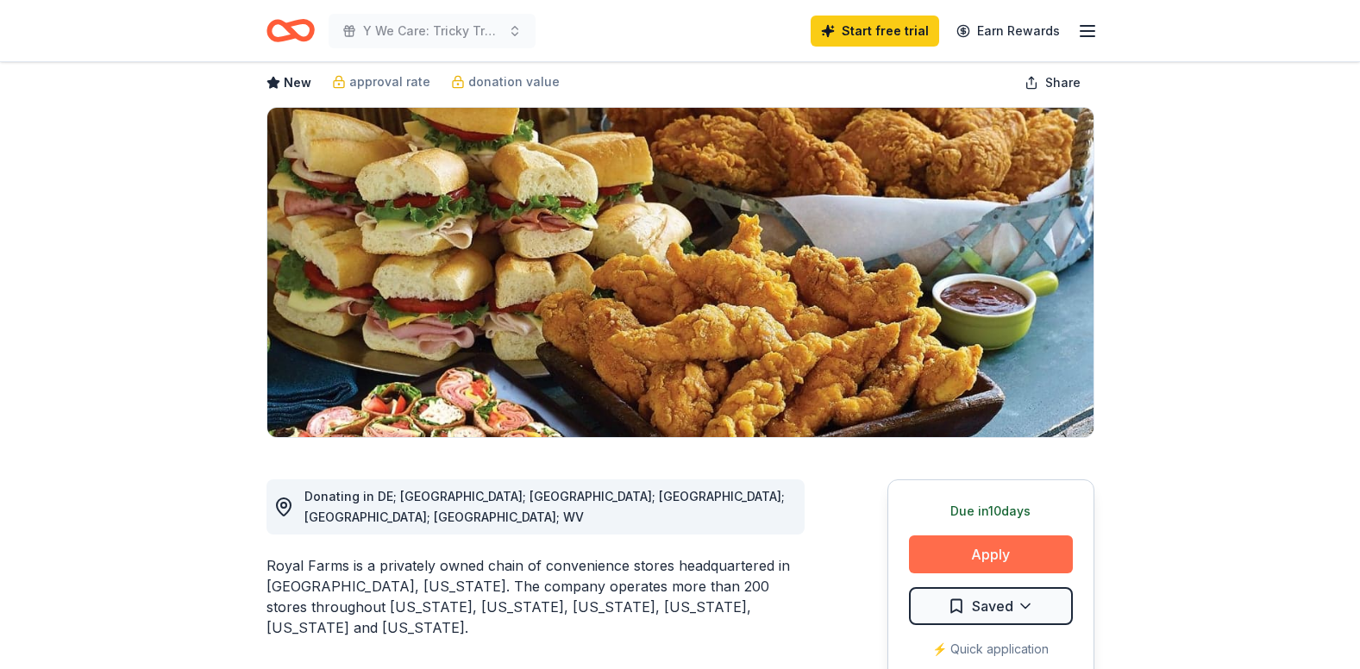
click at [1014, 554] on button "Apply" at bounding box center [991, 555] width 164 height 38
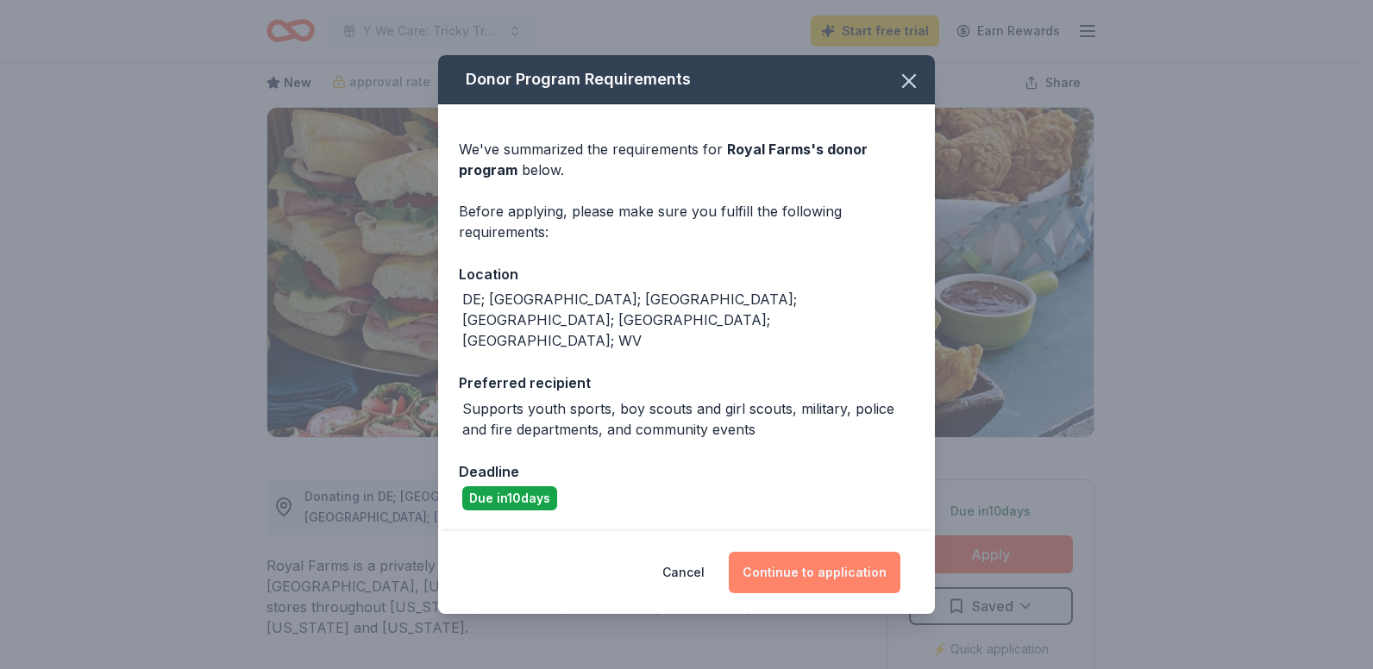
click at [804, 555] on button "Continue to application" at bounding box center [815, 572] width 172 height 41
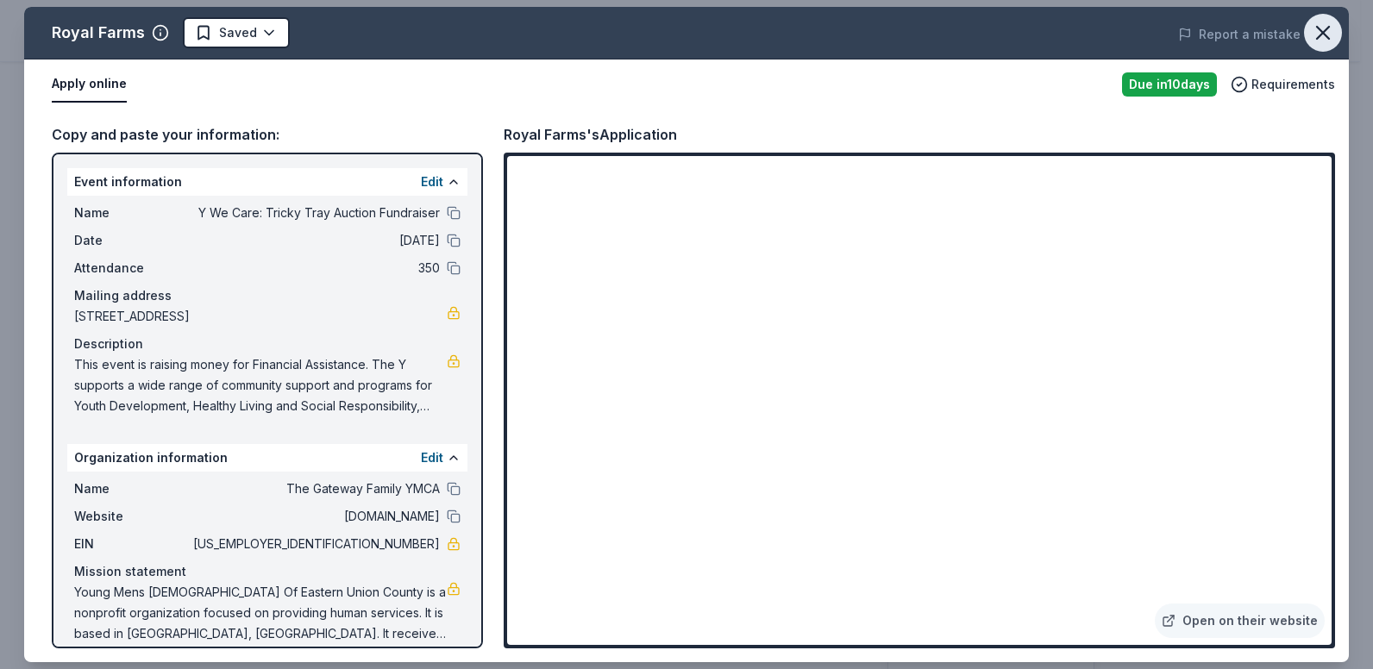
click at [1327, 35] on icon "button" at bounding box center [1323, 33] width 24 height 24
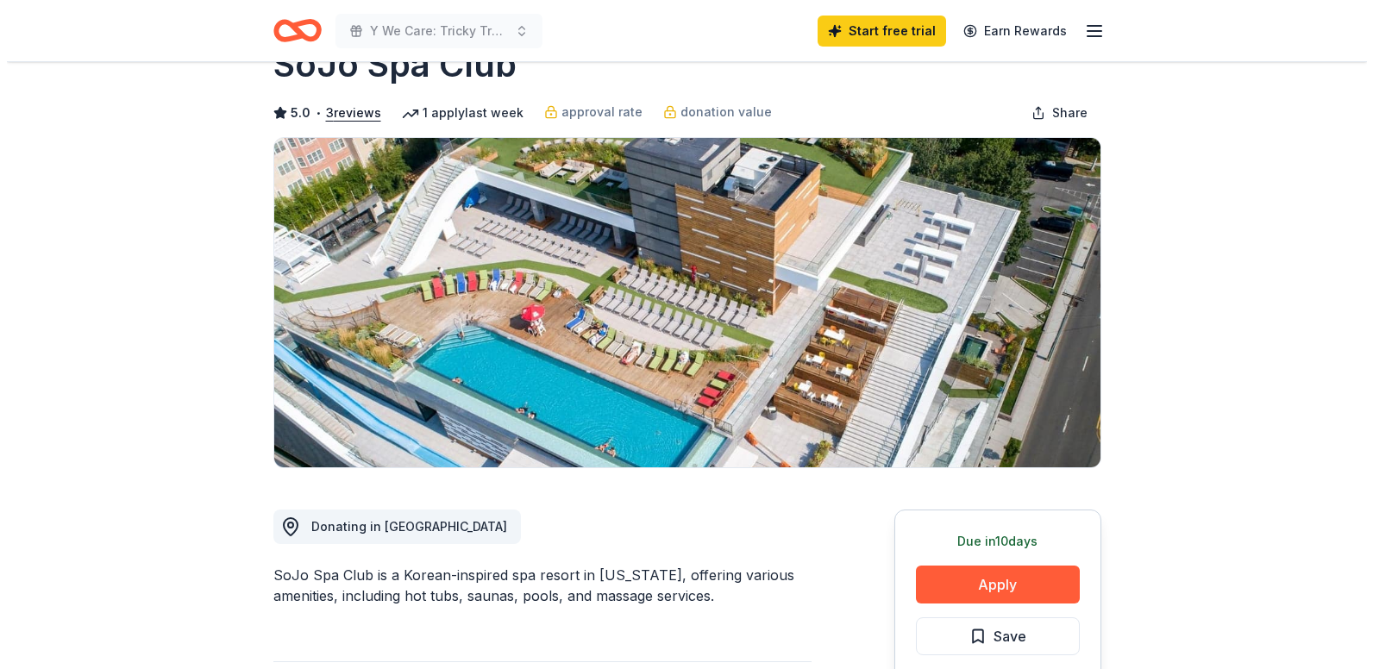
scroll to position [86, 0]
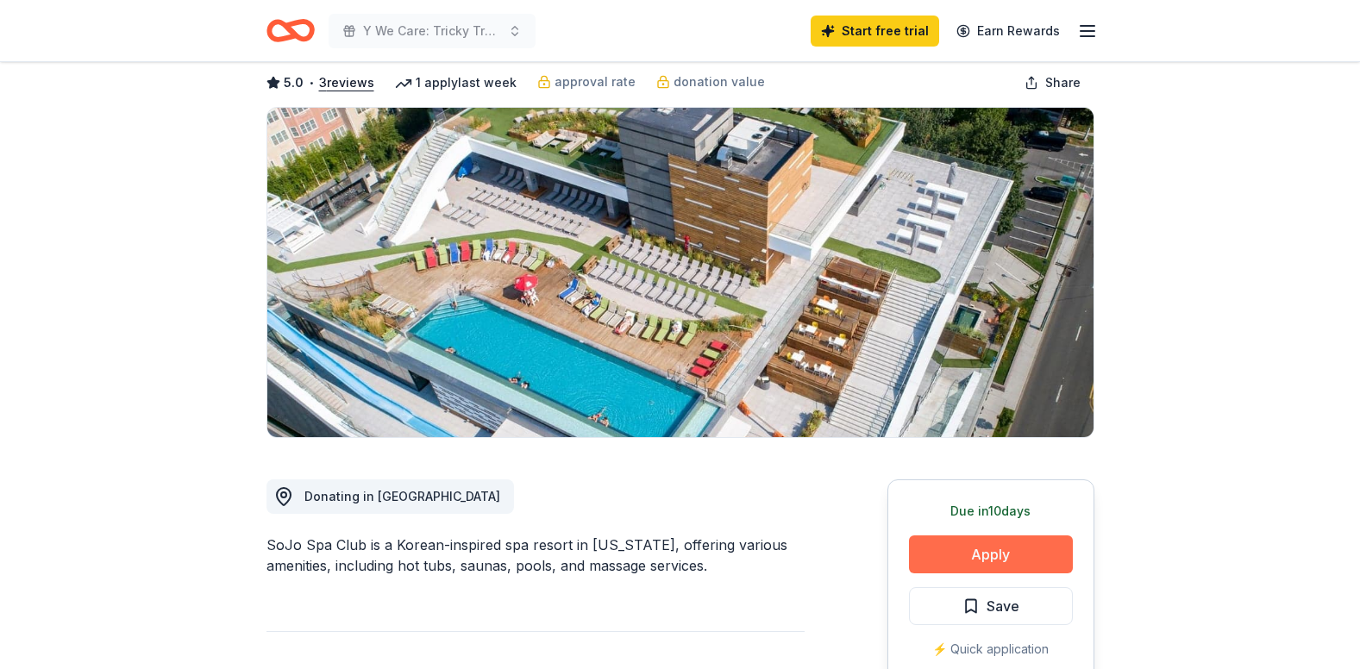
click at [965, 555] on button "Apply" at bounding box center [991, 555] width 164 height 38
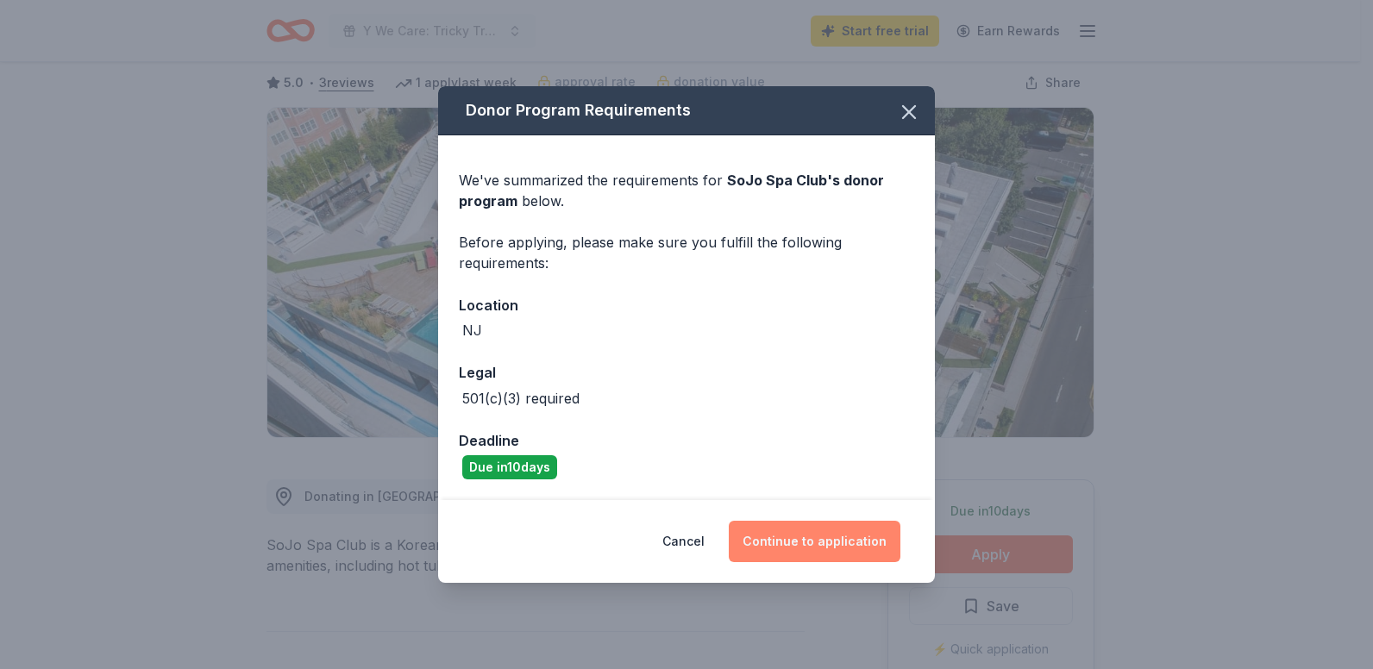
click at [804, 545] on button "Continue to application" at bounding box center [815, 541] width 172 height 41
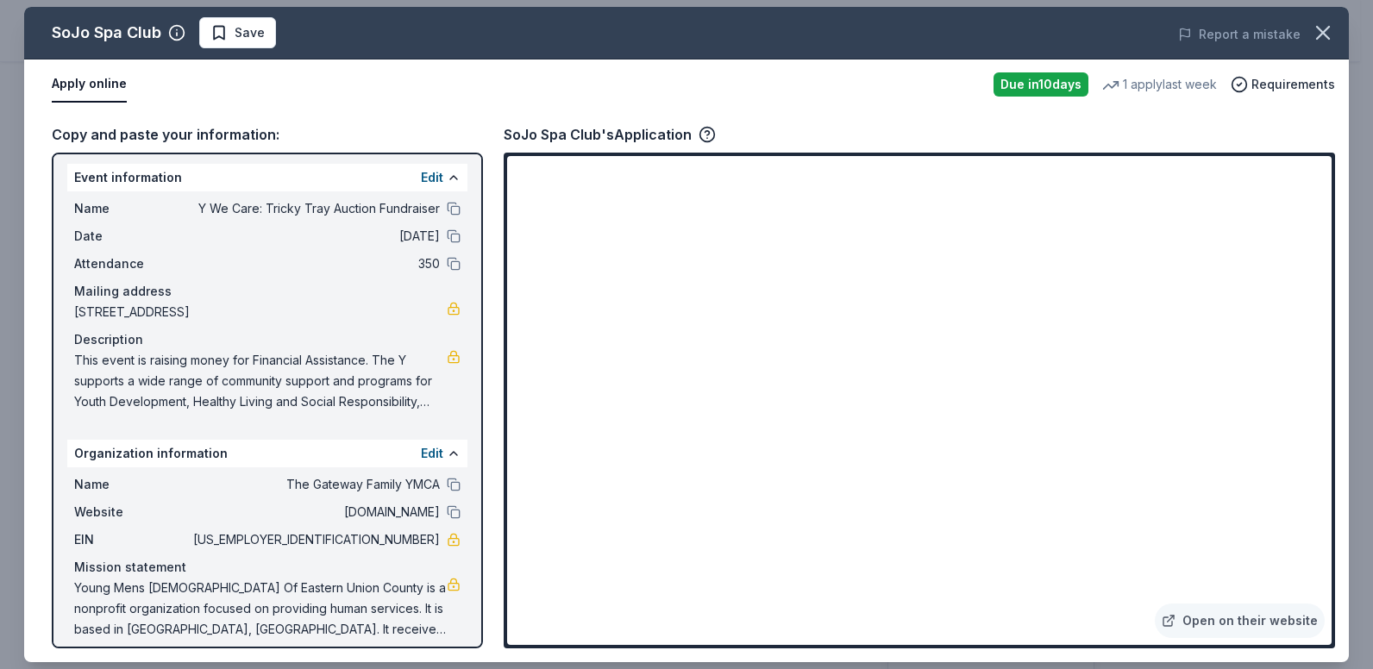
scroll to position [0, 0]
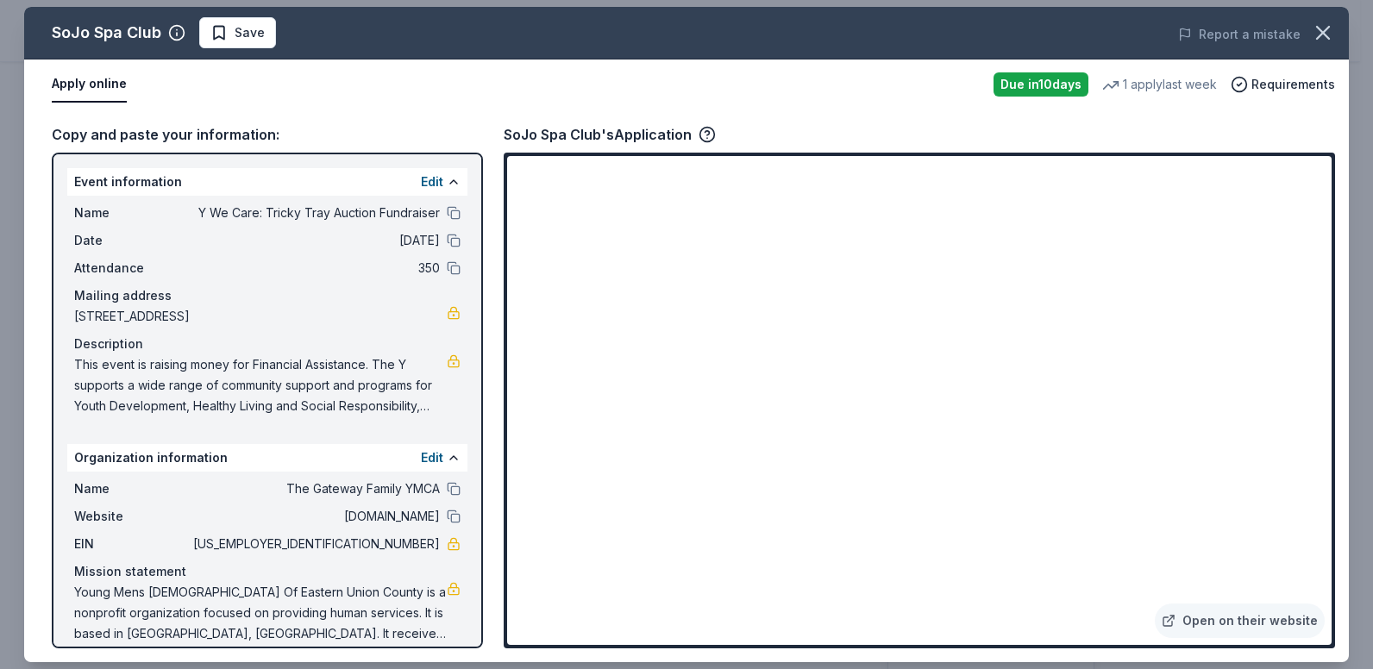
click at [156, 138] on div "Copy and paste your information:" at bounding box center [267, 134] width 431 height 22
click at [1261, 626] on link "Open on their website" at bounding box center [1240, 621] width 170 height 35
